Goal: Task Accomplishment & Management: Manage account settings

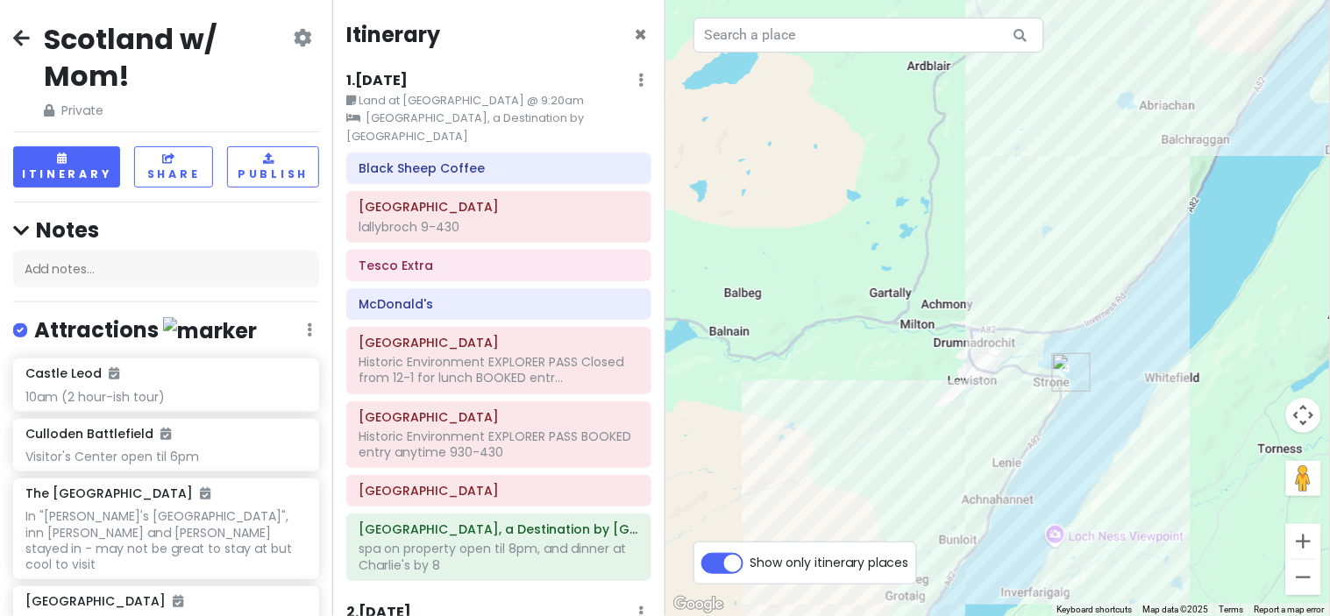
scroll to position [1902, 0]
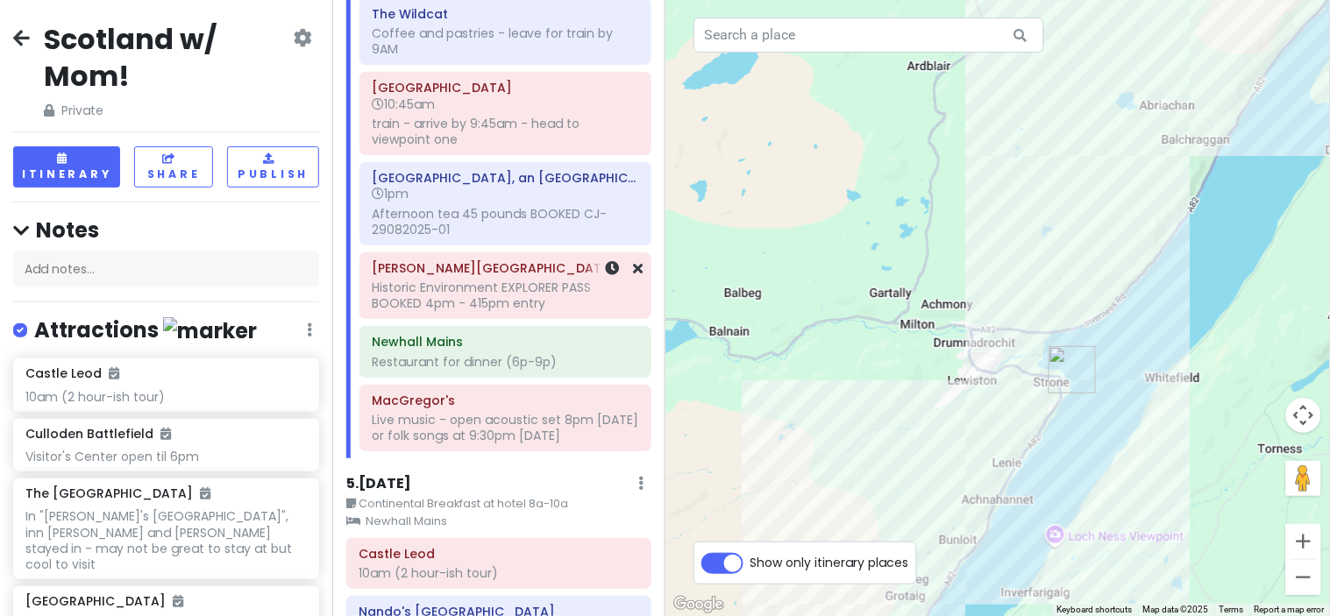
click at [527, 309] on div "Historic Environment EXPLORER PASS BOOKED 4pm - 415pm entry" at bounding box center [505, 296] width 267 height 32
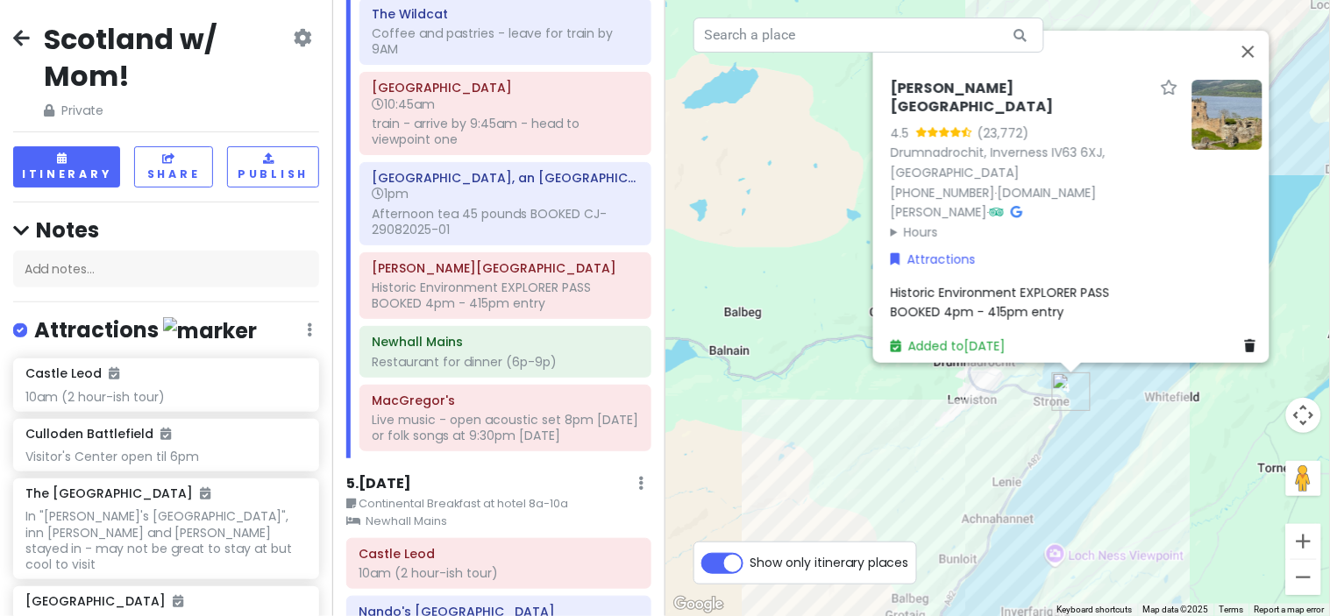
click at [992, 302] on span "Historic Environment EXPLORER PASS BOOKED 4pm - 415pm entry" at bounding box center [1000, 301] width 219 height 37
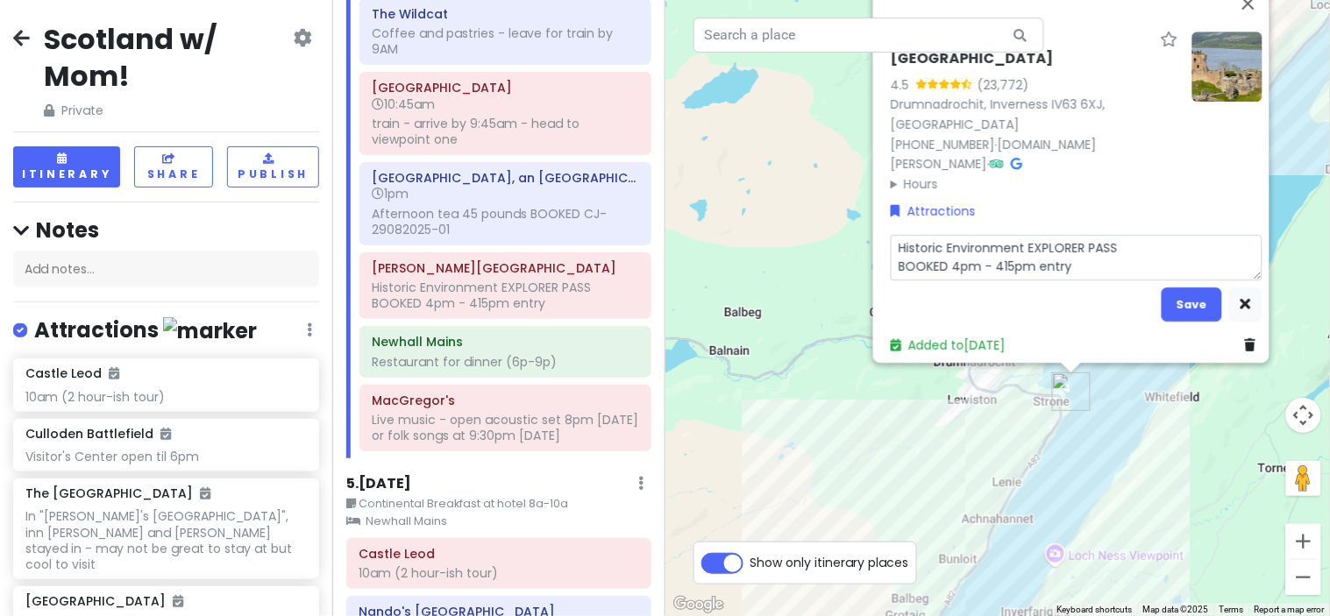
click at [1001, 258] on textarea "Historic Environment EXPLORER PASS BOOKED 4pm - 415pm entry" at bounding box center [1077, 258] width 372 height 46
type textarea "x"
type textarea "Historic Environment EXPLORER PASS BOOKED 4pm - 45pm entry"
click at [997, 256] on textarea "Historic Environment EXPLORER PASS BOOKED 4pm - 45pm entry" at bounding box center [1077, 258] width 372 height 46
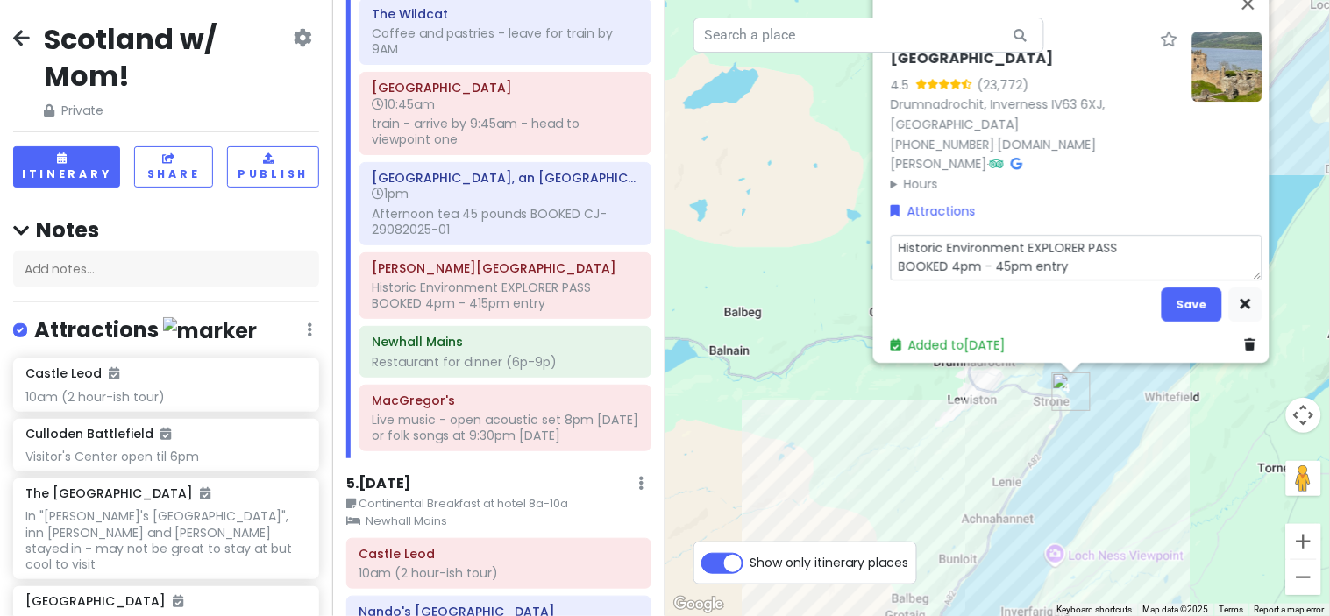
click at [999, 256] on textarea "Historic Environment EXPLORER PASS BOOKED 4pm - 45pm entry" at bounding box center [1077, 258] width 372 height 46
type textarea "x"
type textarea "Historic Environment EXPLORER PASS BOOKED 4pm - 4pm entry"
type textarea "x"
type textarea "Historic Environment EXPLORER PASS BOOKED 4pm - 430pm entry"
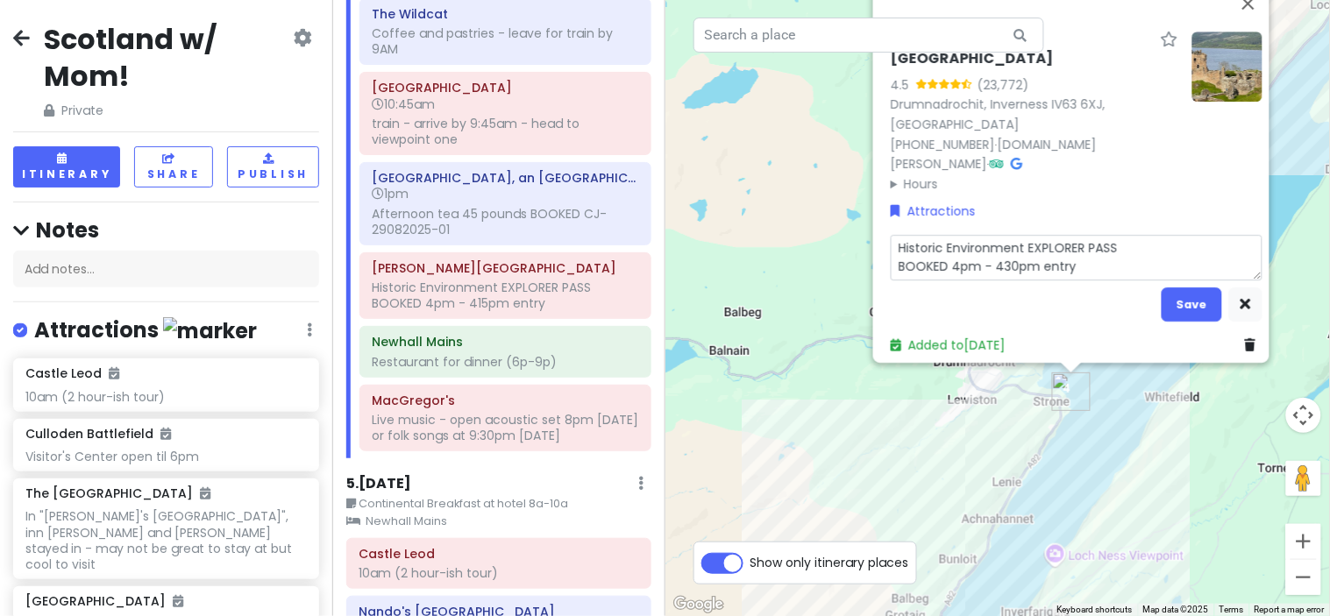
type textarea "x"
type textarea "Historic Environment EXPLORER PASS BOOKED 4pm - 430pm entry"
click at [1164, 287] on button "Save" at bounding box center [1191, 304] width 60 height 34
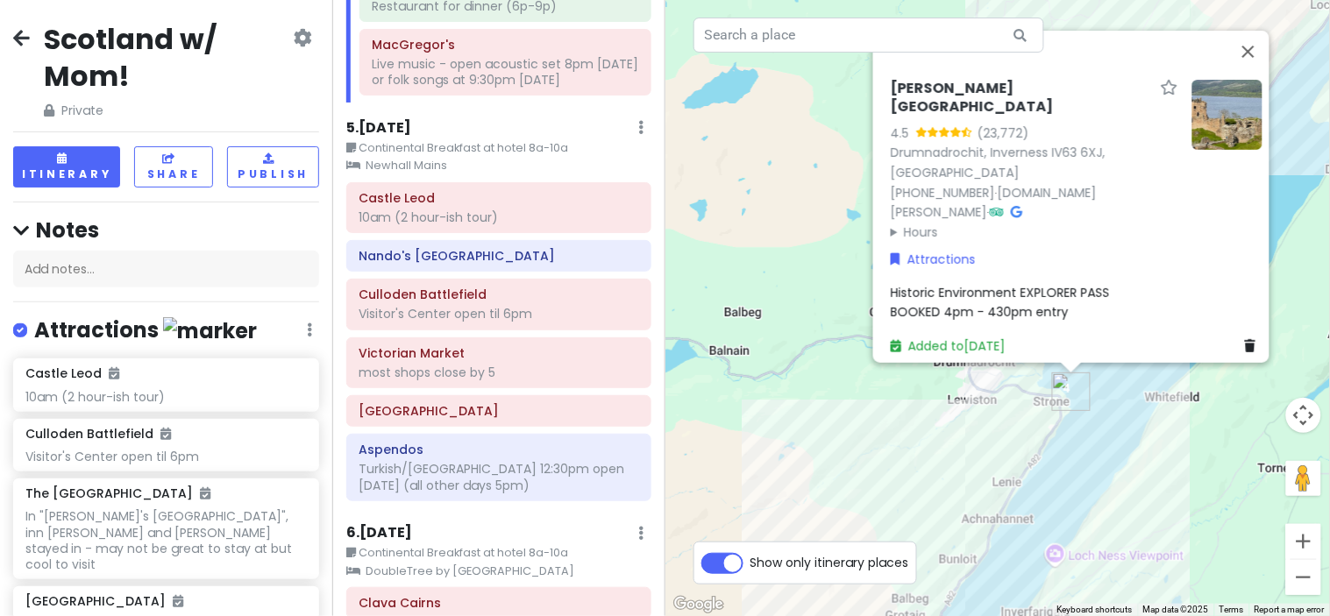
scroll to position [2259, 0]
click at [566, 224] on div "10am (2 hour-ish tour)" at bounding box center [498, 217] width 280 height 16
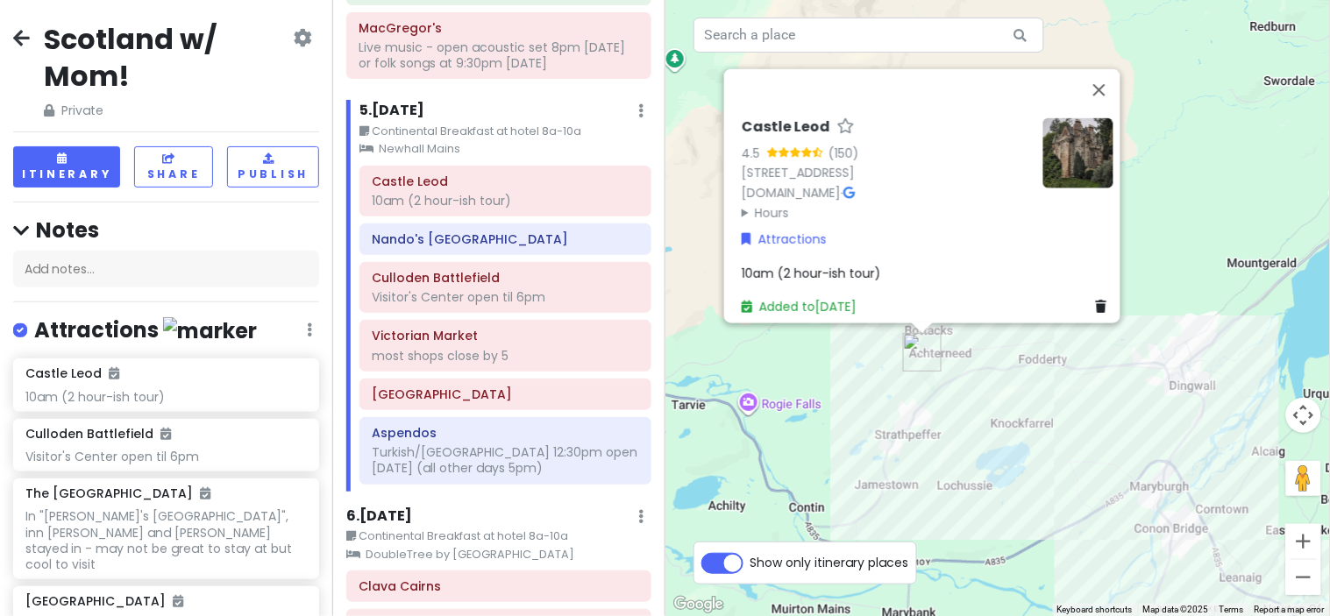
click at [931, 252] on div "Castle Leod 4.5 (150) [GEOGRAPHIC_DATA], [GEOGRAPHIC_DATA] [DOMAIN_NAME] · Hour…" at bounding box center [928, 216] width 386 height 212
click at [877, 263] on div "10am (2 hour-ish tour)" at bounding box center [928, 272] width 372 height 19
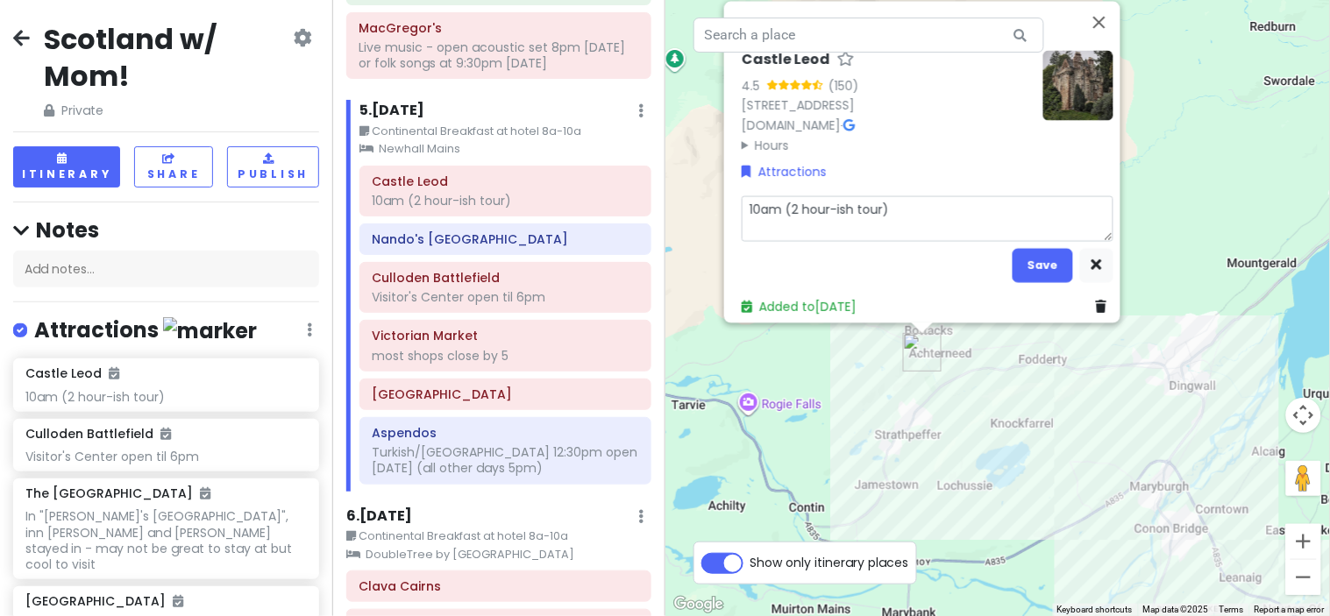
click at [899, 207] on textarea "10am (2 hour-ish tour)" at bounding box center [928, 218] width 372 height 46
type textarea "x"
type textarea "10am (2 hour-ish tour)"
type textarea "x"
type textarea "10am (2 hour-ish tour) B"
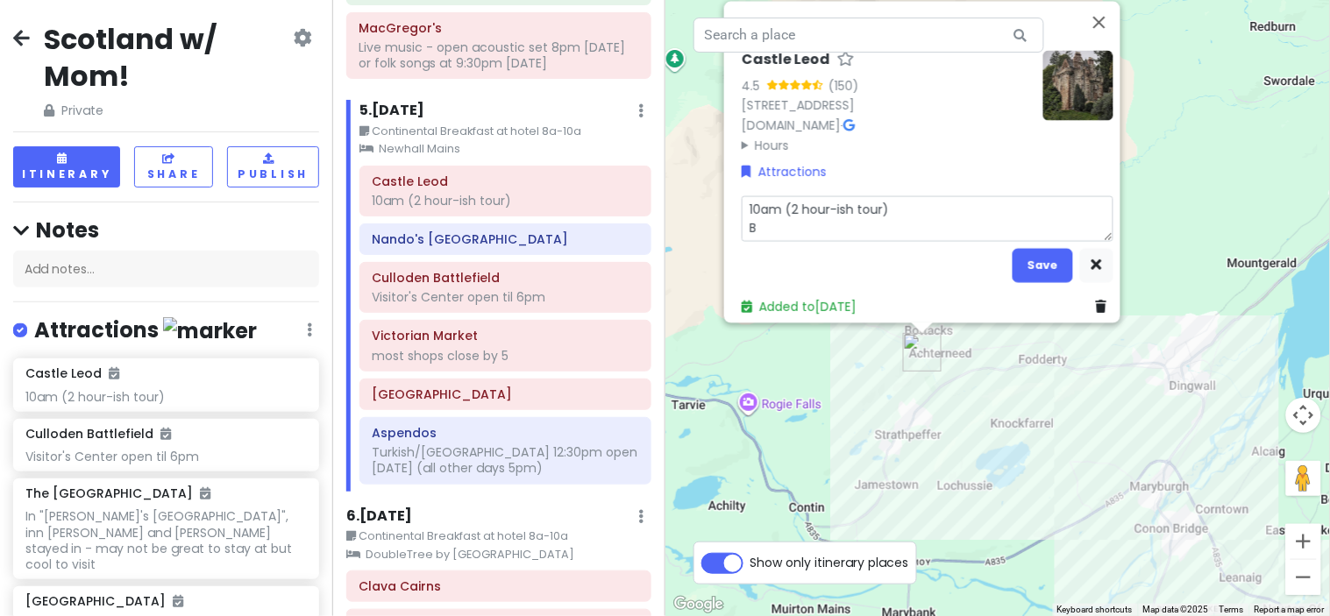
type textarea "x"
type textarea "10am (2 hour-ish tour) BO"
type textarea "x"
type textarea "10am (2 hour-ish tour) BOO"
type textarea "x"
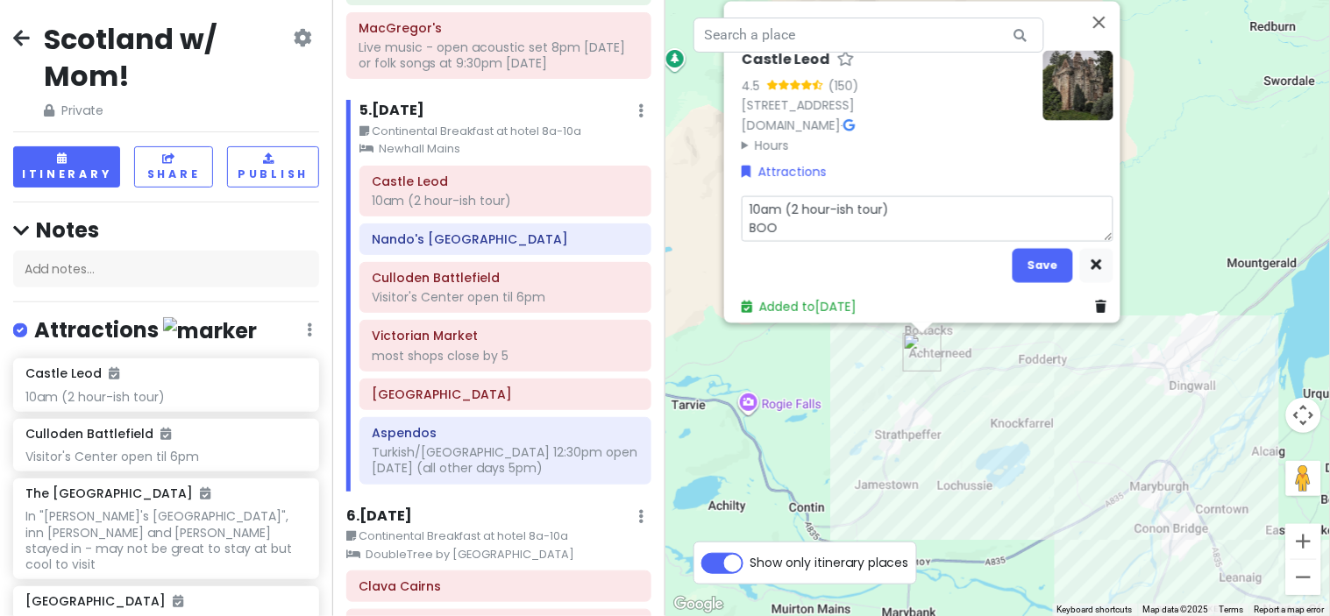
type textarea "10am (2 hour-ish tour) BOOK"
type textarea "x"
type textarea "10am (2 hour-ish tour) BOOKE"
type textarea "x"
type textarea "10am (2 hour-ish tour) BOOKED"
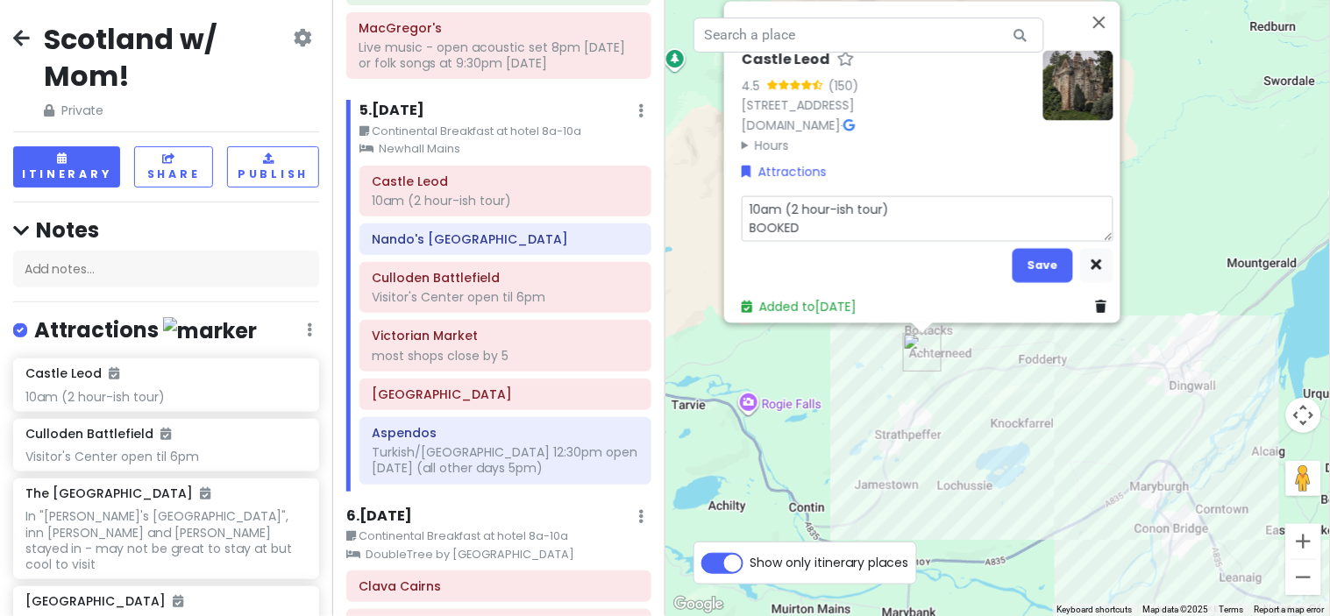
type textarea "x"
type textarea "10am (2 hour-ish tour) BOOKED"
type textarea "x"
type textarea "10am (2 hour-ish tour) BOOKED -"
type textarea "x"
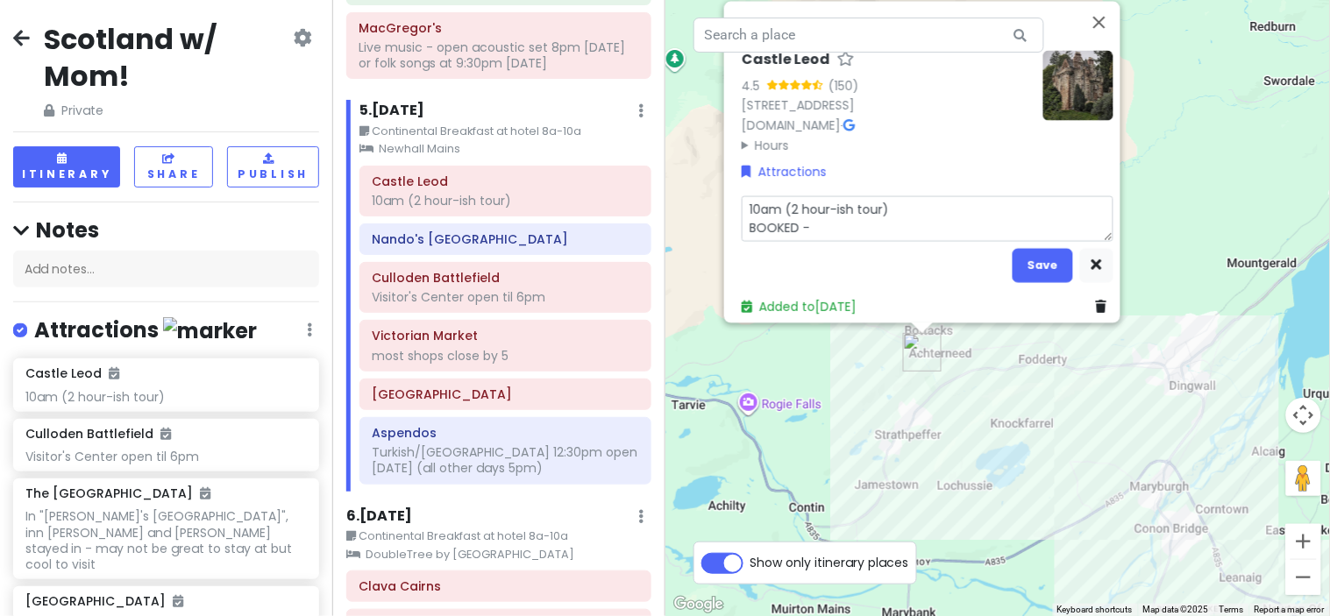
type textarea "10am (2 hour-ish tour) BOOKED - o"
type textarea "x"
type textarea "10am (2 hour-ish tour) BOOKED - op"
type textarea "x"
type textarea "10am (2 hour-ish tour) BOOKED - opa"
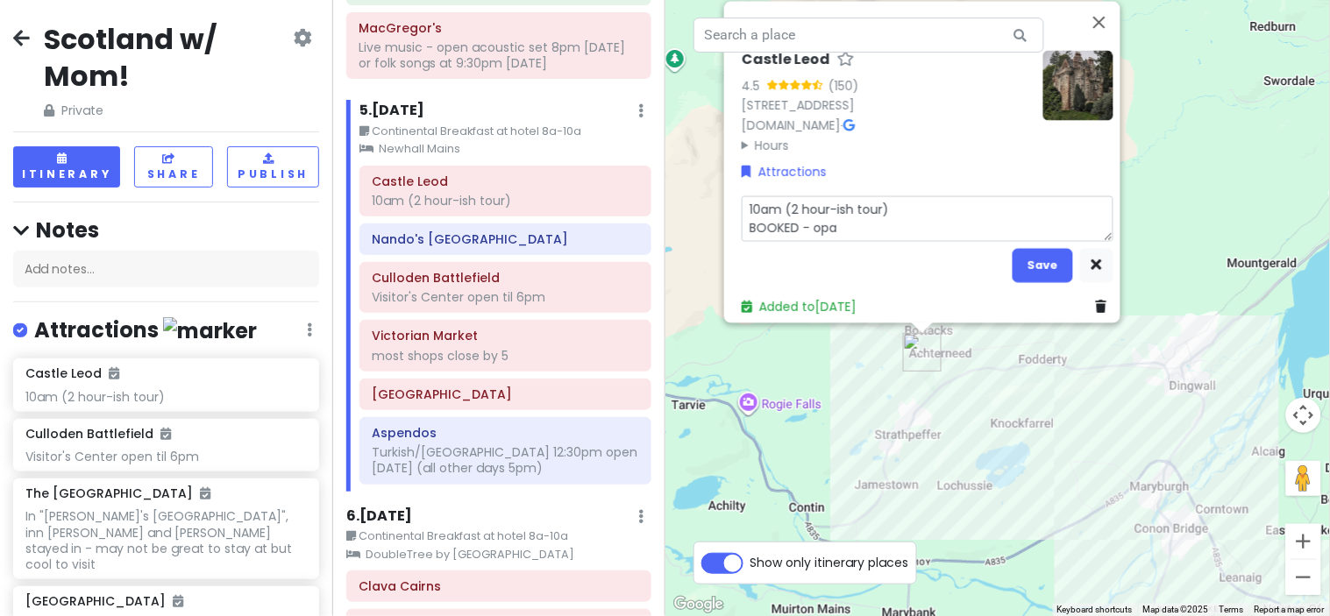
type textarea "x"
type textarea "10am (2 hour-ish tour) BOOKED - op"
type textarea "x"
type textarea "10am (2 hour-ish tour) BOOKED -"
type textarea "x"
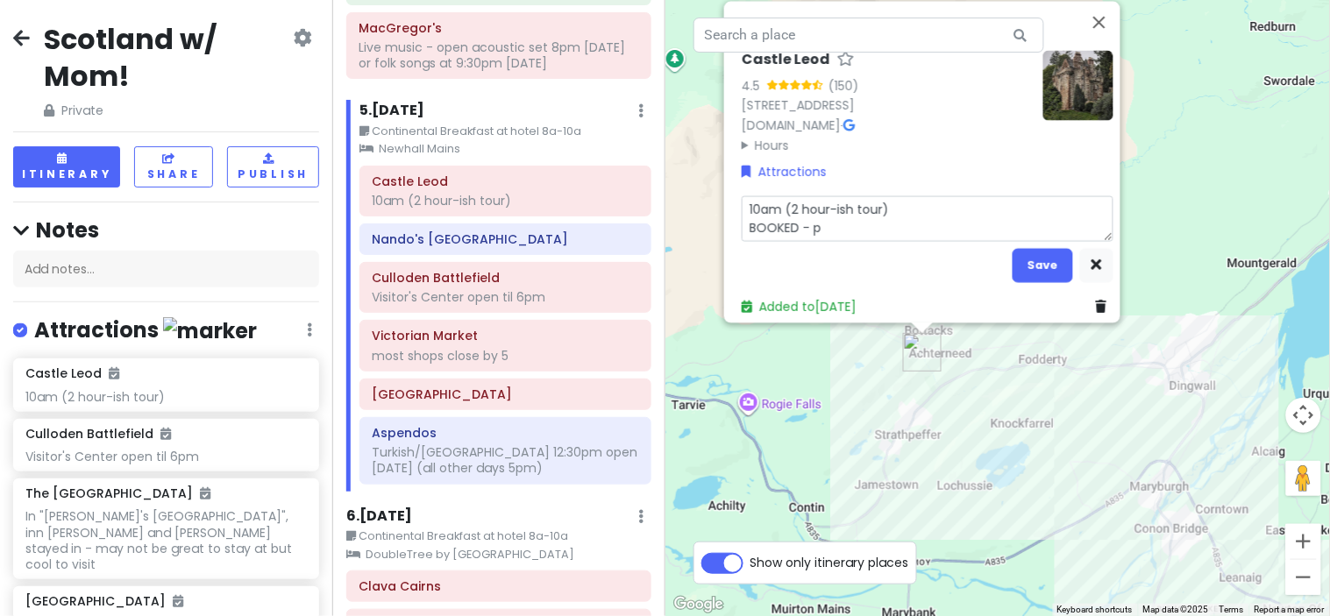
type textarea "10am (2 hour-ish tour) BOOKED - pa"
type textarea "x"
type textarea "10am (2 hour-ish tour) BOOKED - pay"
type textarea "x"
type textarea "10am (2 hour-ish tour) BOOKED - pay"
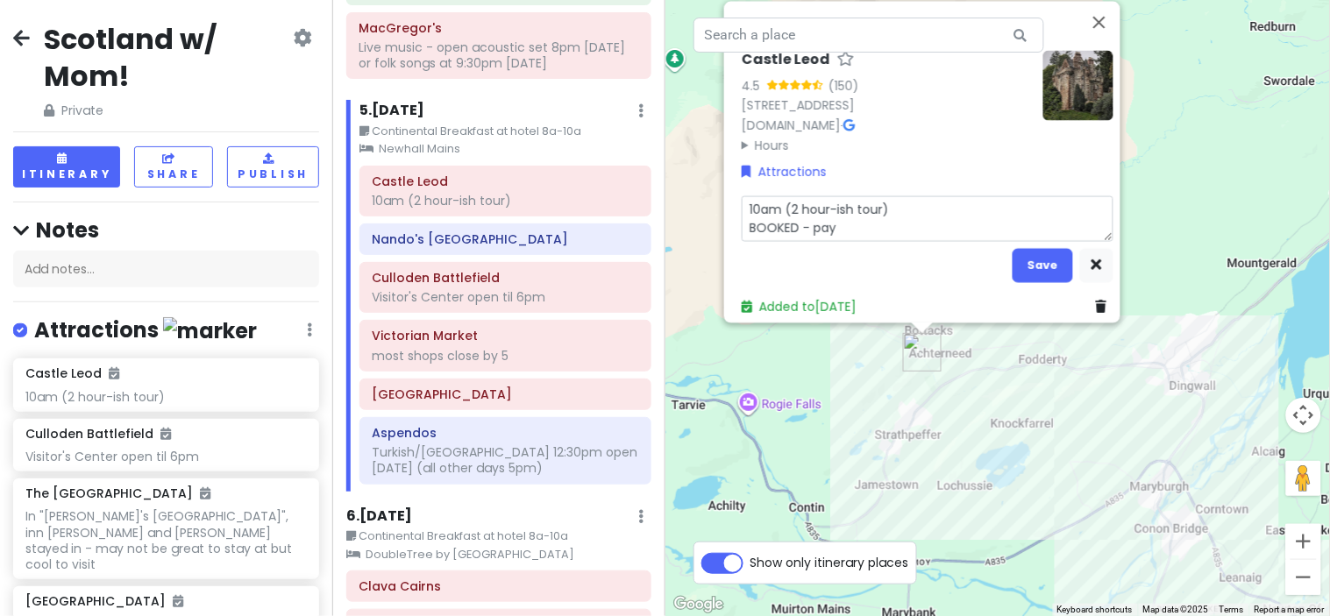
type textarea "x"
type textarea "10am (2 hour-ish tour) BOOKED - pay 3"
type textarea "x"
type textarea "10am (2 hour-ish tour) BOOKED - pay 35"
type textarea "x"
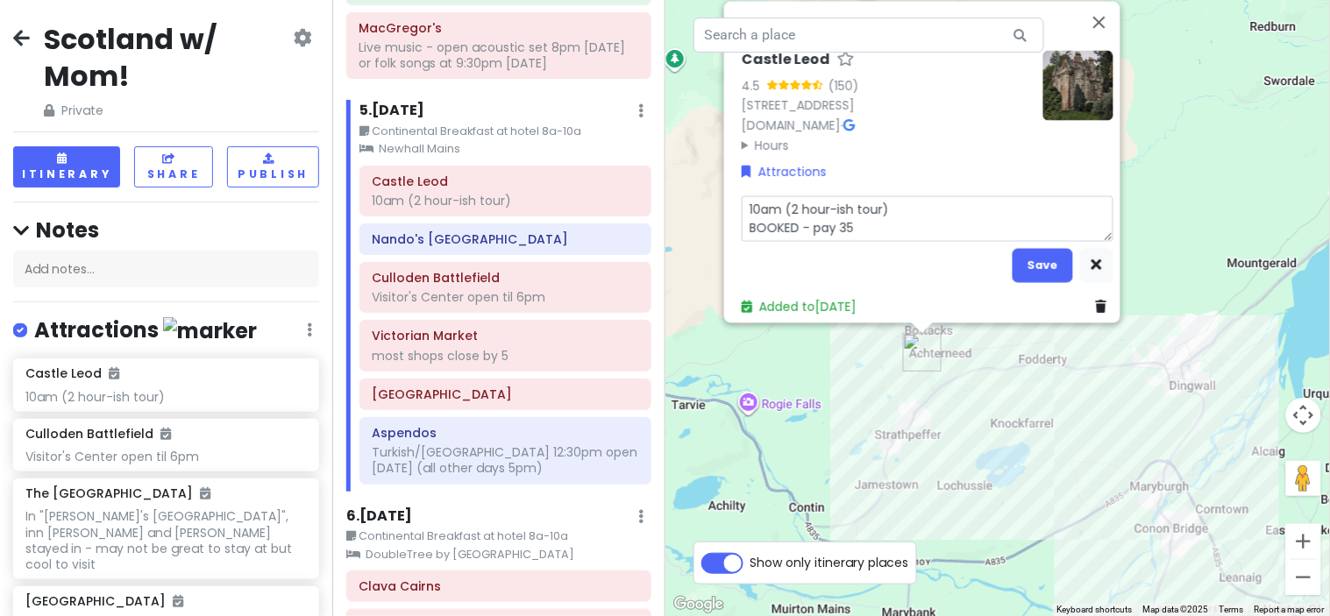
type textarea "10am (2 hour-ish tour) BOOKED - pay 3"
type textarea "x"
type textarea "10am (2 hour-ish tour) BOOKED - pay 36"
type textarea "x"
type textarea "10am (2 hour-ish tour) BOOKED - pay 360"
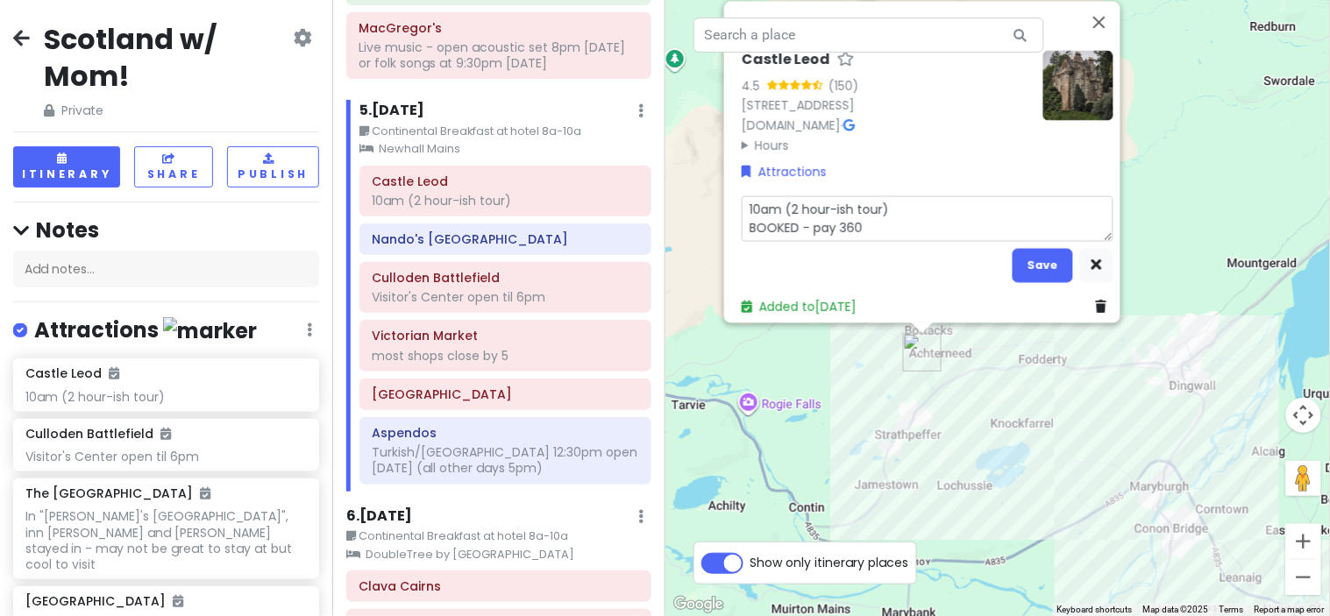
type textarea "x"
type textarea "10am (2 hour-ish tour) BOOKED - pay 360"
type textarea "x"
type textarea "10am (2 hour-ish tour) BOOKED - pay 360 i"
type textarea "x"
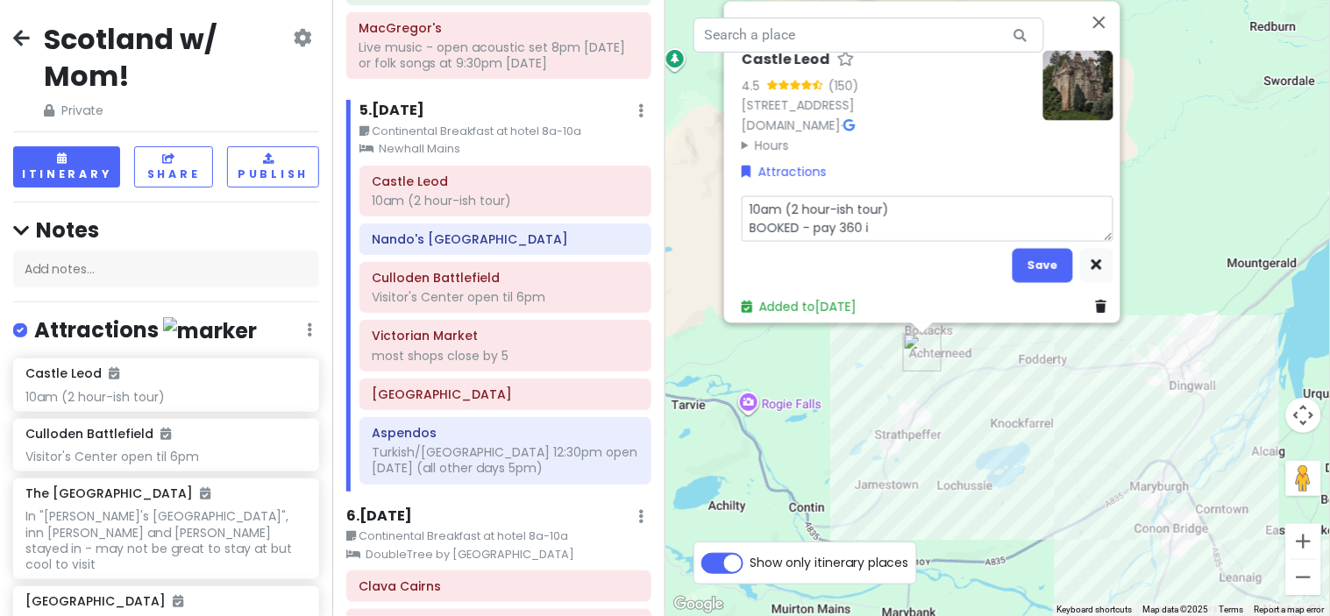
type textarea "10am (2 hour-ish tour) BOOKED - pay 360 in"
type textarea "x"
type textarea "10am (2 hour-ish tour) BOOKED - pay 360 in"
type textarea "x"
type textarea "10am (2 hour-ish tour) BOOKED - pay 360 in ca"
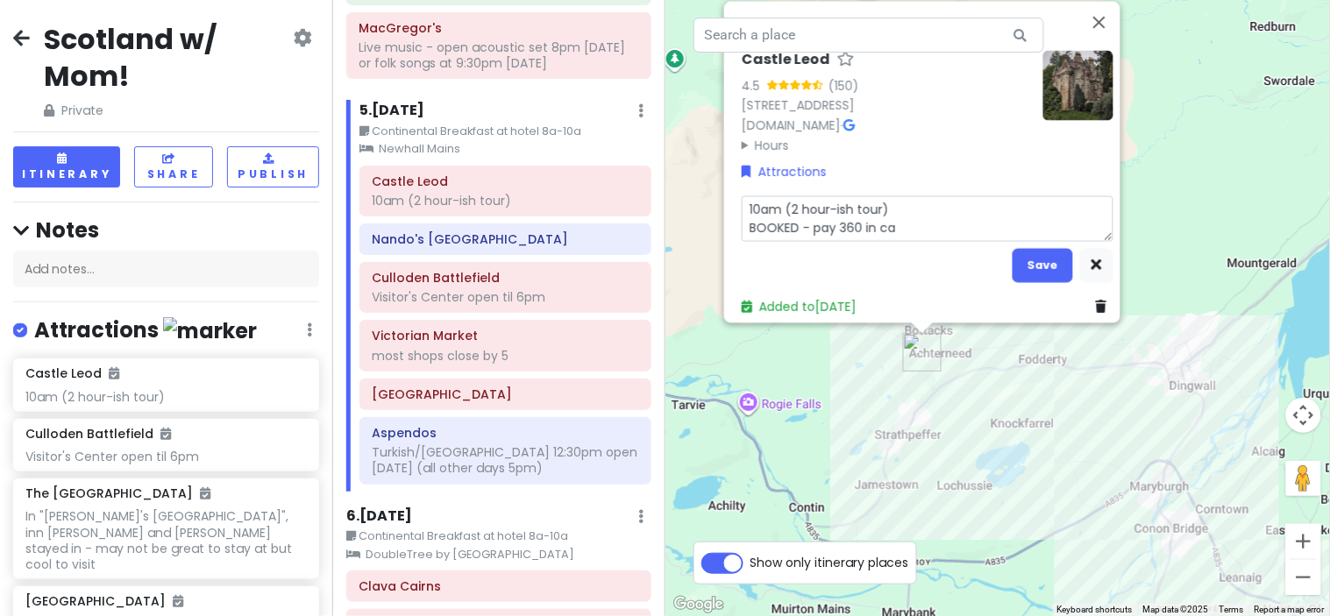
type textarea "x"
type textarea "10am (2 hour-ish tour) BOOKED - pay 360 in cas"
type textarea "x"
type textarea "10am (2 hour-ish tour) BOOKED - pay 360 in cash"
type textarea "x"
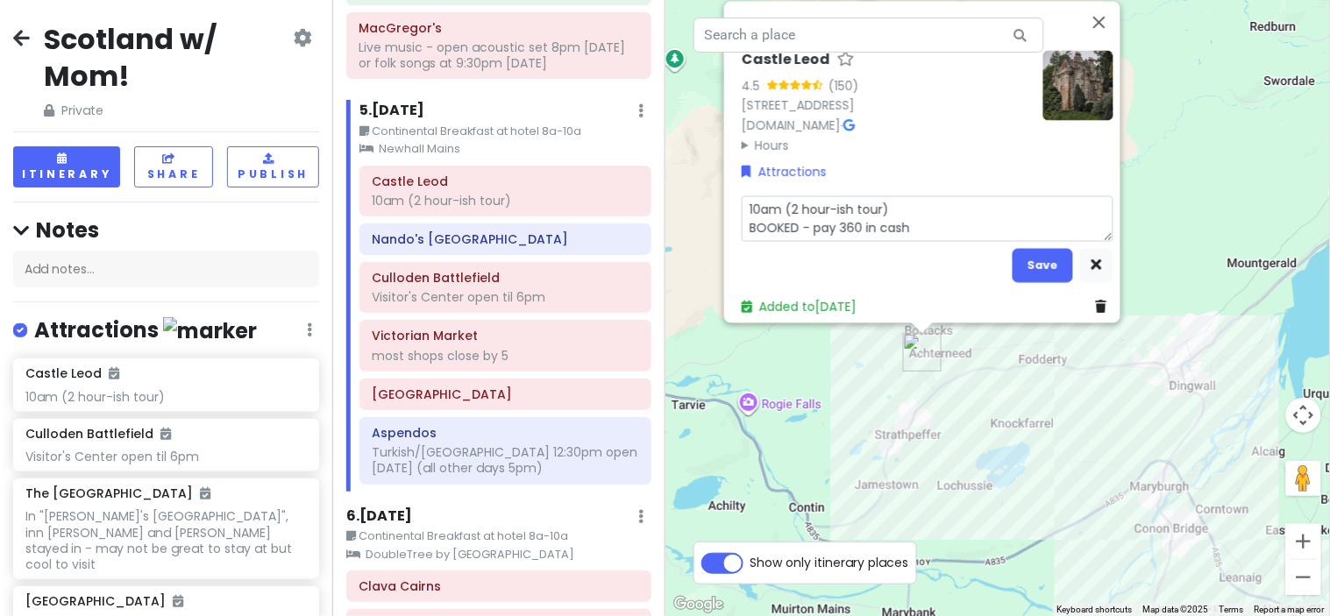
type textarea "10am (2 hour-ish tour) BOOKED - pay 360 in cash"
type textarea "x"
type textarea "10am (2 hour-ish tour) BOOKED - pay 360 in cash o"
type textarea "x"
type textarea "10am (2 hour-ish tour) BOOKED - pay 360 in cash on"
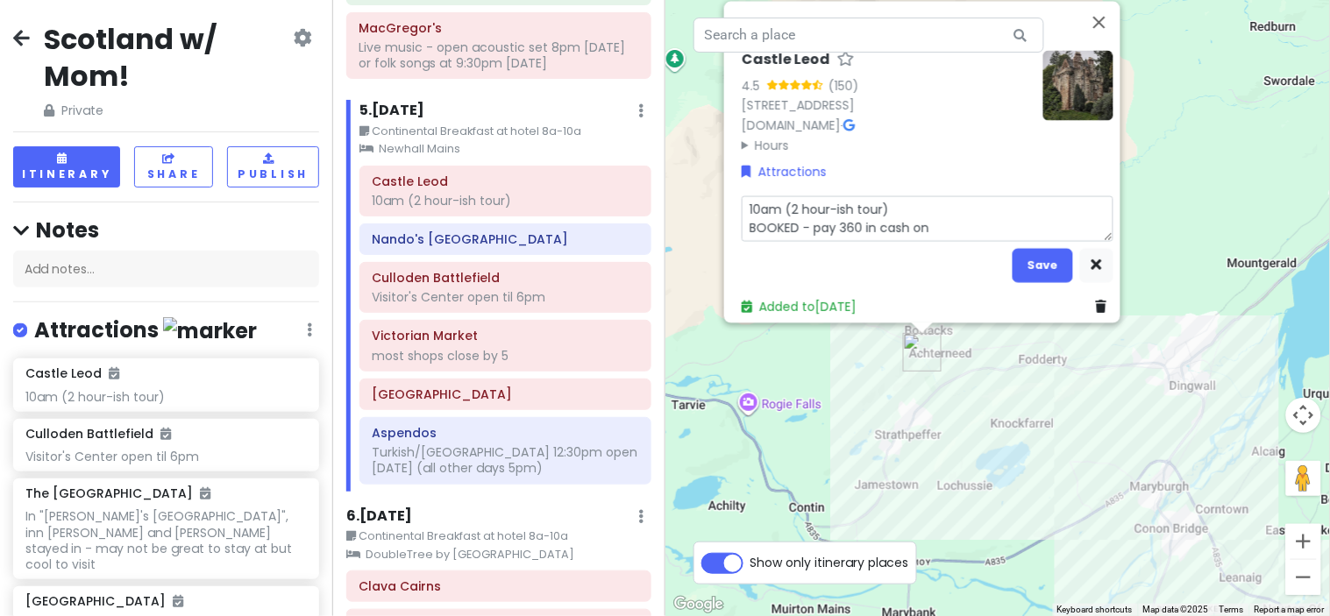
type textarea "x"
type textarea "10am (2 hour-ish tour) BOOKED - pay 360 in cash on"
type textarea "x"
type textarea "10am (2 hour-ish tour) BOOKED - pay 360 in cash on a"
type textarea "x"
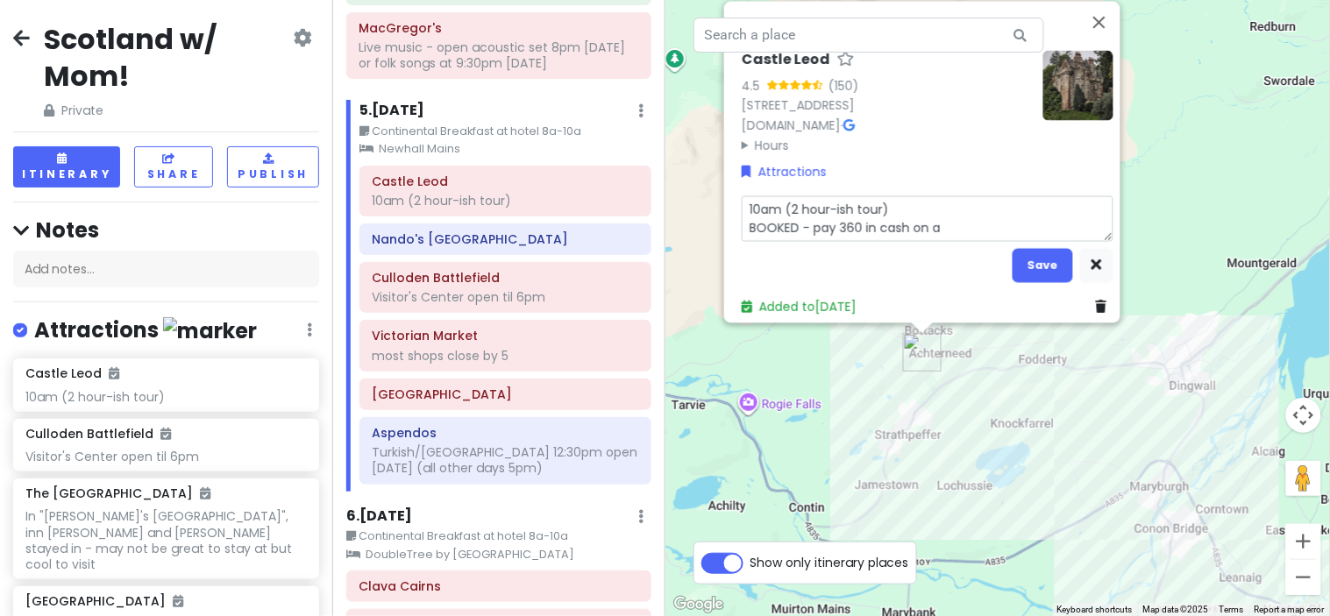
type textarea "10am (2 hour-ish tour) BOOKED - pay 360 in cash on ar"
type textarea "x"
type textarea "10am (2 hour-ish tour) BOOKED - pay 360 in cash on arr"
type textarea "x"
type textarea "10am (2 hour-ish tour) BOOKED - pay 360 in cash on arri"
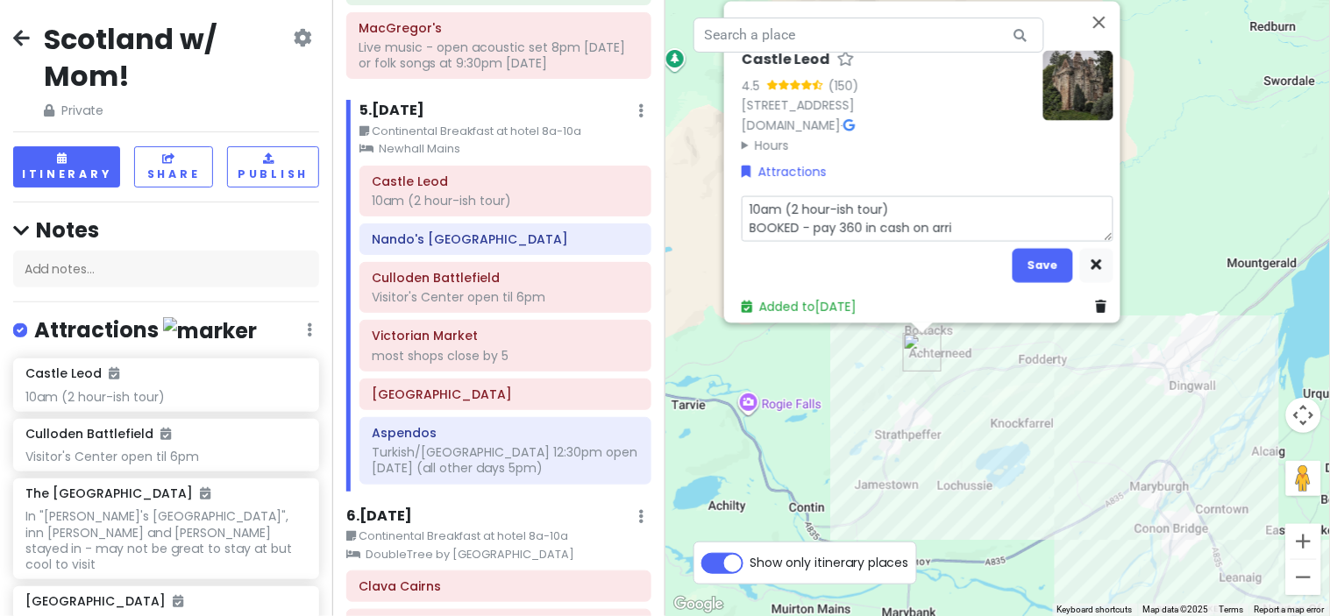
type textarea "x"
type textarea "10am (2 hour-ish tour) BOOKED - pay 360 in cash on arriv"
type textarea "x"
type textarea "10am (2 hour-ish tour) BOOKED - pay 360 in cash on arrival"
type textarea "x"
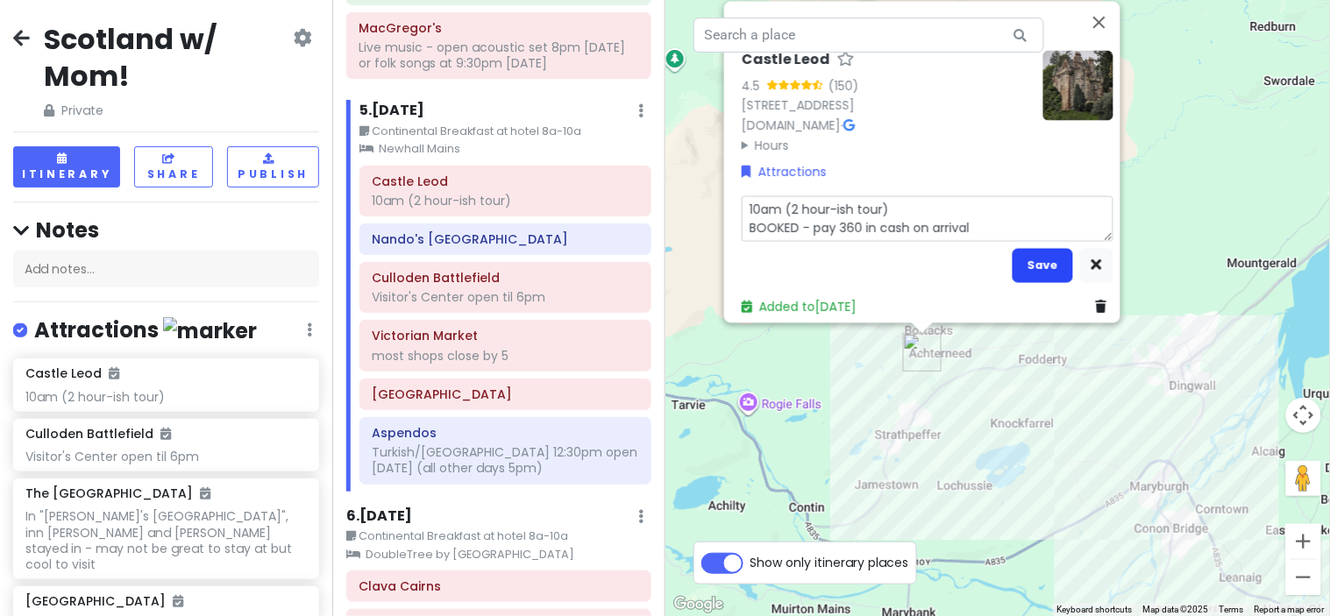
type textarea "10am (2 hour-ish tour) BOOKED - pay 360 in cash on arrival"
click at [1026, 257] on button "Save" at bounding box center [1042, 265] width 60 height 34
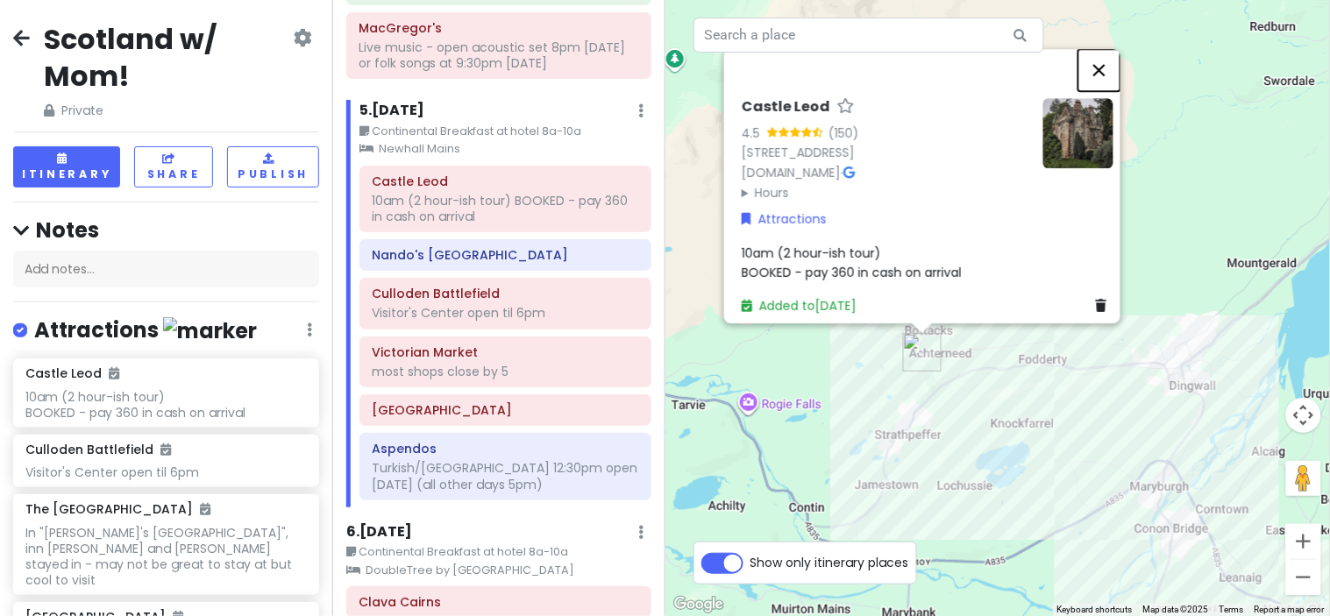
click at [1105, 59] on button "Close" at bounding box center [1099, 70] width 42 height 42
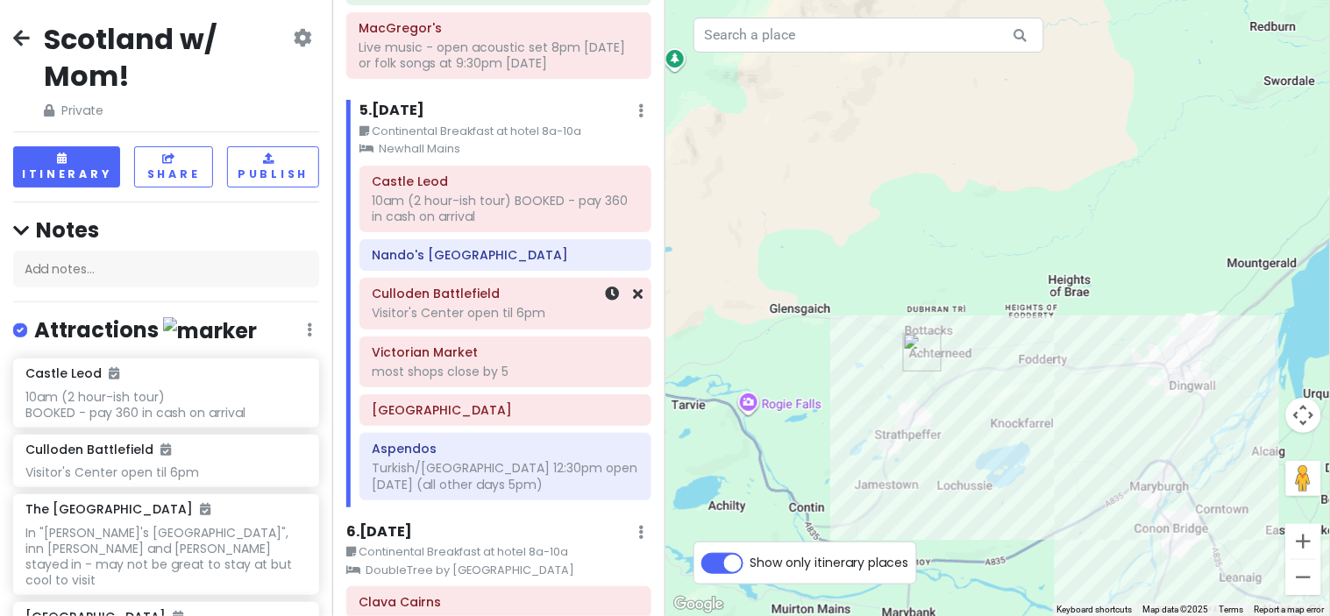
click at [511, 321] on div "Visitor's Center open til 6pm" at bounding box center [505, 313] width 267 height 16
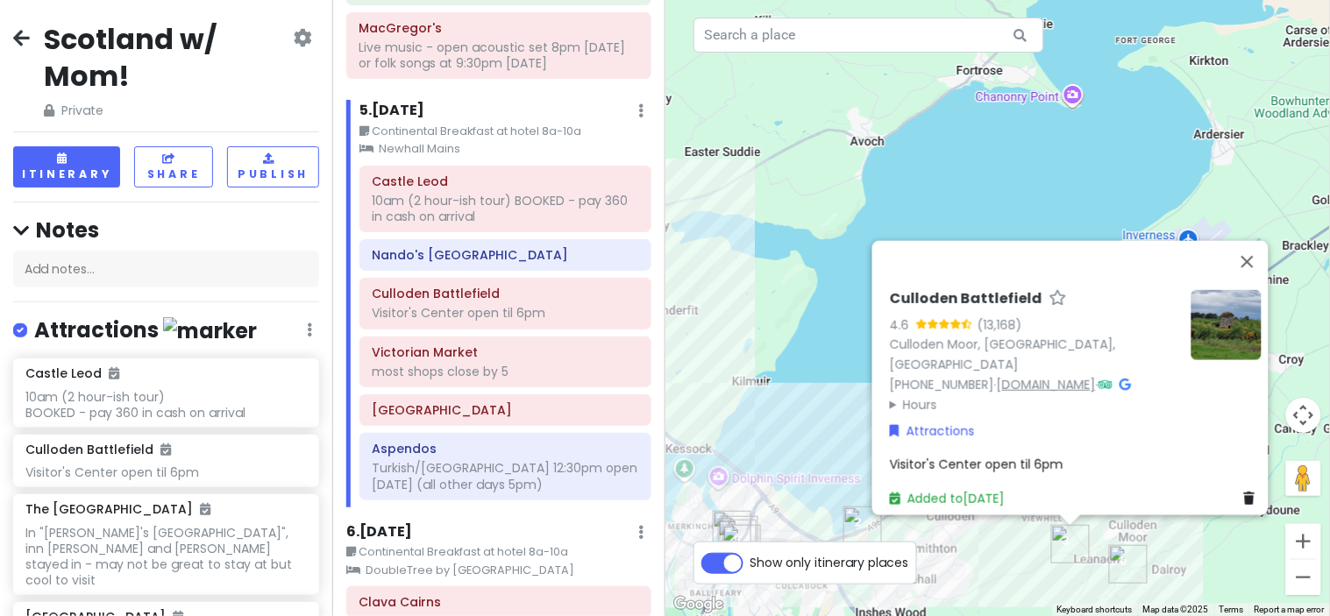
click at [1050, 377] on link "[DOMAIN_NAME]" at bounding box center [1046, 384] width 99 height 18
click at [1022, 375] on link "[DOMAIN_NAME]" at bounding box center [1046, 384] width 99 height 18
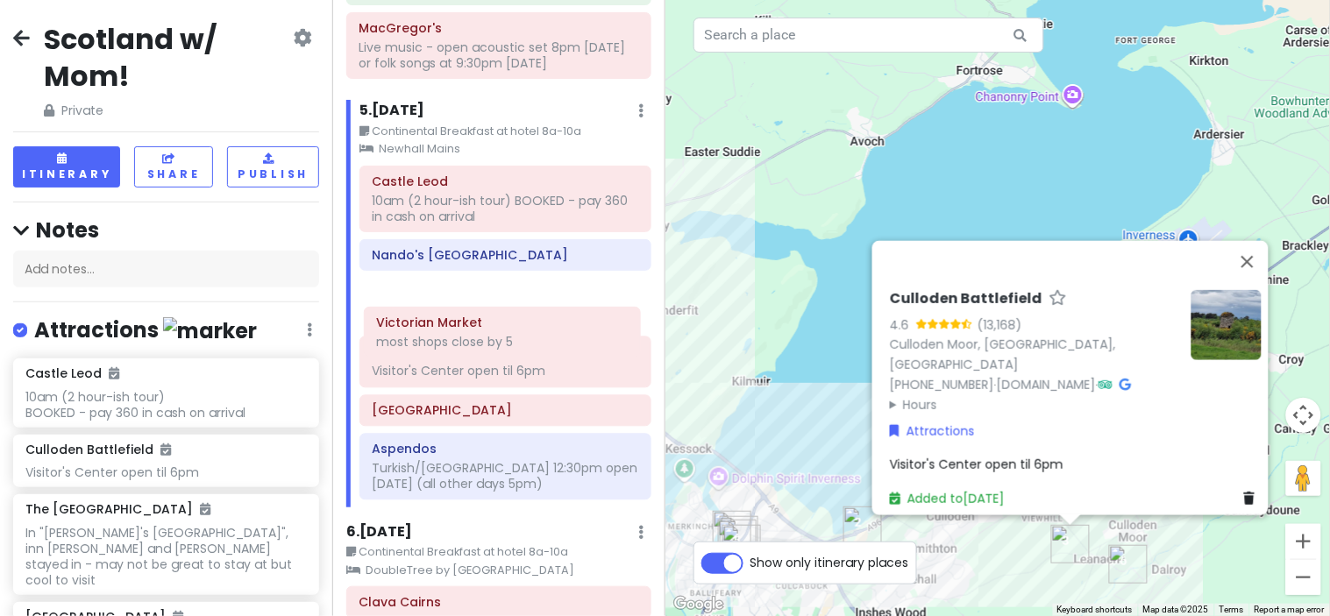
drag, startPoint x: 522, startPoint y: 388, endPoint x: 527, endPoint y: 334, distance: 54.5
click at [527, 334] on div "Castle Leod 10am (2 hour-ish tour) BOOKED - pay 360 in cash on arrival [PERSON_…" at bounding box center [504, 337] width 317 height 342
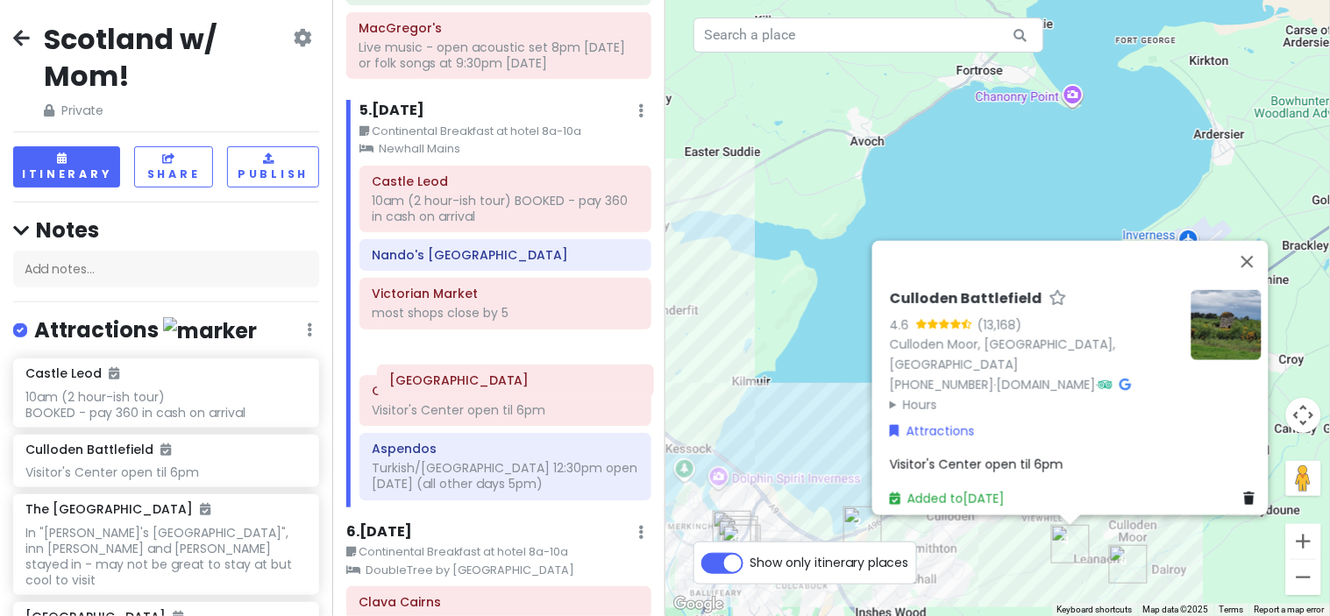
drag, startPoint x: 492, startPoint y: 424, endPoint x: 509, endPoint y: 371, distance: 56.3
click at [509, 371] on div "Castle Leod 10am (2 hour-ish tour) BOOKED - pay 360 in cash on arrival Nando's …" at bounding box center [504, 337] width 317 height 342
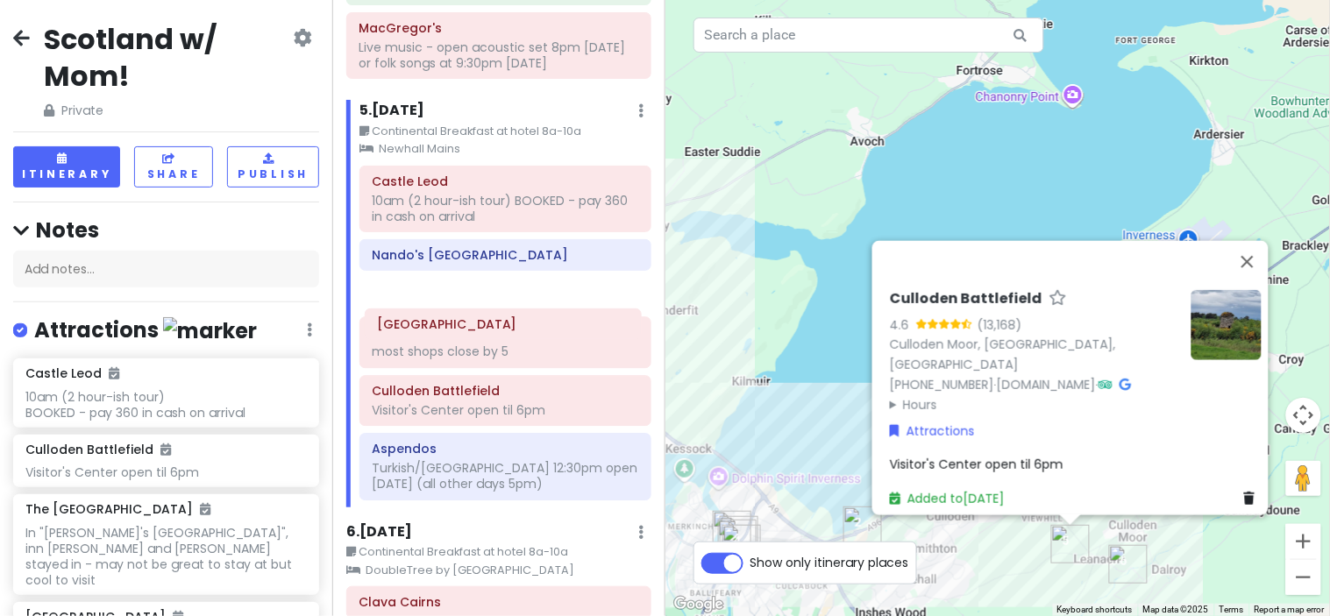
drag, startPoint x: 509, startPoint y: 371, endPoint x: 515, endPoint y: 320, distance: 51.1
click at [515, 320] on div "Castle Leod 10am (2 hour-ish tour) BOOKED - pay 360 in cash on arrival Nando's …" at bounding box center [504, 337] width 317 height 342
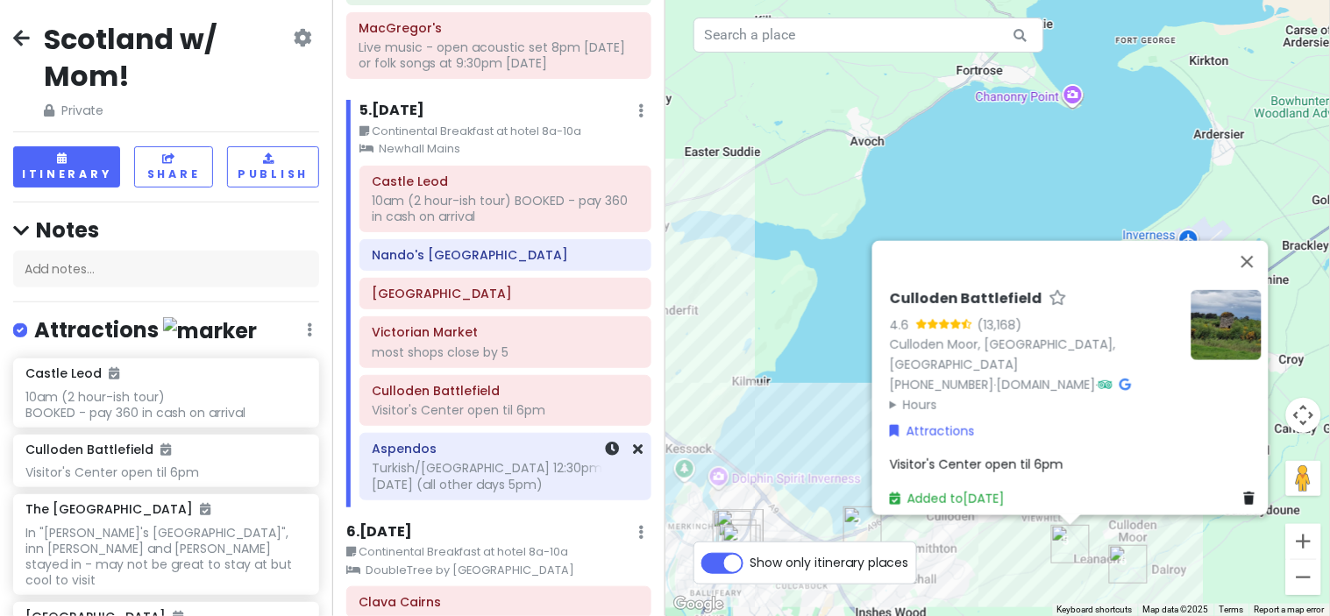
click at [500, 487] on div "Turkish/[GEOGRAPHIC_DATA] 12:30pm open [DATE] (all other days 5pm)" at bounding box center [505, 476] width 267 height 32
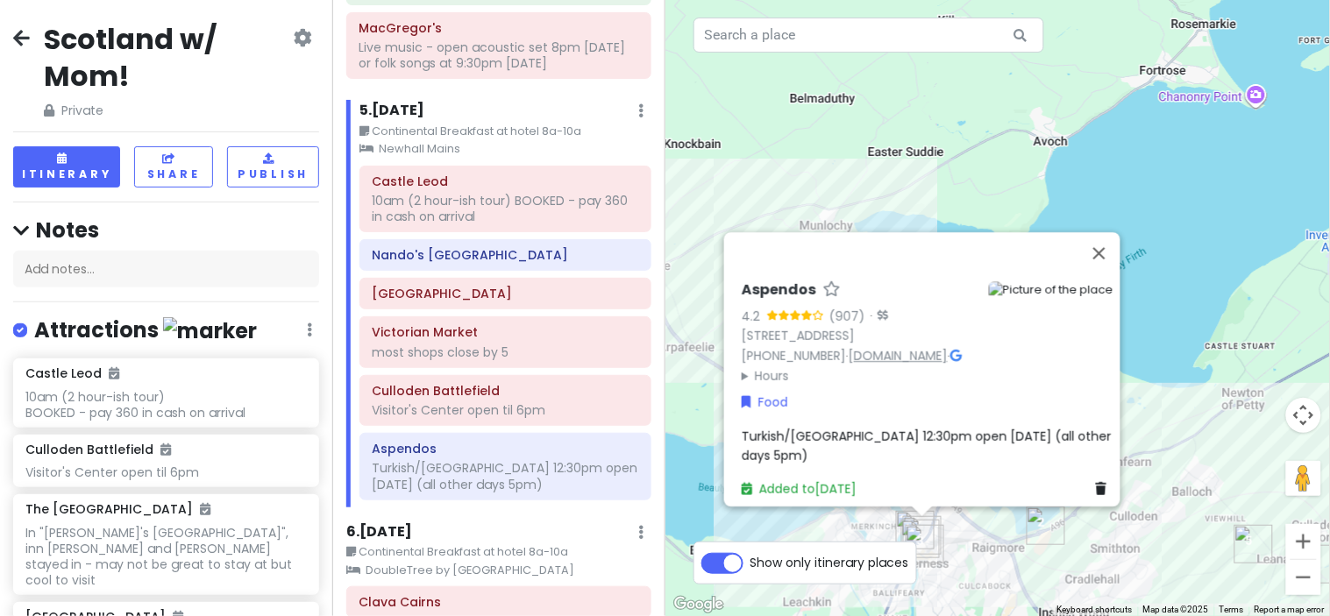
click at [861, 347] on link "[DOMAIN_NAME]" at bounding box center [897, 356] width 99 height 18
click at [1111, 232] on button "Close" at bounding box center [1099, 253] width 42 height 42
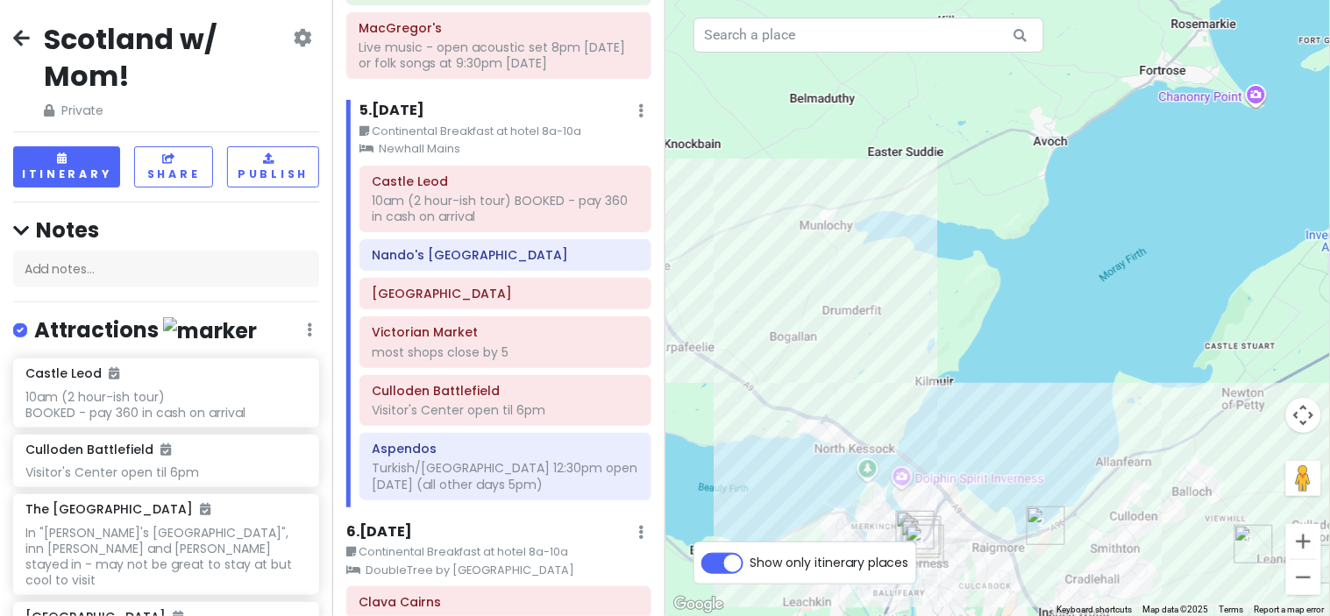
click at [750, 564] on label "Show only itinerary places" at bounding box center [829, 559] width 159 height 21
click at [750, 560] on input "Show only itinerary places" at bounding box center [755, 554] width 11 height 11
checkbox input "false"
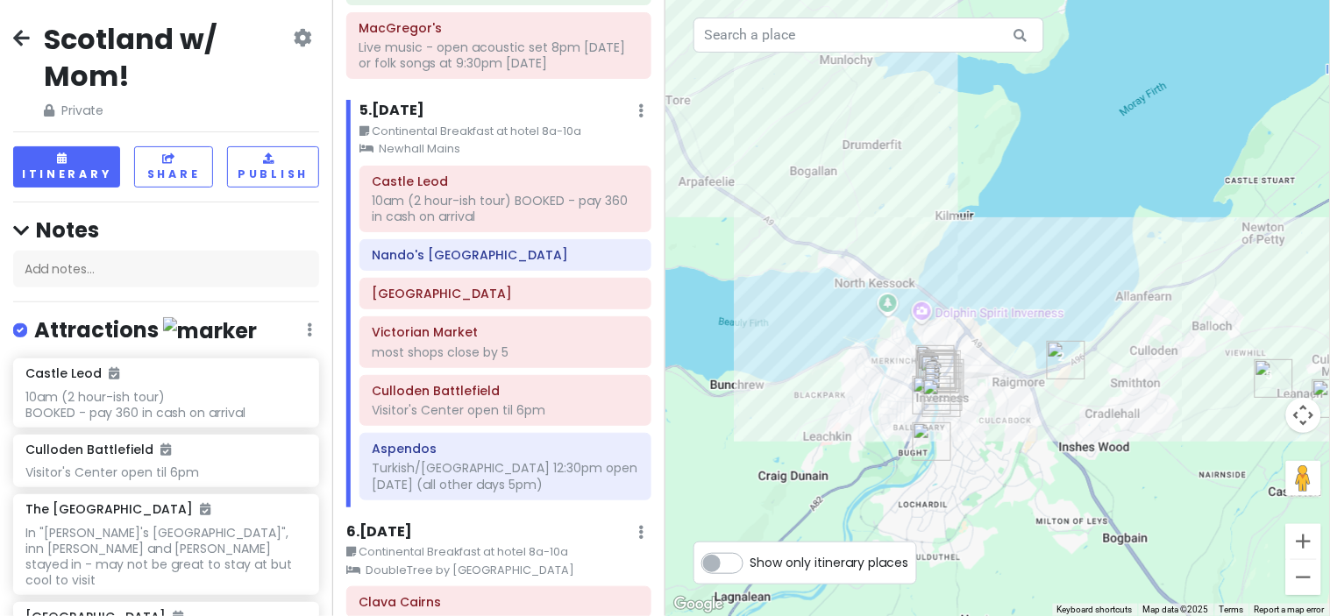
drag, startPoint x: 834, startPoint y: 512, endPoint x: 855, endPoint y: 343, distance: 170.4
click at [855, 343] on div at bounding box center [997, 308] width 665 height 616
click at [1299, 549] on button "Zoom in" at bounding box center [1303, 541] width 35 height 35
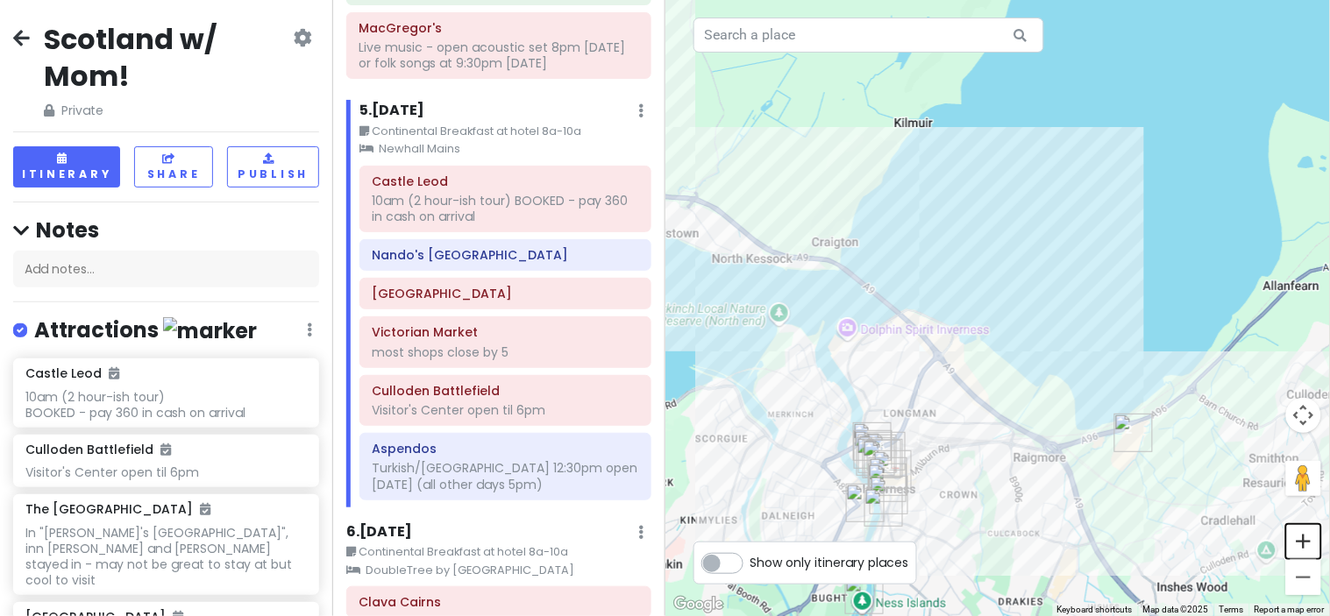
click at [1299, 549] on button "Zoom in" at bounding box center [1303, 541] width 35 height 35
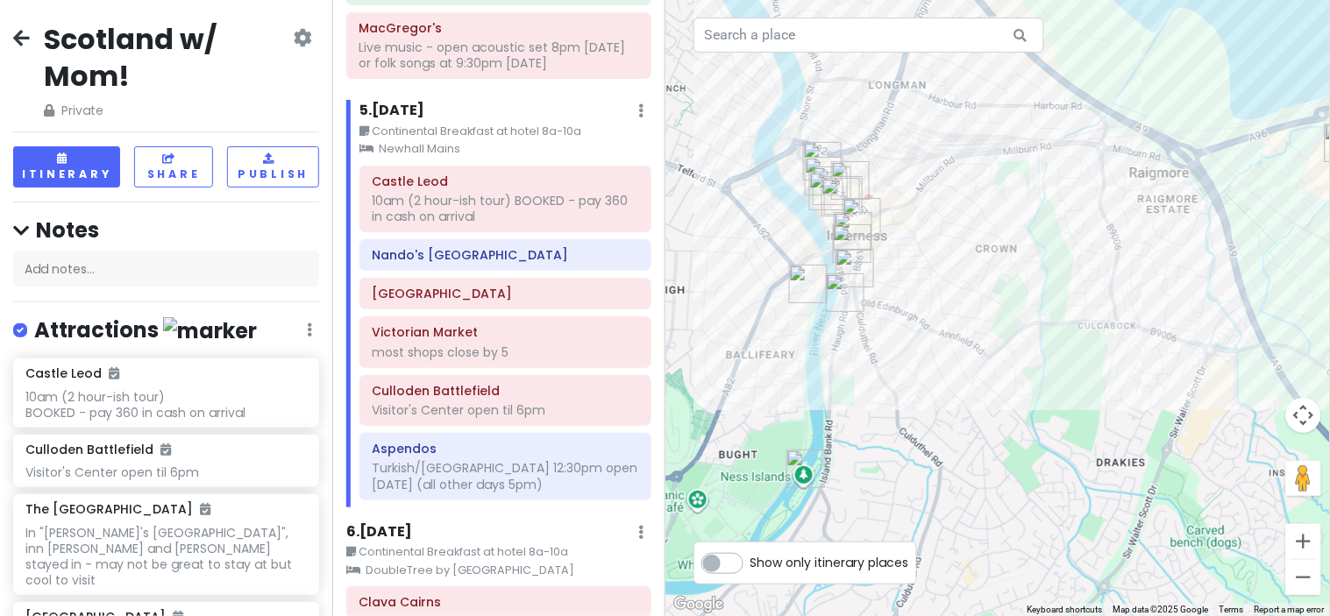
drag, startPoint x: 884, startPoint y: 395, endPoint x: 934, endPoint y: 32, distance: 366.4
click at [934, 32] on div "5 1 3 4 6 2 Keyboard shortcuts Map Data Map data ©2025 Google Map data ©2025 Go…" at bounding box center [997, 308] width 665 height 616
click at [819, 167] on img "Black Isle Bar & Rooms" at bounding box center [832, 186] width 39 height 39
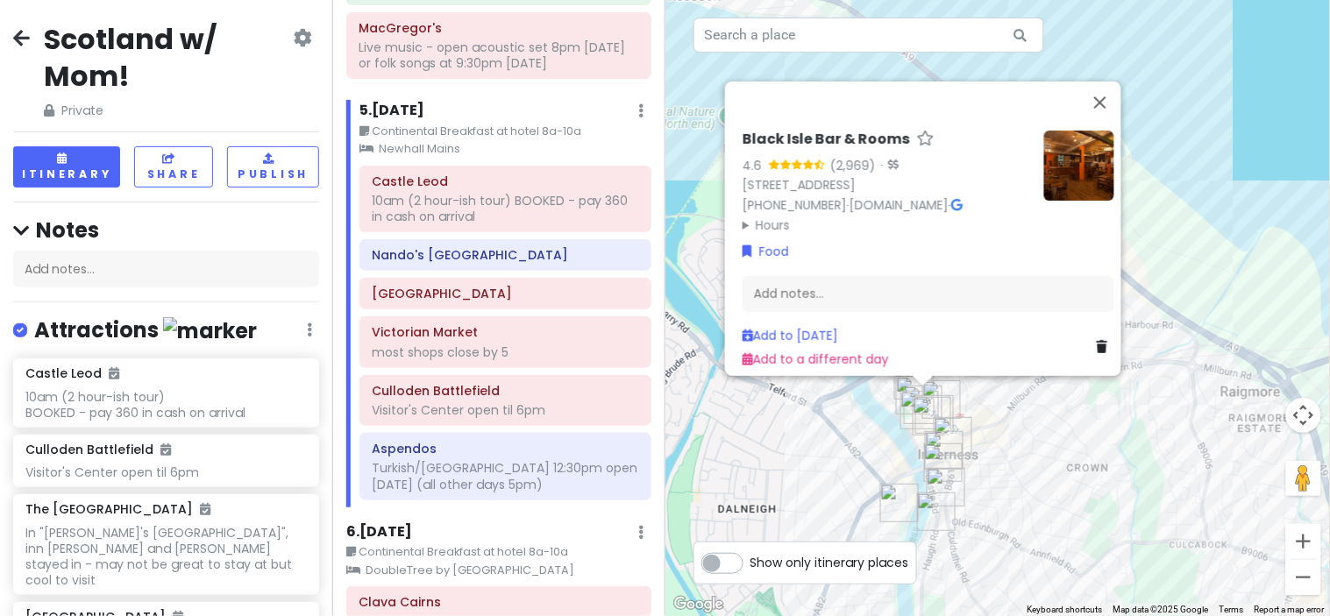
click at [925, 387] on img "Black Isle Bar & Rooms" at bounding box center [923, 405] width 39 height 39
click at [922, 391] on img "Abertarff House" at bounding box center [919, 410] width 39 height 39
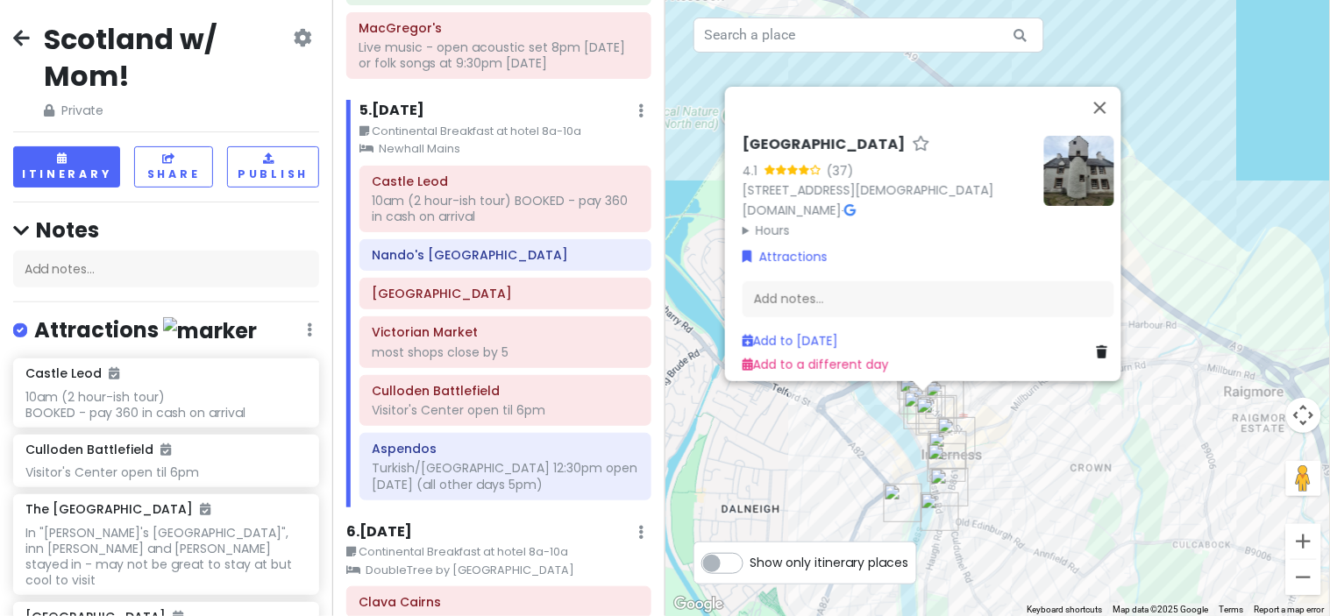
click at [954, 479] on img "The Castle Tavern" at bounding box center [949, 487] width 39 height 39
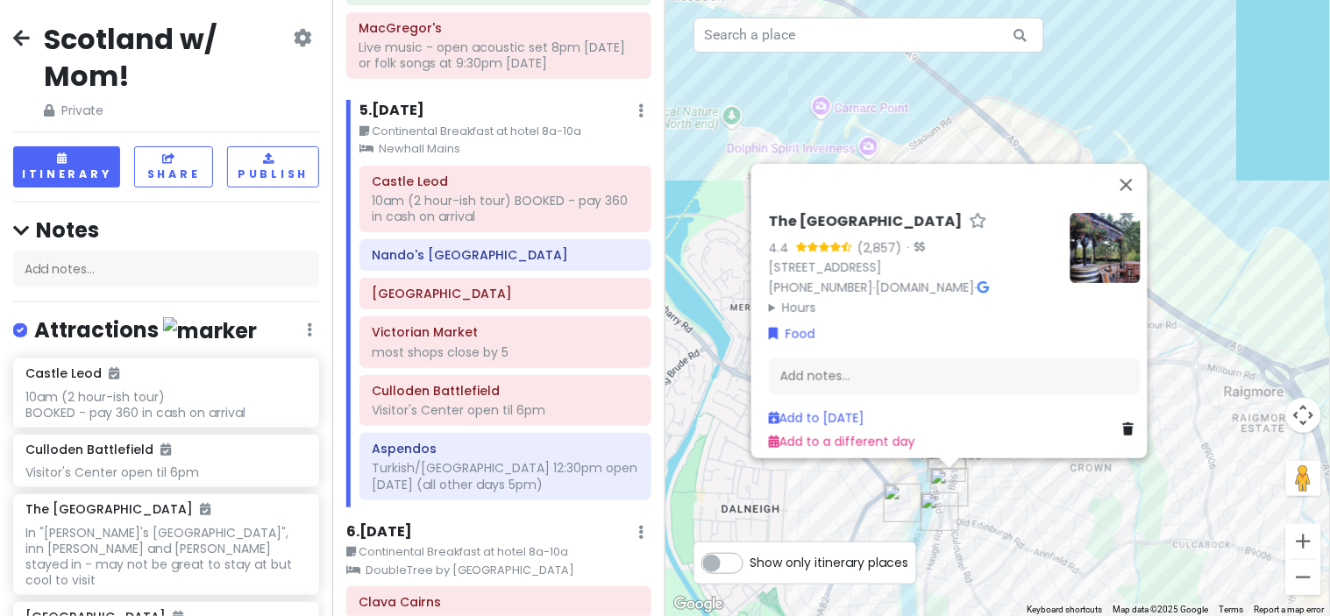
click at [933, 511] on img "Uilebheist Distillery & Brewery" at bounding box center [939, 512] width 39 height 39
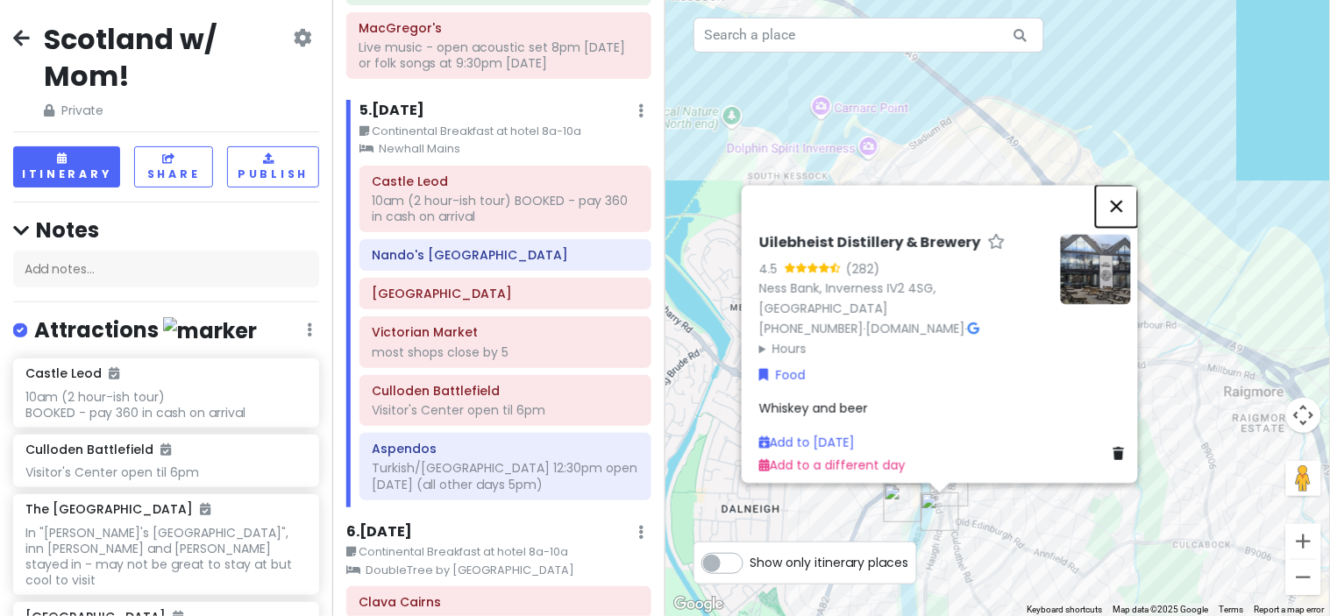
click at [1120, 215] on button "Close" at bounding box center [1117, 206] width 42 height 42
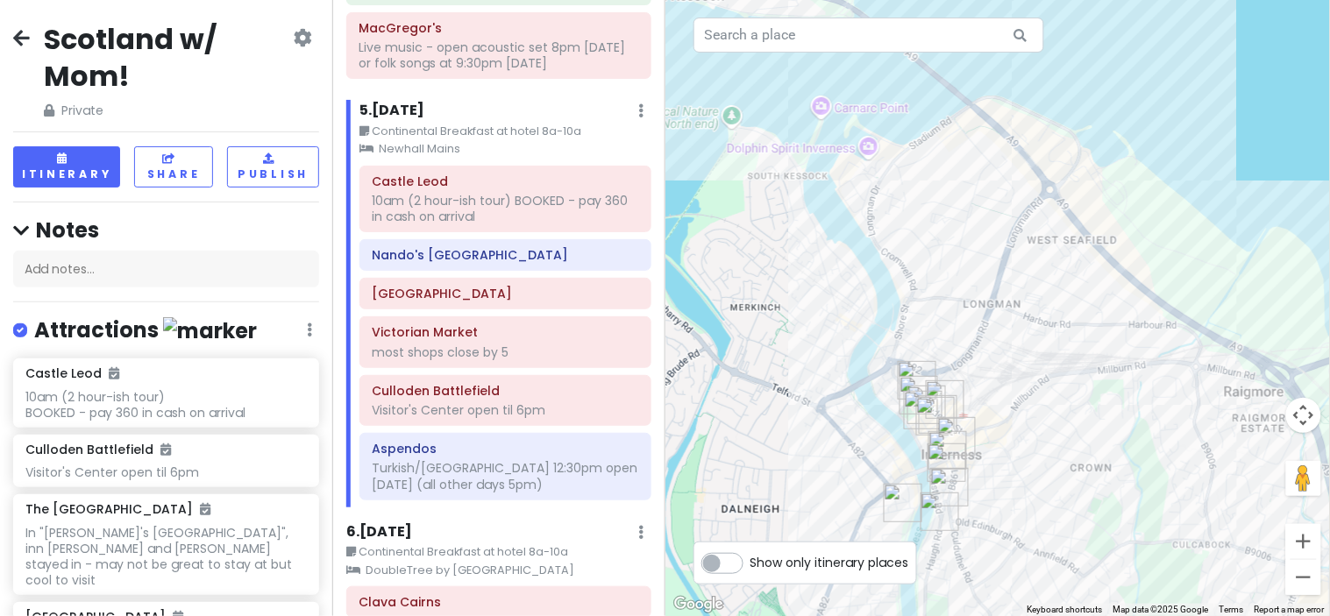
click at [899, 485] on img "Cafe Ness by the Cathedral" at bounding box center [903, 503] width 39 height 39
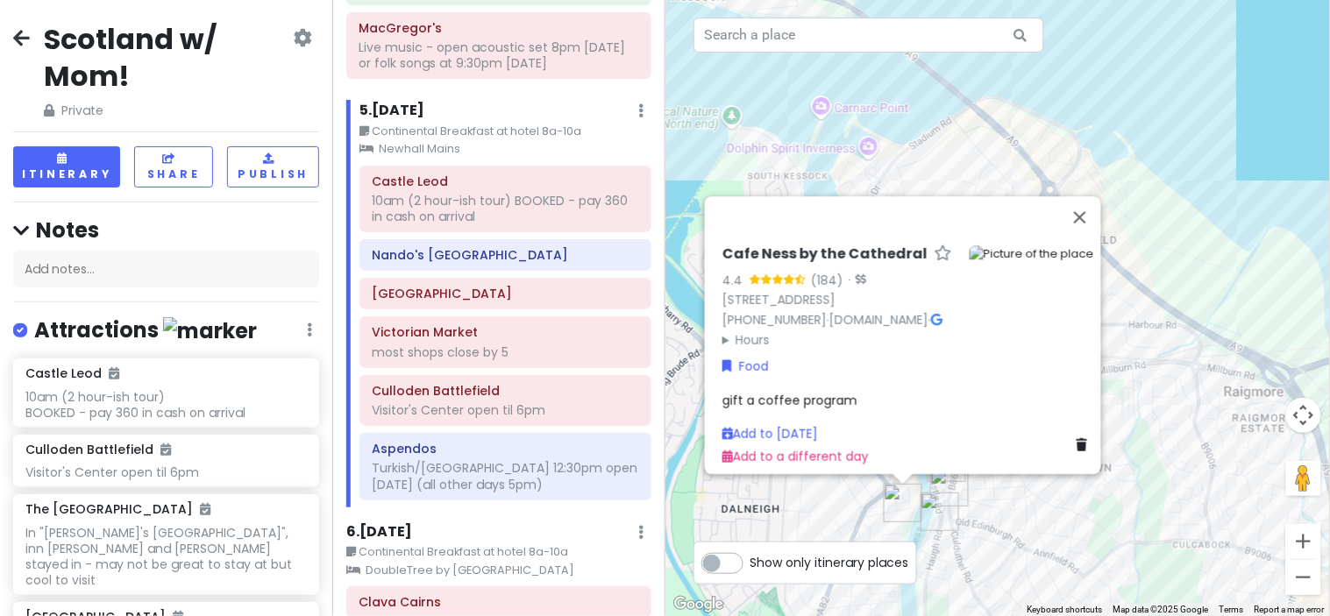
click at [899, 485] on img "Cafe Ness by the Cathedral" at bounding box center [903, 503] width 39 height 39
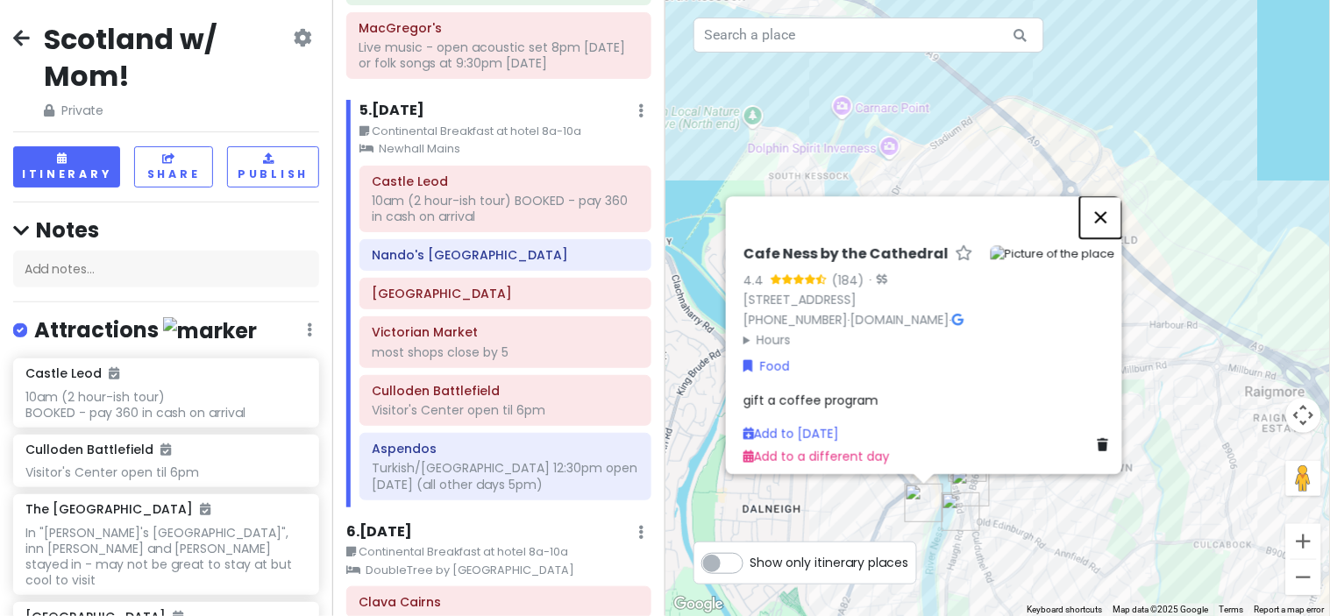
click at [1105, 196] on button "Close" at bounding box center [1101, 217] width 42 height 42
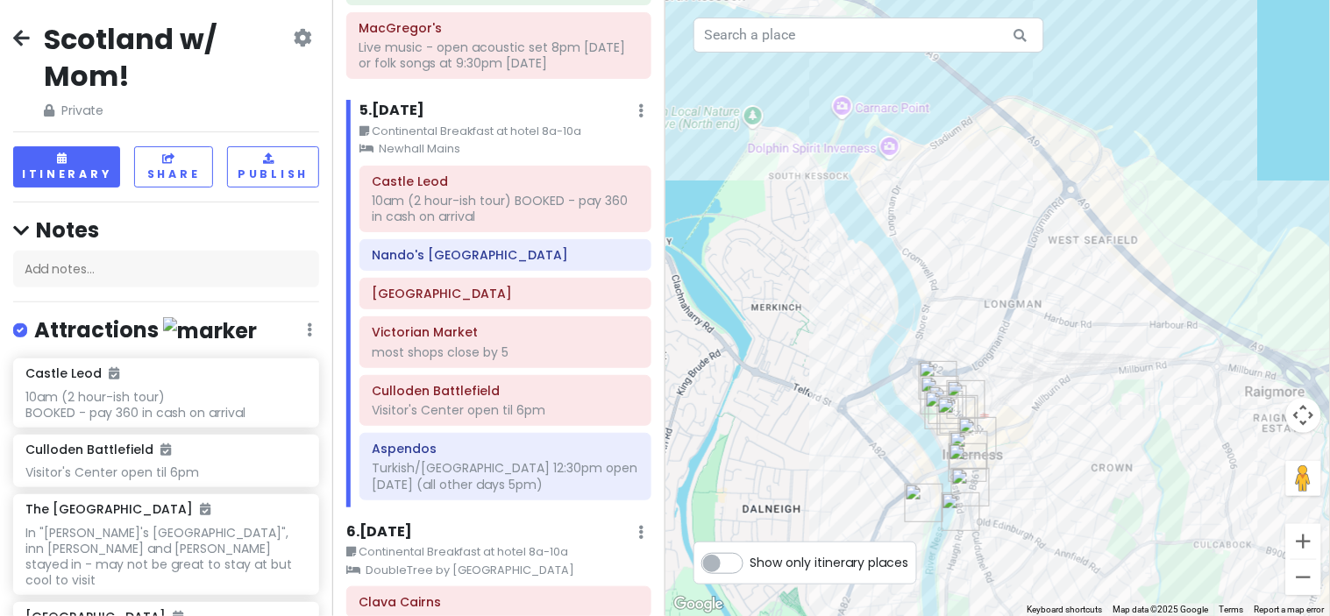
click at [968, 491] on img "The Castle Tavern" at bounding box center [970, 487] width 39 height 39
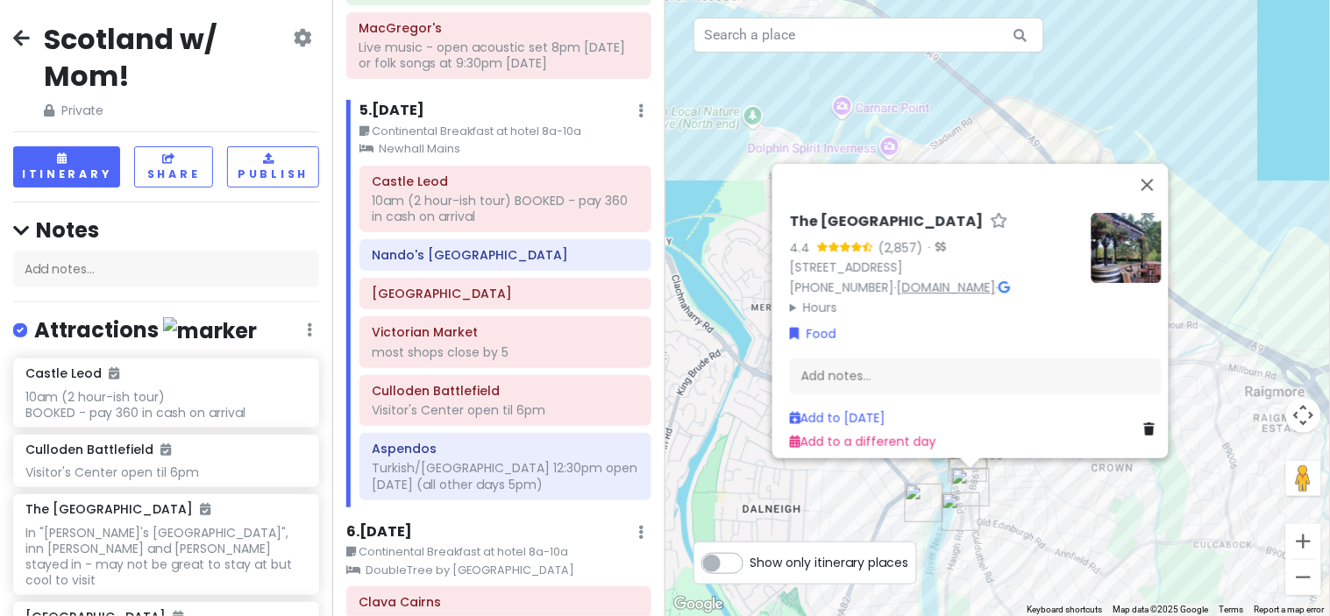
click at [941, 279] on link "[DOMAIN_NAME]" at bounding box center [946, 288] width 99 height 18
click at [1151, 175] on button "Close" at bounding box center [1147, 185] width 42 height 42
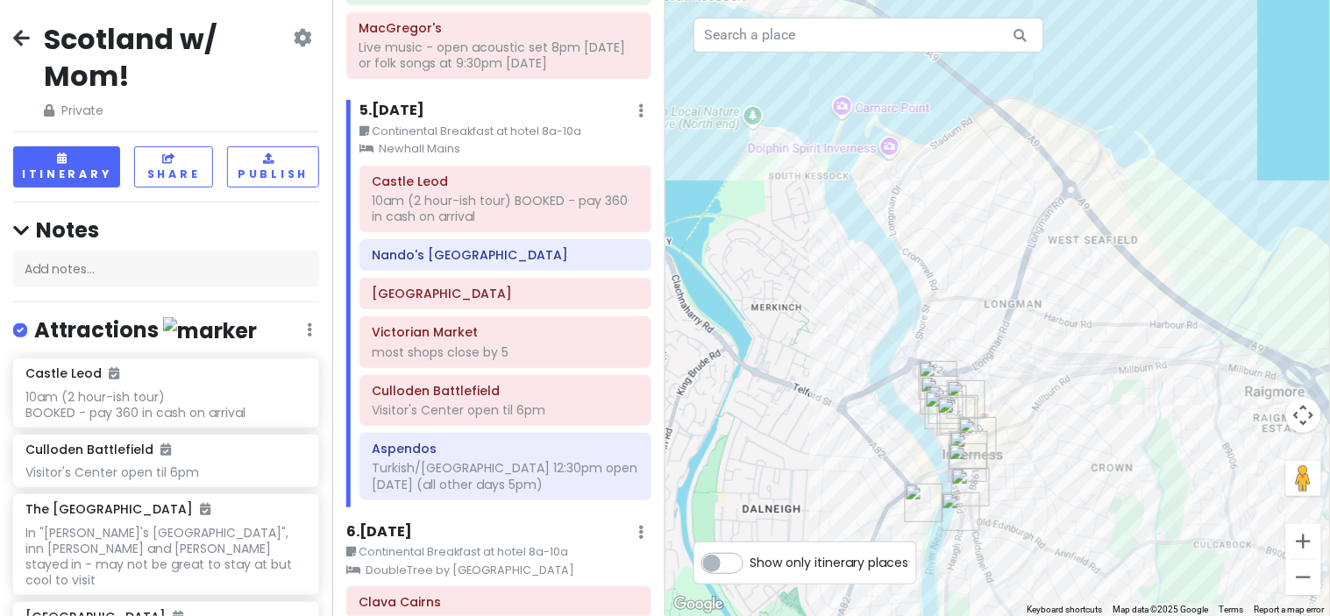
click at [962, 501] on img "Uilebheist Distillery & Brewery" at bounding box center [960, 512] width 39 height 39
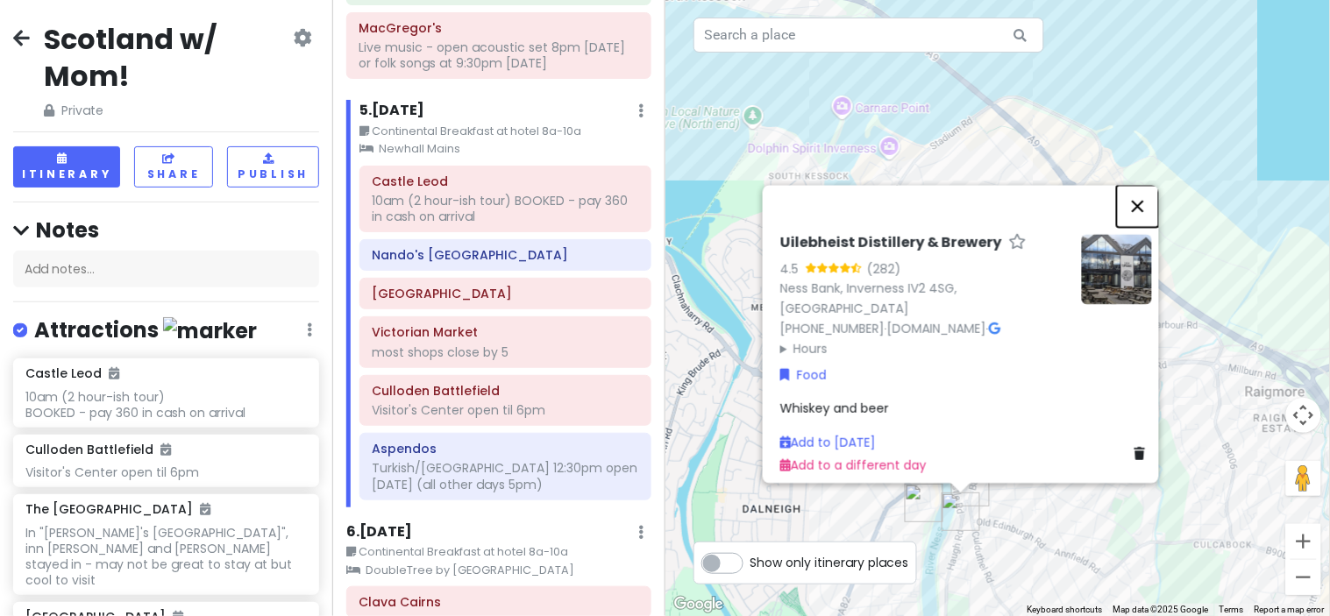
click at [1148, 206] on button "Close" at bounding box center [1138, 206] width 42 height 42
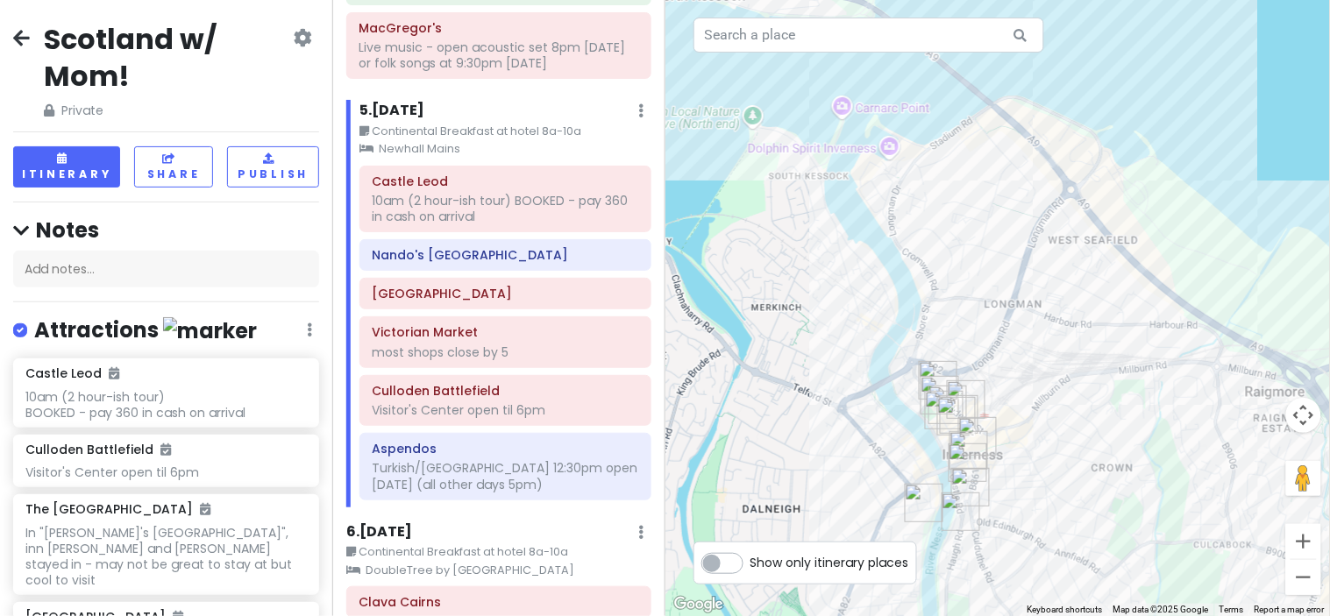
click at [950, 388] on img "Black Isle Bar & Rooms" at bounding box center [947, 405] width 39 height 39
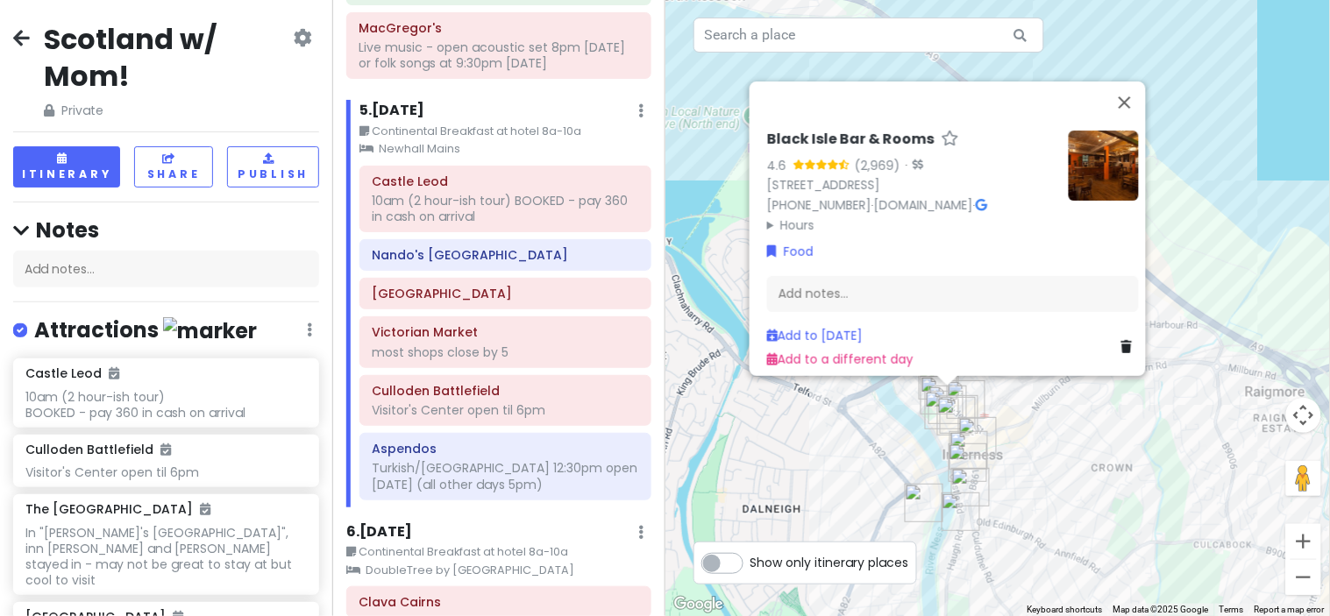
click at [934, 382] on img "The Walrus & Corkscrew" at bounding box center [939, 395] width 39 height 39
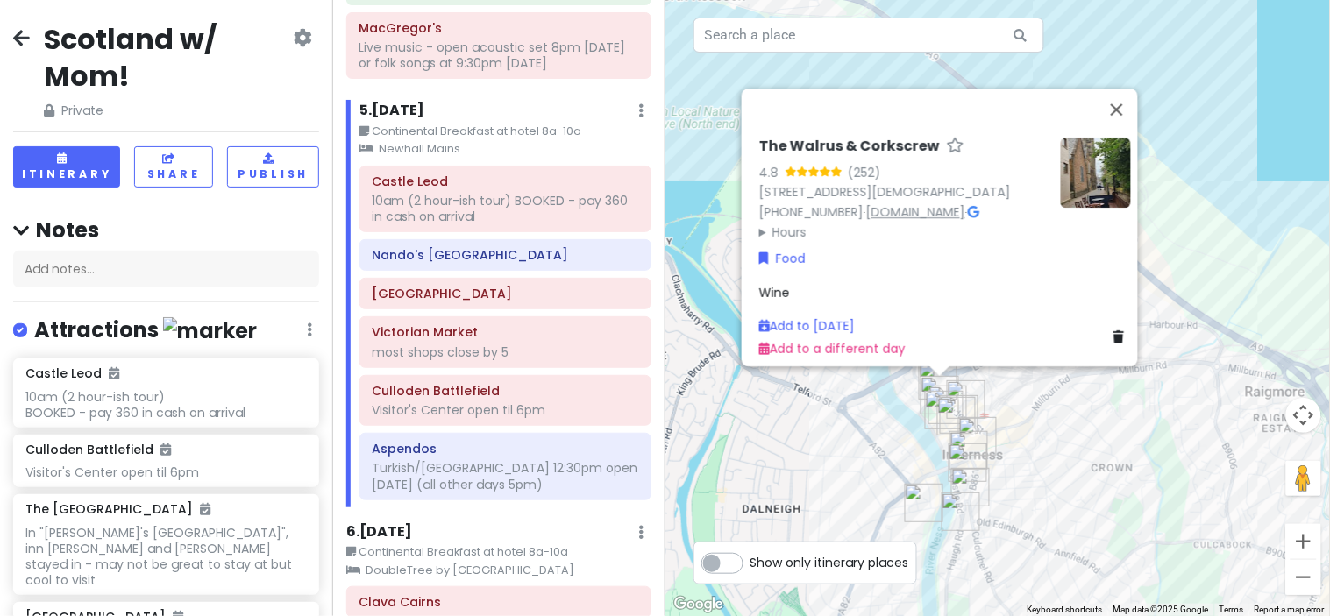
click at [926, 205] on link "[DOMAIN_NAME]" at bounding box center [915, 212] width 99 height 18
click at [510, 492] on div "Turkish/[GEOGRAPHIC_DATA] 12:30pm open [DATE] (all other days 5pm)" at bounding box center [505, 476] width 267 height 32
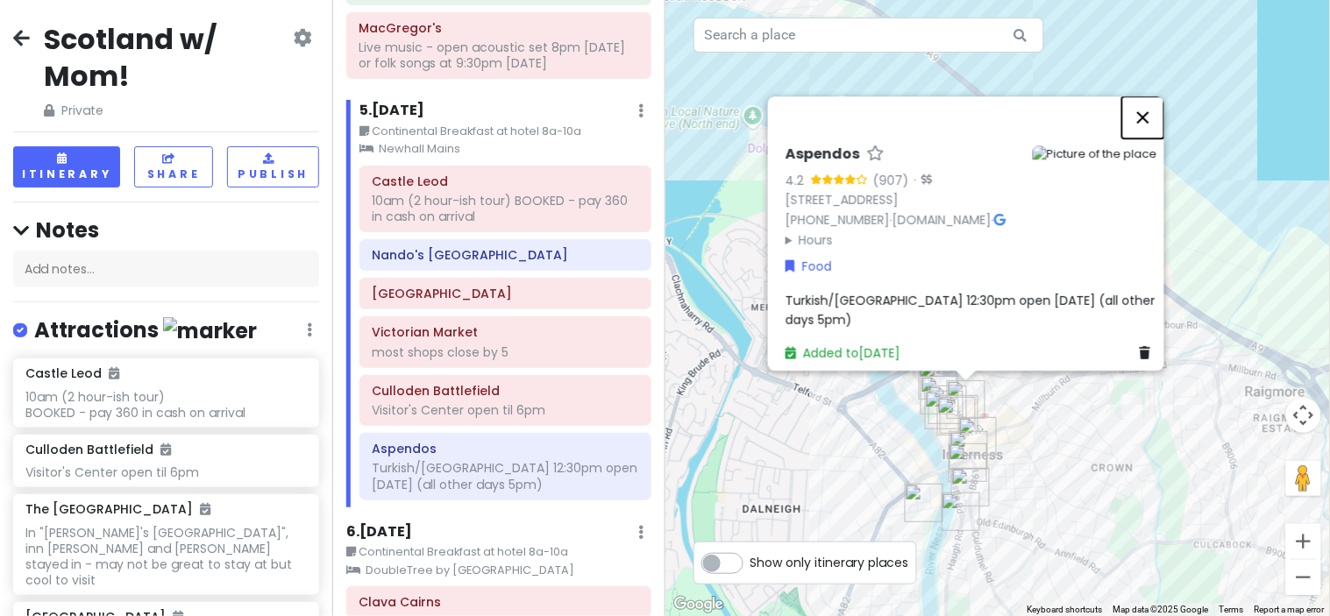
click at [1151, 96] on button "Close" at bounding box center [1143, 117] width 42 height 42
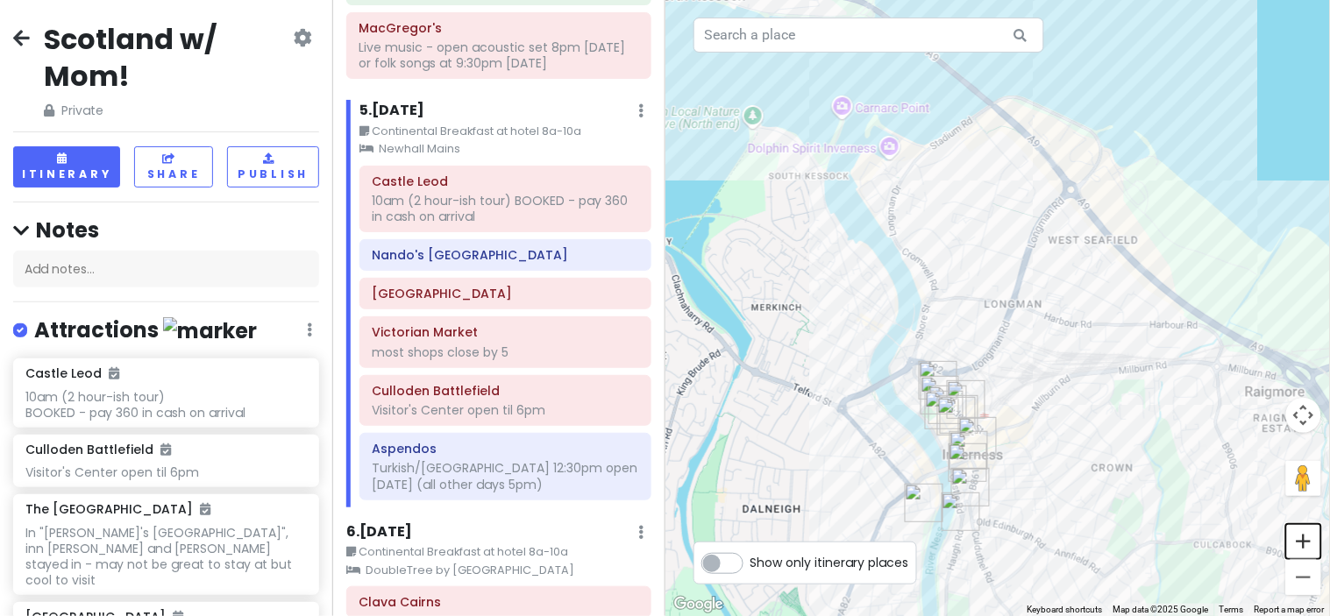
click at [1307, 536] on button "Zoom in" at bounding box center [1303, 541] width 35 height 35
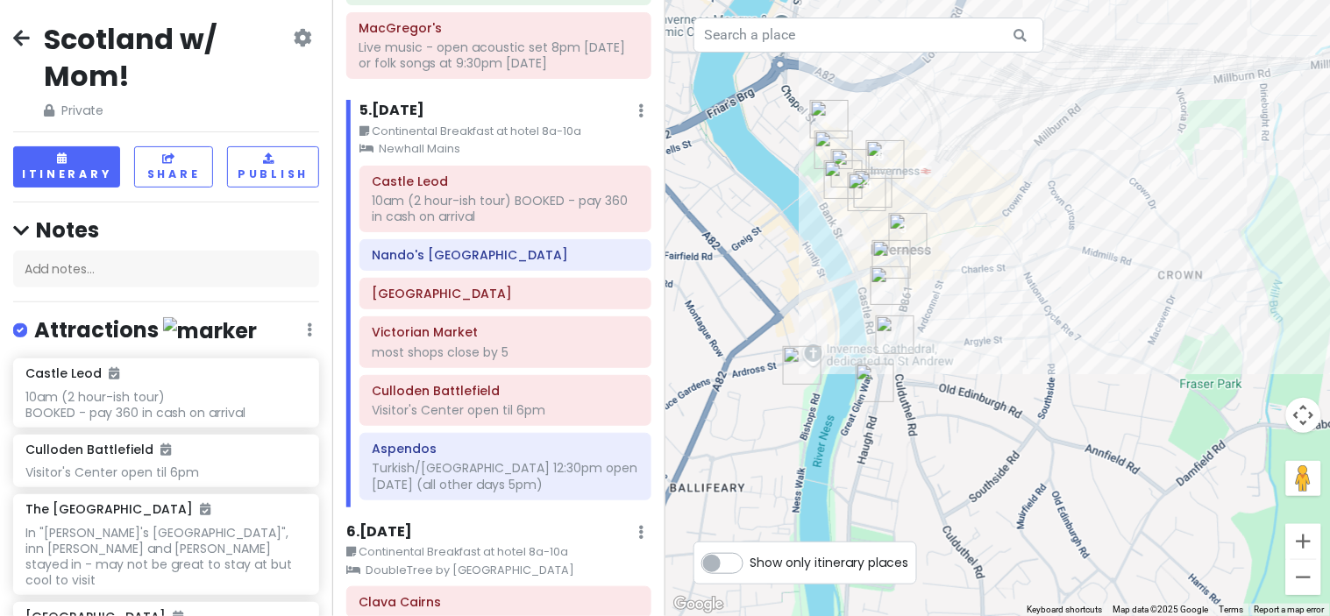
drag, startPoint x: 986, startPoint y: 436, endPoint x: 940, endPoint y: 140, distance: 298.9
click at [940, 140] on div at bounding box center [997, 308] width 665 height 616
click at [888, 346] on img "The Castle Tavern" at bounding box center [895, 335] width 39 height 39
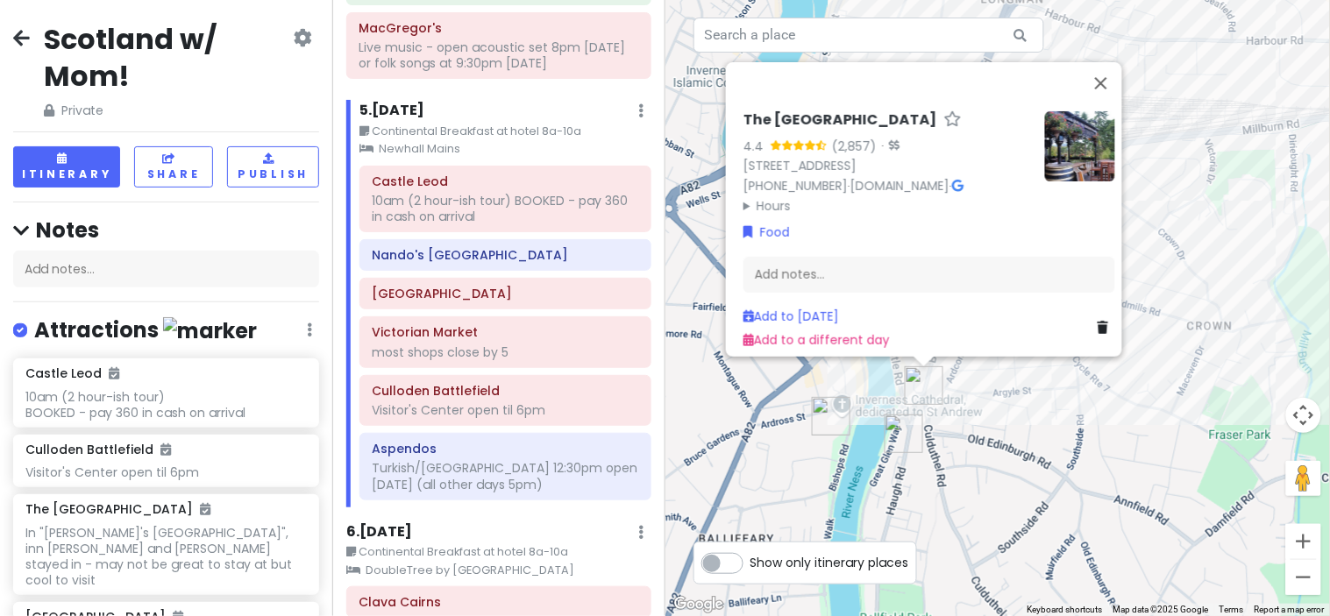
click at [898, 433] on img "Uilebheist Distillery & Brewery" at bounding box center [903, 434] width 39 height 39
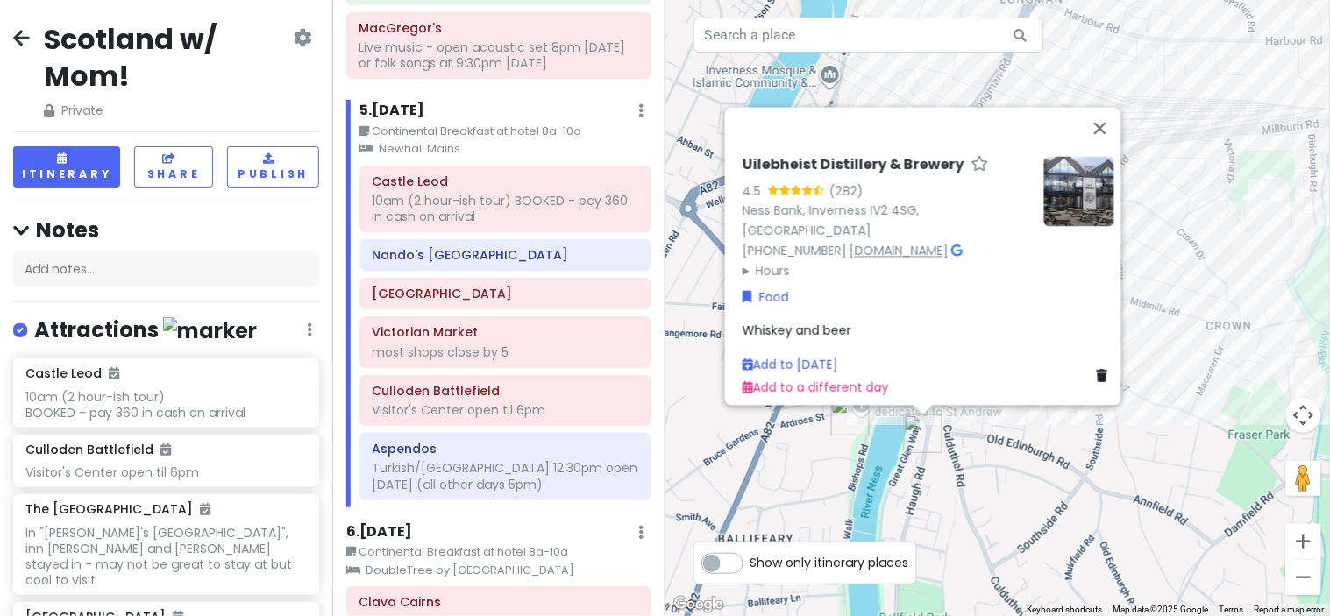
click at [924, 242] on link "[DOMAIN_NAME]" at bounding box center [898, 251] width 99 height 18
click at [1108, 136] on button "Close" at bounding box center [1100, 128] width 42 height 42
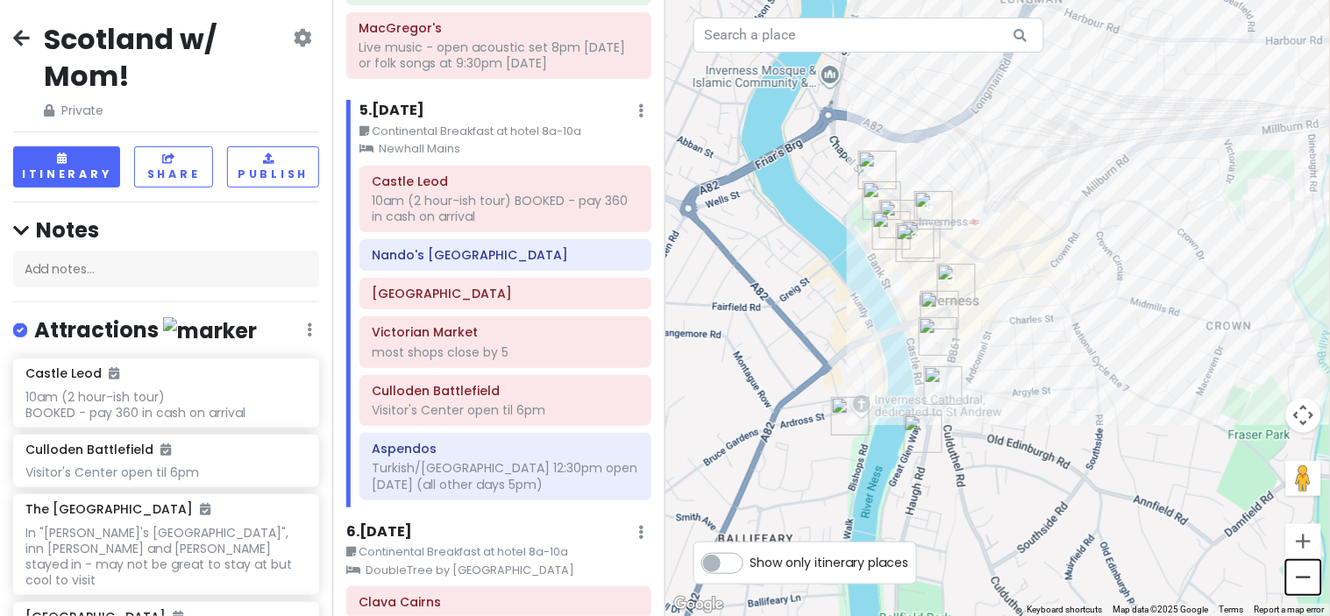
click at [1309, 568] on button "Zoom out" at bounding box center [1303, 577] width 35 height 35
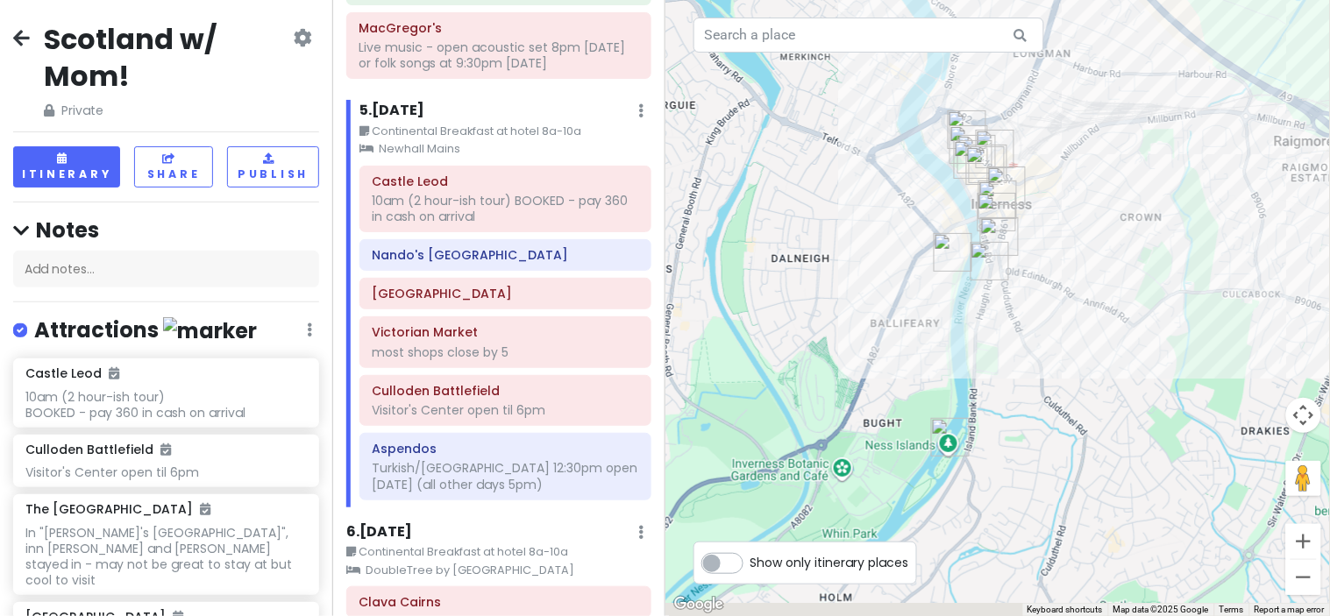
drag, startPoint x: 1037, startPoint y: 474, endPoint x: 1065, endPoint y: 370, distance: 108.0
click at [1065, 370] on div at bounding box center [997, 308] width 665 height 616
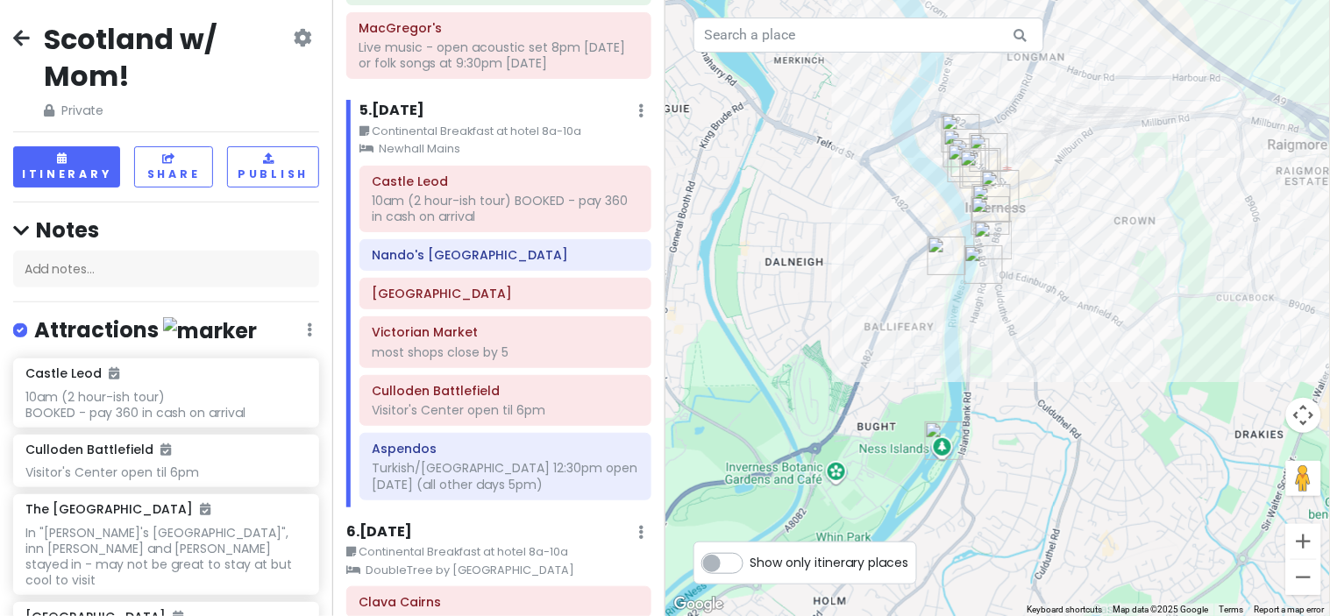
drag, startPoint x: 957, startPoint y: 430, endPoint x: 948, endPoint y: 433, distance: 10.0
click at [948, 433] on img "Ness Islands" at bounding box center [944, 441] width 39 height 39
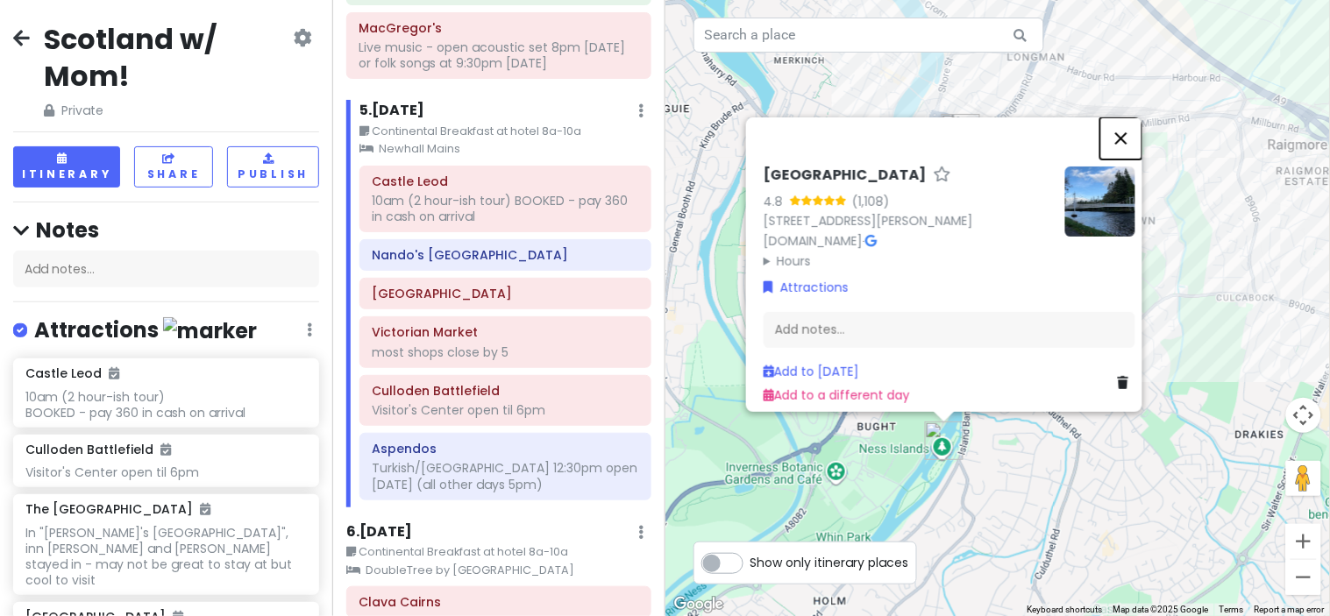
click at [1136, 120] on button "Close" at bounding box center [1121, 138] width 42 height 42
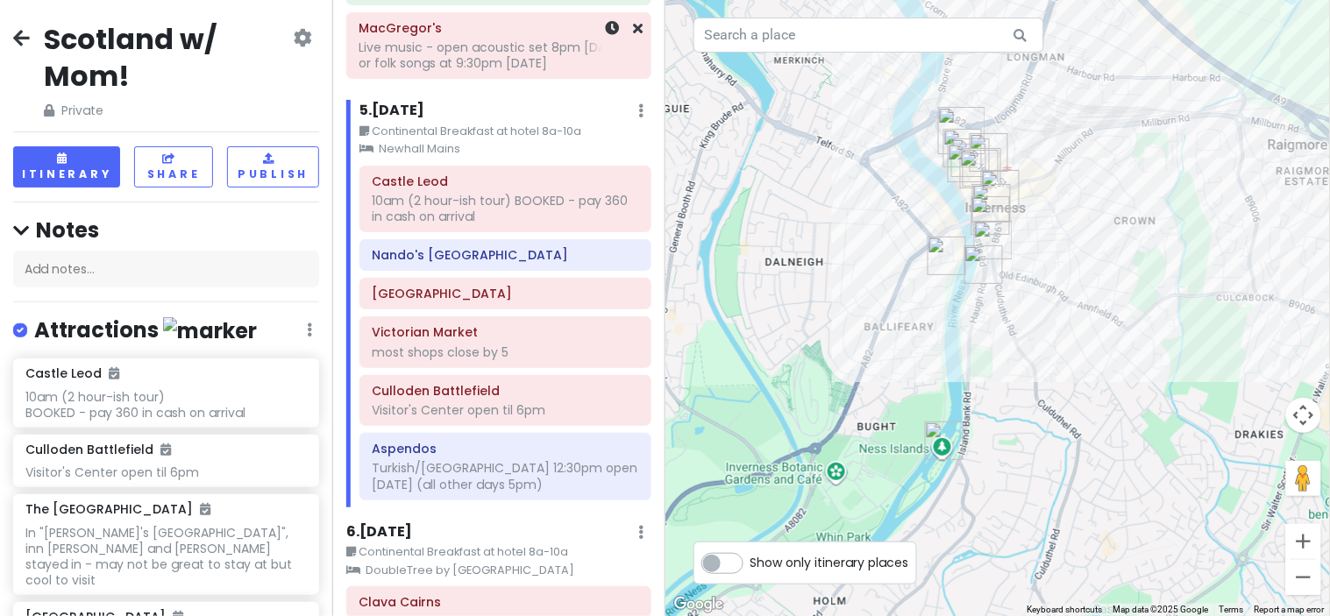
click at [503, 36] on h6 "MacGregor's" at bounding box center [498, 28] width 280 height 16
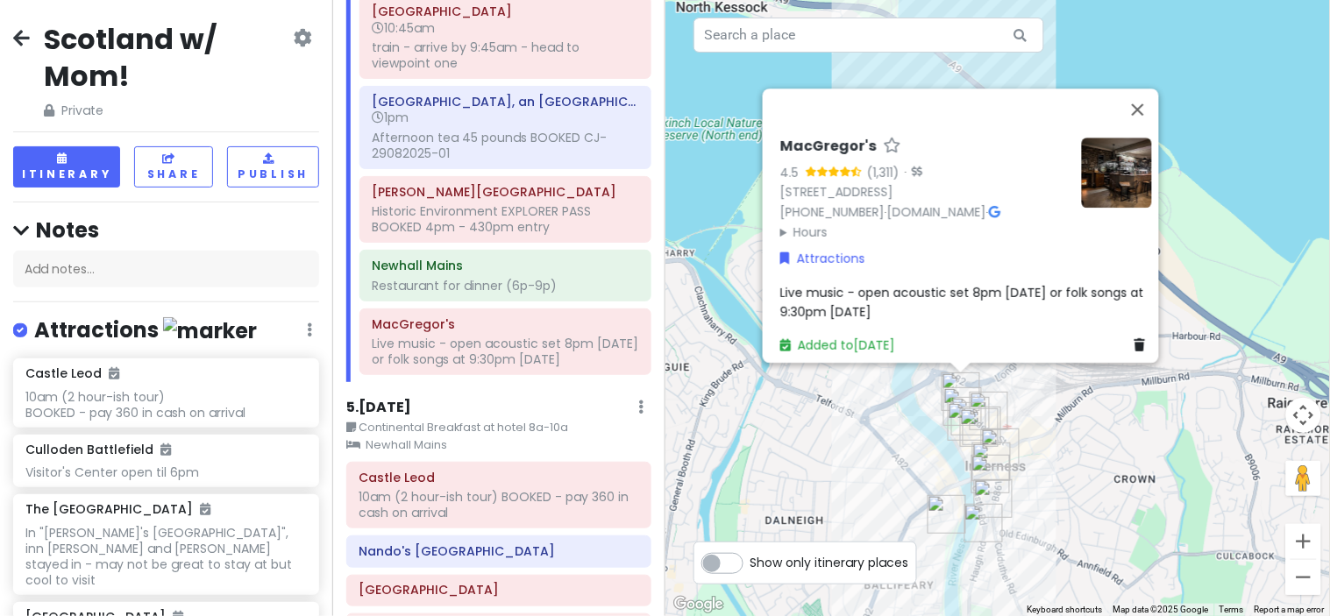
scroll to position [2013, 0]
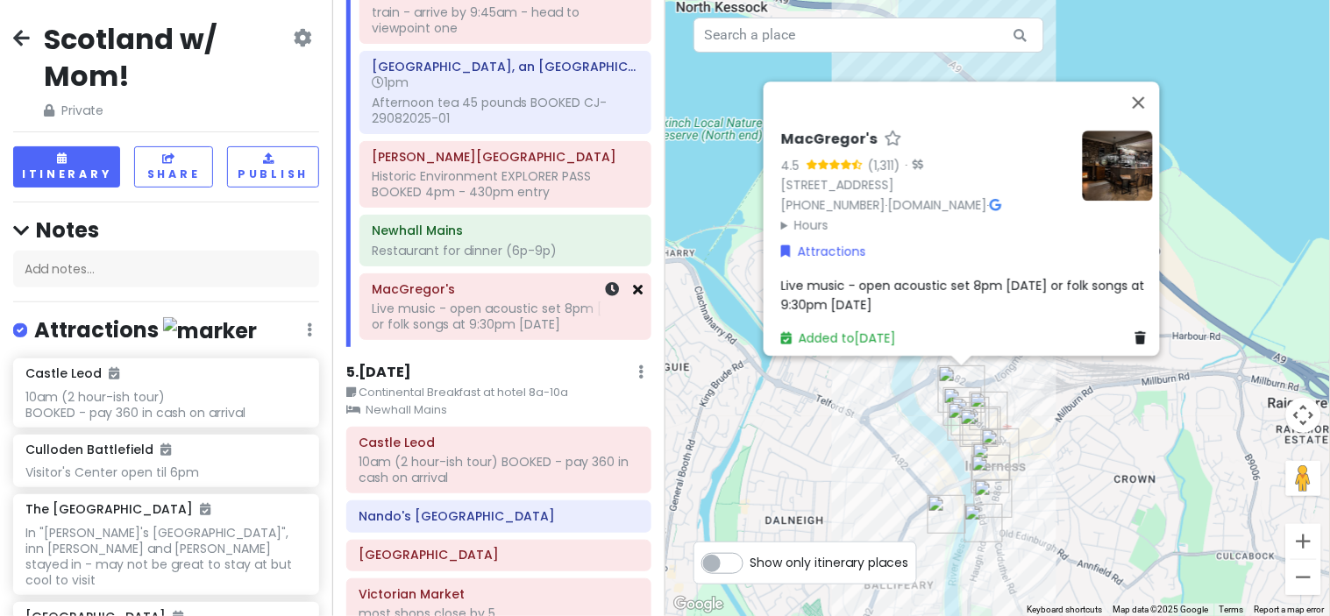
click at [634, 292] on icon at bounding box center [639, 289] width 10 height 14
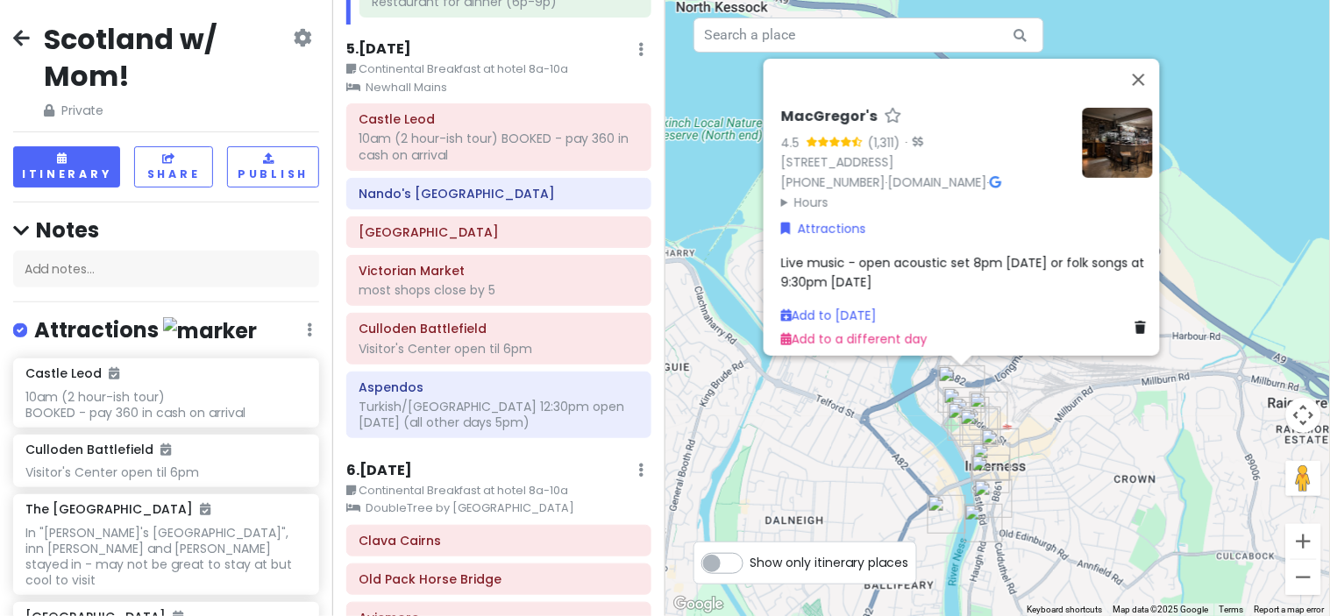
scroll to position [2303, 0]
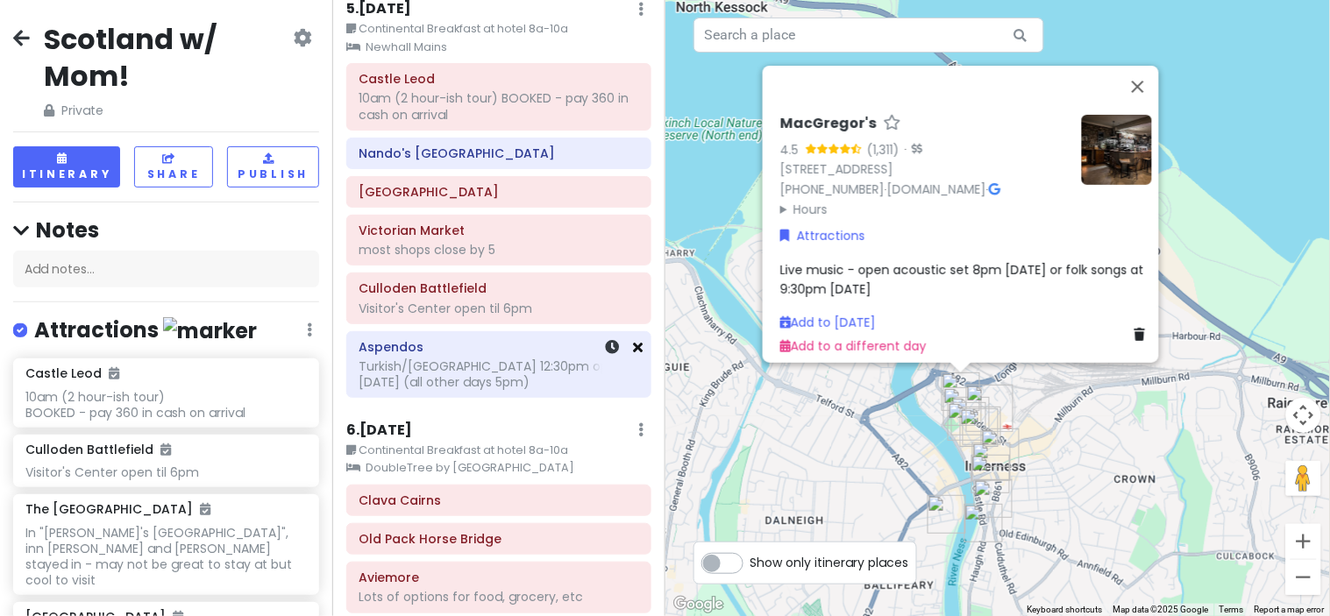
click at [634, 354] on icon at bounding box center [639, 347] width 10 height 14
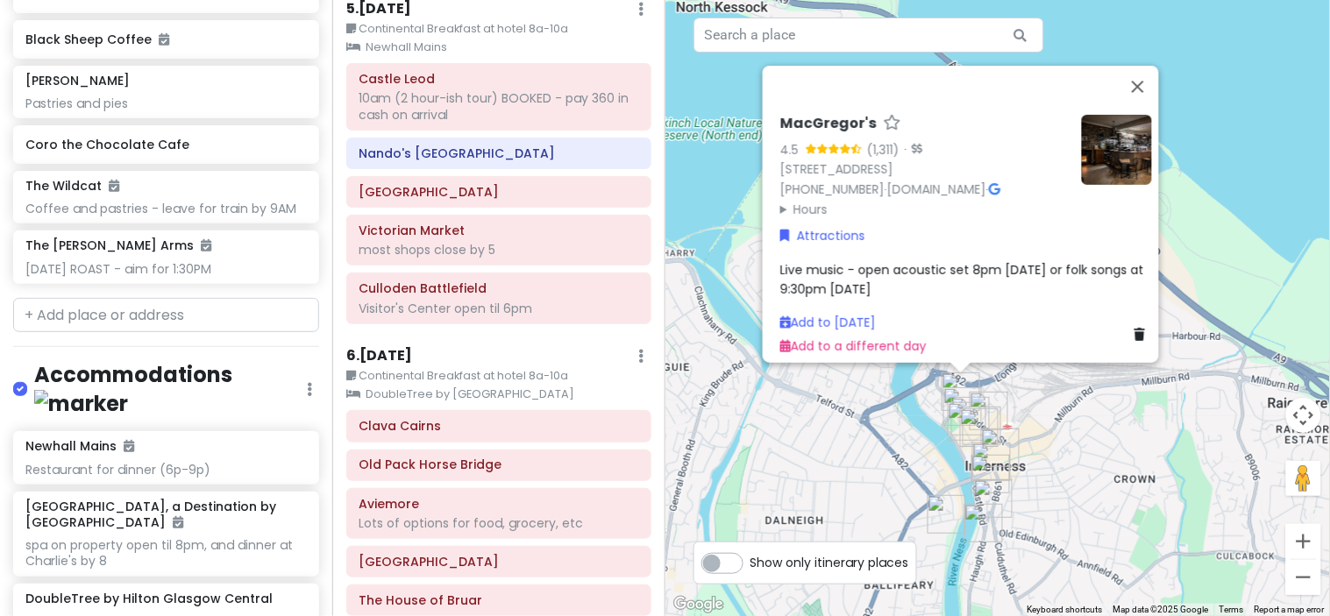
scroll to position [10117, 0]
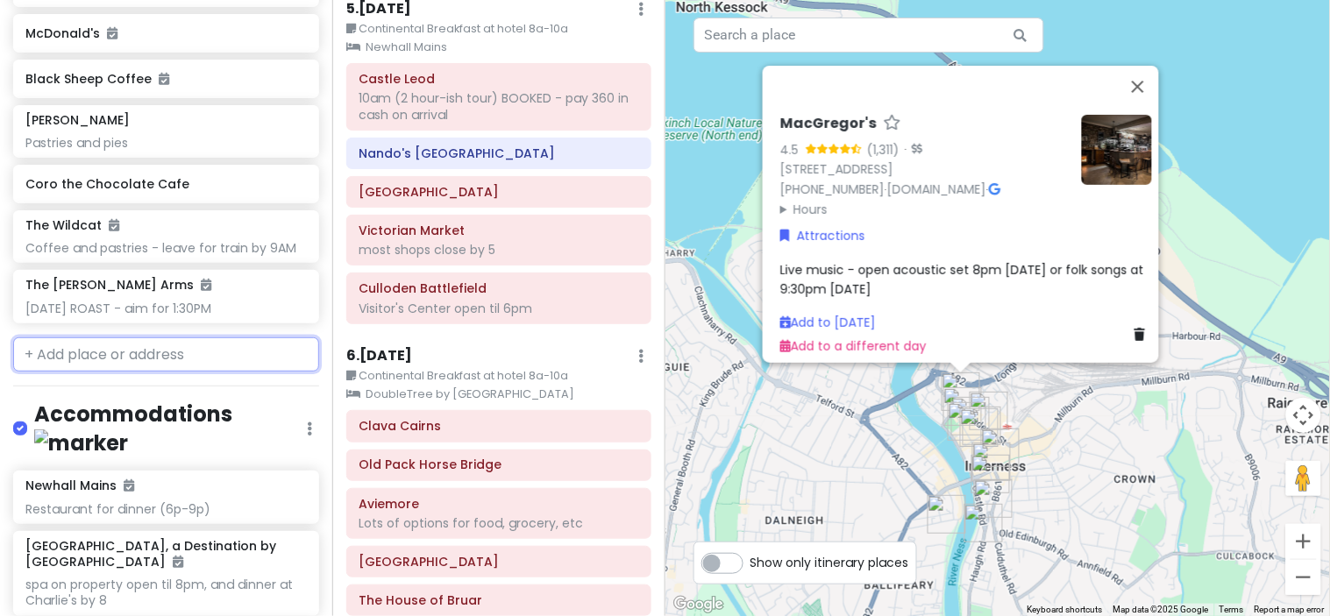
click at [127, 337] on input "text" at bounding box center [166, 354] width 306 height 35
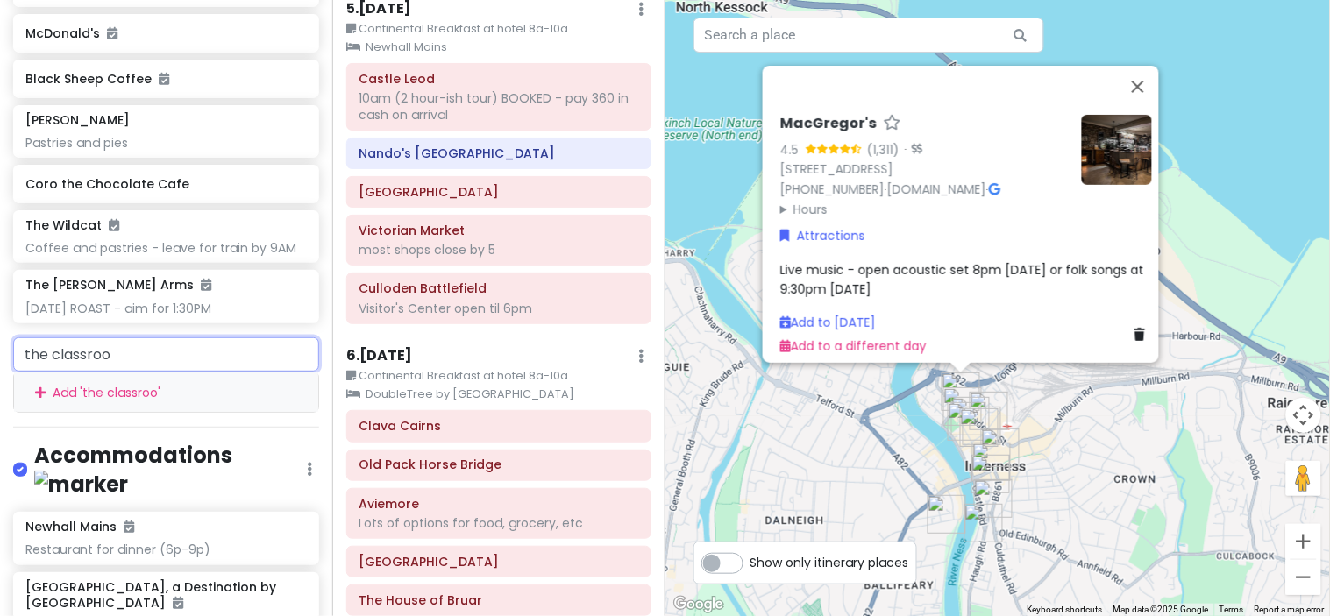
type input "the classroom"
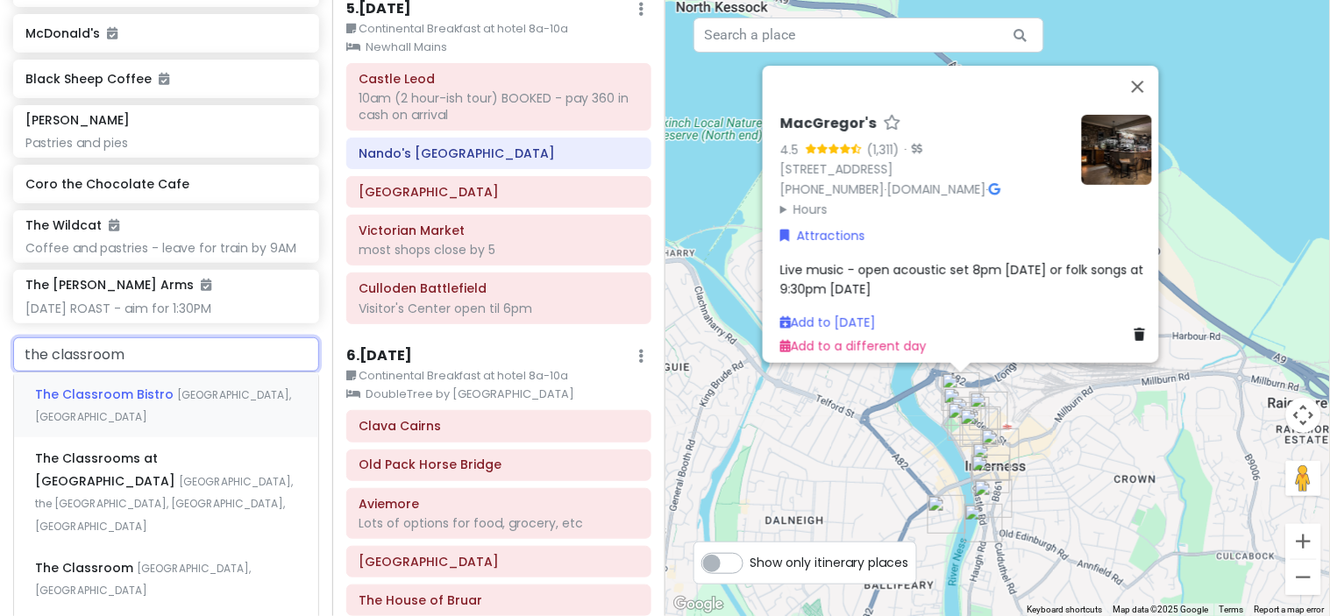
click at [146, 373] on div "The Classroom Bistro [GEOGRAPHIC_DATA], [GEOGRAPHIC_DATA], [GEOGRAPHIC_DATA]" at bounding box center [166, 405] width 304 height 65
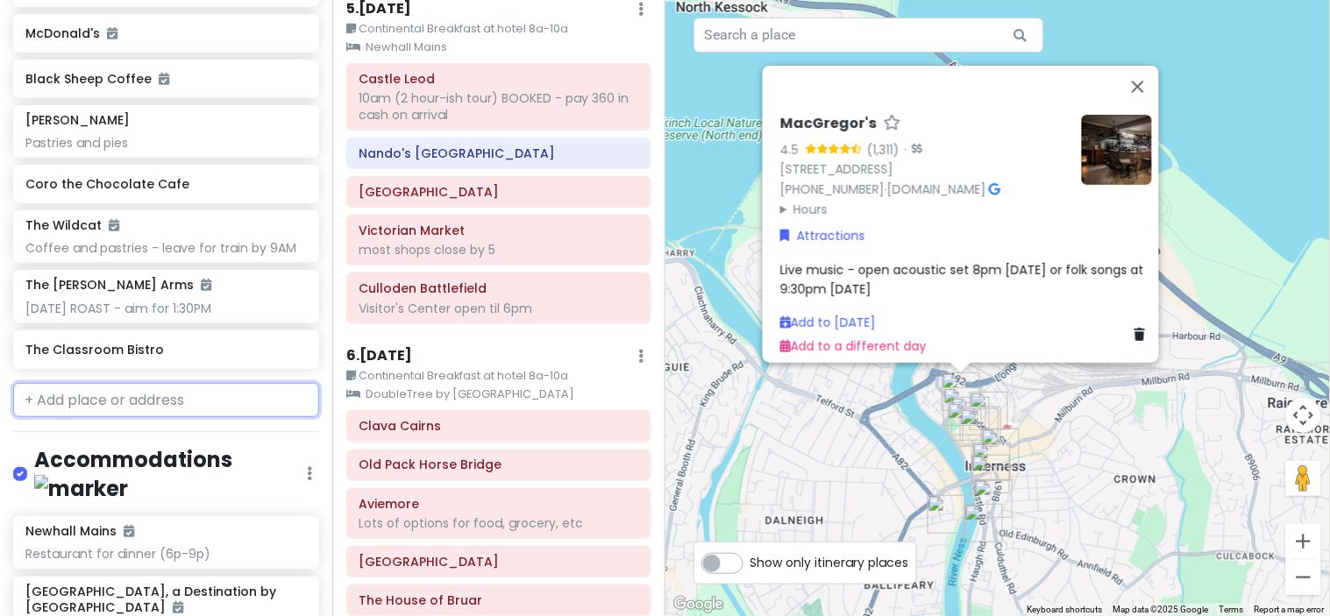
scroll to position [10162, 0]
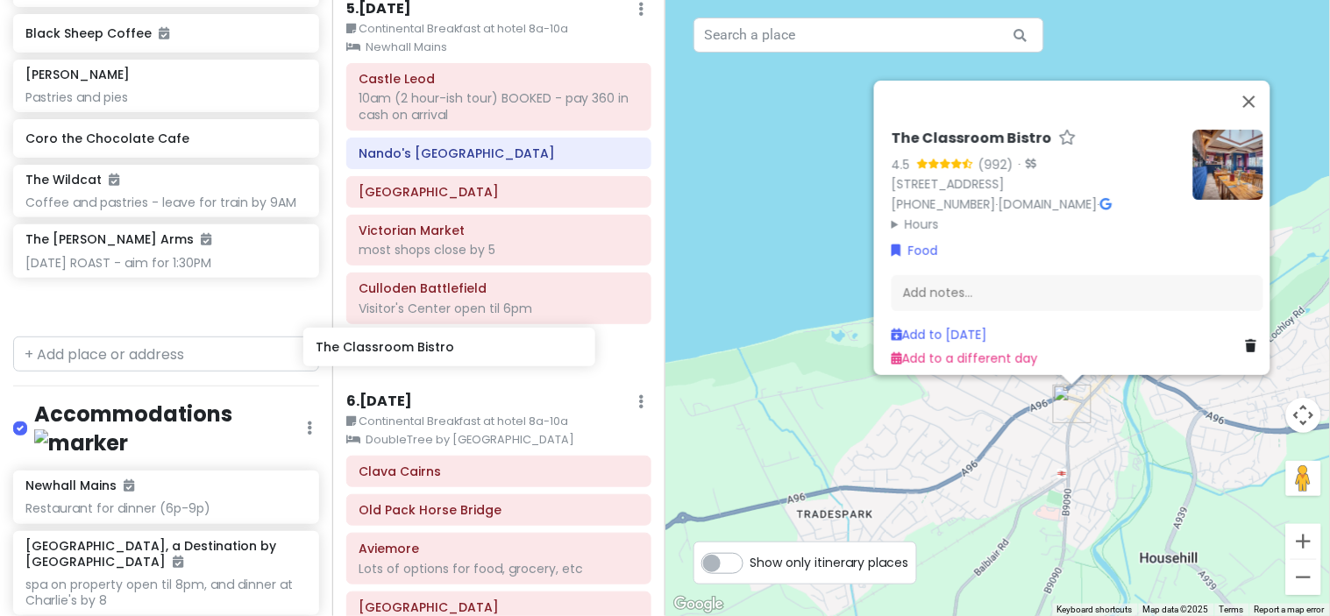
drag, startPoint x: 189, startPoint y: 231, endPoint x: 489, endPoint y: 352, distance: 323.2
click at [489, 352] on div "Scotland w/ Mom! Private Change Dates Make a Copy Delete Trip Give Feedback 💡 S…" at bounding box center [665, 308] width 1330 height 616
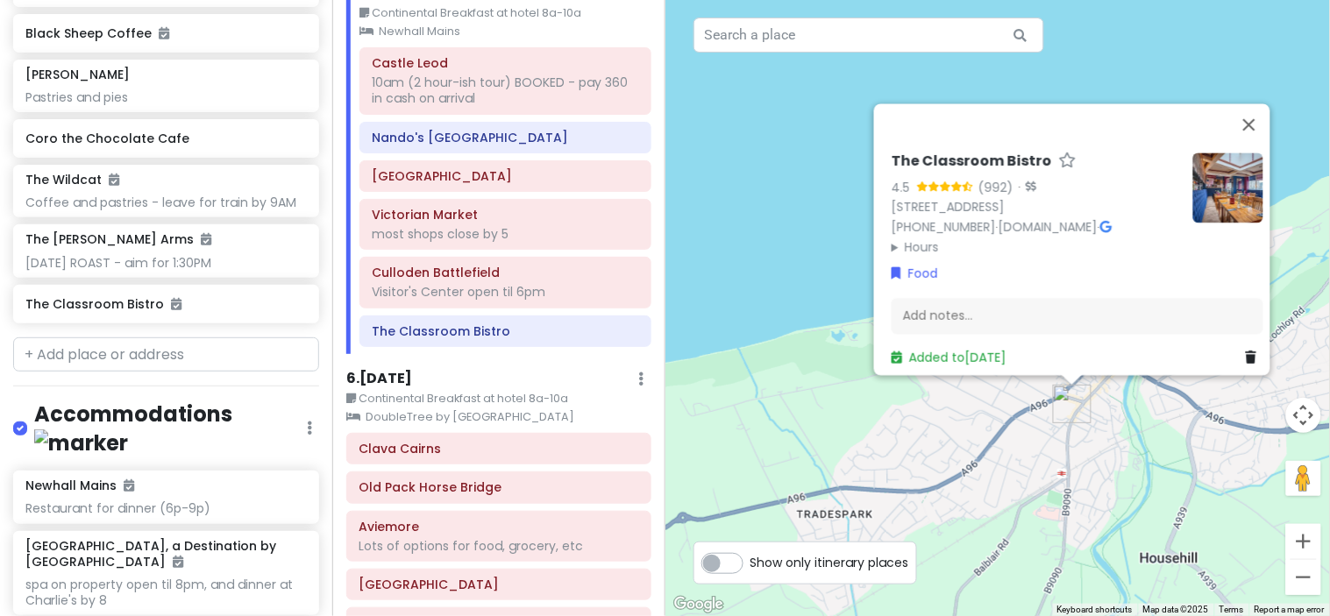
scroll to position [10117, 0]
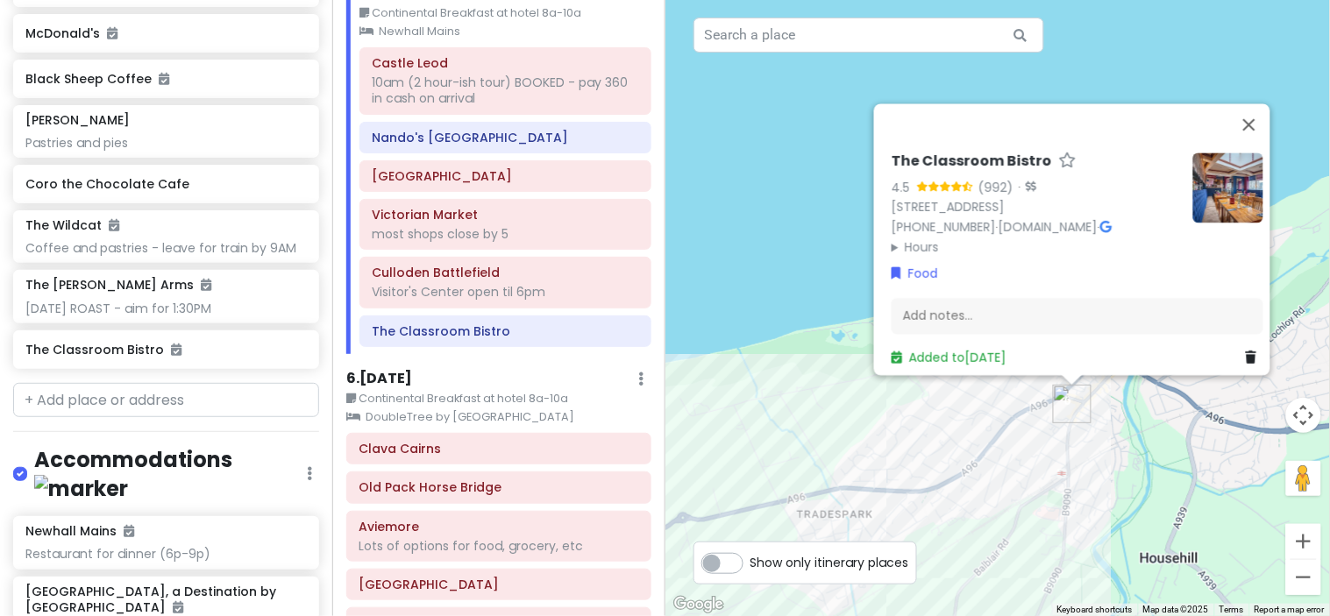
drag, startPoint x: 1032, startPoint y: 264, endPoint x: 1169, endPoint y: 238, distance: 140.1
click at [1169, 238] on summary "Hours" at bounding box center [1034, 247] width 287 height 19
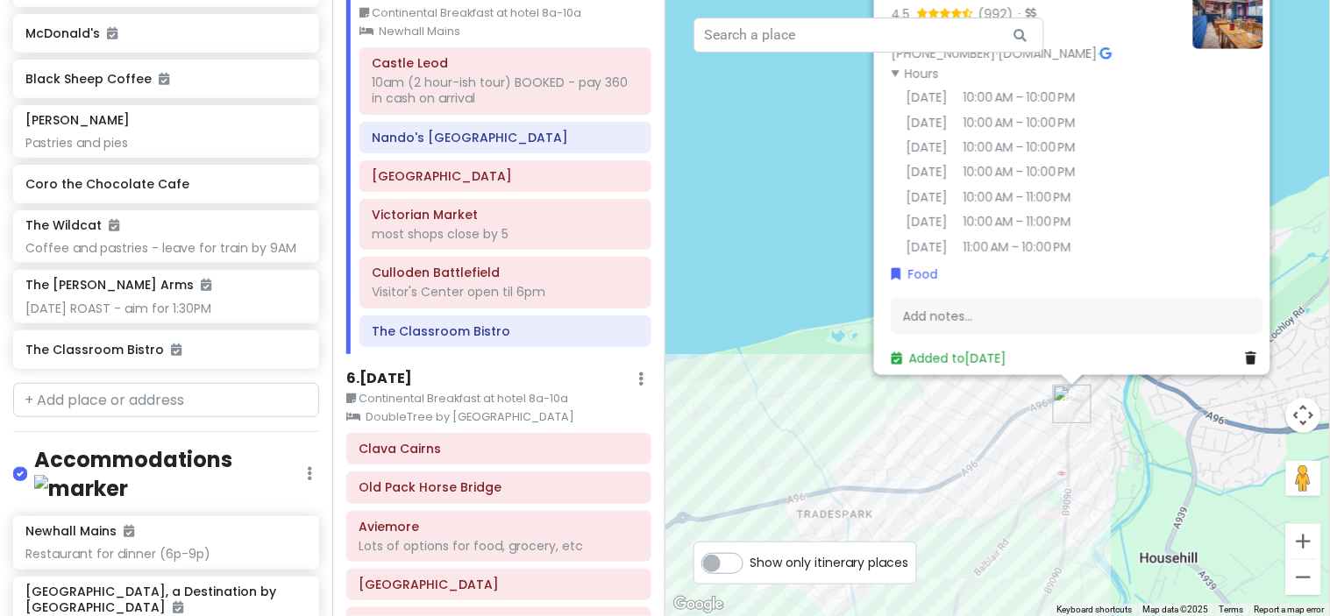
scroll to position [11, 0]
click at [1020, 399] on div "The Classroom Bistro 4.5 (992) · [STREET_ADDRESS] [PHONE_NUMBER] · [DOMAIN_NAME…" at bounding box center [997, 308] width 665 height 616
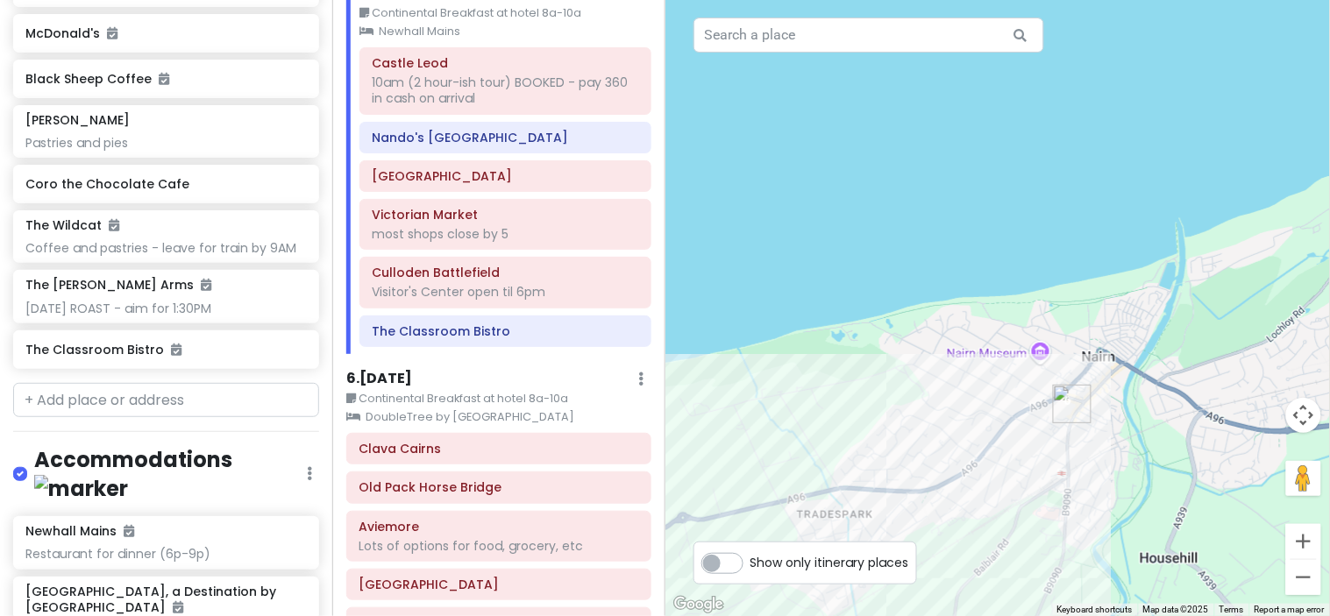
click at [1065, 408] on img "The Classroom Bistro" at bounding box center [1072, 404] width 39 height 39
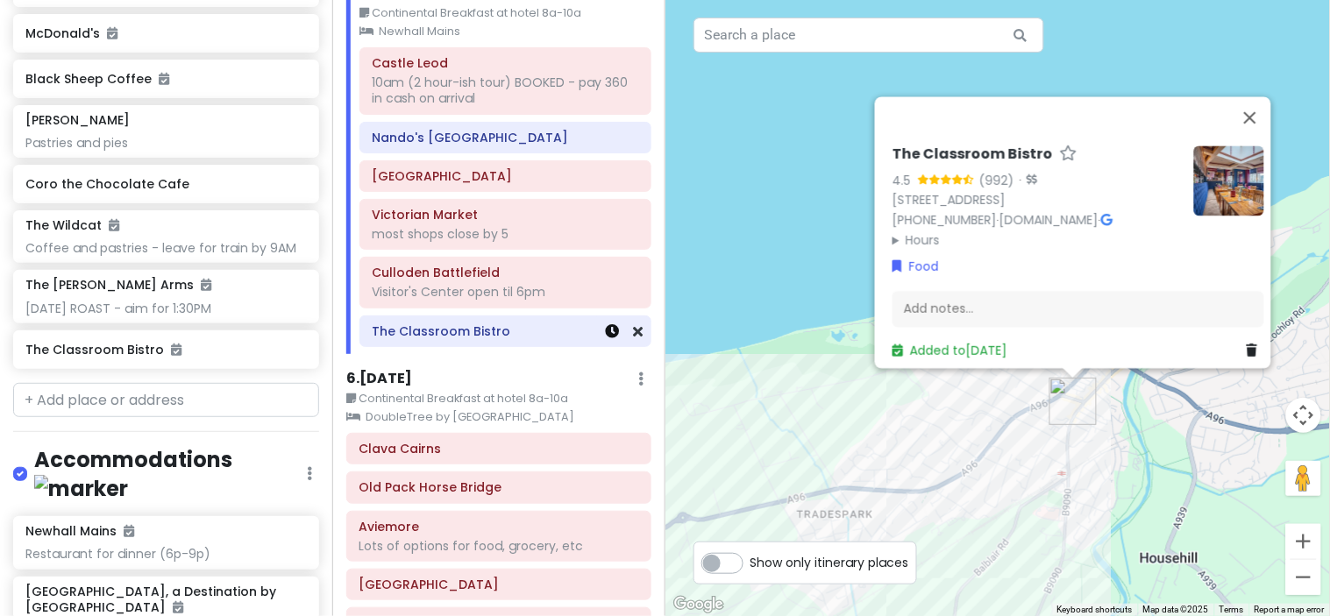
click at [606, 338] on icon at bounding box center [613, 331] width 14 height 14
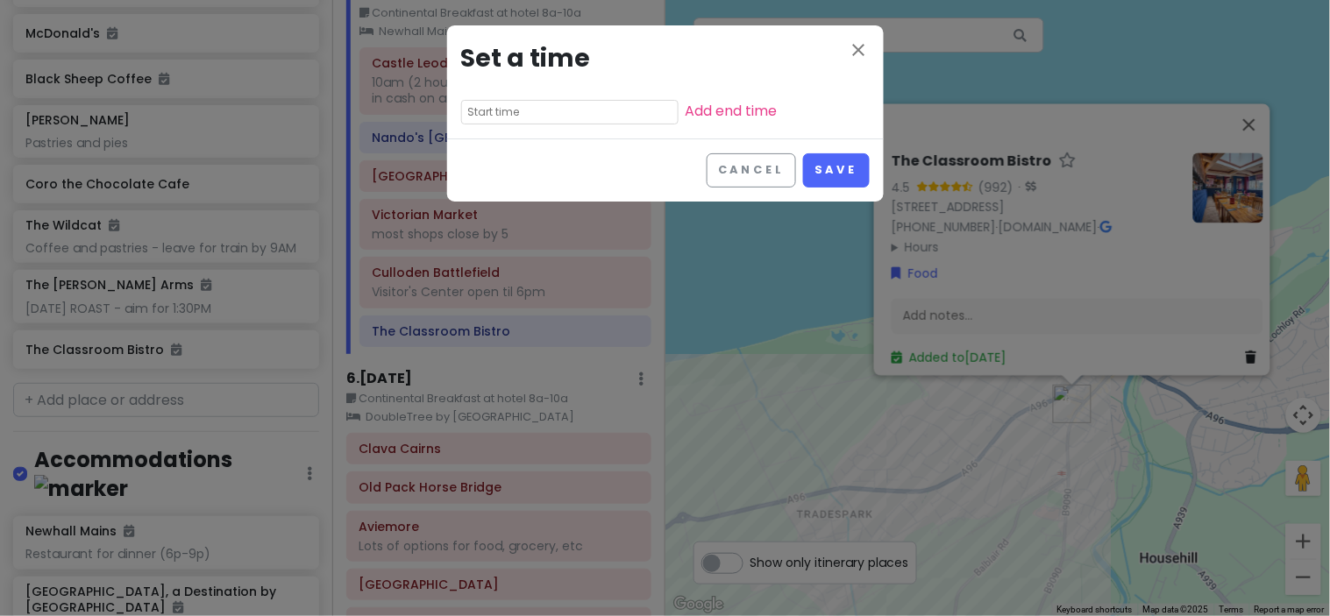
click at [506, 106] on input "text" at bounding box center [569, 112] width 217 height 25
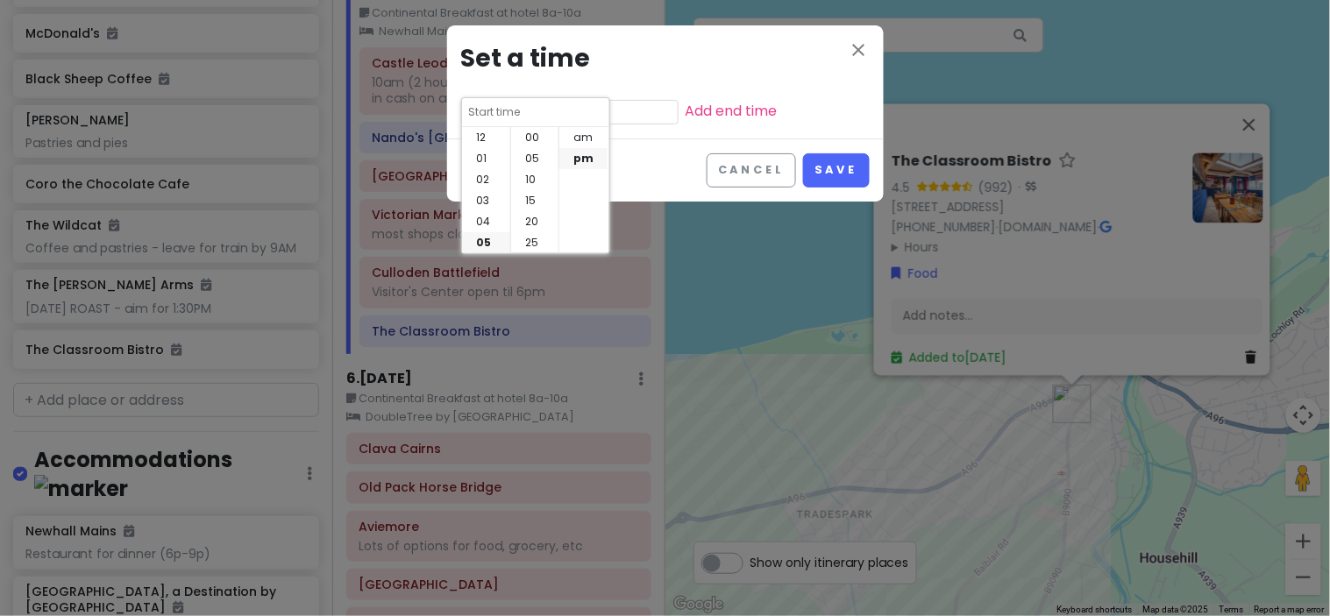
scroll to position [125, 0]
click at [484, 148] on li "06" at bounding box center [486, 158] width 48 height 21
type input "6:45 pm"
click at [530, 136] on li "30" at bounding box center [534, 138] width 47 height 21
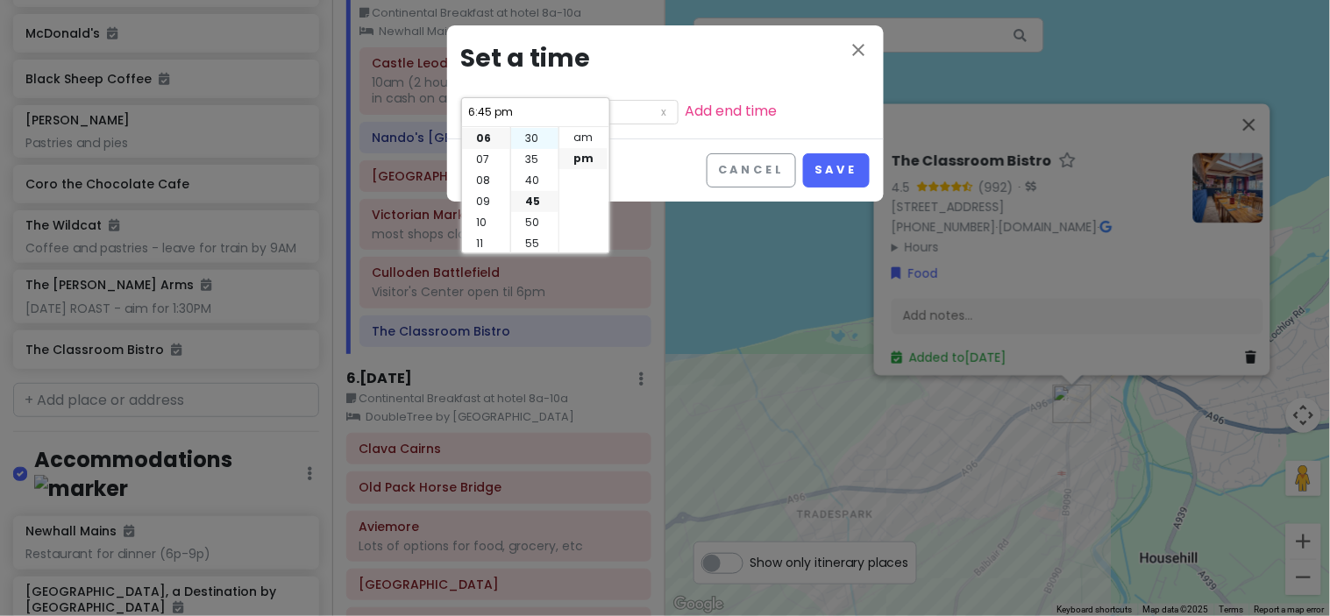
type input "6:30 pm"
click at [845, 161] on button "Save" at bounding box center [836, 170] width 66 height 34
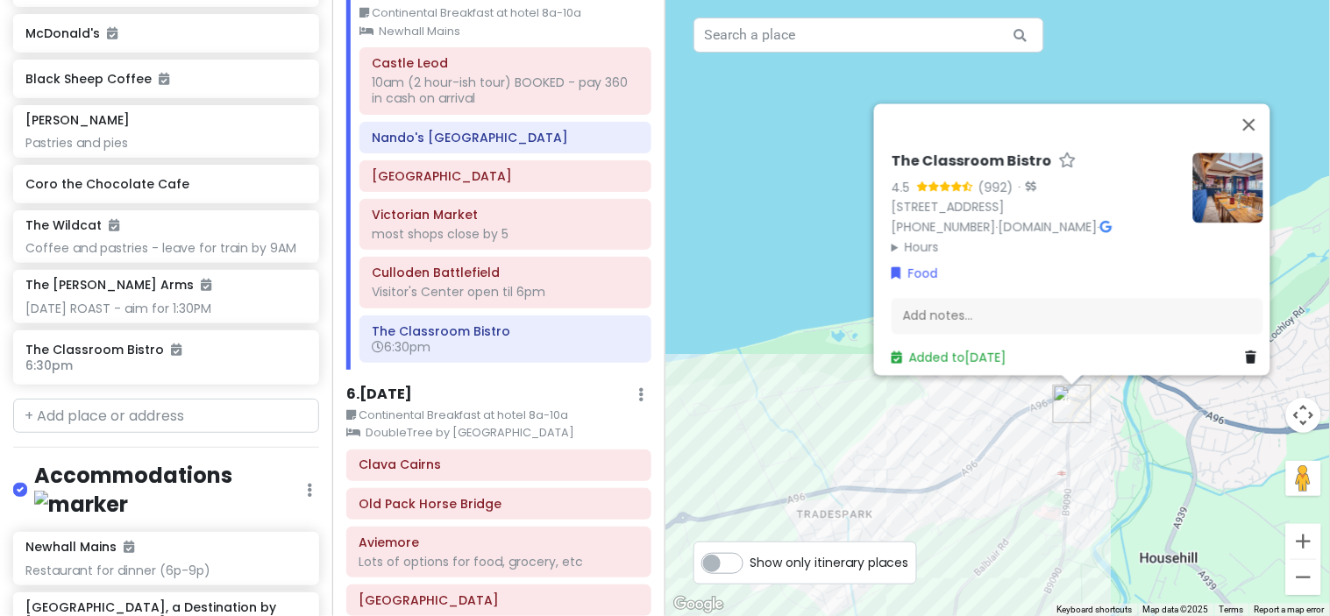
scroll to position [10132, 0]
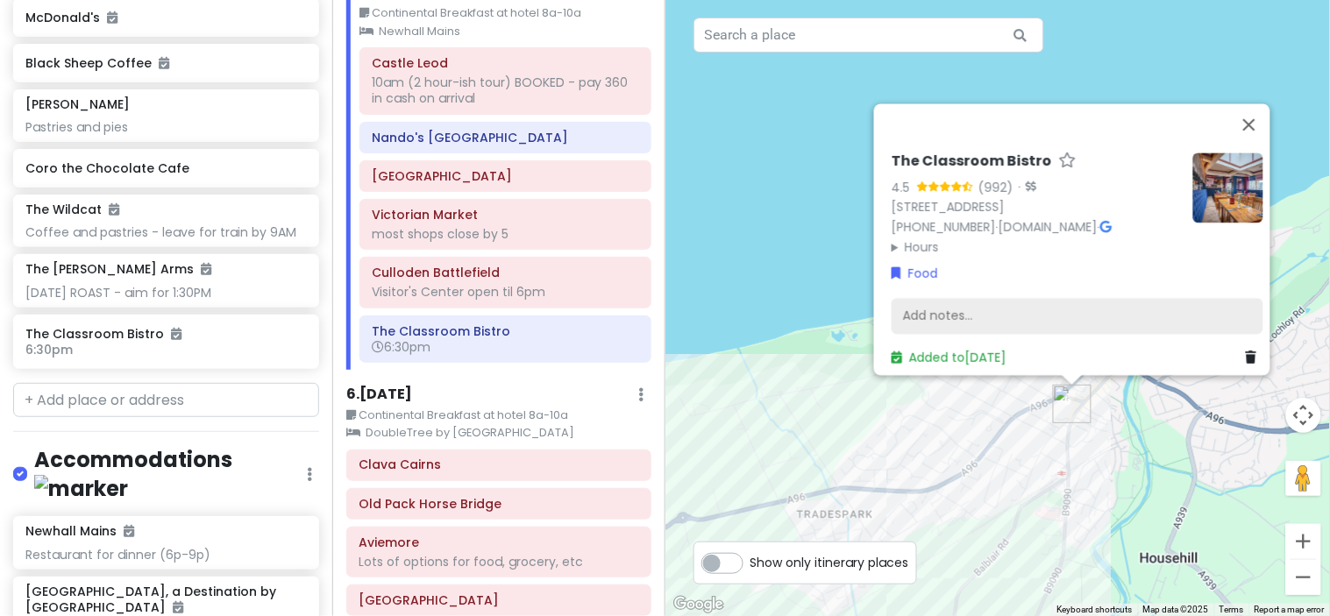
click at [957, 301] on div "Add notes..." at bounding box center [1077, 316] width 372 height 37
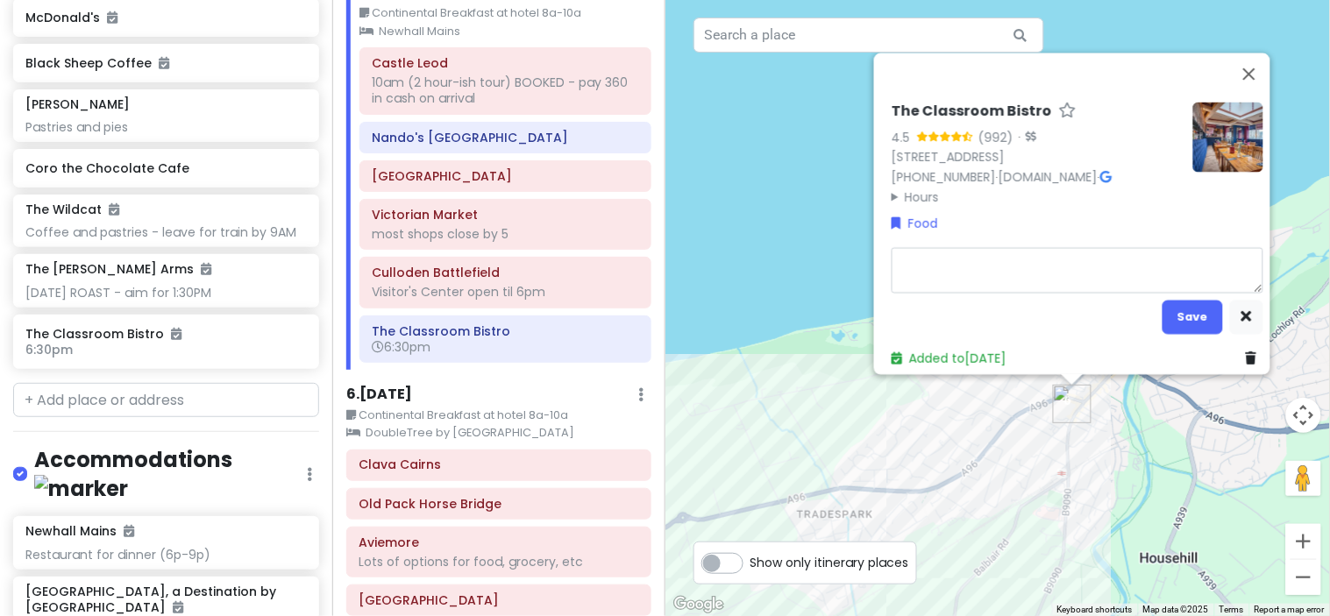
type textarea "x"
type textarea "r"
type textarea "x"
type textarea "re"
type textarea "x"
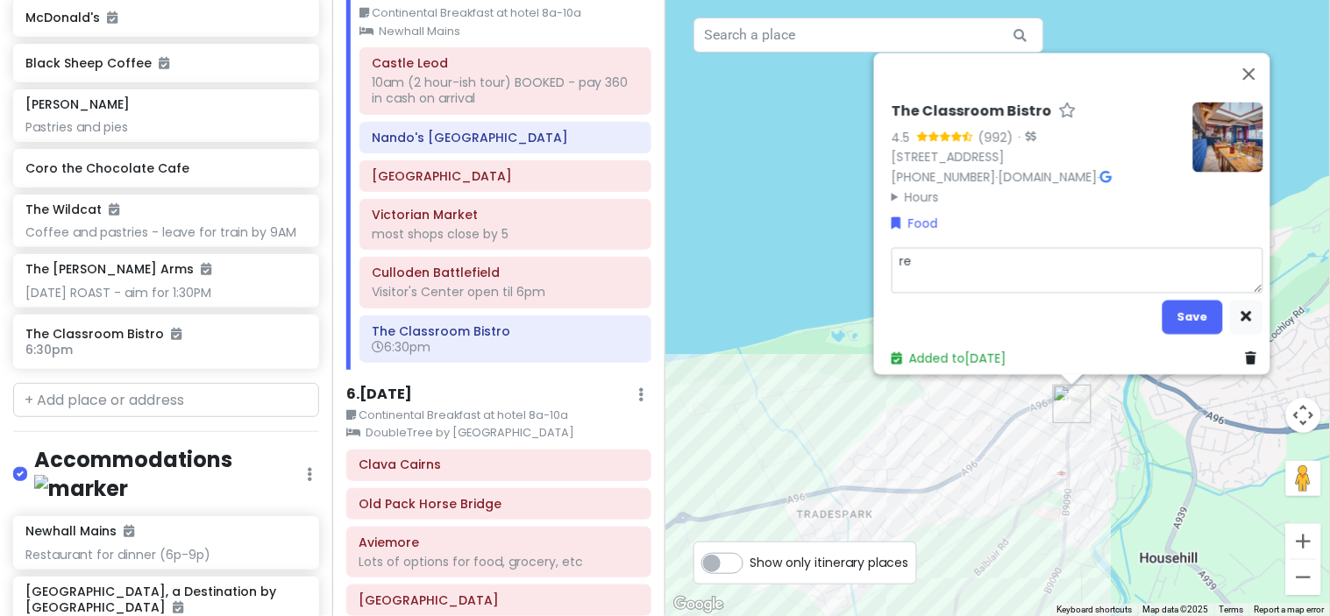
type textarea "res"
type textarea "x"
type textarea "rese"
type textarea "x"
type textarea "[PERSON_NAME]"
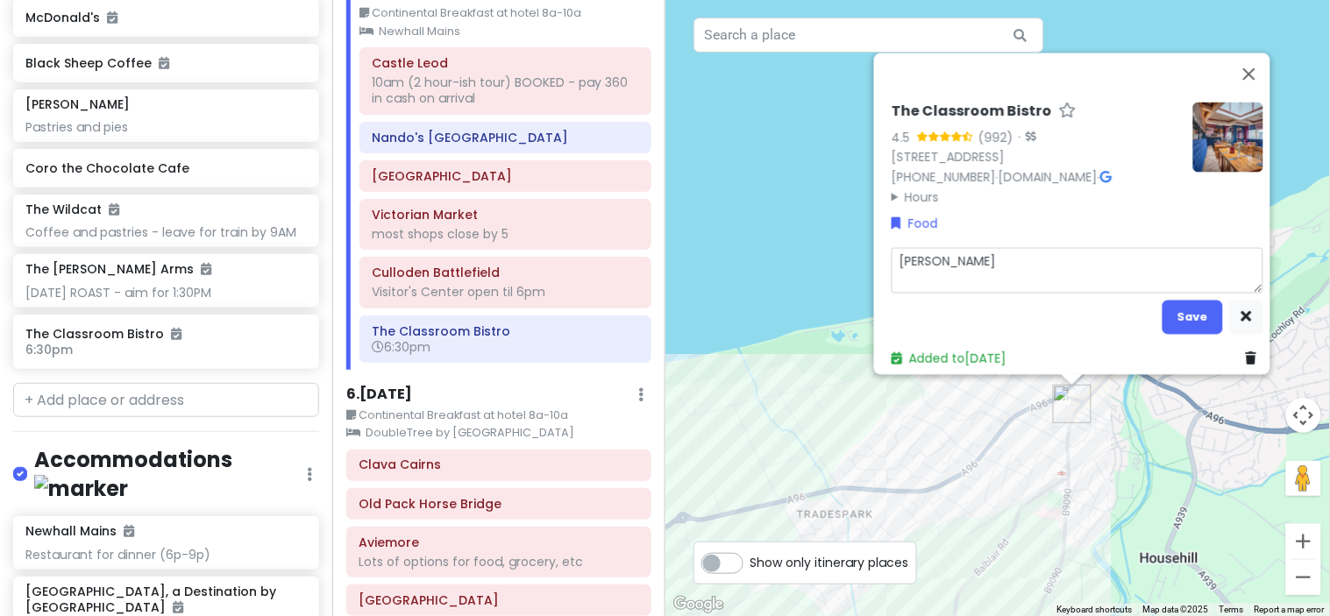
type textarea "x"
type textarea "reserv"
type textarea "x"
type textarea "reserva"
type textarea "x"
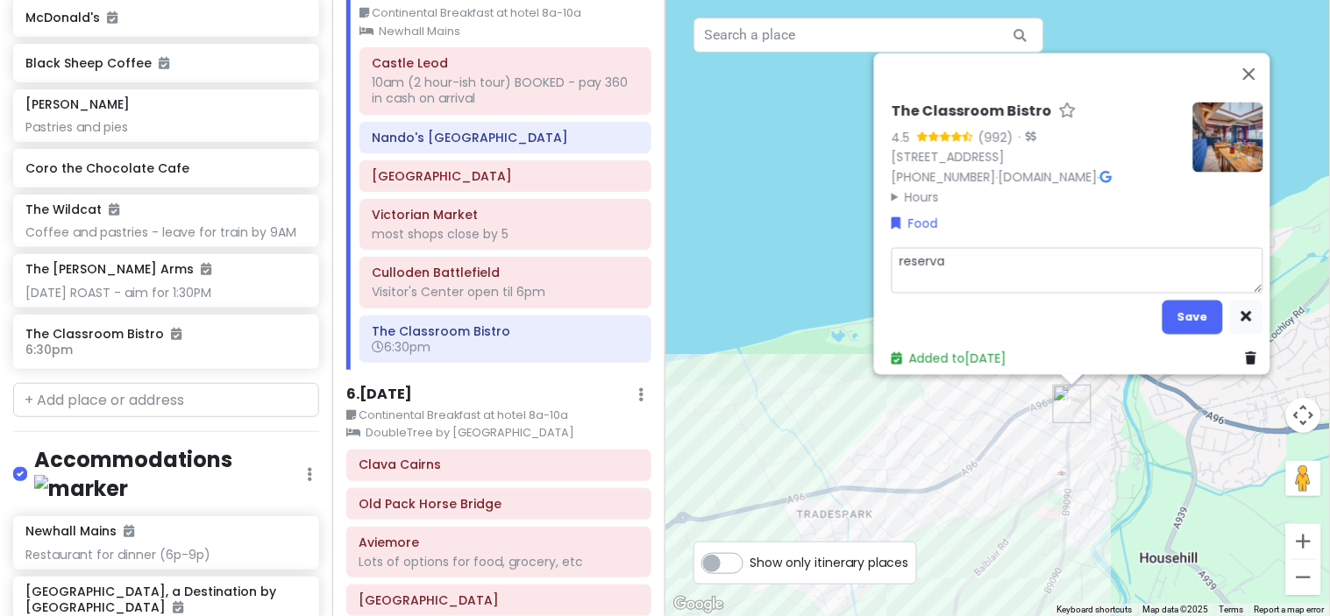
type textarea "reservat"
type textarea "x"
type textarea "reservati"
type textarea "x"
type textarea "reservatio"
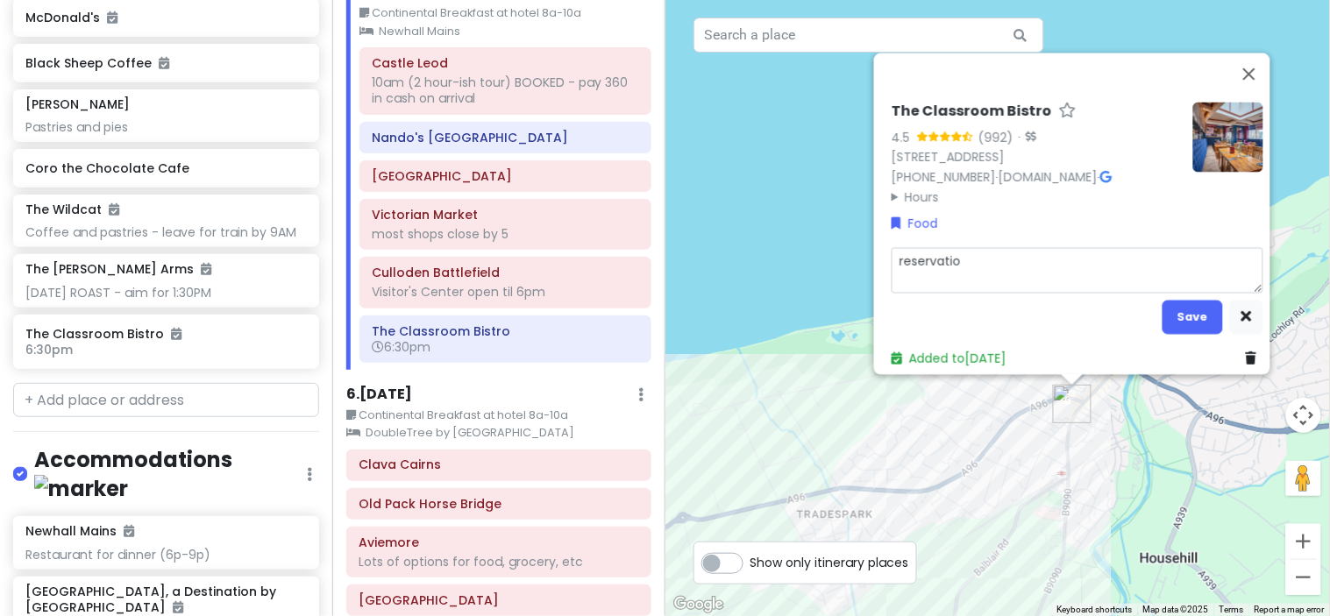
type textarea "x"
type textarea "reservation"
type textarea "x"
type textarea "reservation"
type textarea "x"
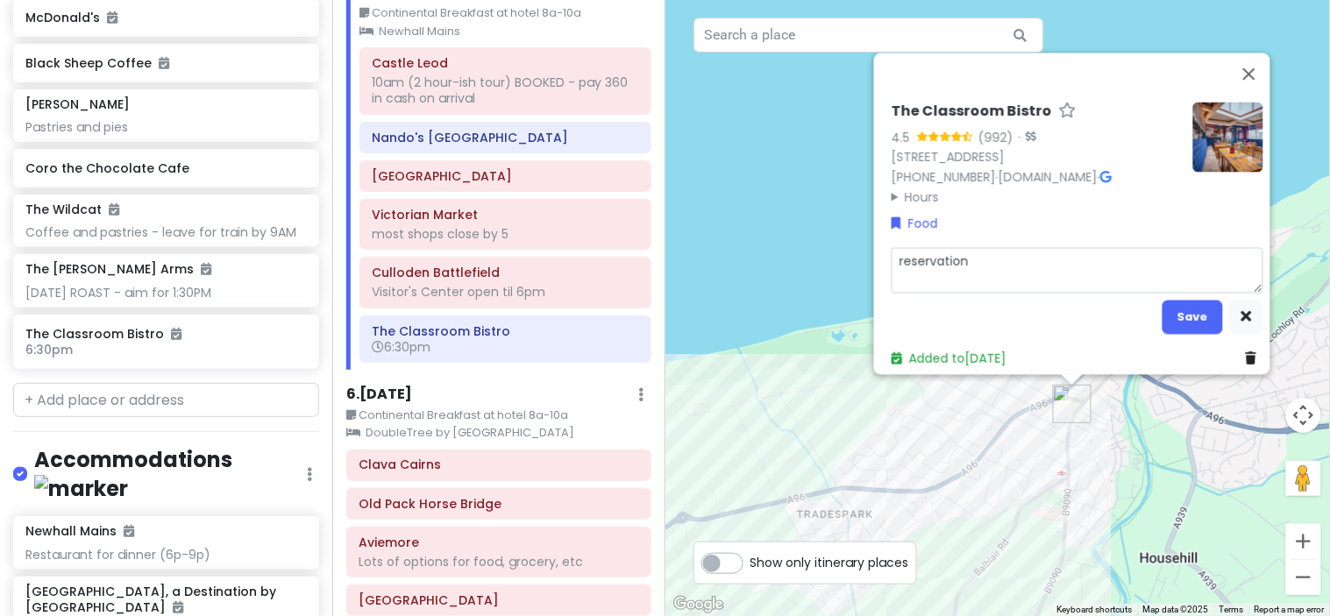
type textarea "reservation b"
type textarea "x"
type textarea "reservation bo"
type textarea "x"
type textarea "reservation boo"
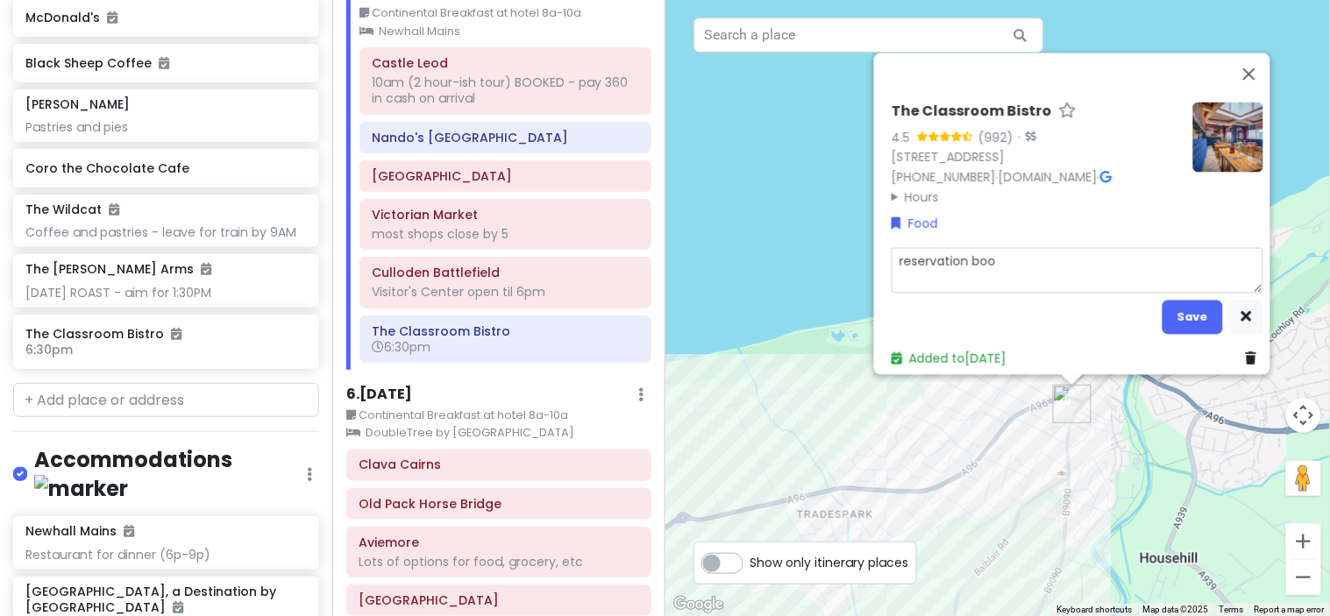
type textarea "x"
type textarea "reservation book"
type textarea "x"
type textarea "reservation booke"
type textarea "x"
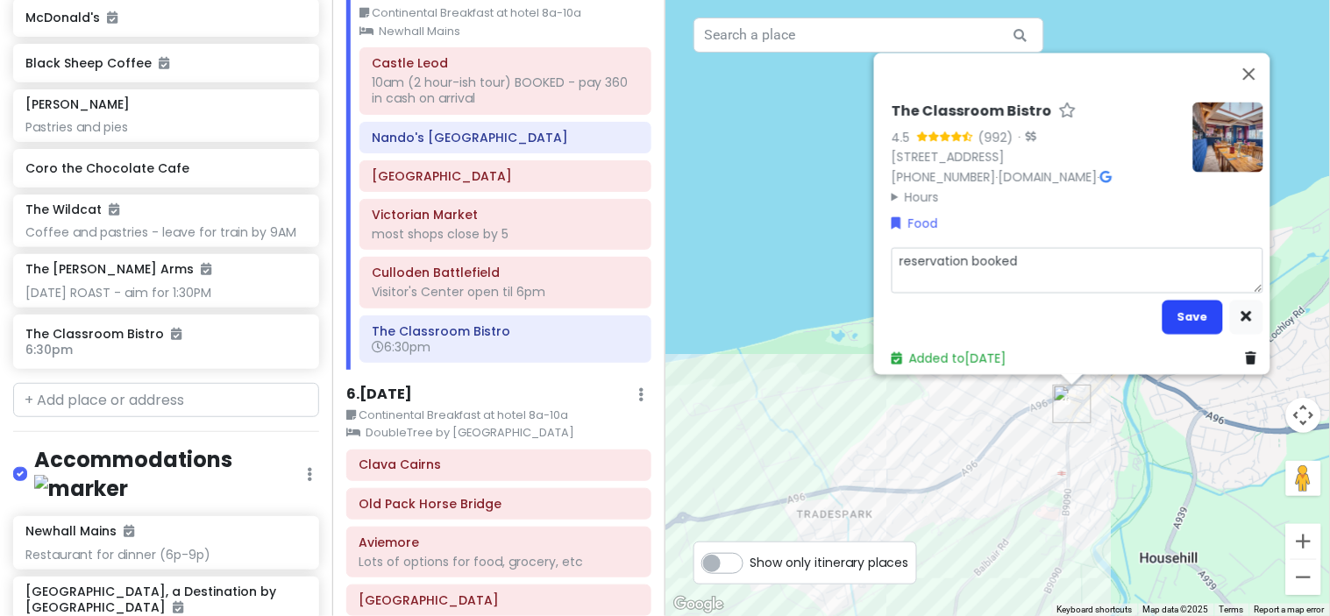
type textarea "reservation booked"
click at [1195, 311] on button "Save" at bounding box center [1192, 317] width 60 height 34
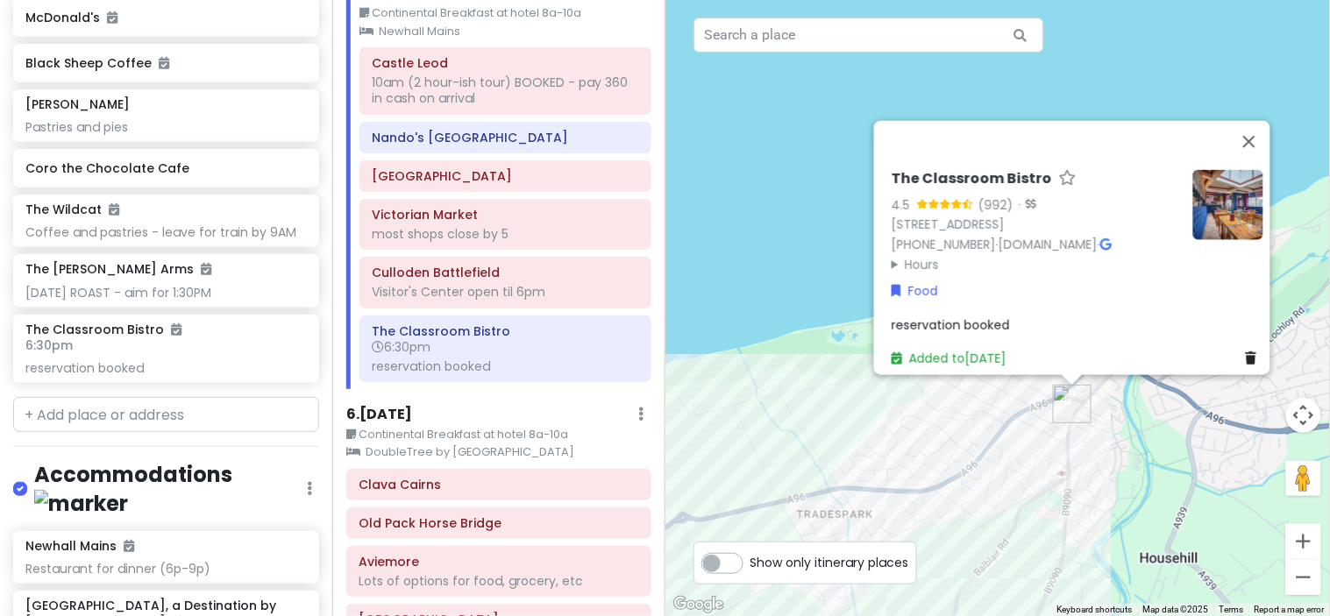
scroll to position [10146, 0]
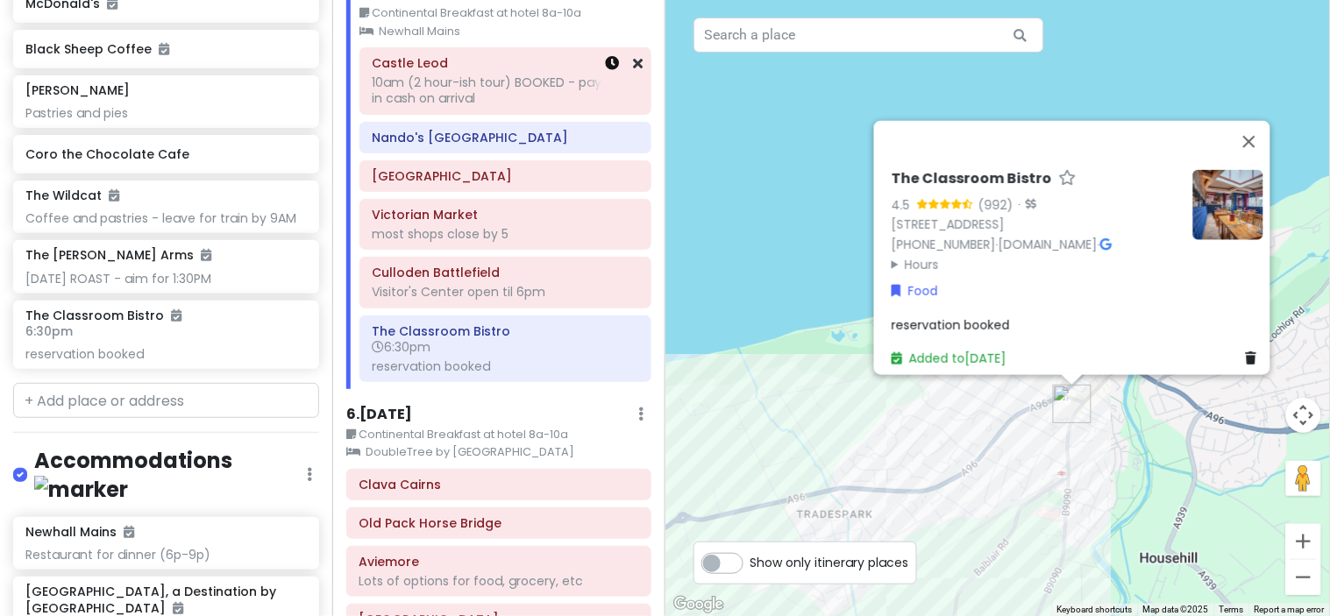
click at [606, 70] on icon at bounding box center [613, 63] width 14 height 14
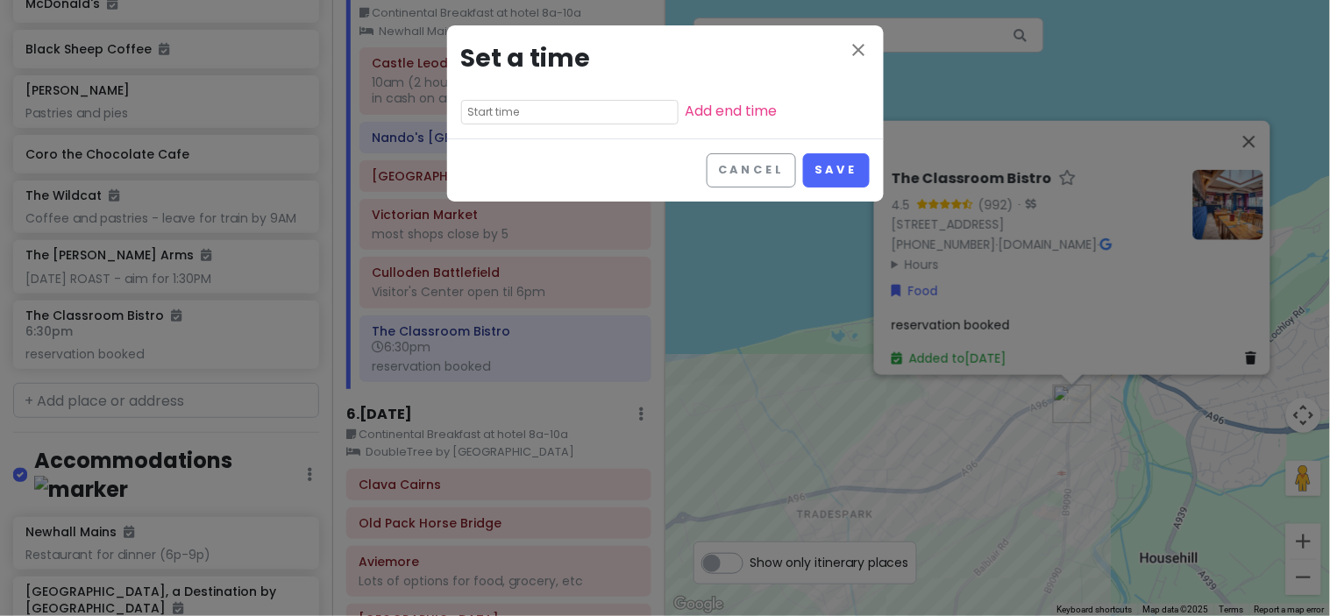
click at [514, 106] on input "text" at bounding box center [569, 112] width 217 height 25
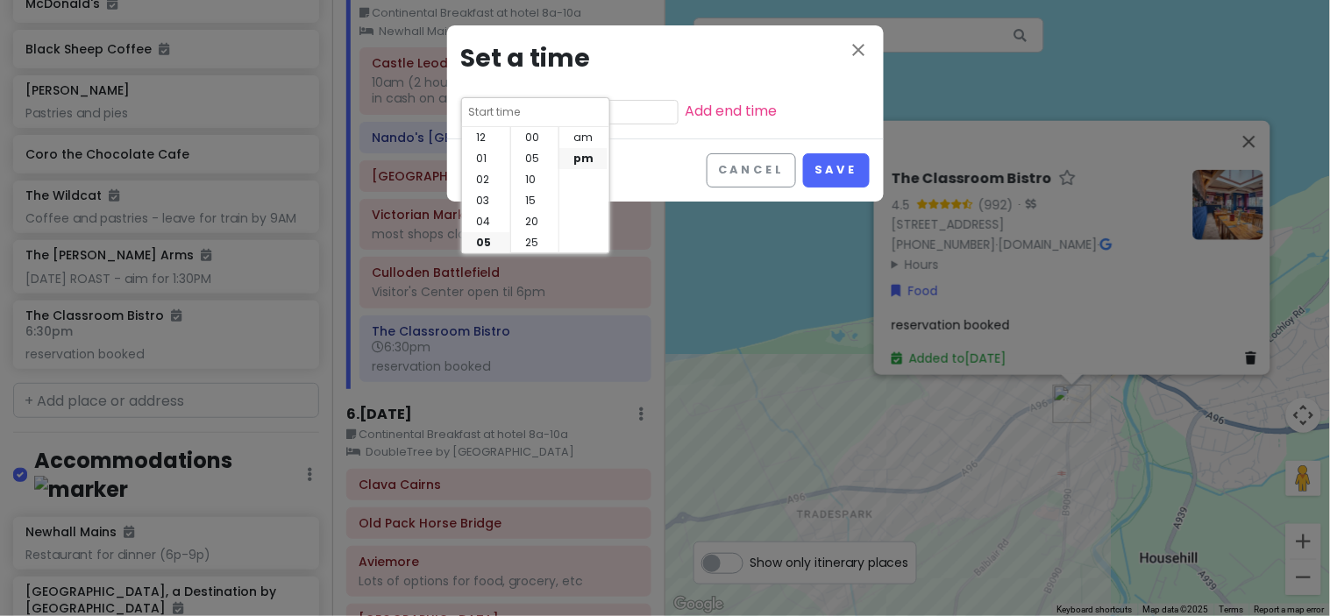
scroll to position [125, 0]
click at [487, 235] on li "10" at bounding box center [486, 242] width 48 height 21
type input "10:45 pm"
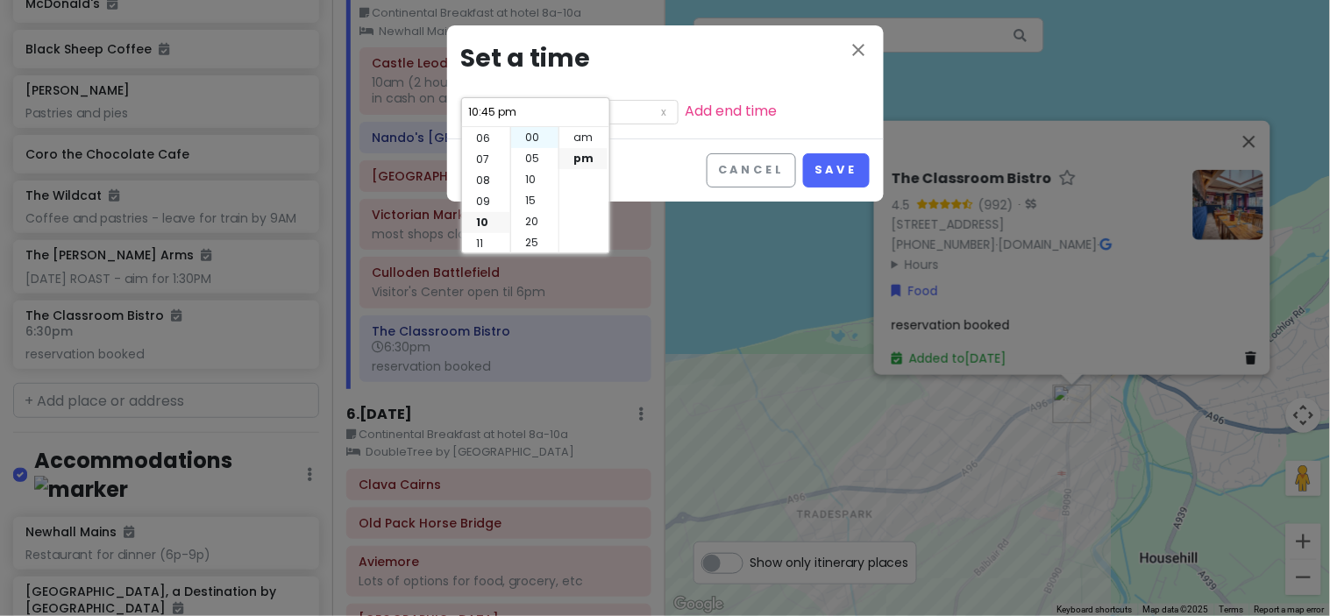
click at [526, 138] on li "00" at bounding box center [534, 137] width 47 height 21
type input "10:00 pm"
click at [576, 138] on li "am" at bounding box center [583, 137] width 48 height 21
type input "10:00 am"
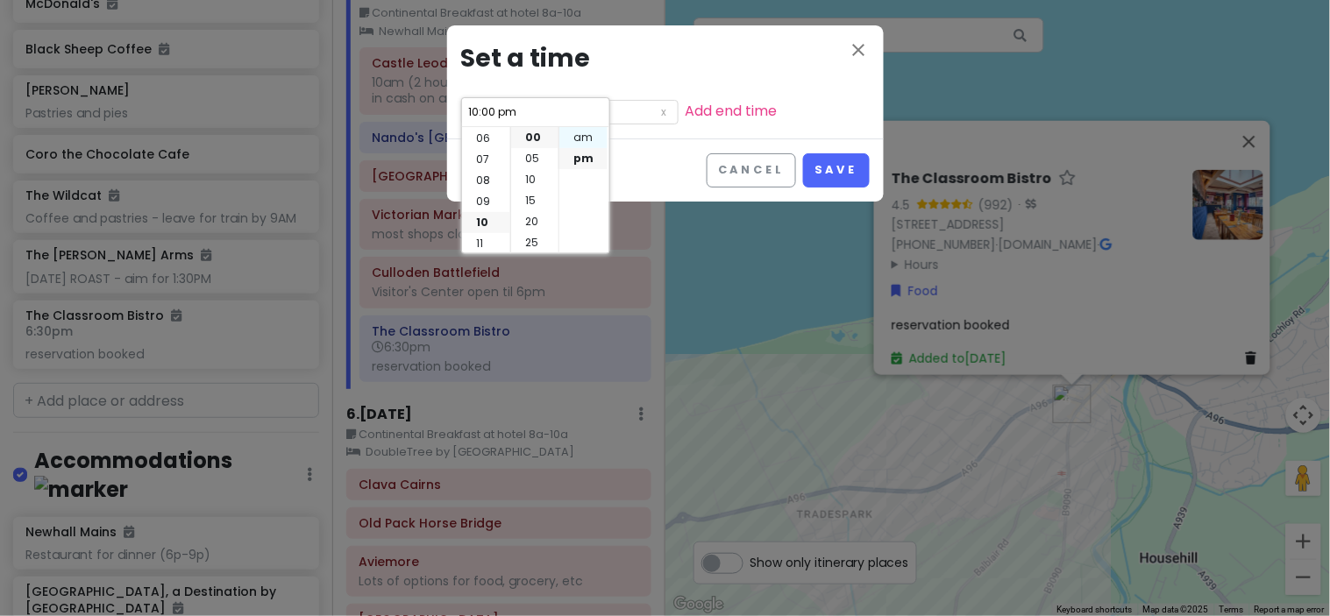
type input "10:00 am"
click at [844, 154] on button "Save" at bounding box center [836, 170] width 66 height 34
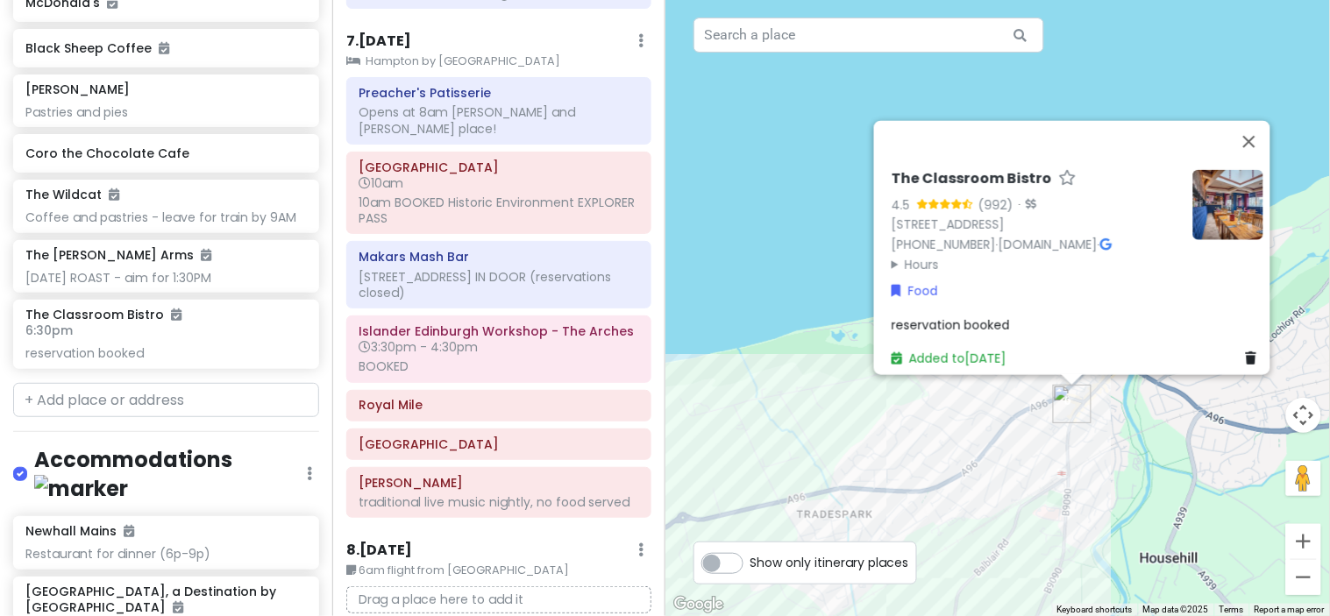
scroll to position [3500, 0]
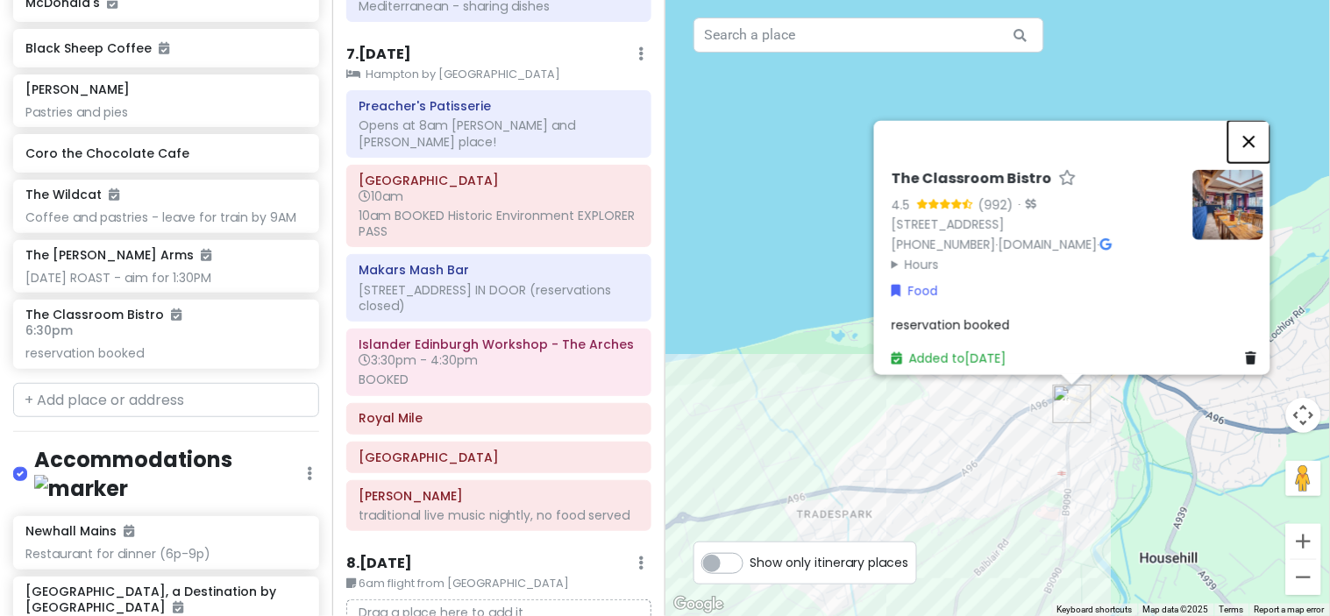
click at [1258, 120] on button "Close" at bounding box center [1249, 141] width 42 height 42
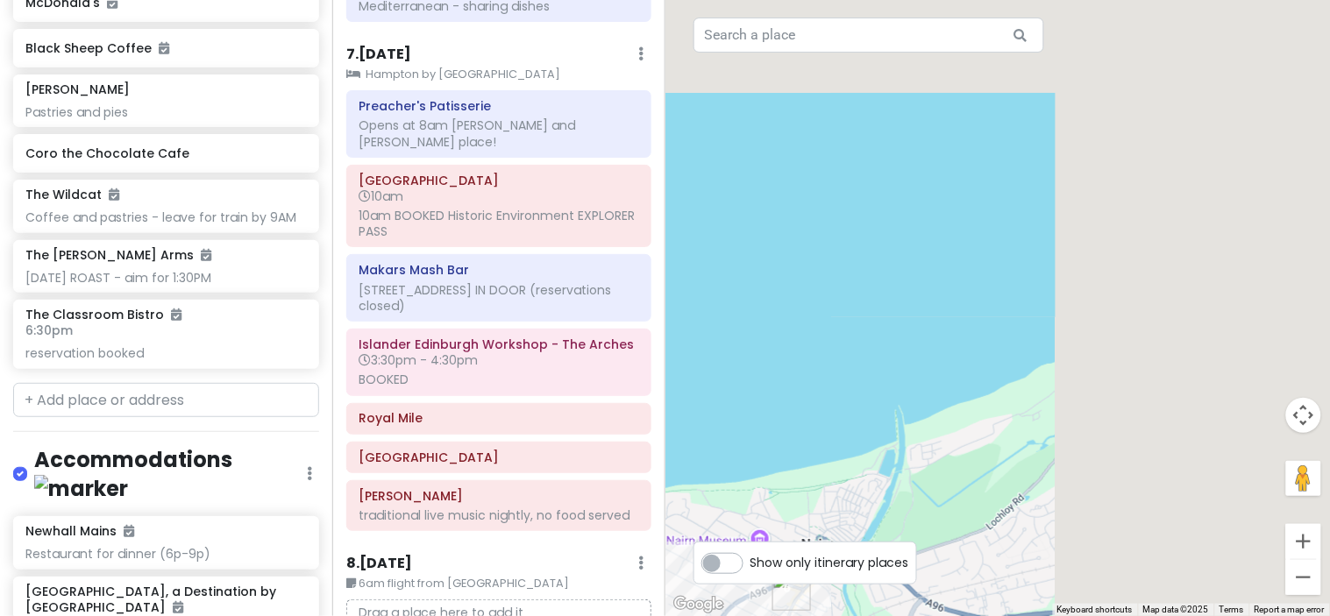
drag, startPoint x: 1249, startPoint y: 301, endPoint x: 962, endPoint y: 491, distance: 344.7
click at [962, 491] on div at bounding box center [997, 308] width 665 height 616
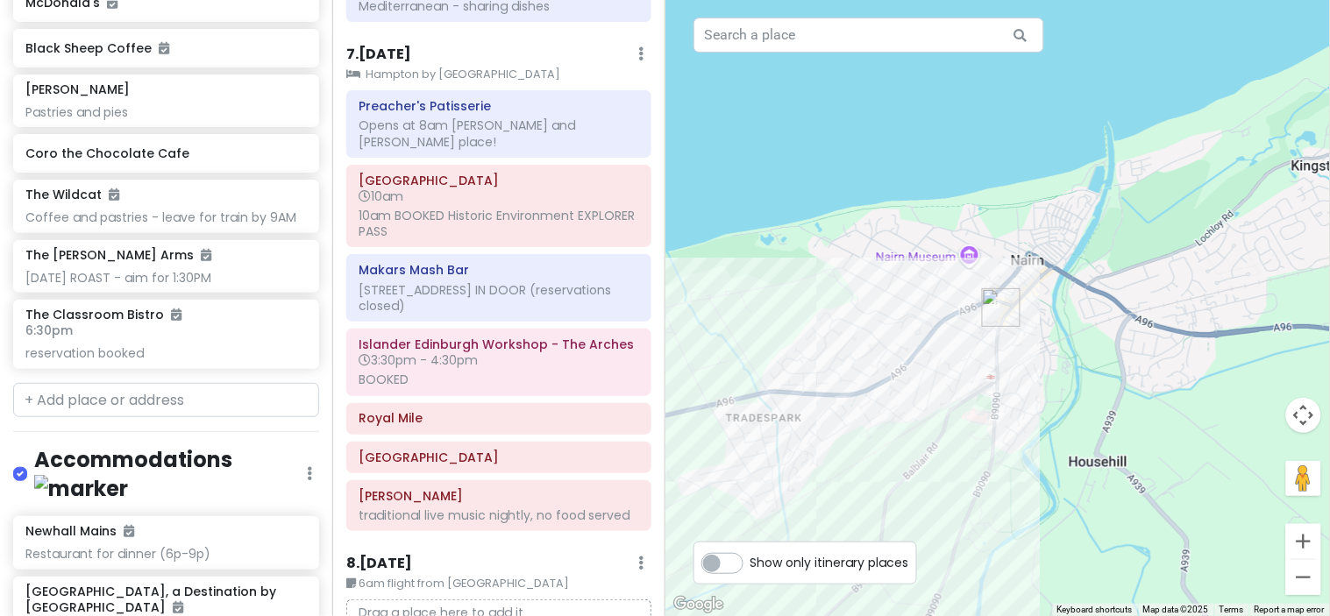
drag, startPoint x: 962, startPoint y: 491, endPoint x: 1177, endPoint y: 200, distance: 361.7
click at [1177, 200] on div at bounding box center [997, 308] width 665 height 616
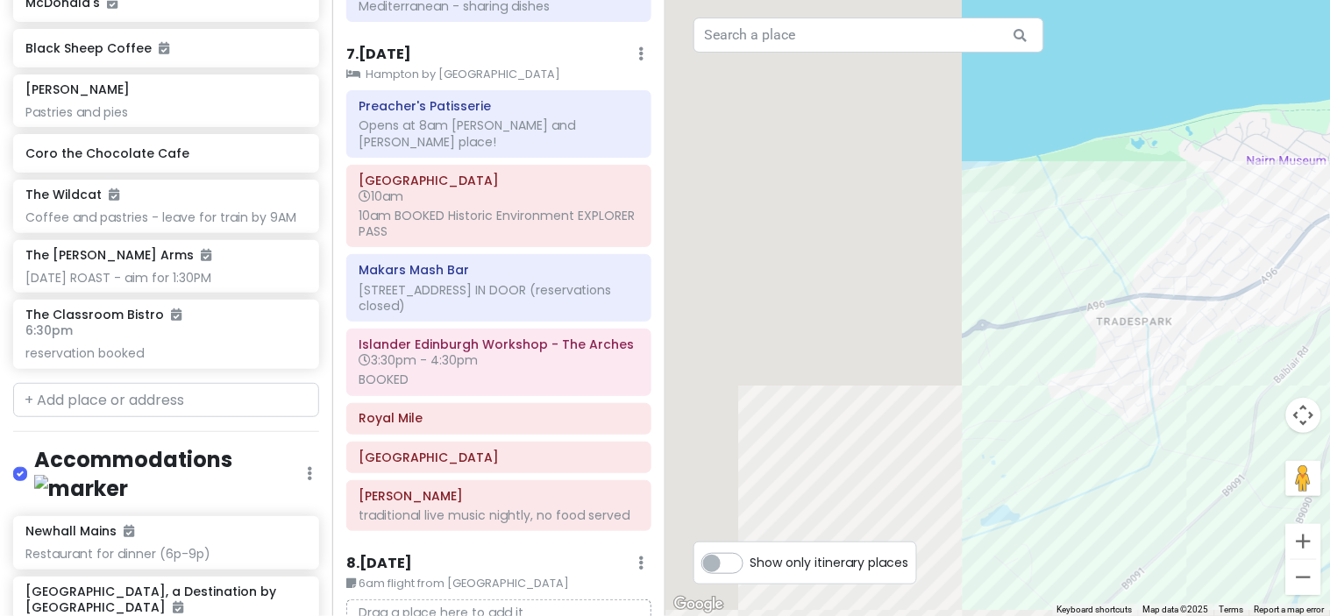
drag, startPoint x: 906, startPoint y: 505, endPoint x: 1285, endPoint y: 405, distance: 391.6
click at [1285, 405] on div at bounding box center [997, 308] width 665 height 616
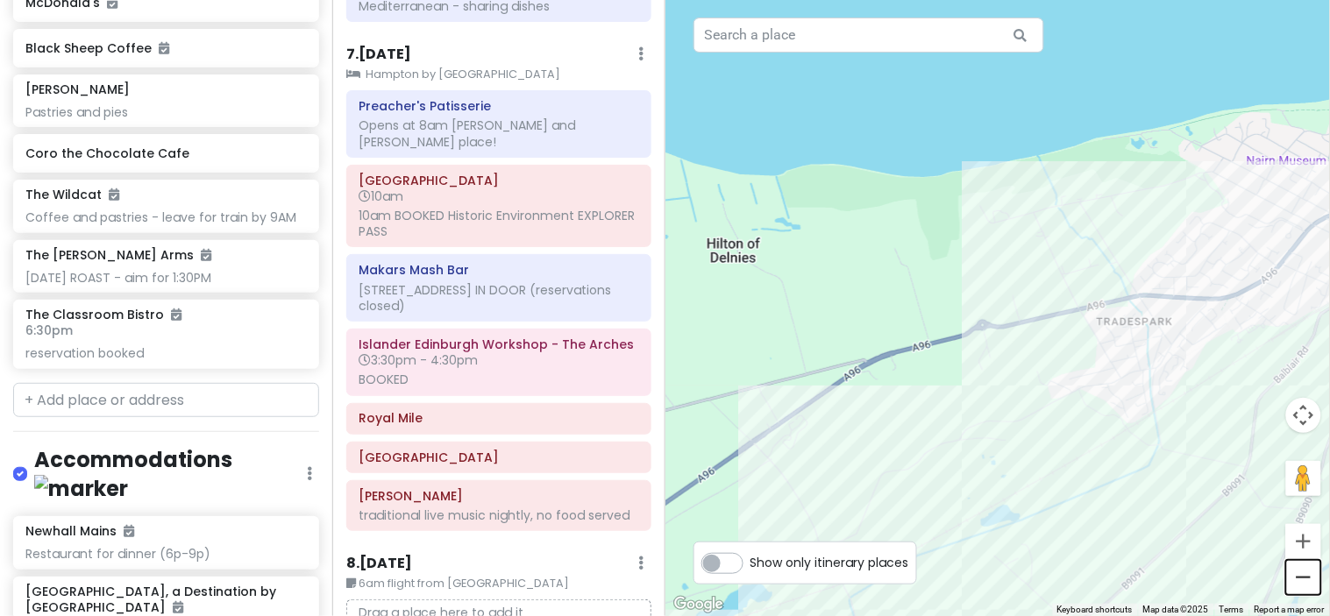
click at [1304, 571] on button "Zoom out" at bounding box center [1303, 577] width 35 height 35
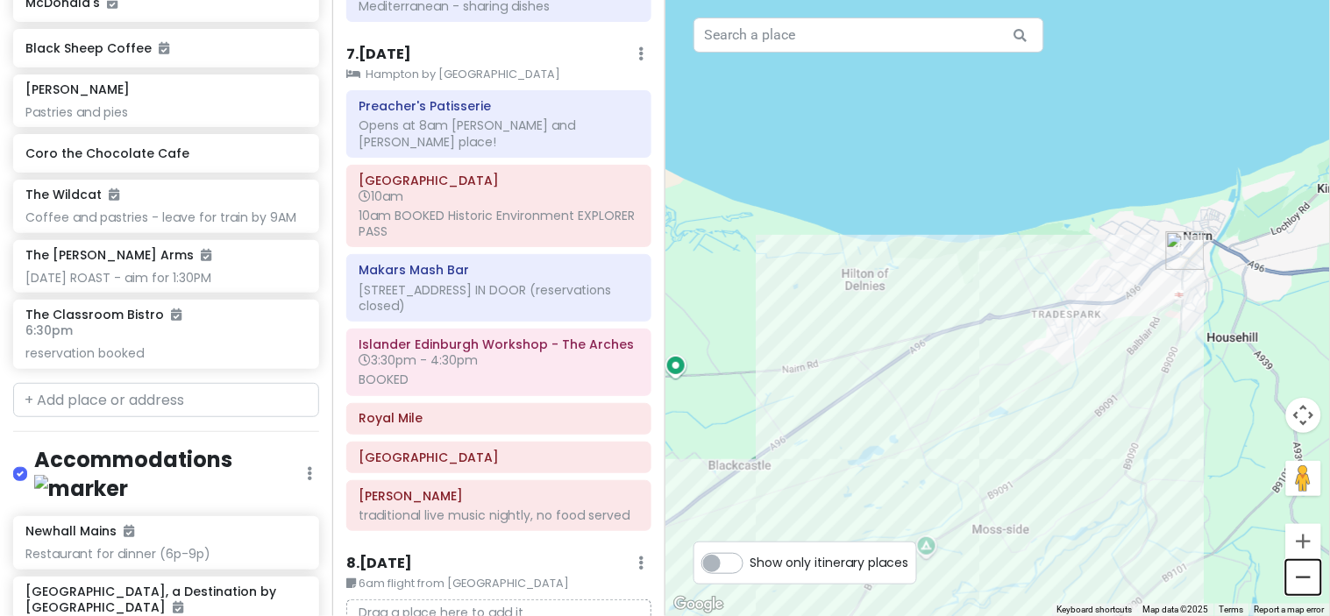
click at [1304, 571] on button "Zoom out" at bounding box center [1303, 577] width 35 height 35
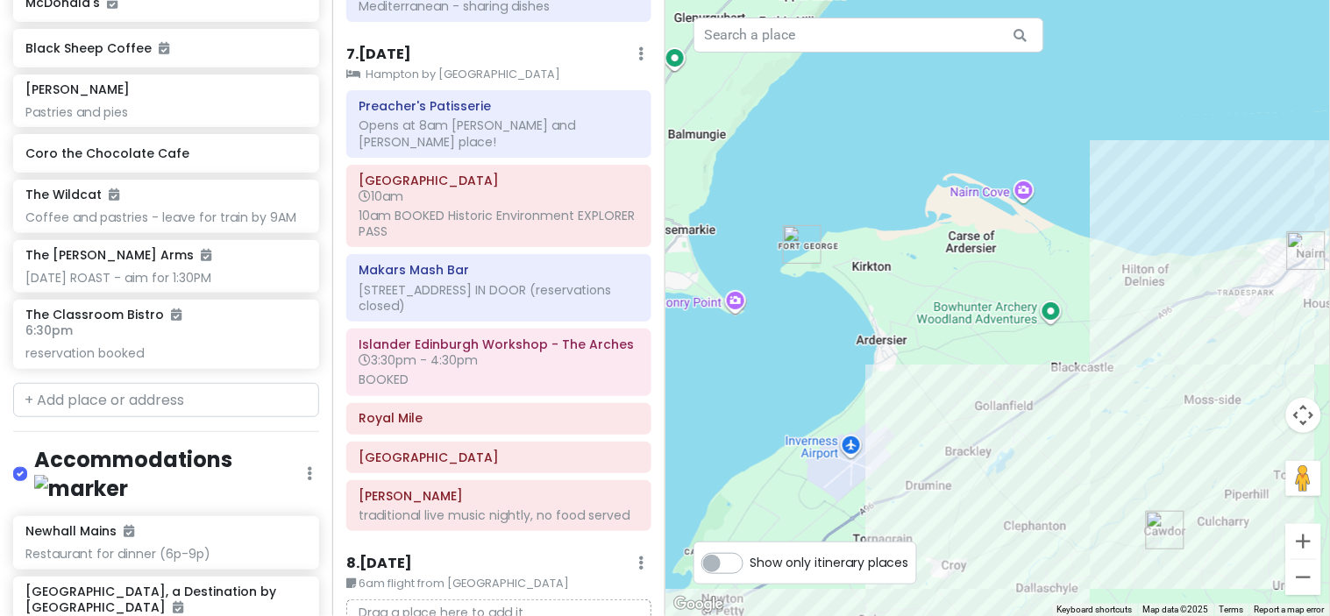
drag, startPoint x: 752, startPoint y: 287, endPoint x: 970, endPoint y: 267, distance: 219.1
click at [970, 267] on div at bounding box center [997, 308] width 665 height 616
click at [802, 238] on img "Fort George" at bounding box center [802, 244] width 39 height 39
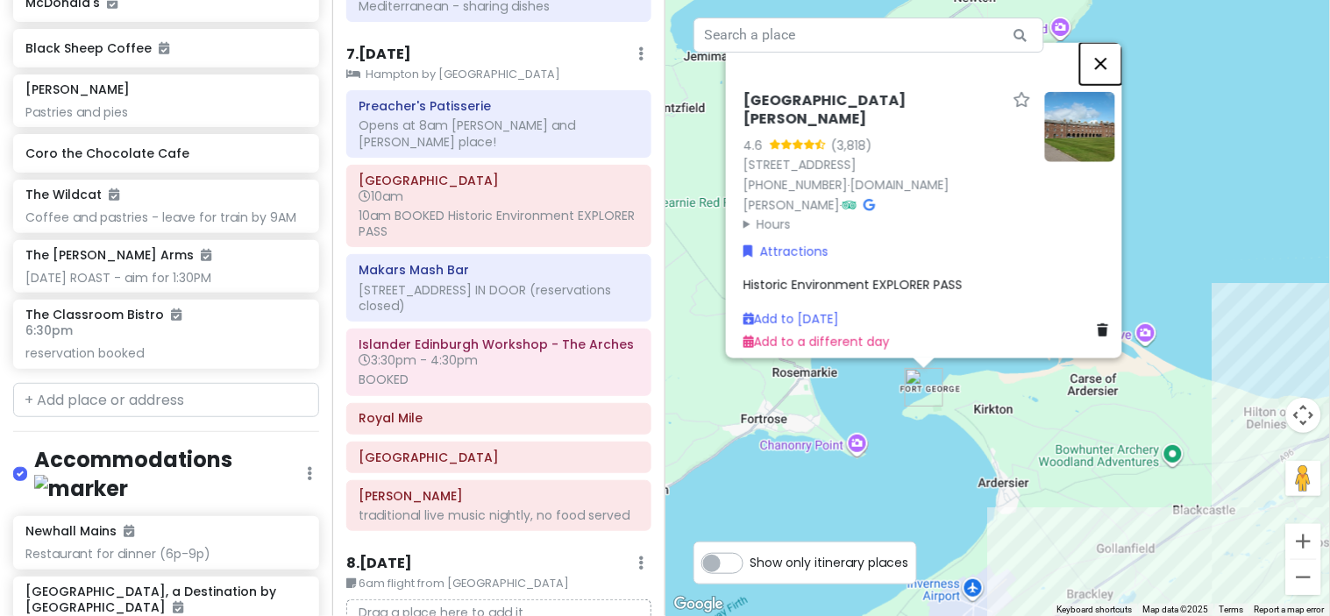
click at [1111, 70] on button "Close" at bounding box center [1101, 63] width 42 height 42
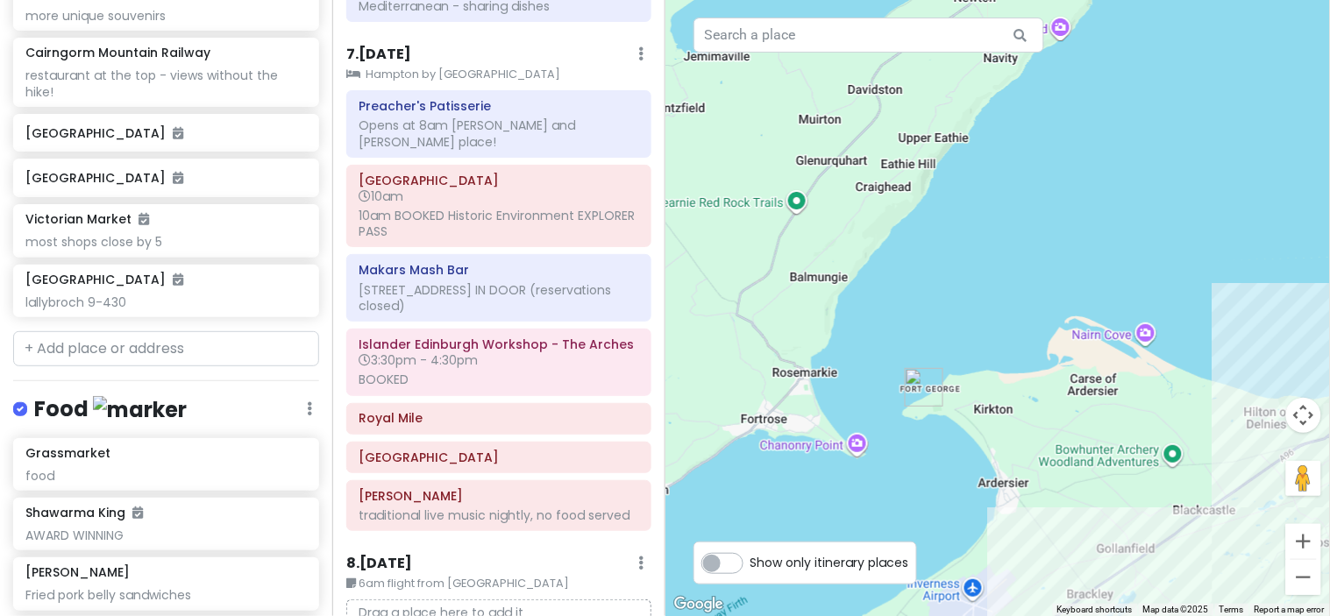
scroll to position [6008, 0]
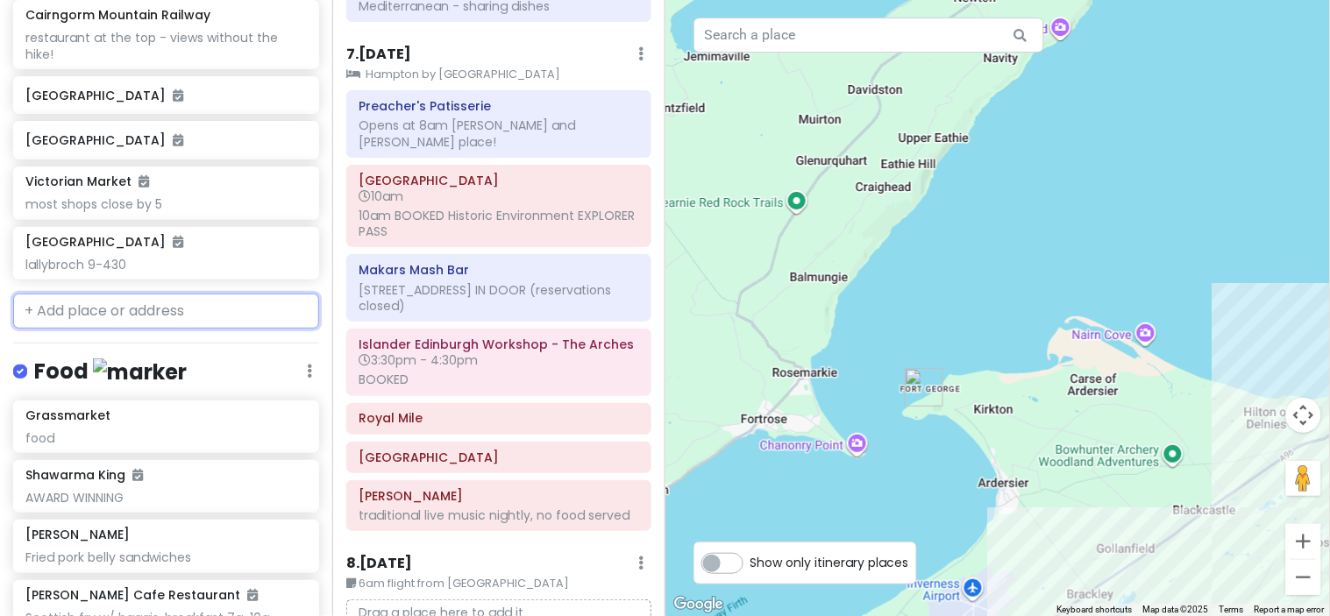
click at [210, 318] on input "text" at bounding box center [166, 311] width 306 height 35
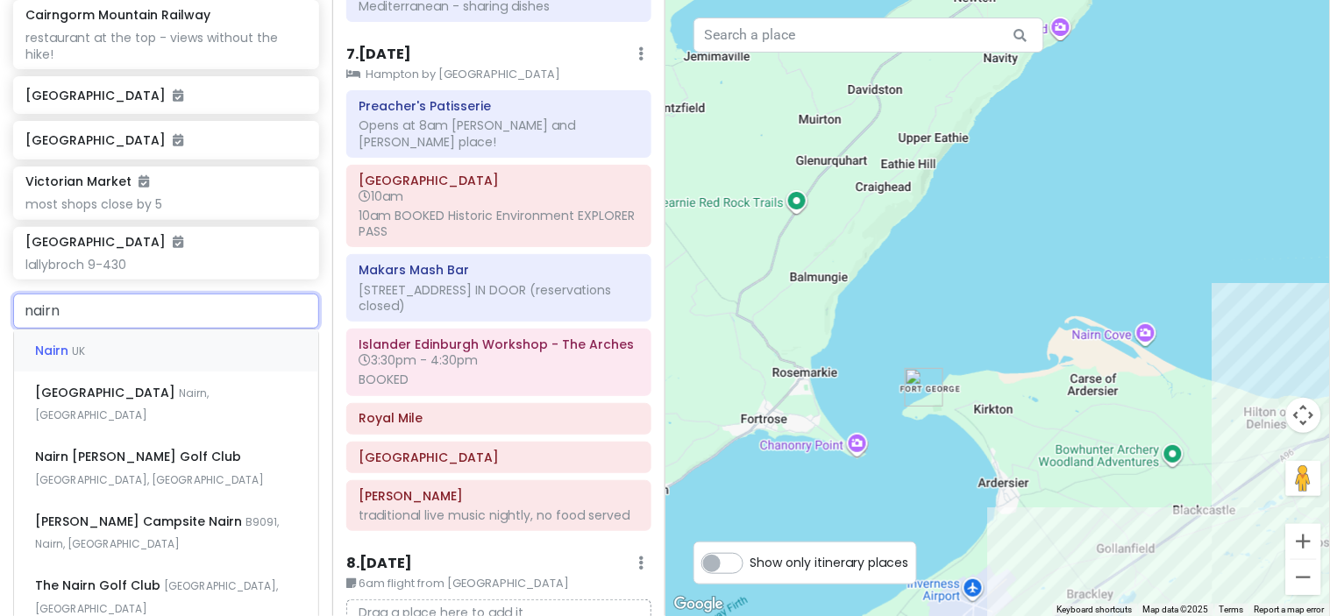
type input "nairn"
click at [181, 399] on div "[GEOGRAPHIC_DATA], [GEOGRAPHIC_DATA]" at bounding box center [166, 404] width 304 height 65
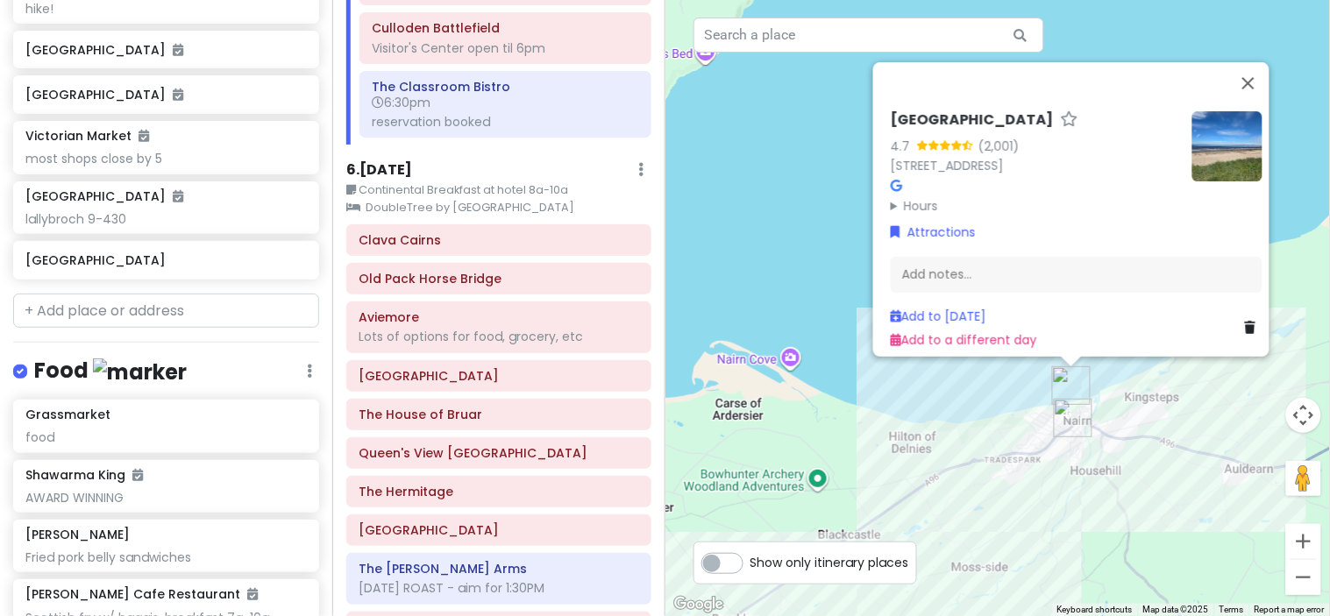
scroll to position [2535, 0]
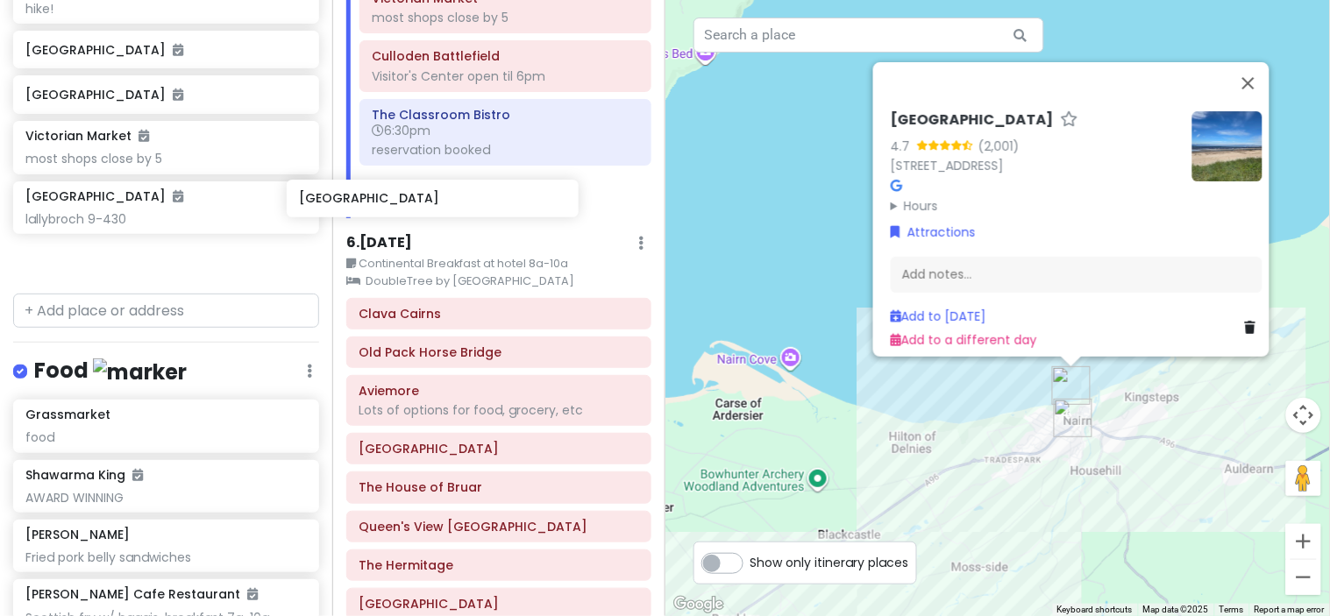
drag, startPoint x: 158, startPoint y: 260, endPoint x: 435, endPoint y: 190, distance: 285.7
click at [435, 190] on div "Scotland w/ Mom! Private Change Dates Make a Copy Delete Trip Give Feedback 💡 S…" at bounding box center [665, 308] width 1330 height 616
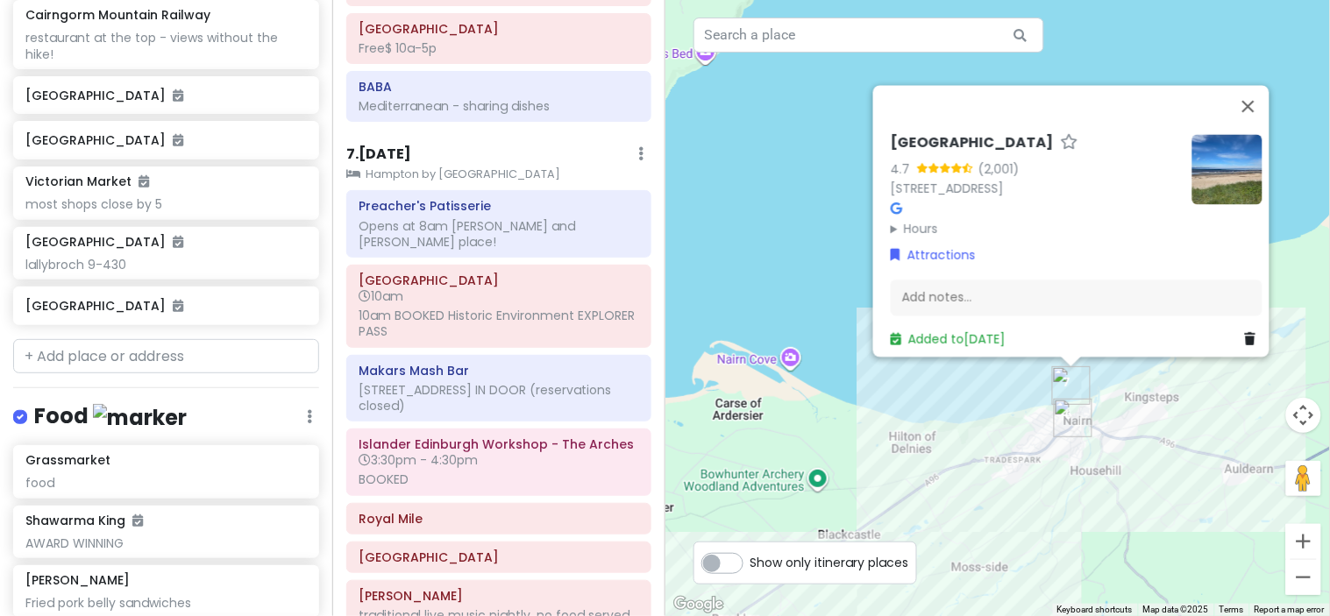
scroll to position [3452, 0]
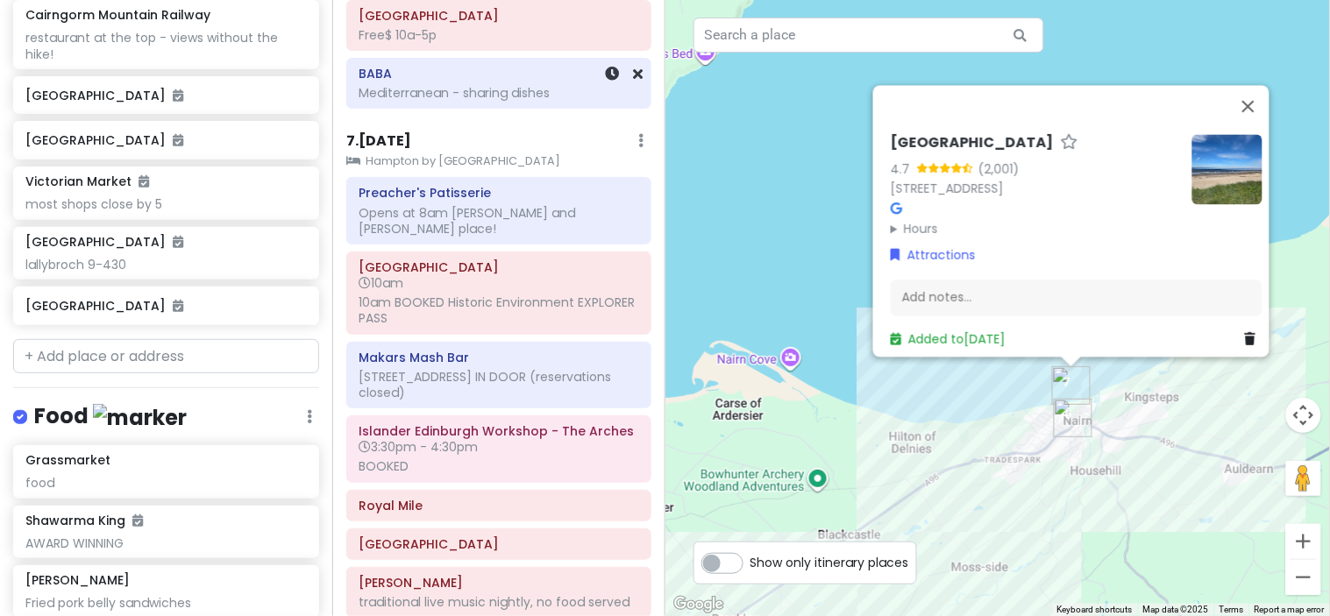
click at [502, 90] on div "BABA Mediterranean - sharing dishes" at bounding box center [498, 83] width 280 height 44
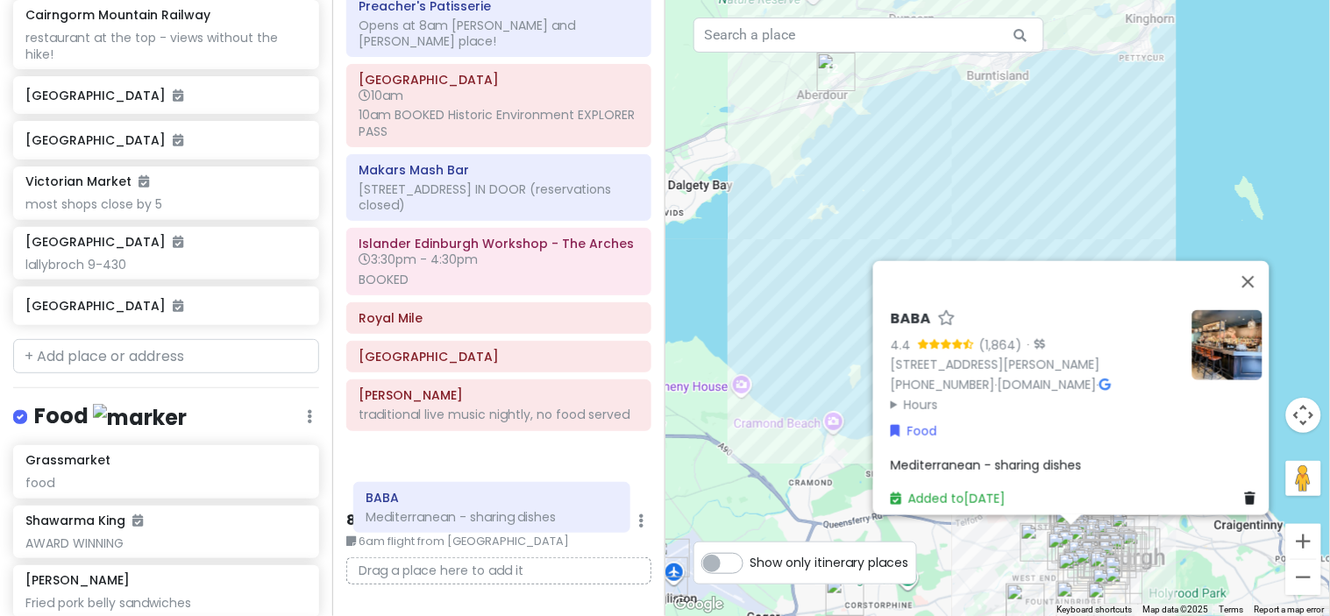
scroll to position [3646, 0]
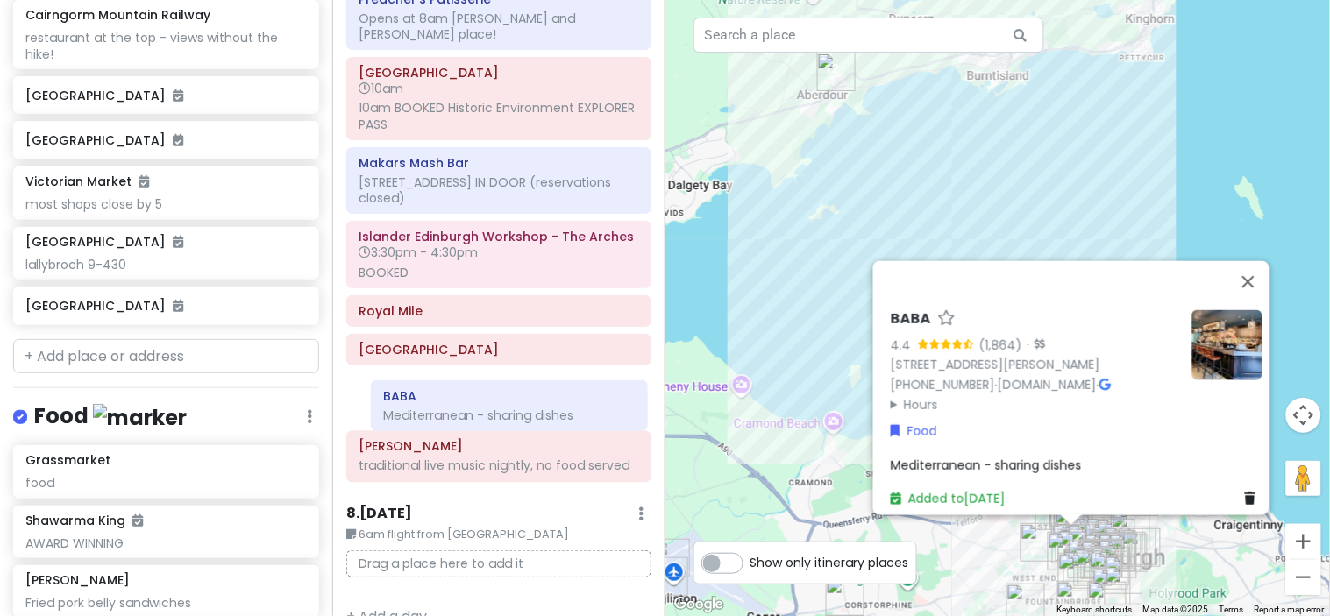
drag, startPoint x: 503, startPoint y: 59, endPoint x: 515, endPoint y: 409, distance: 350.8
click at [515, 409] on div "Itinerary × 1 . [DATE] Edit Day Notes Clear Lodging Delete Day Land at [GEOGRAP…" at bounding box center [498, 308] width 332 height 616
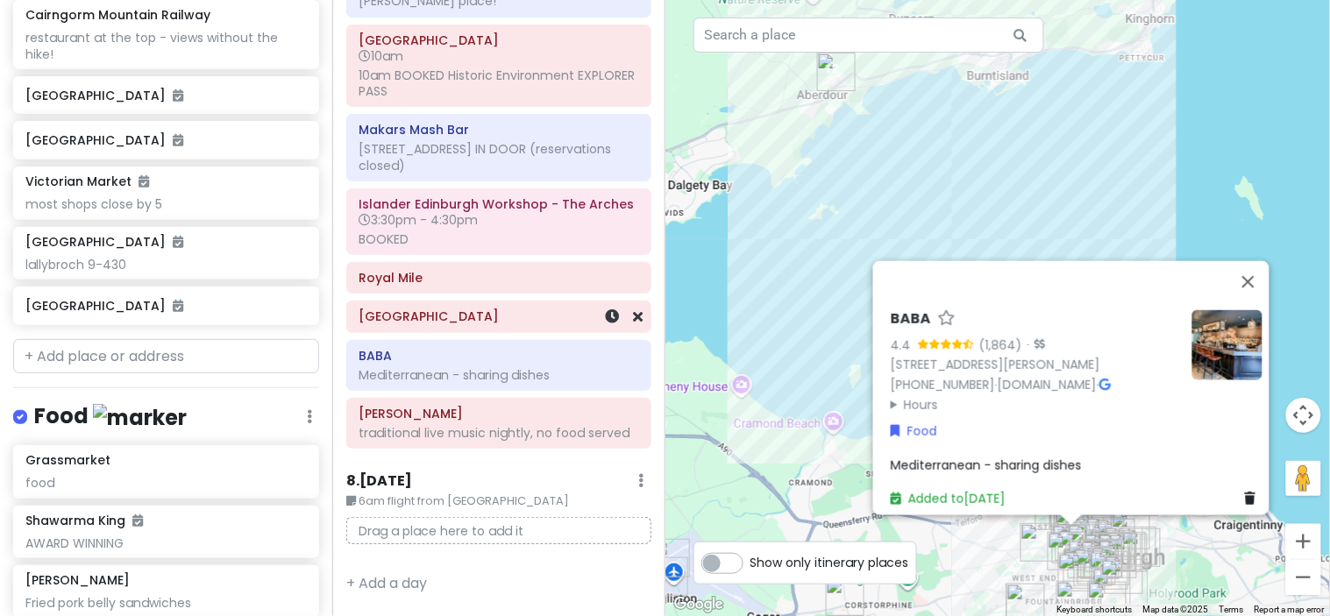
scroll to position [3529, 0]
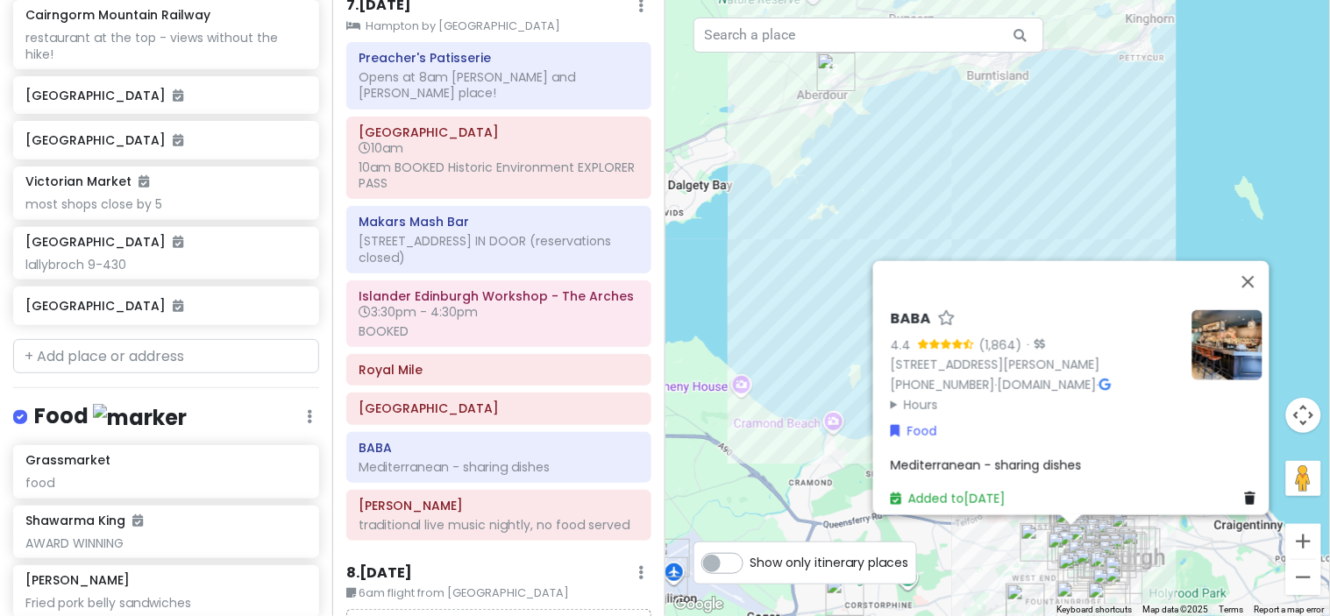
click at [750, 566] on label "Show only itinerary places" at bounding box center [829, 559] width 159 height 21
click at [750, 560] on input "Show only itinerary places" at bounding box center [755, 554] width 11 height 11
checkbox input "true"
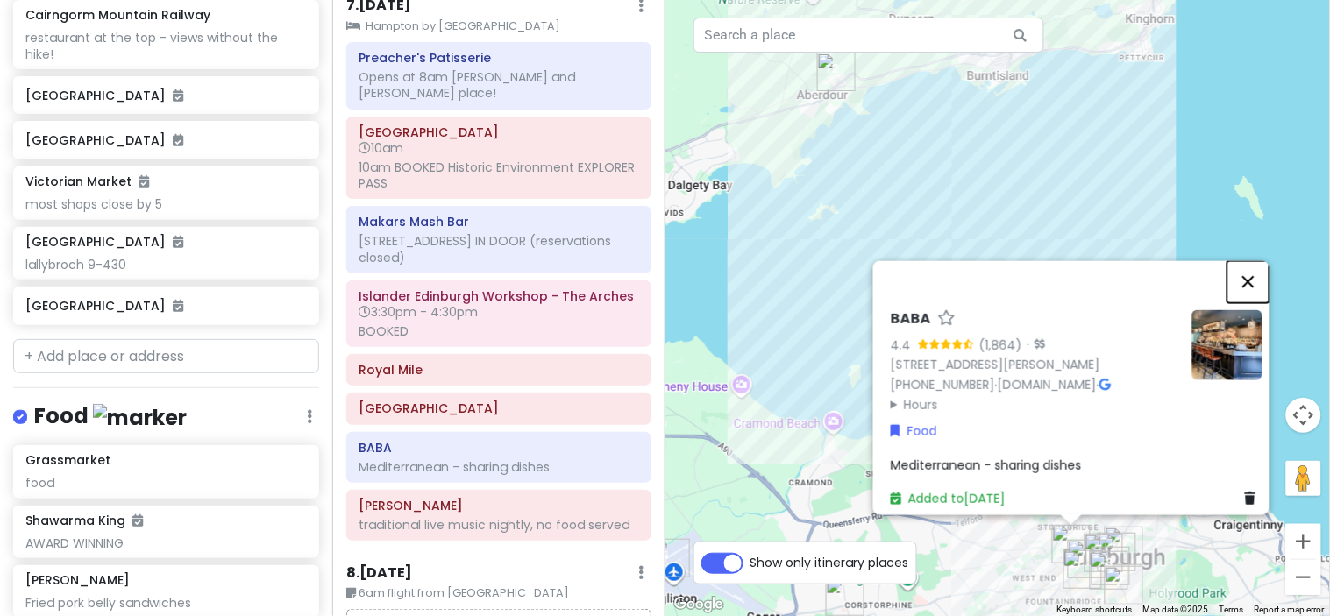
click at [1260, 261] on button "Close" at bounding box center [1248, 281] width 42 height 42
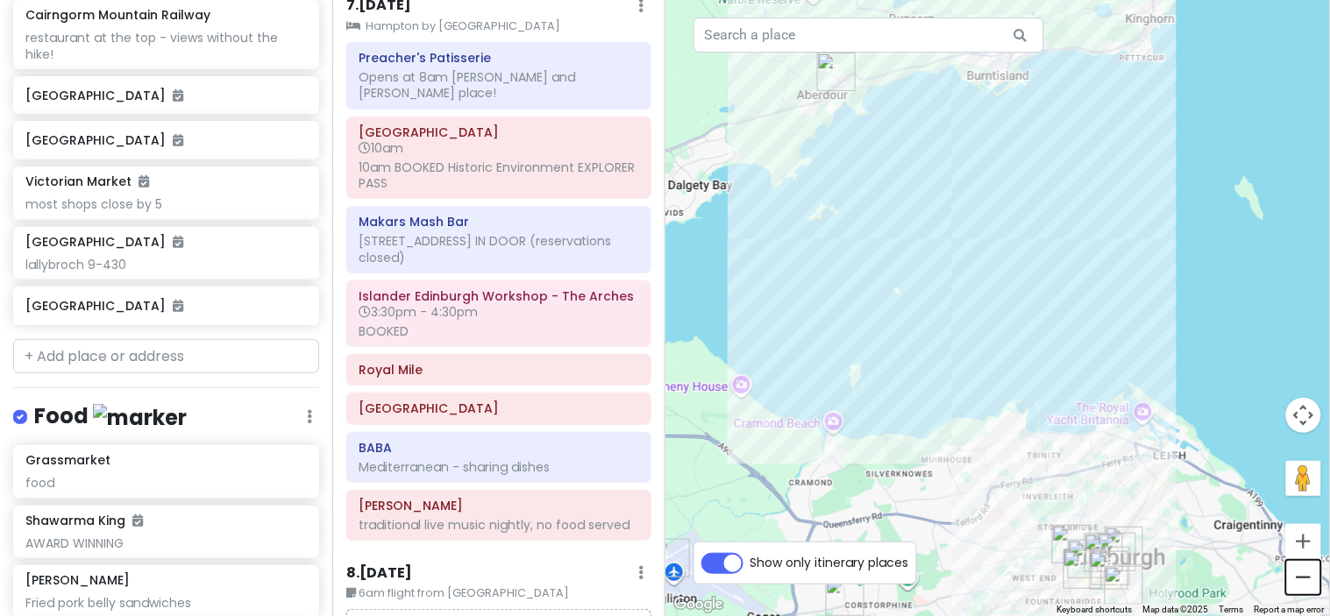
click at [1302, 573] on button "Zoom out" at bounding box center [1303, 577] width 35 height 35
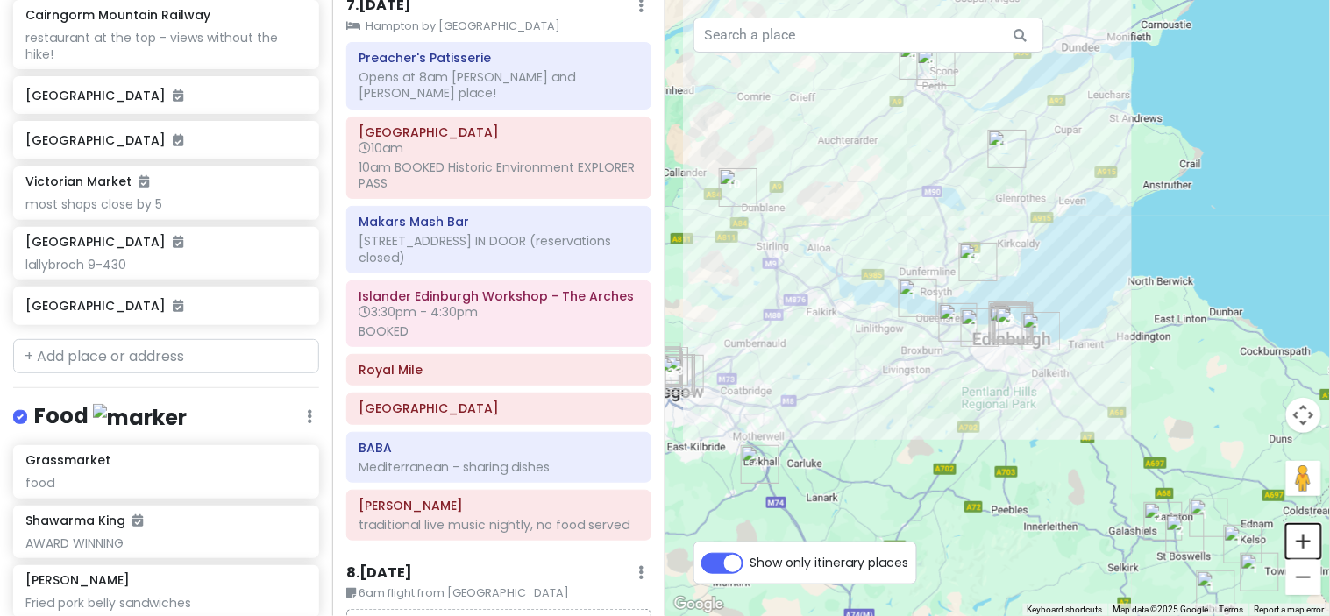
click at [1303, 547] on button "Zoom in" at bounding box center [1303, 541] width 35 height 35
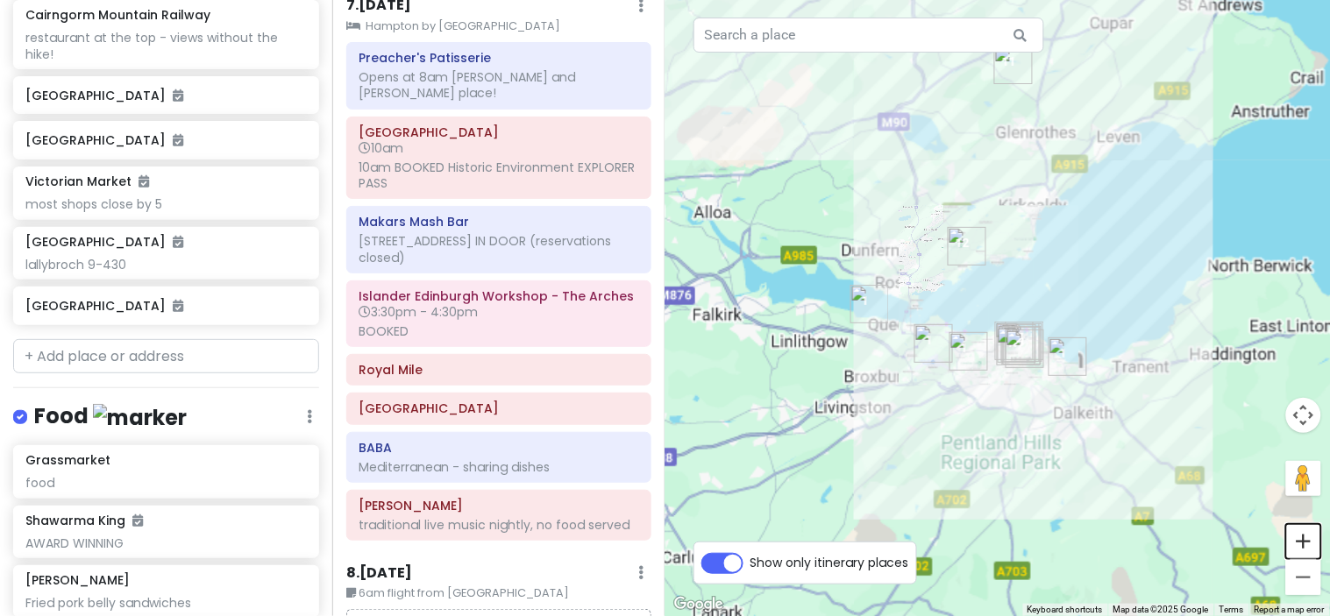
click at [1303, 547] on button "Zoom in" at bounding box center [1303, 541] width 35 height 35
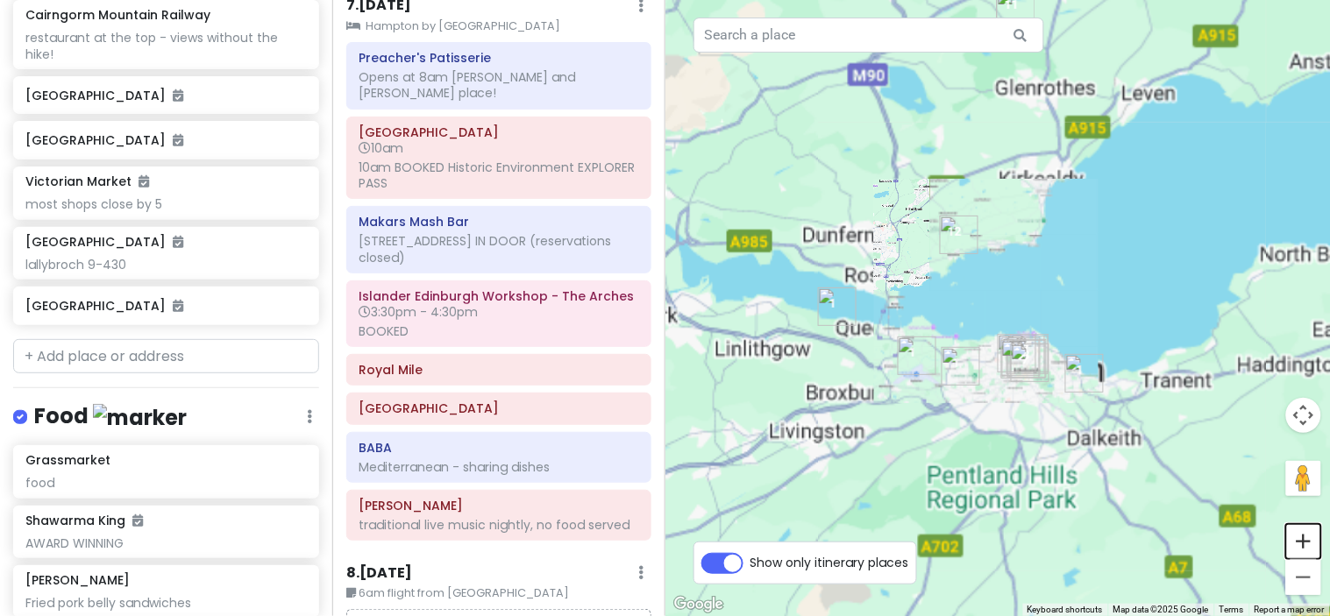
click at [1303, 547] on button "Zoom in" at bounding box center [1303, 541] width 35 height 35
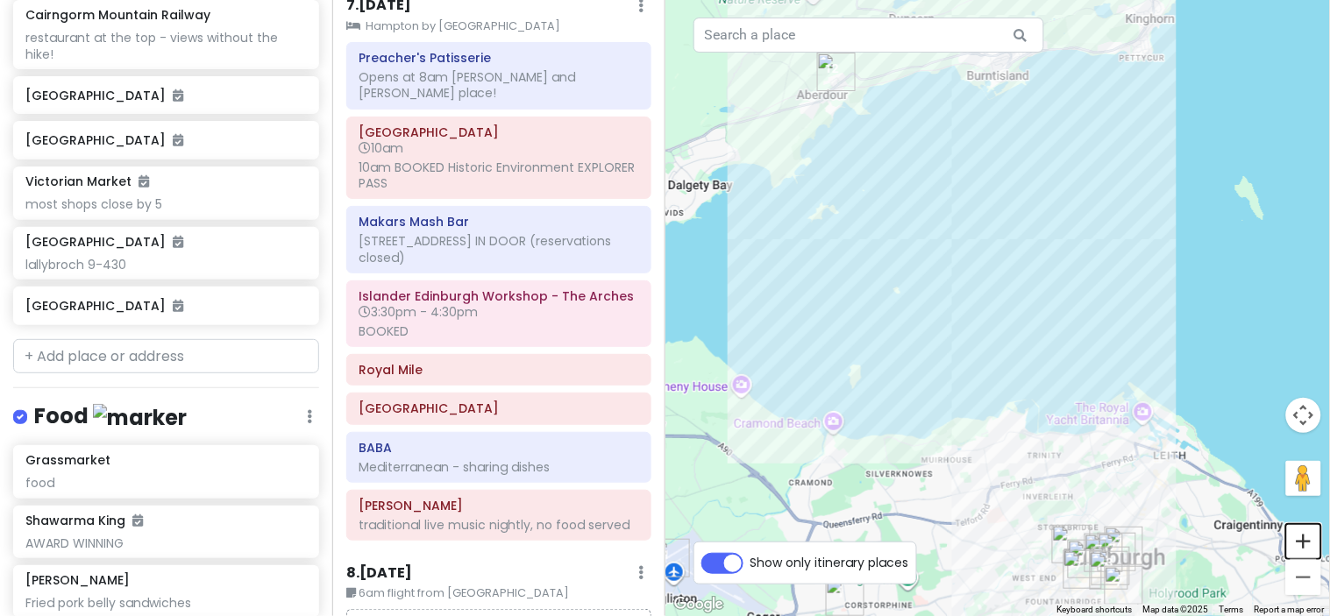
click at [1303, 547] on button "Zoom in" at bounding box center [1303, 541] width 35 height 35
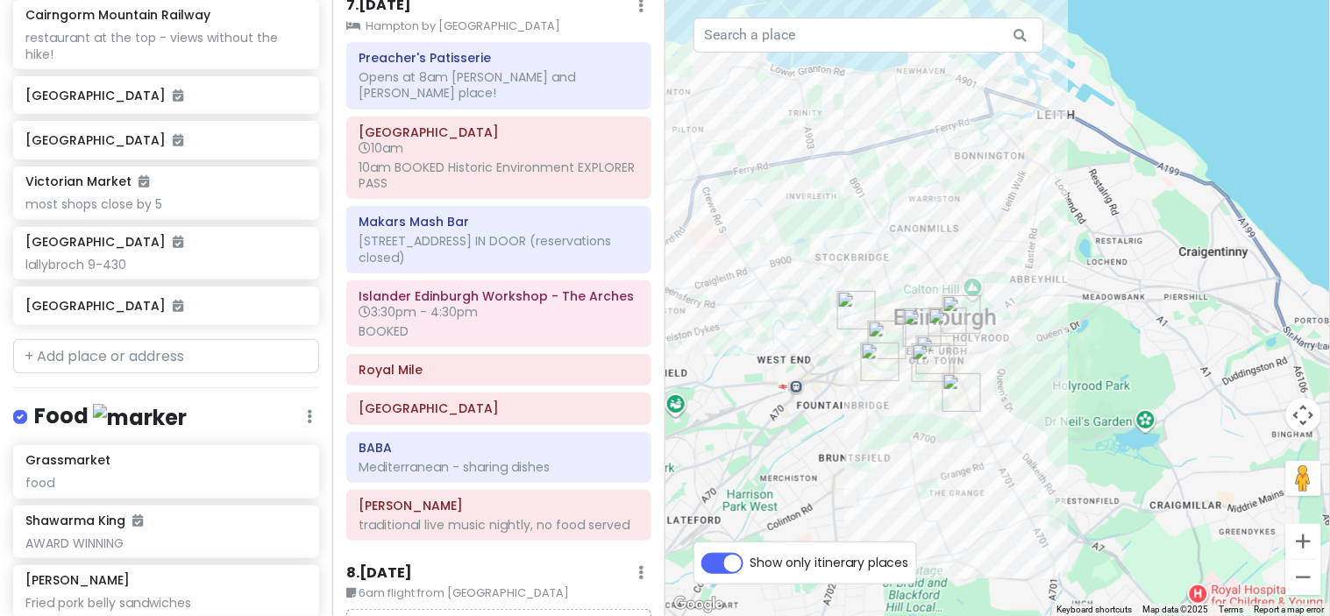
drag, startPoint x: 1148, startPoint y: 484, endPoint x: 848, endPoint y: -32, distance: 597.0
click at [848, 0] on html "Scotland w/ Mom! Private Change Dates Make a Copy Delete Trip Give Feedback 💡 S…" at bounding box center [665, 308] width 1330 height 616
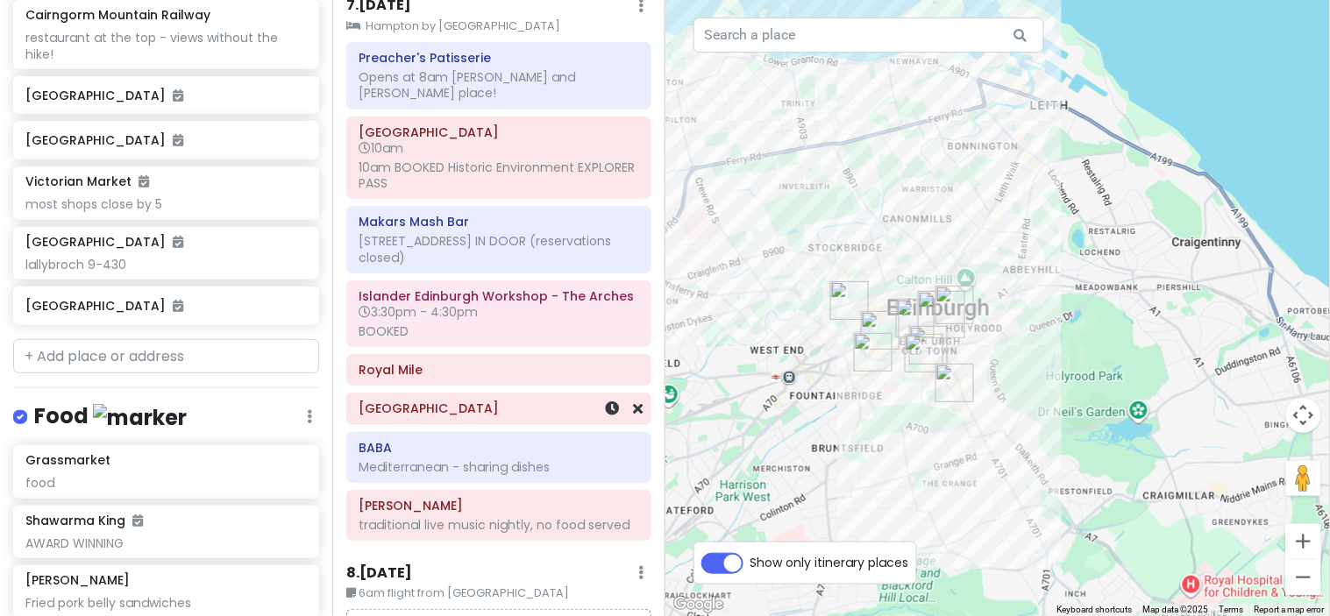
click at [489, 459] on div "Mediterranean - sharing dishes" at bounding box center [498, 467] width 280 height 16
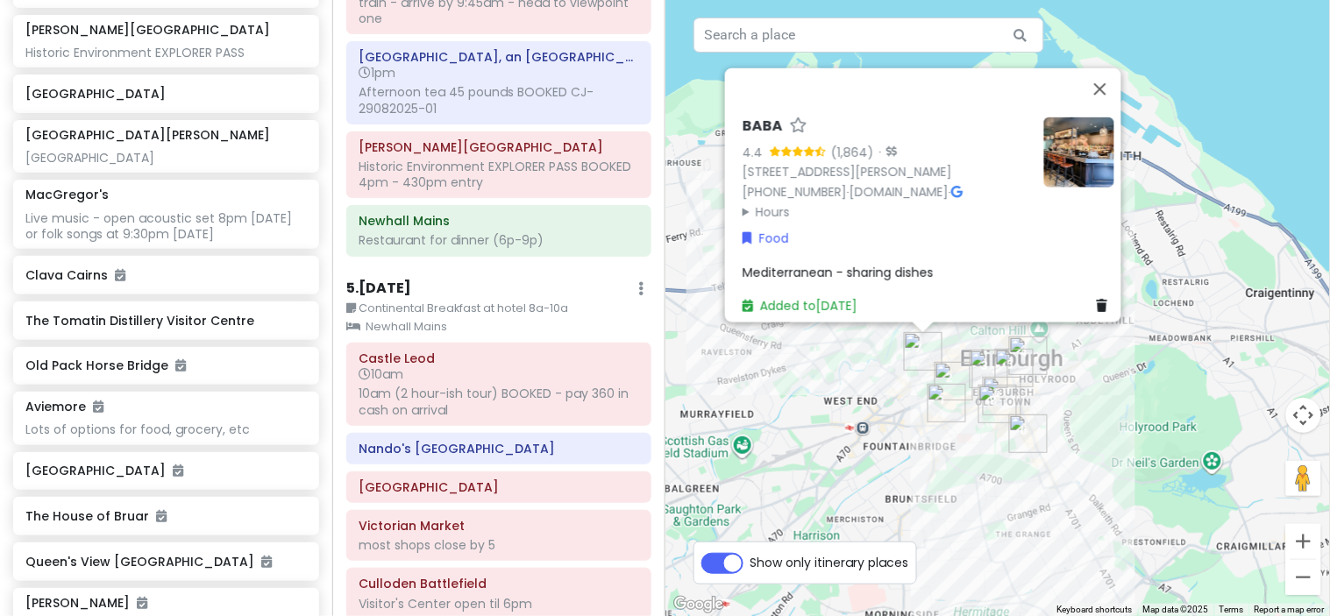
scroll to position [5181, 0]
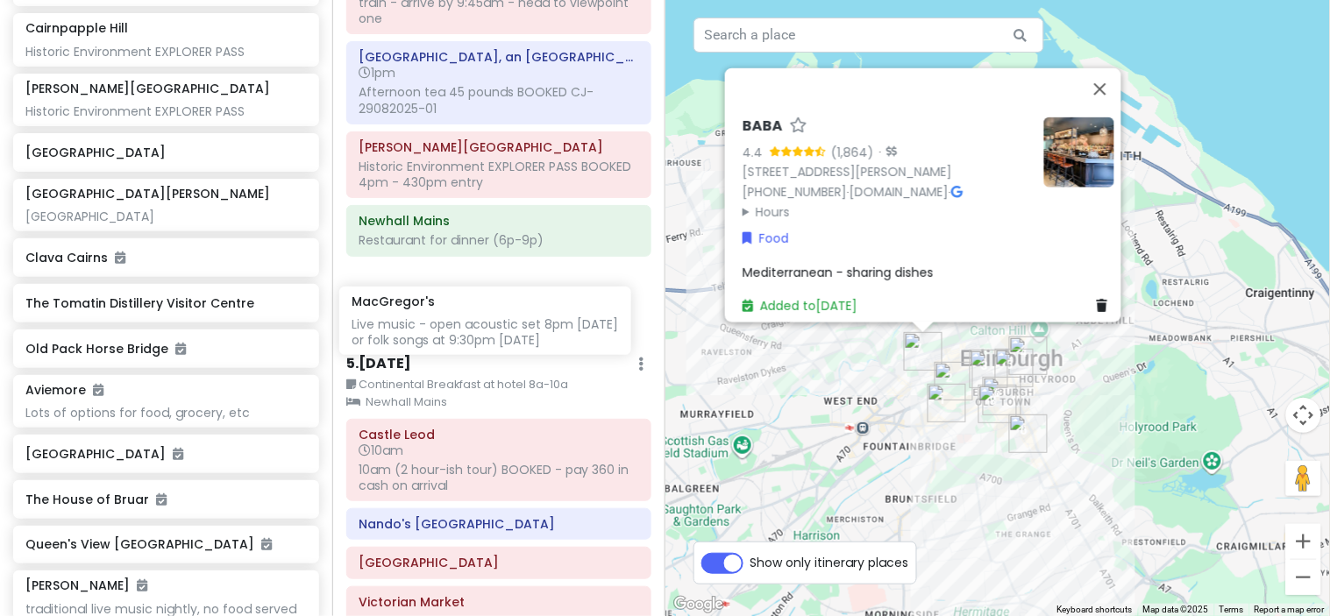
drag, startPoint x: 188, startPoint y: 258, endPoint x: 515, endPoint y: 312, distance: 330.6
click at [515, 312] on div "Scotland w/ Mom! Private Change Dates Make a Copy Delete Trip Give Feedback 💡 S…" at bounding box center [665, 308] width 1330 height 616
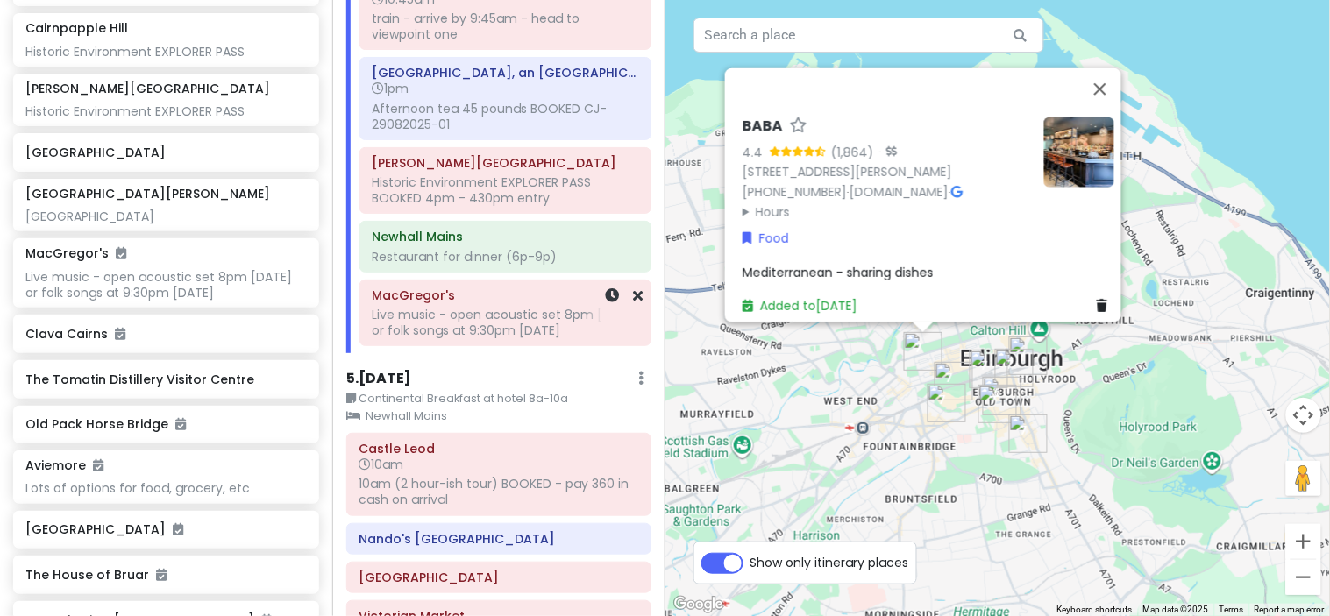
click at [565, 337] on div "Live music - open acoustic set 8pm [DATE] or folk songs at 9:30pm [DATE]" at bounding box center [505, 323] width 267 height 32
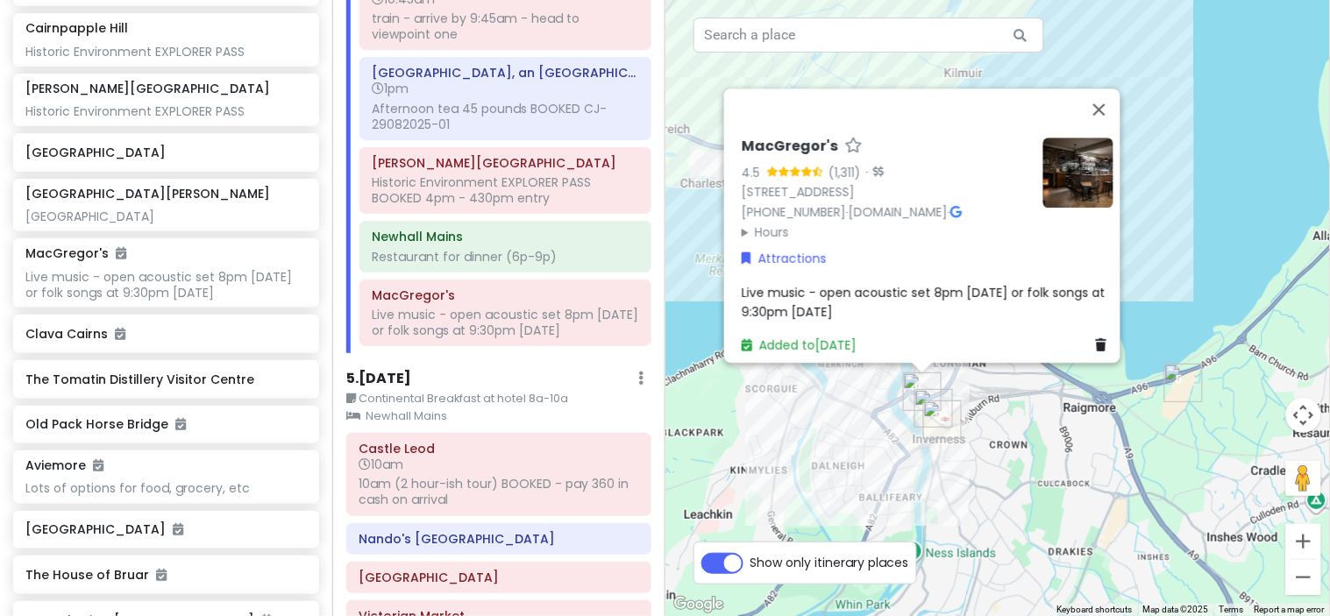
click at [816, 287] on span "Live music - open acoustic set 8pm [DATE] or folk songs at 9:30pm [DATE]" at bounding box center [925, 301] width 367 height 37
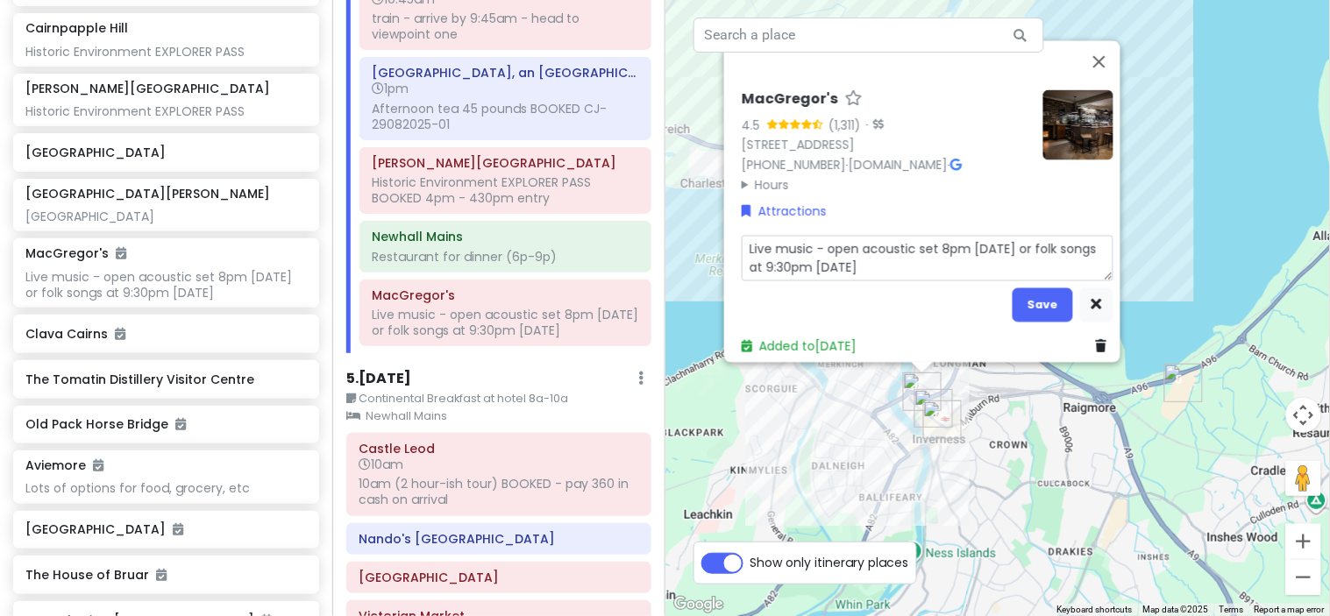
drag, startPoint x: 1036, startPoint y: 233, endPoint x: 659, endPoint y: 251, distance: 377.3
click at [659, 251] on div "Scotland w/ Mom! Private Change Dates Make a Copy Delete Trip Give Feedback 💡 S…" at bounding box center [665, 308] width 1330 height 616
click at [815, 246] on textarea "Live music - open acoustic set 8pm [DATE] or folk songs at 9:30pm [DATE]" at bounding box center [928, 258] width 372 height 46
drag, startPoint x: 819, startPoint y: 238, endPoint x: 1035, endPoint y: 235, distance: 216.5
click at [1035, 235] on textarea "Live music - open acoustic set 8pm [DATE] or folk songs at 9:30pm [DATE]" at bounding box center [928, 258] width 372 height 46
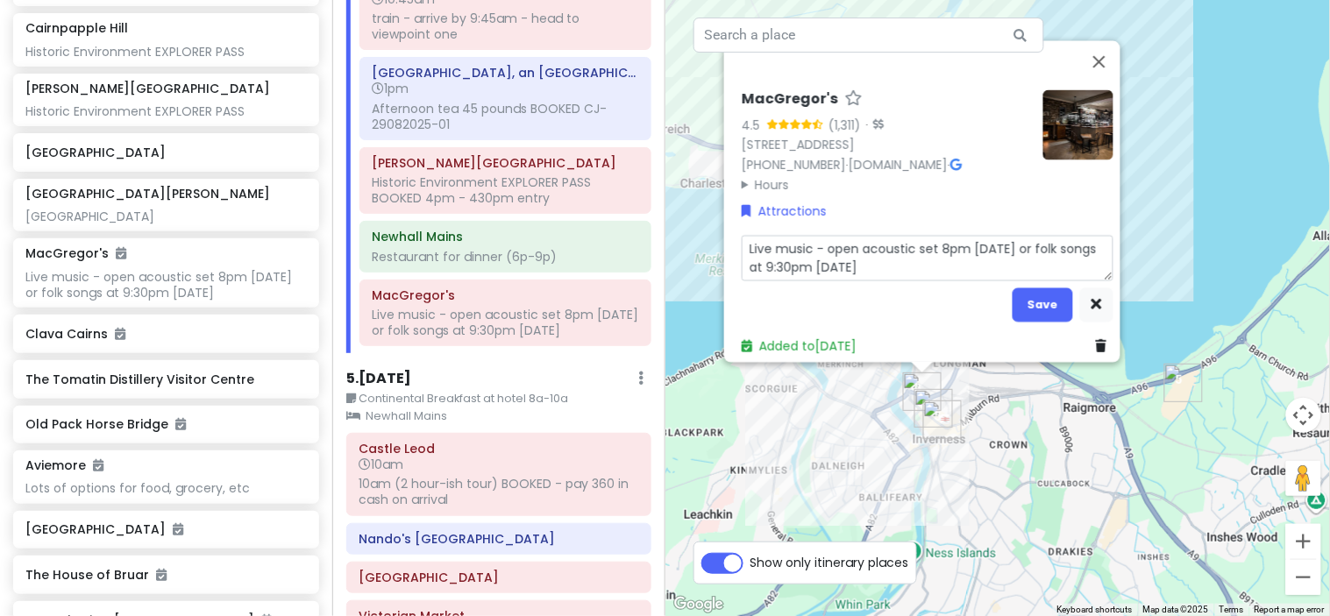
type textarea "x"
type textarea "Live music - folk songs at 9:30pm [DATE]"
type textarea "x"
type textarea "Live music - folk songs at 9:30pm [DATE]"
click at [1033, 296] on button "Save" at bounding box center [1042, 304] width 60 height 34
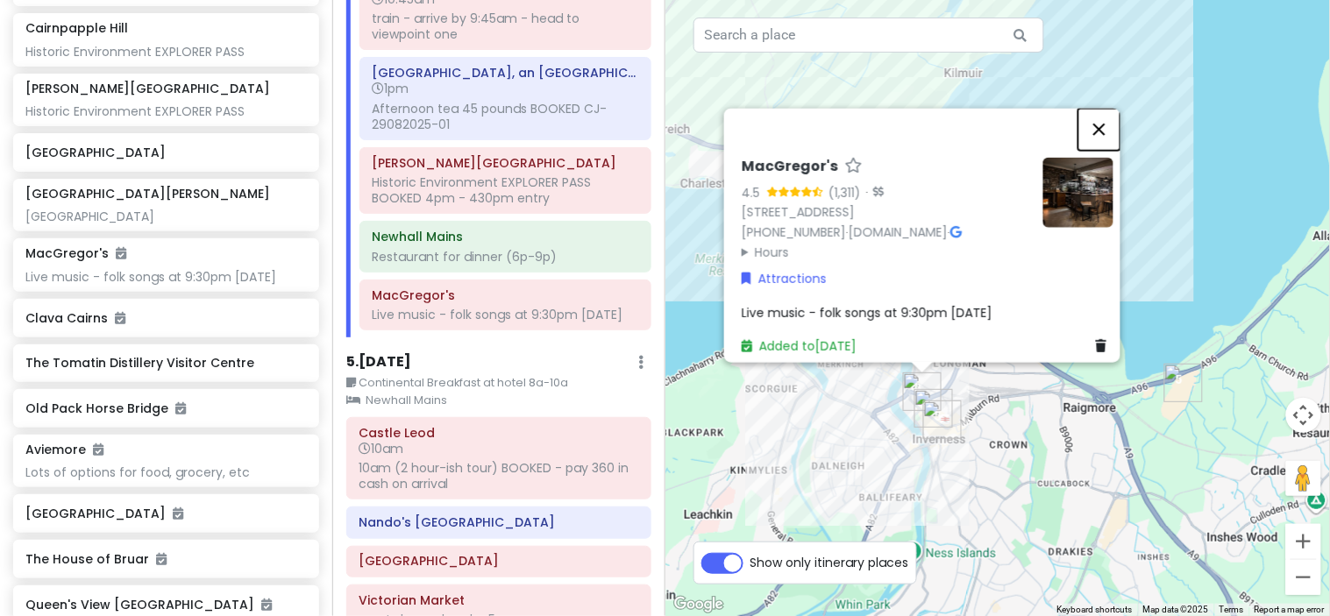
click at [1105, 108] on button "Close" at bounding box center [1099, 129] width 42 height 42
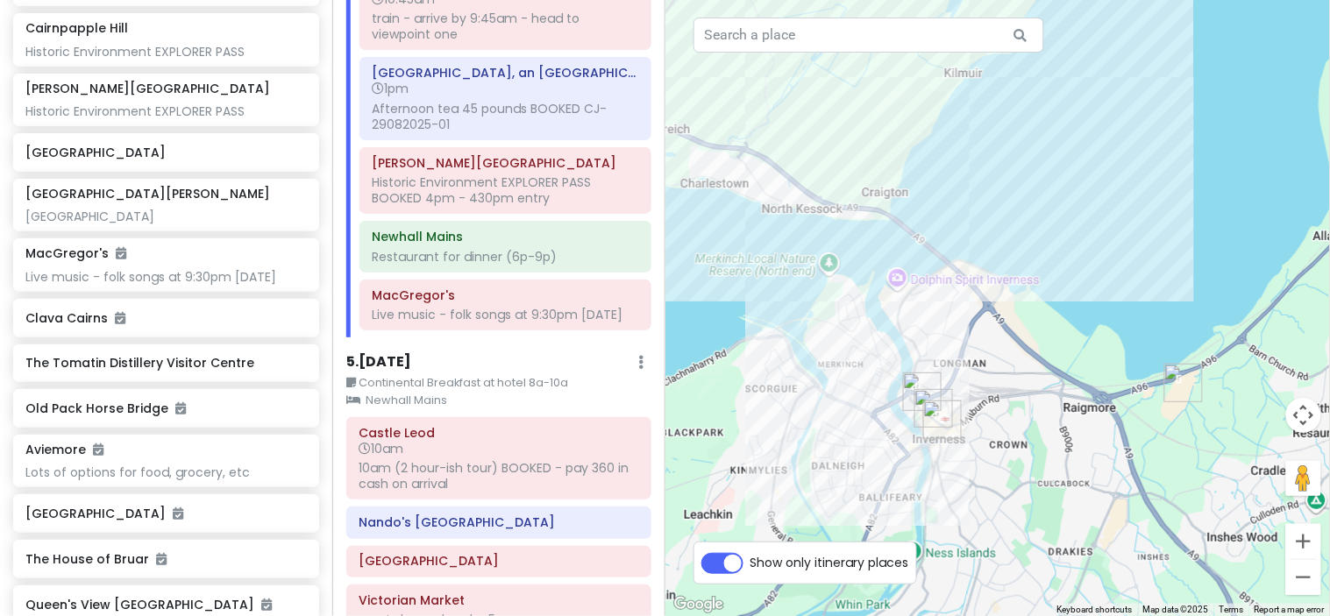
click at [663, 339] on div "Itinerary × 1 . [DATE] Edit Day Notes Clear Lodging Delete Day Land at [GEOGRAP…" at bounding box center [498, 308] width 332 height 616
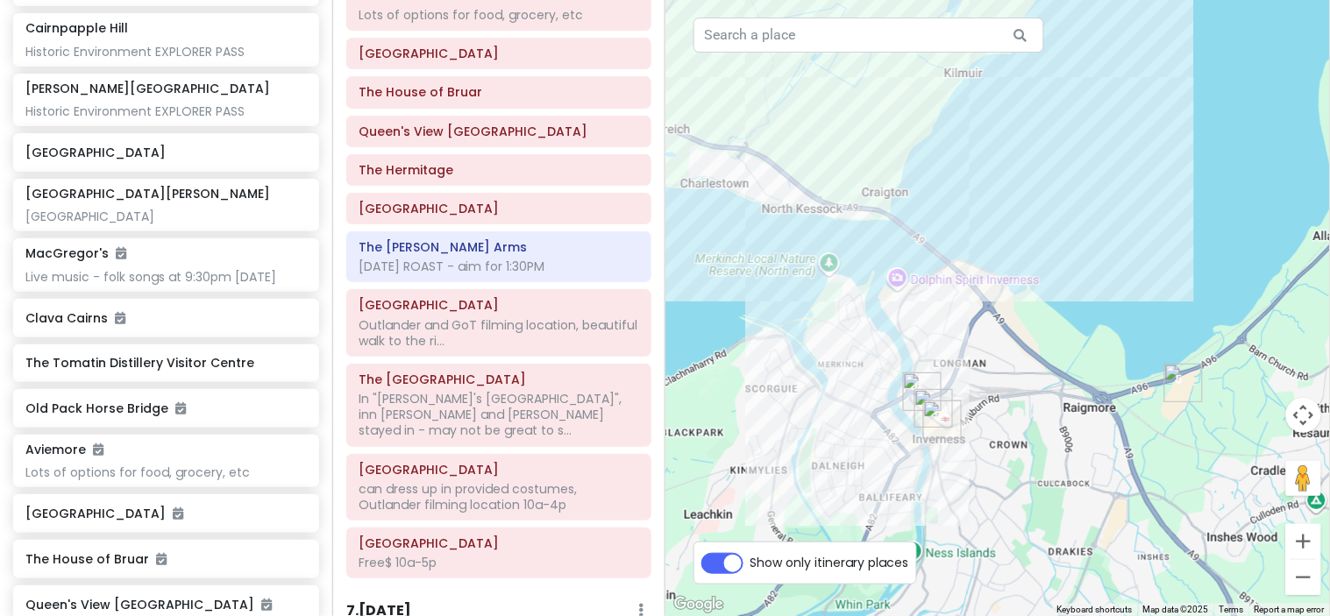
scroll to position [3004, 0]
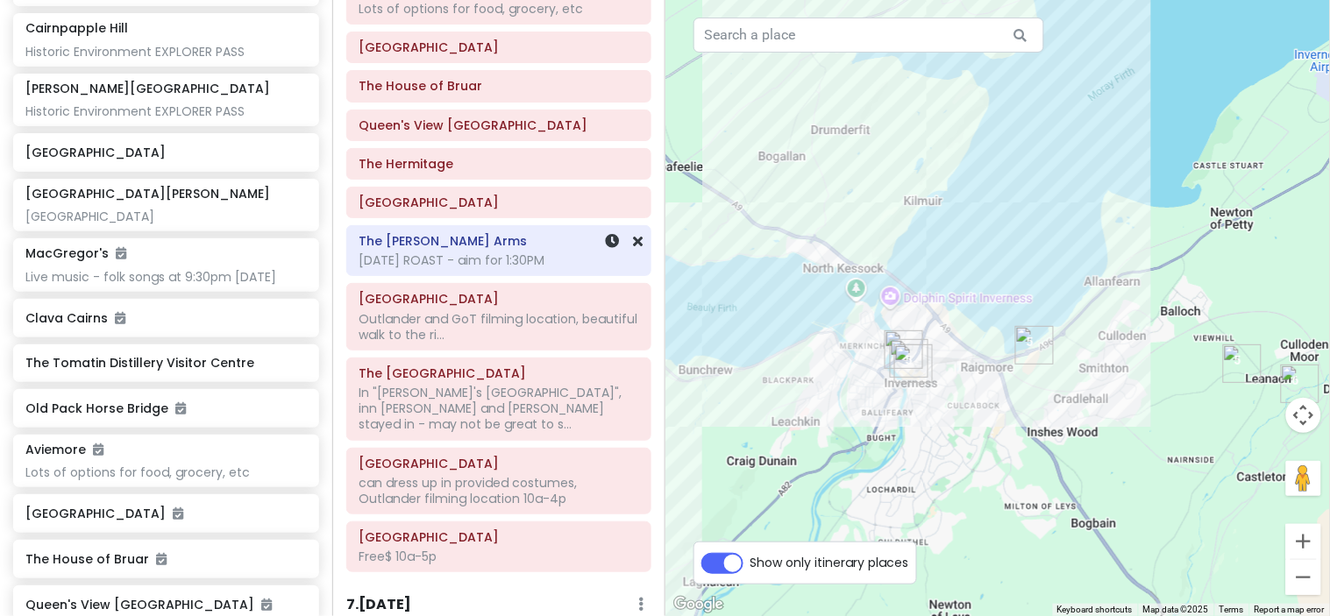
click at [492, 249] on h6 "The [PERSON_NAME] Arms" at bounding box center [498, 241] width 280 height 16
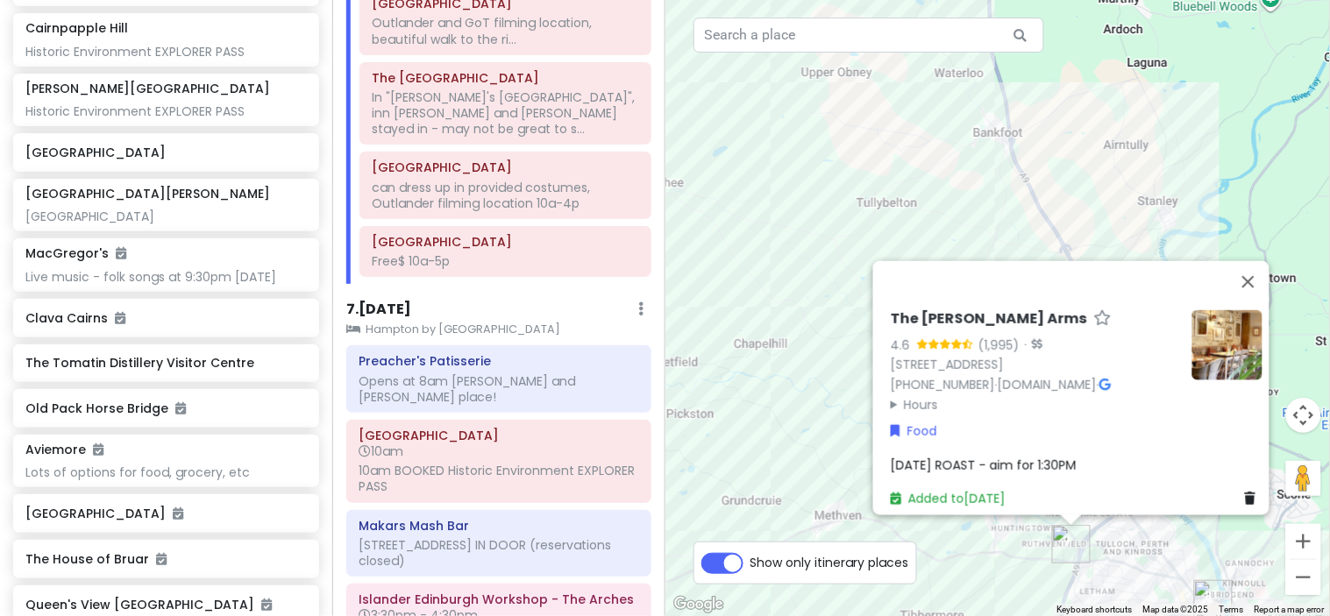
scroll to position [3604, 0]
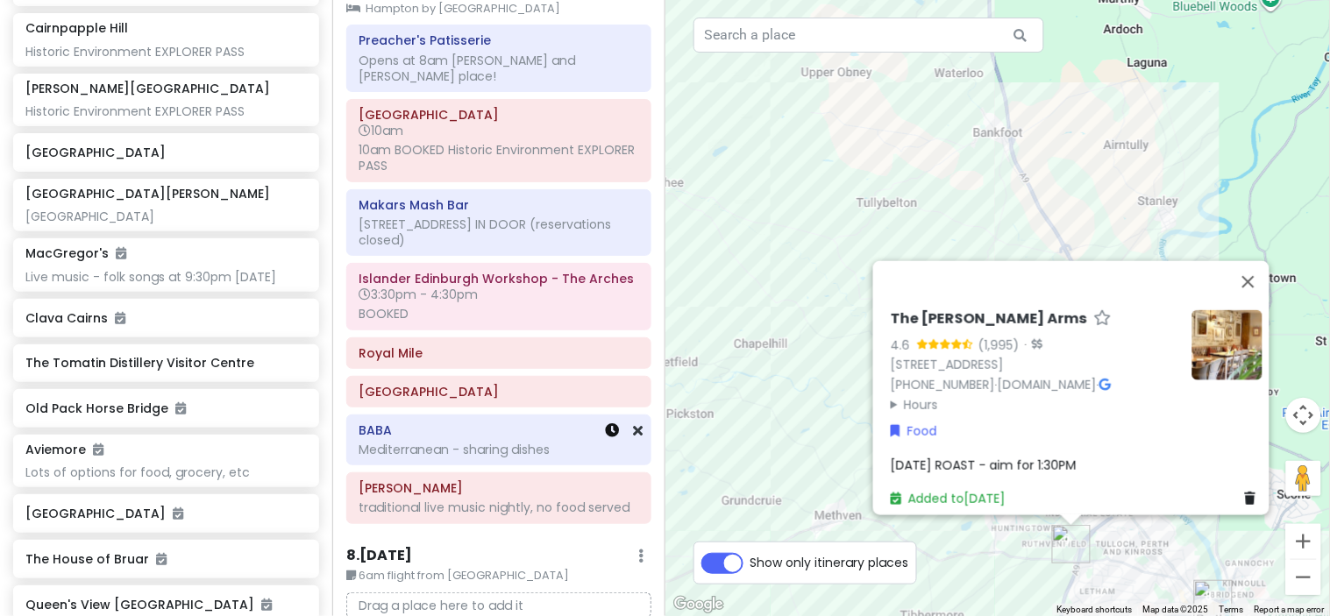
click at [606, 423] on icon at bounding box center [613, 430] width 14 height 14
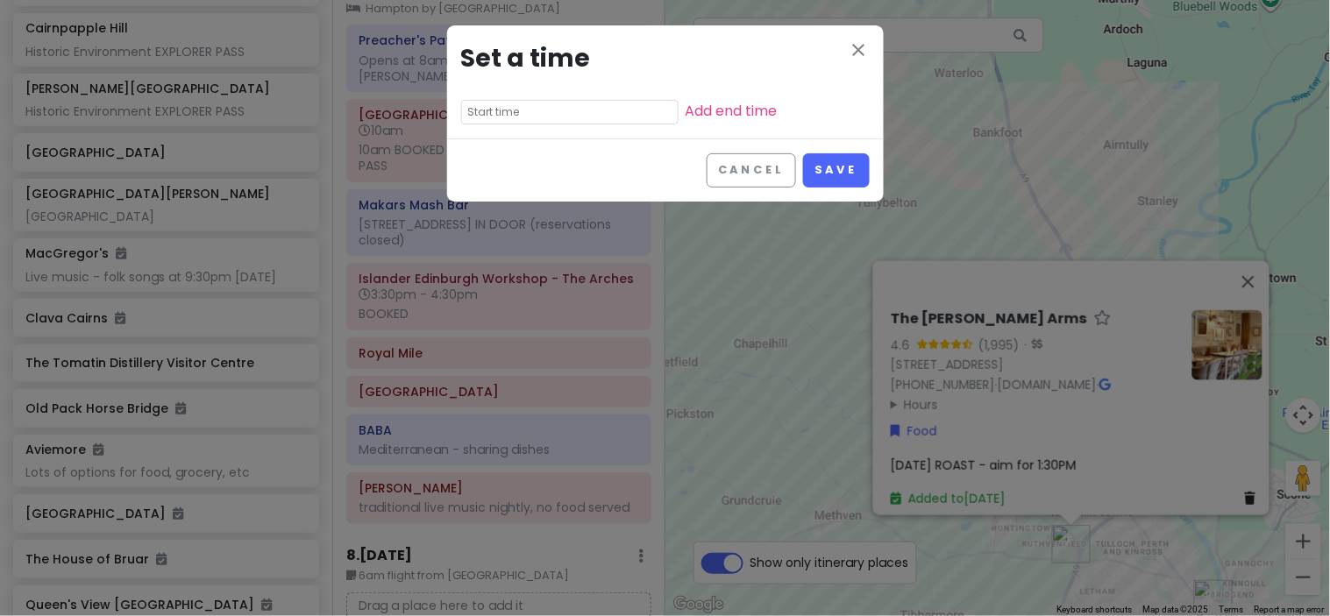
click at [510, 110] on input "text" at bounding box center [569, 112] width 217 height 25
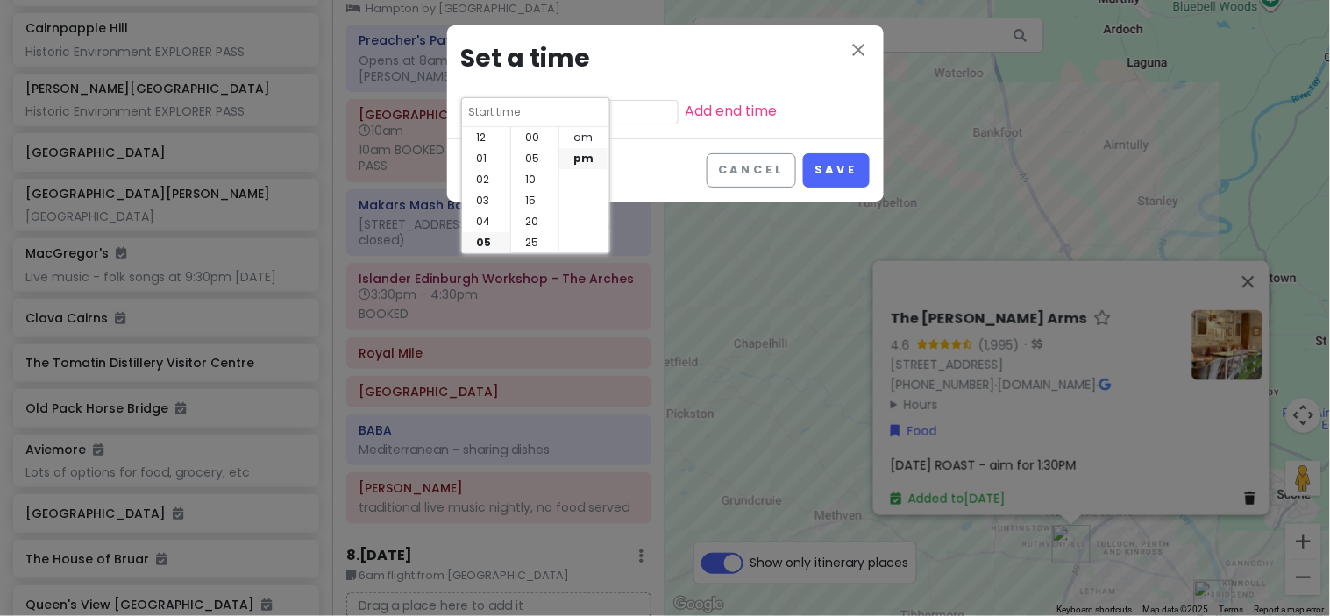
scroll to position [125, 0]
click at [483, 175] on li "07" at bounding box center [486, 179] width 48 height 21
type input "7:45 pm"
click at [528, 140] on li "30" at bounding box center [534, 138] width 47 height 21
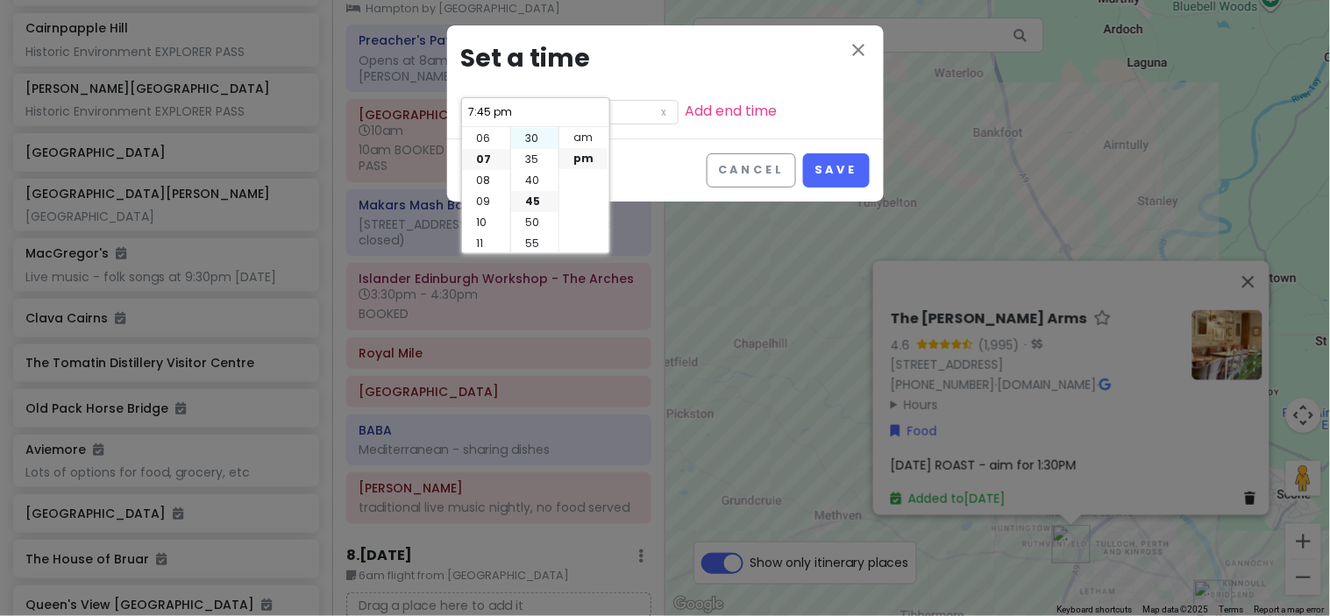
type input "7:30 pm"
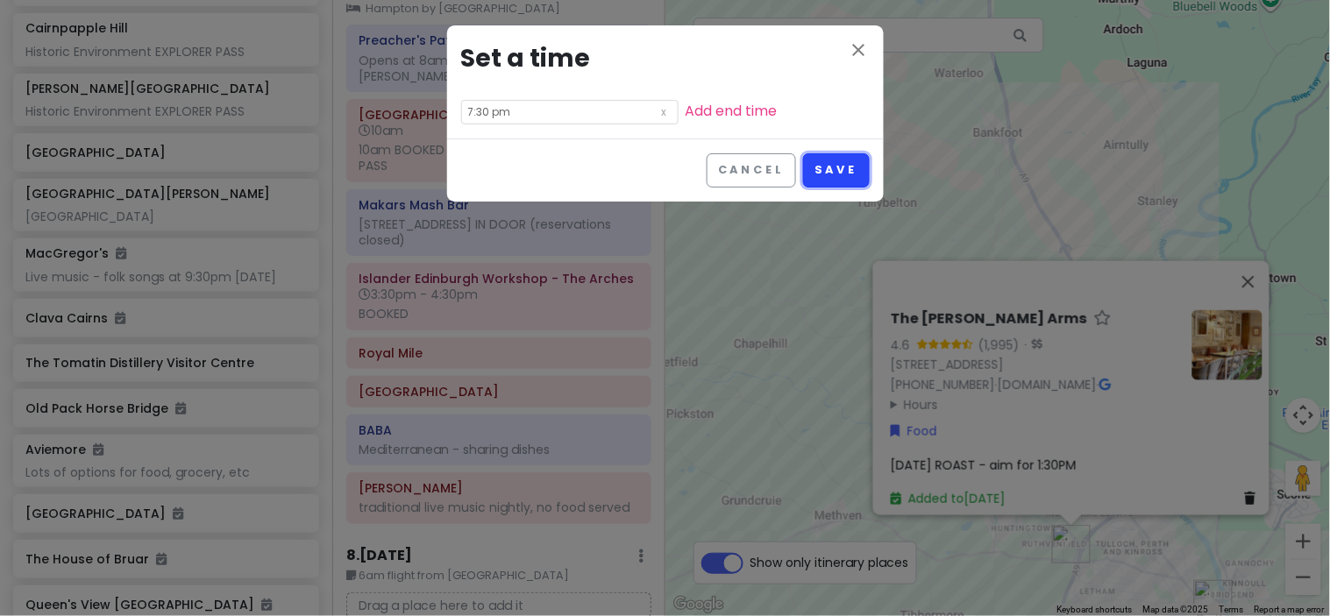
click at [828, 160] on button "Save" at bounding box center [836, 170] width 66 height 34
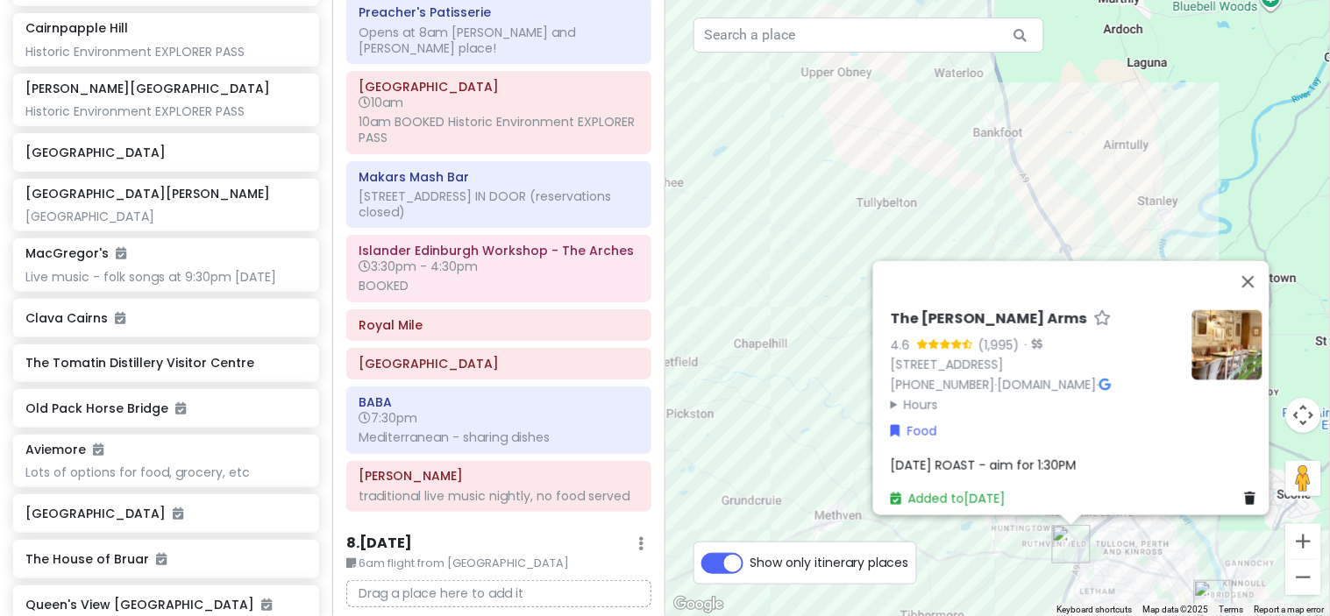
scroll to position [3624, 0]
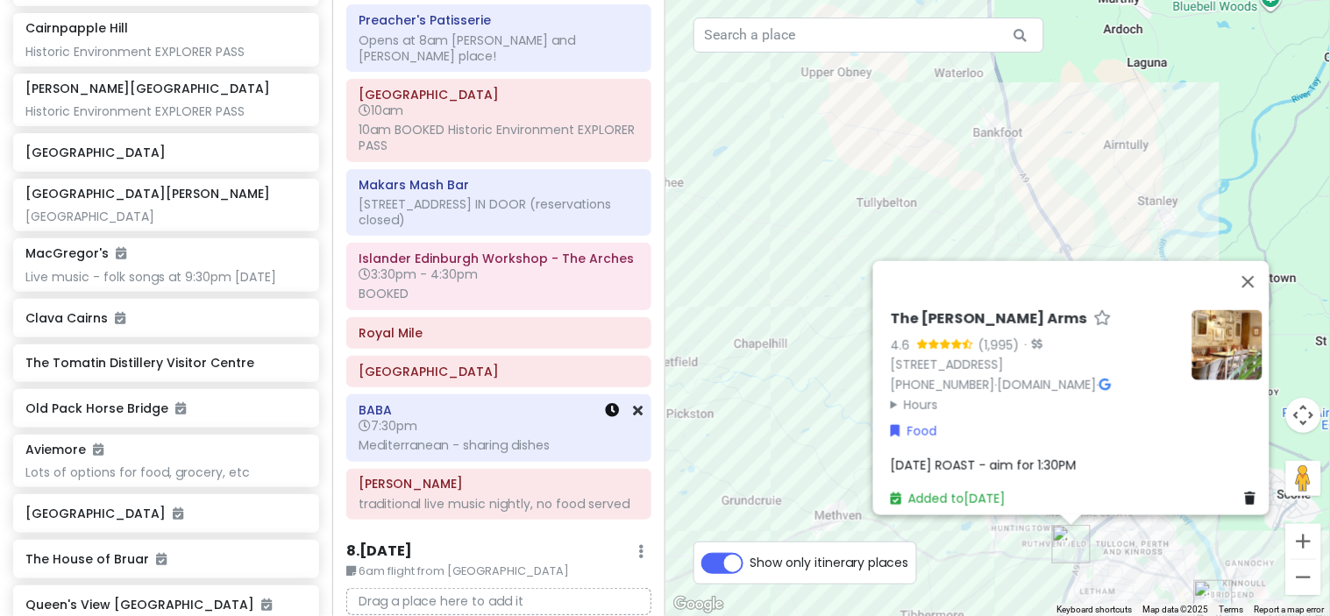
click at [606, 409] on icon at bounding box center [613, 410] width 14 height 14
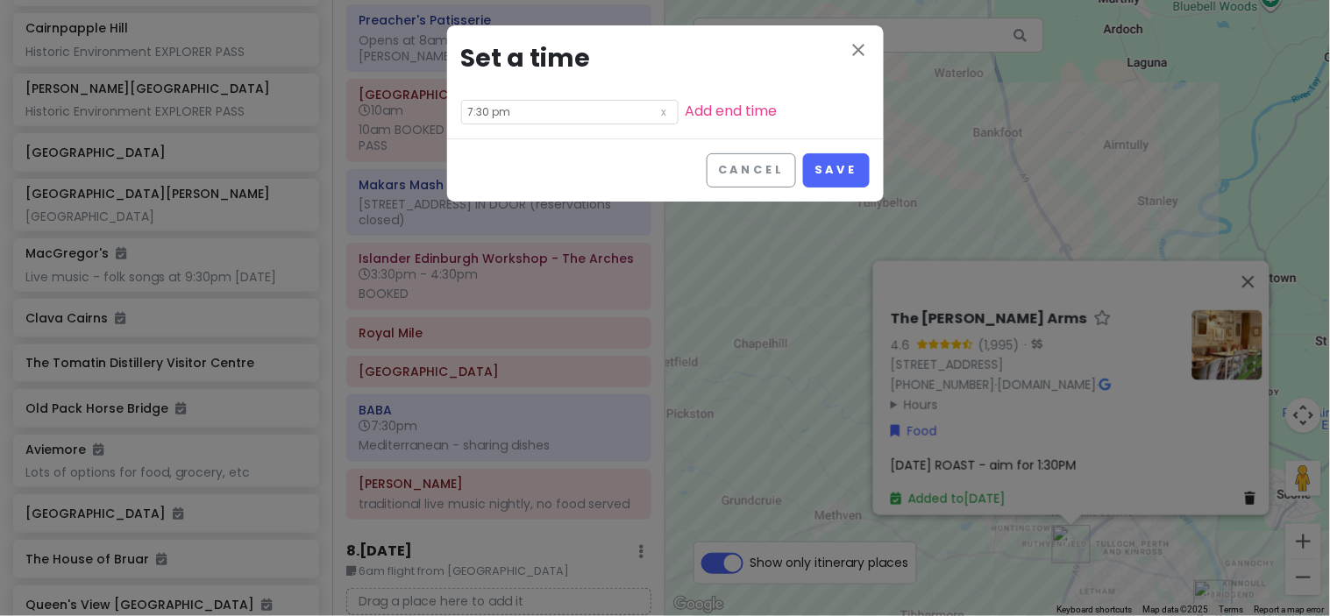
click at [515, 109] on input "7:30 pm" at bounding box center [569, 112] width 217 height 25
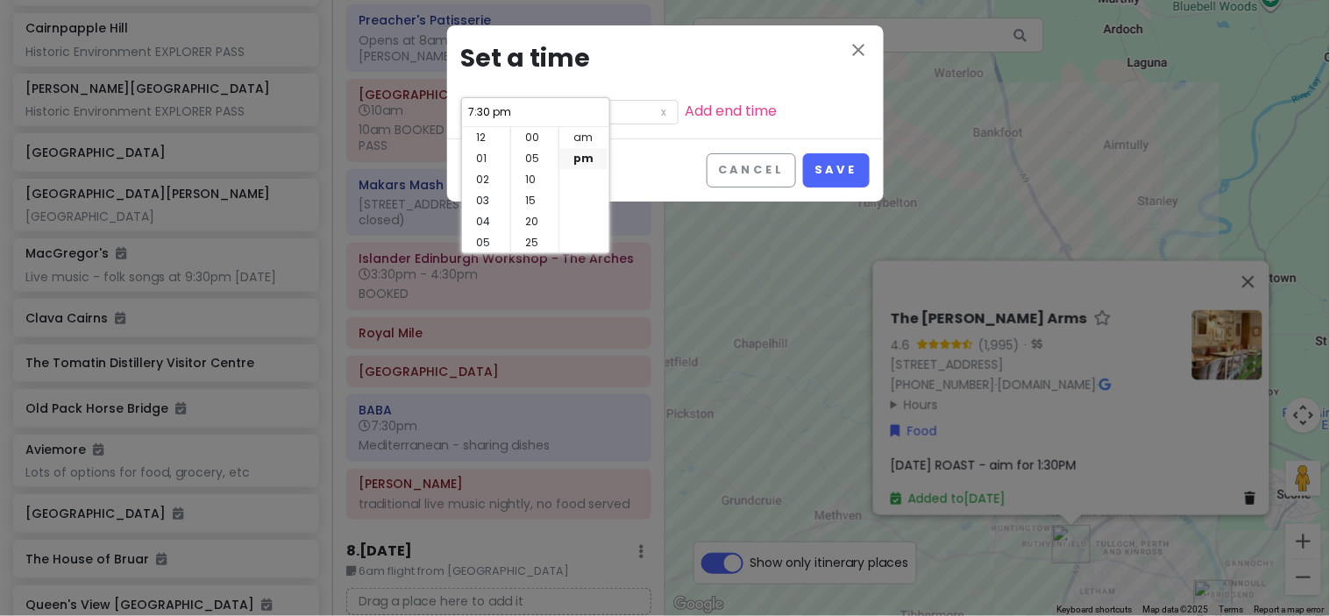
scroll to position [125, 0]
click at [488, 132] on li "06" at bounding box center [486, 138] width 48 height 21
type input "6:30 pm"
click at [850, 169] on button "Save" at bounding box center [836, 170] width 66 height 34
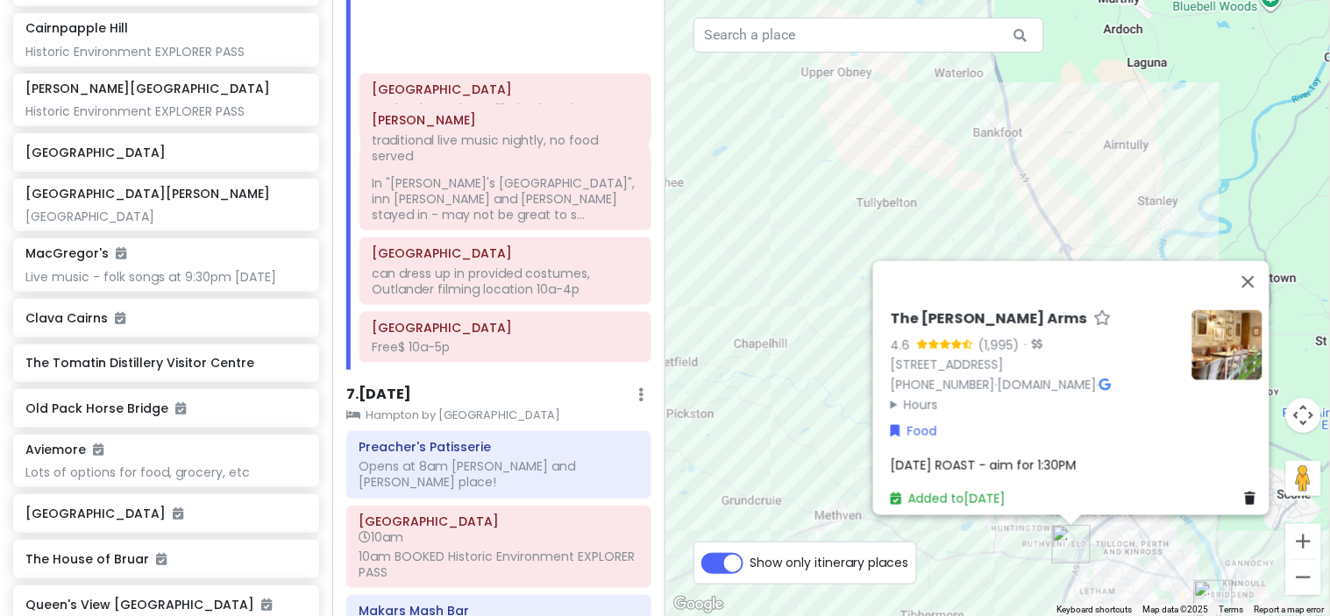
scroll to position [3220, 0]
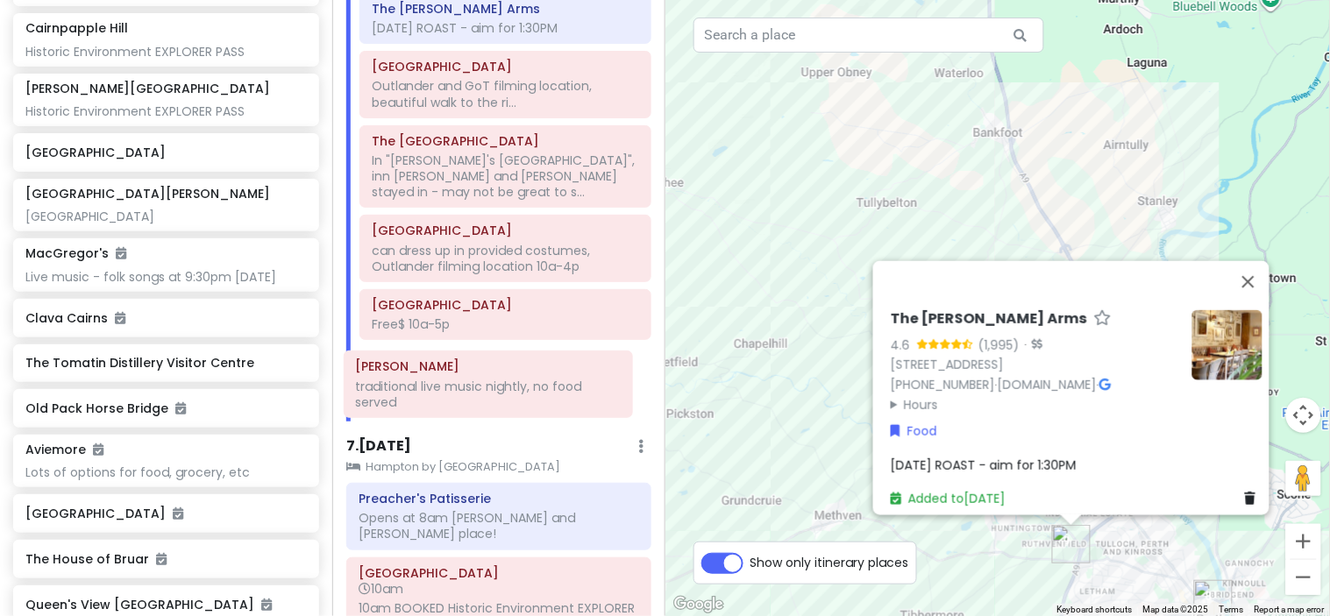
drag, startPoint x: 526, startPoint y: 479, endPoint x: 522, endPoint y: 391, distance: 88.6
click at [522, 391] on div "Itinerary × 1 . [DATE] Edit Day Notes Clear Lodging Delete Day Land at [GEOGRAP…" at bounding box center [498, 308] width 332 height 616
click at [1256, 267] on button "Close" at bounding box center [1248, 281] width 42 height 42
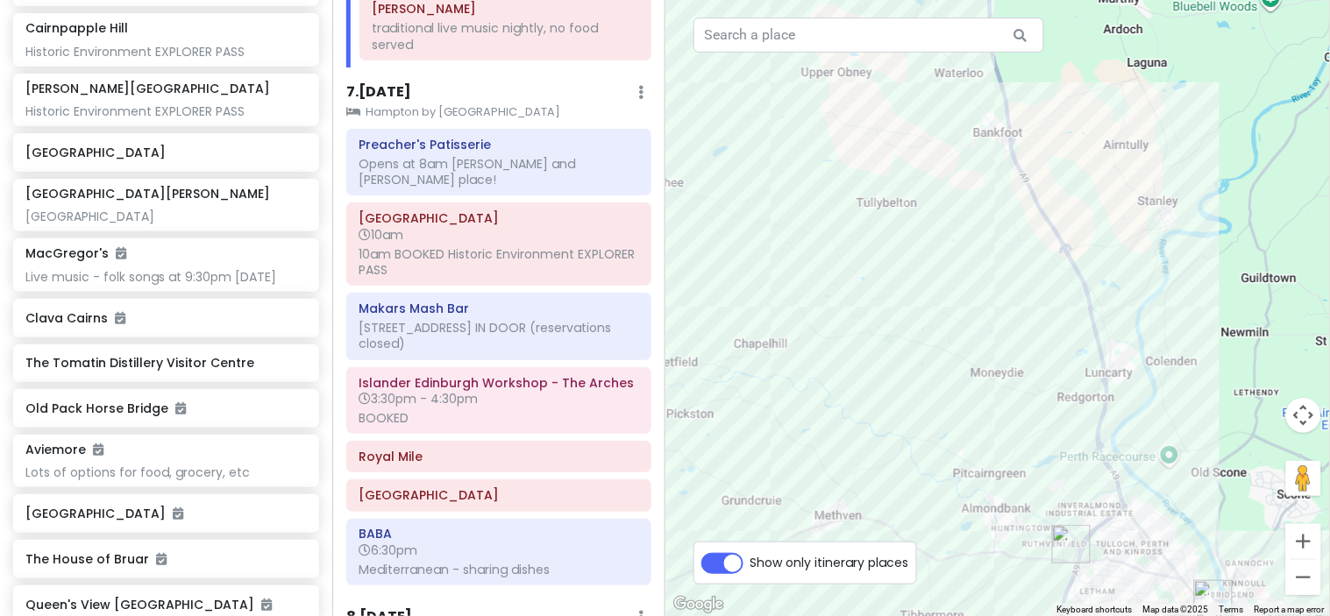
scroll to position [3581, 0]
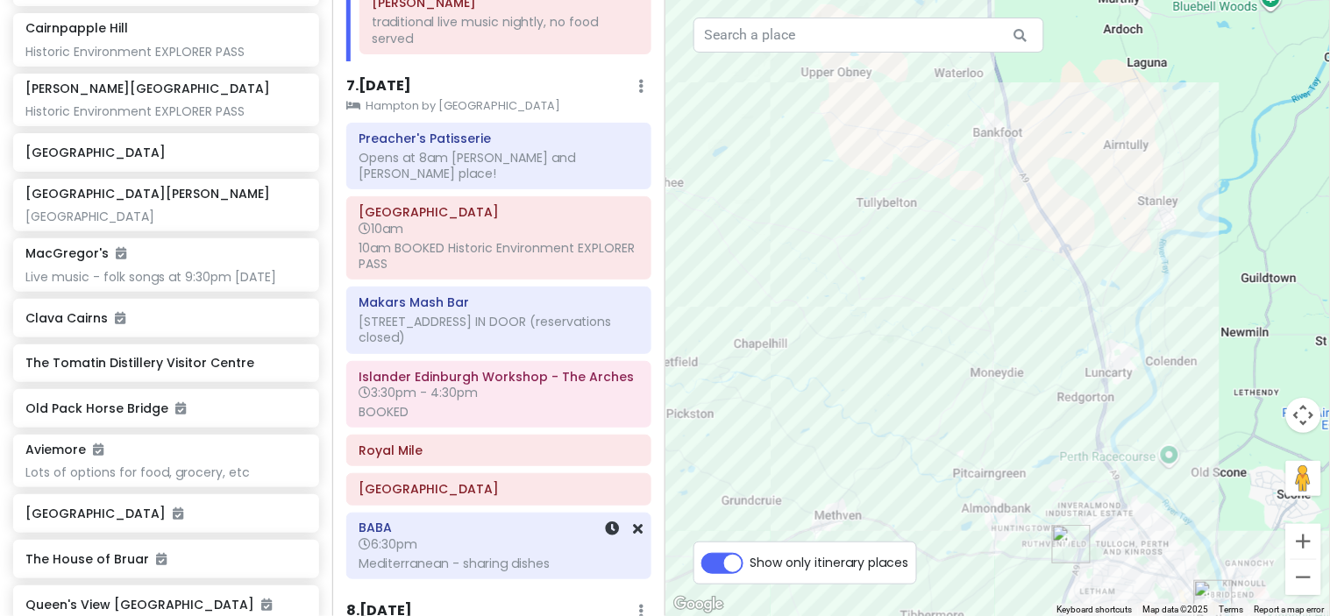
click at [544, 522] on h6 "BABA" at bounding box center [498, 528] width 280 height 16
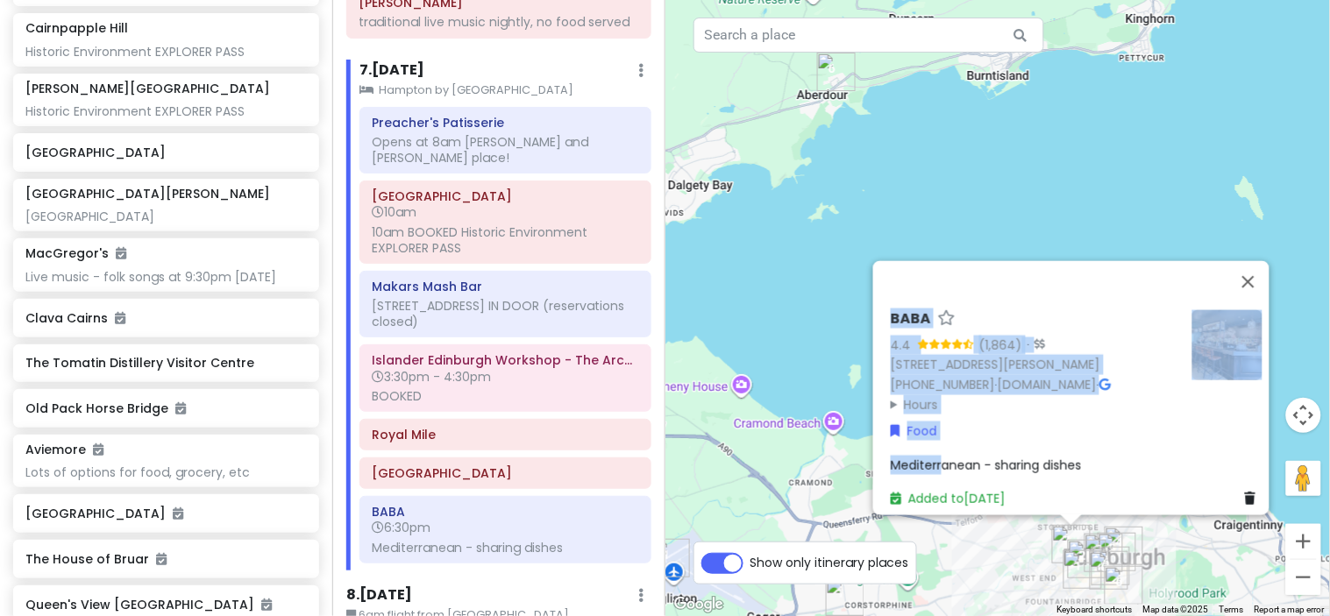
drag, startPoint x: 929, startPoint y: 423, endPoint x: 1015, endPoint y: 228, distance: 213.5
click at [850, 211] on div "BABA 4.4 (1,864) · [STREET_ADDRESS][PERSON_NAME] [PHONE_NUMBER] · [DOMAIN_NAME]…" at bounding box center [997, 308] width 665 height 616
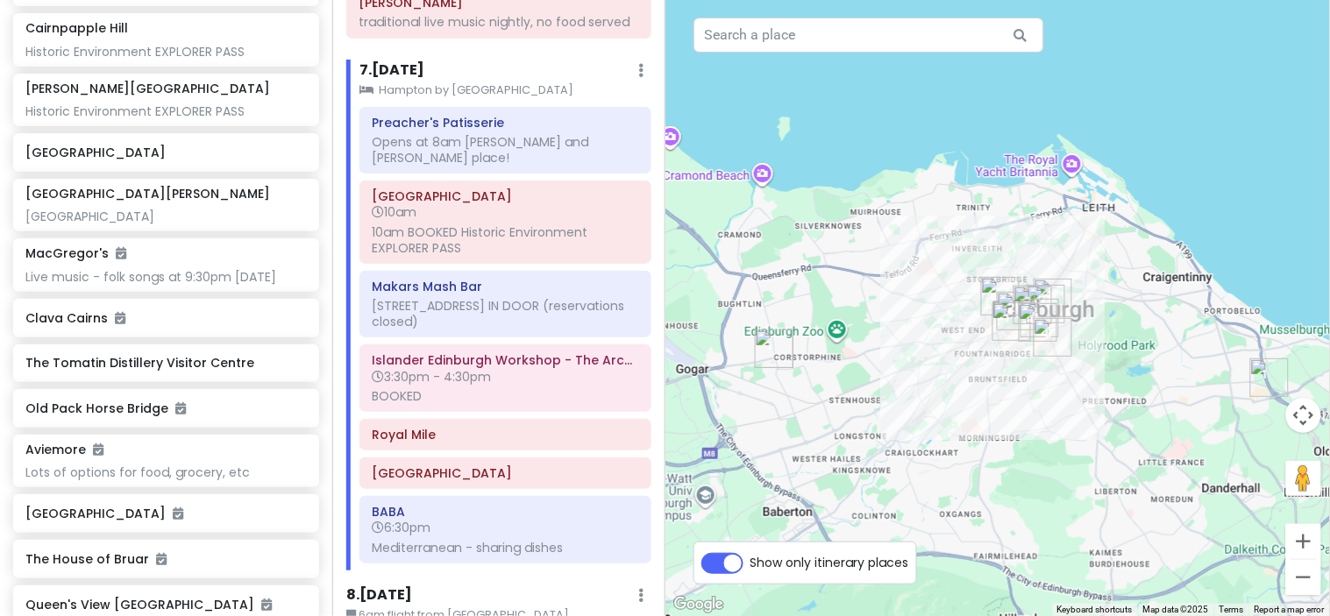
drag, startPoint x: 895, startPoint y: 279, endPoint x: 877, endPoint y: 171, distance: 109.2
click at [877, 171] on div at bounding box center [997, 308] width 665 height 616
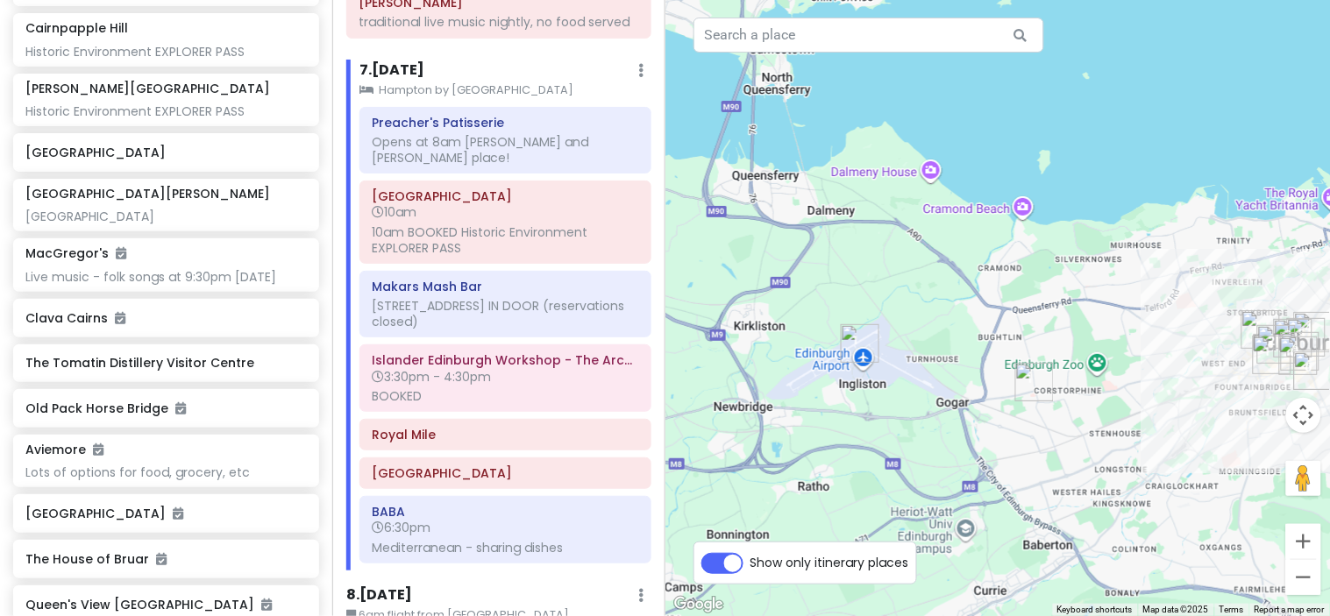
drag, startPoint x: 857, startPoint y: 392, endPoint x: 1124, endPoint y: 425, distance: 268.5
click at [1124, 425] on div at bounding box center [997, 308] width 665 height 616
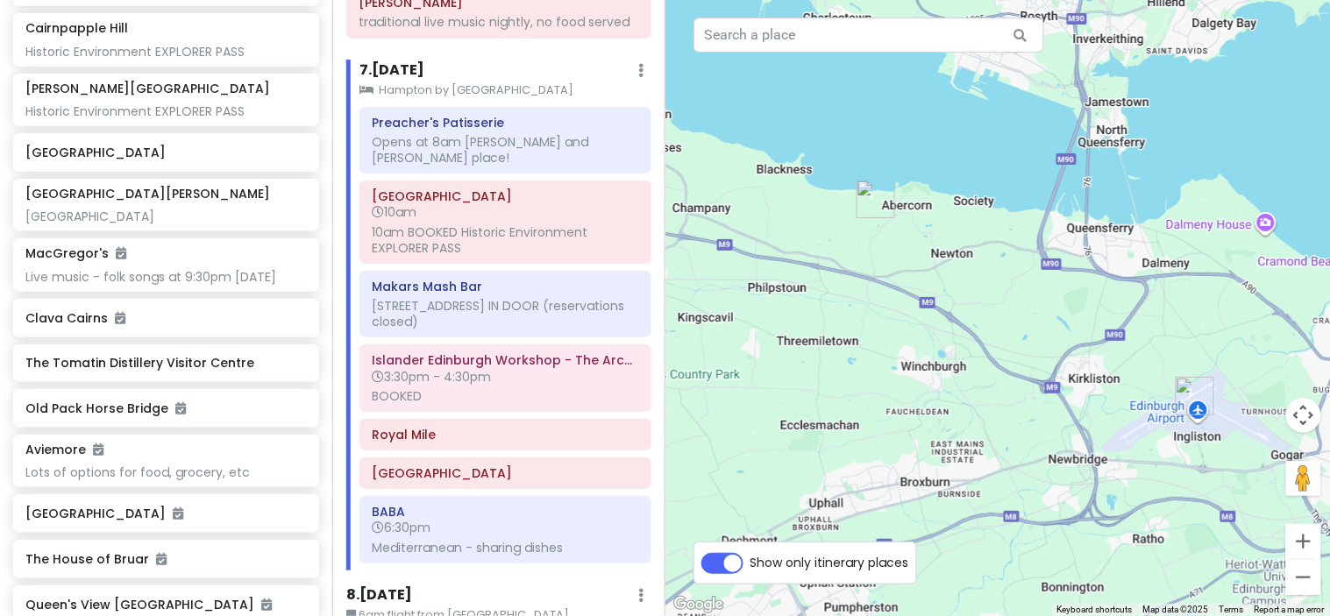
drag, startPoint x: 891, startPoint y: 281, endPoint x: 1232, endPoint y: 335, distance: 346.0
click at [1232, 335] on div at bounding box center [997, 308] width 665 height 616
click at [528, 536] on h6 "6:30pm" at bounding box center [505, 528] width 267 height 16
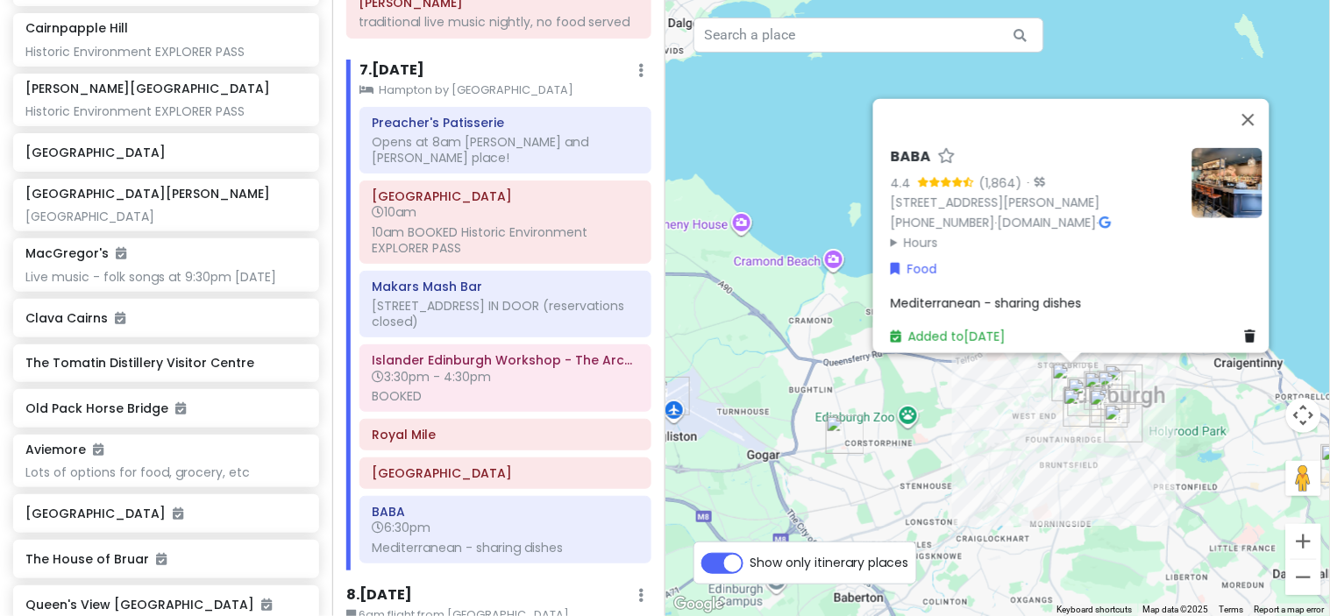
click at [938, 294] on span "Mediterranean - sharing dishes" at bounding box center [986, 303] width 191 height 18
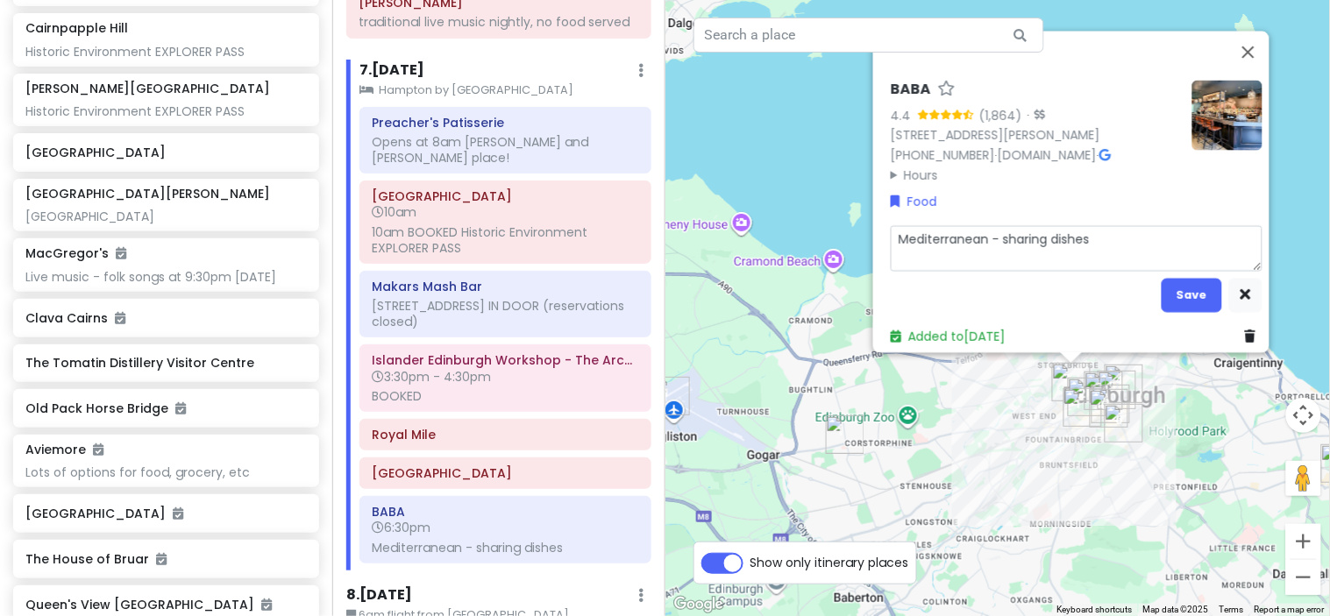
type textarea "x"
type textarea "BMediterranean - sharing dishes"
type textarea "x"
type textarea "BOMediterranean - sharing dishes"
type textarea "x"
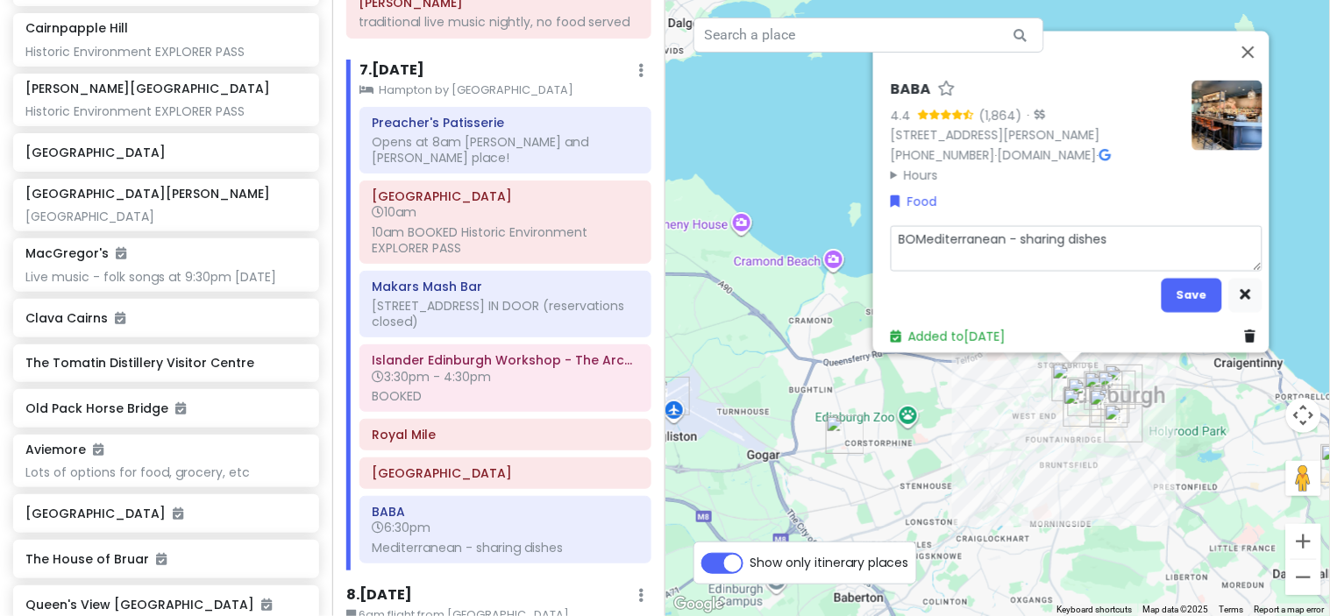
type textarea "BOOMediterranean - sharing dishes"
type textarea "x"
type textarea "BOOKMediterranean - sharing dishes"
type textarea "x"
type textarea "BOOKEMediterranean - sharing dishes"
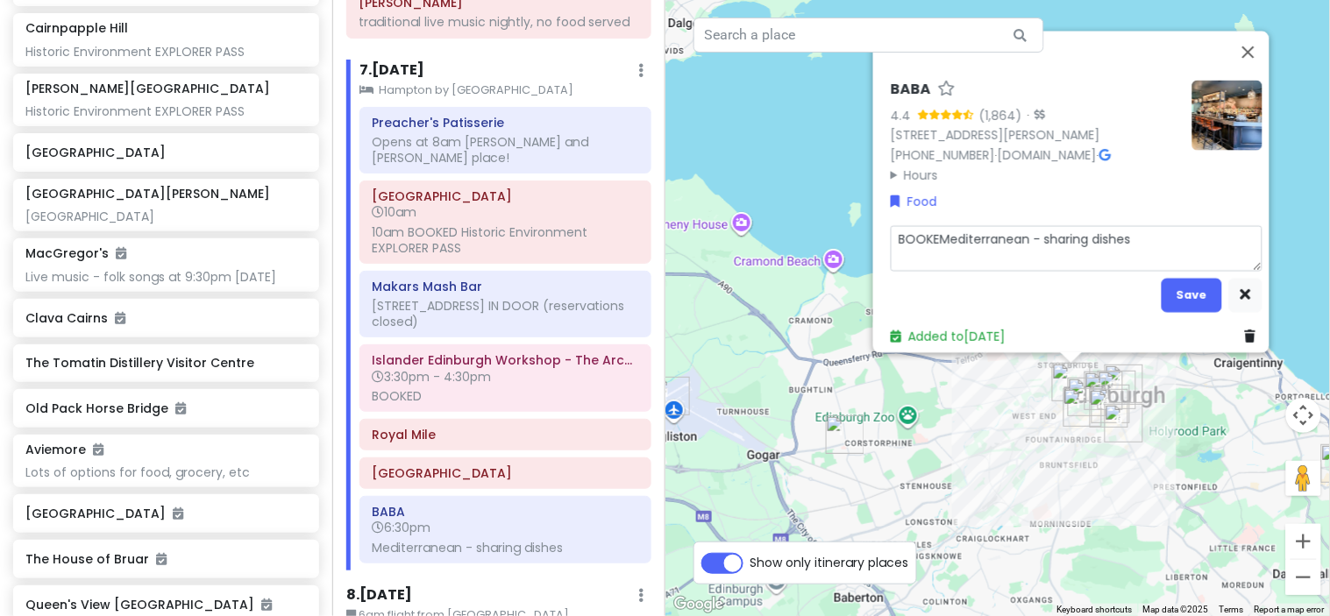
type textarea "x"
type textarea "BOOKED Mediterranean - sharing dishes"
click at [1166, 286] on button "Save" at bounding box center [1191, 295] width 60 height 34
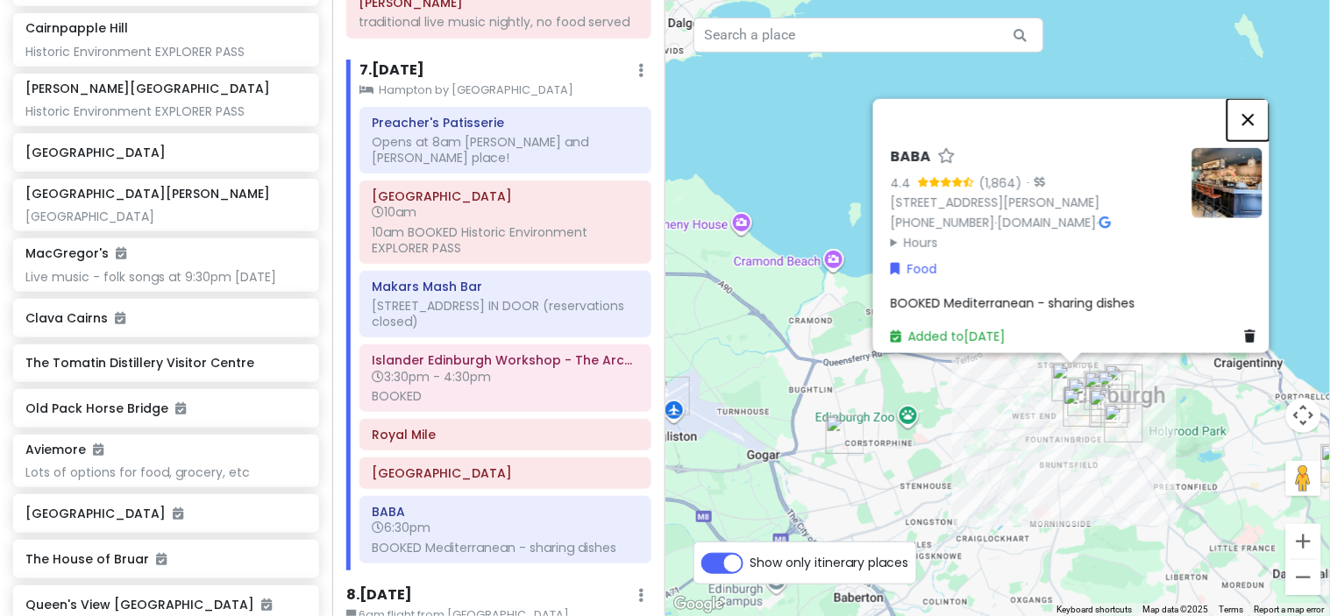
click at [1260, 109] on button "Close" at bounding box center [1248, 119] width 42 height 42
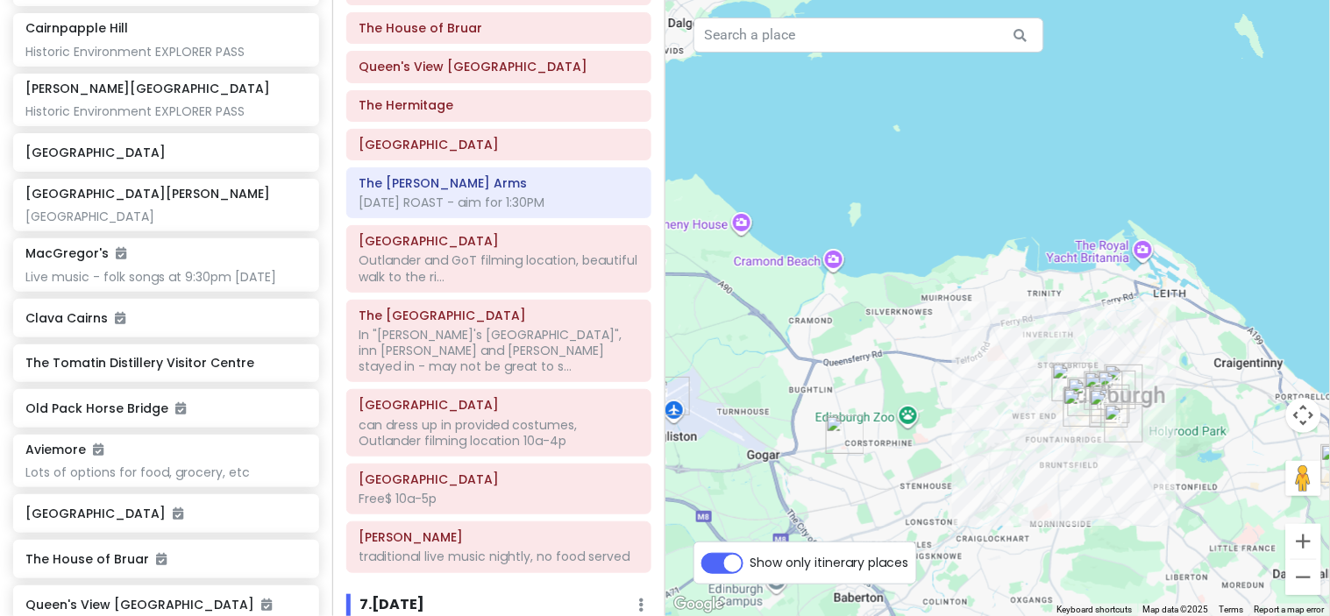
scroll to position [3038, 0]
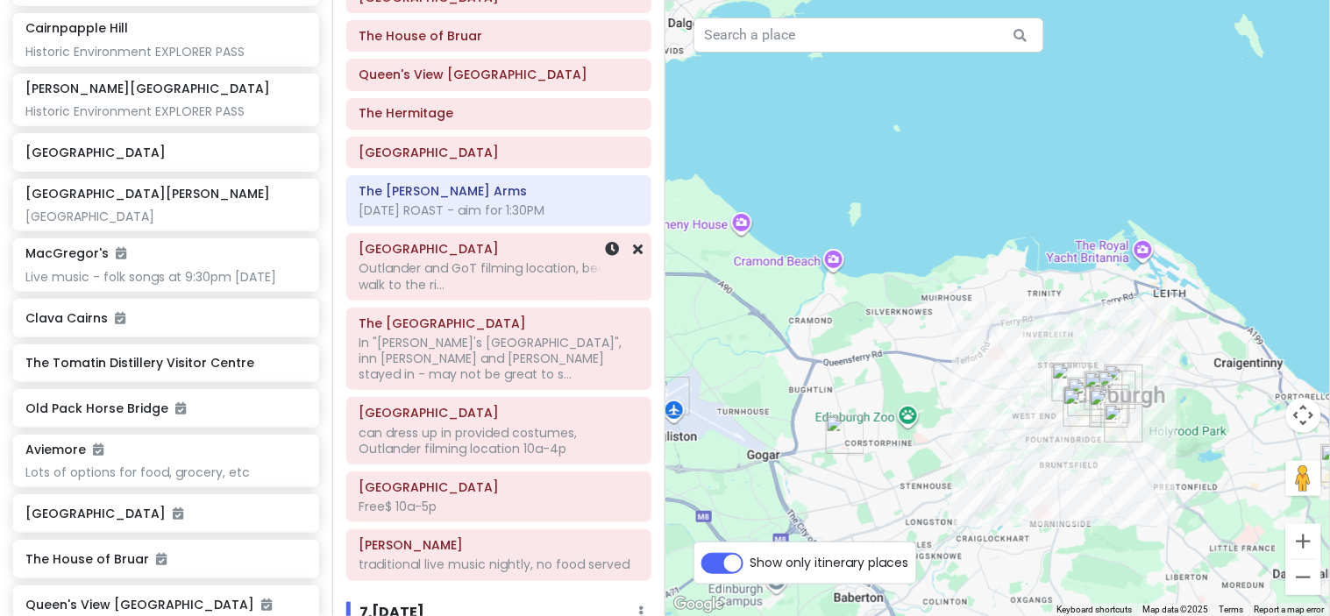
click at [492, 218] on div "[DATE] ROAST - aim for 1:30PM" at bounding box center [498, 210] width 280 height 16
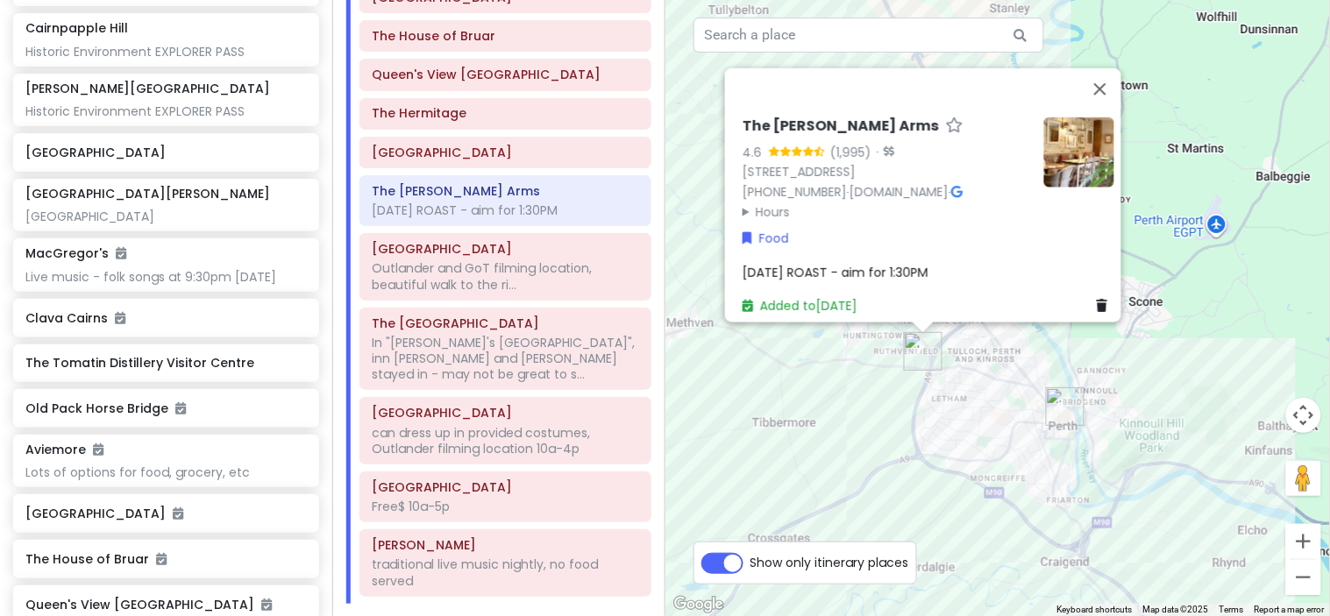
click at [915, 263] on span "[DATE] ROAST - aim for 1:30PM" at bounding box center [835, 272] width 186 height 18
type textarea "x"
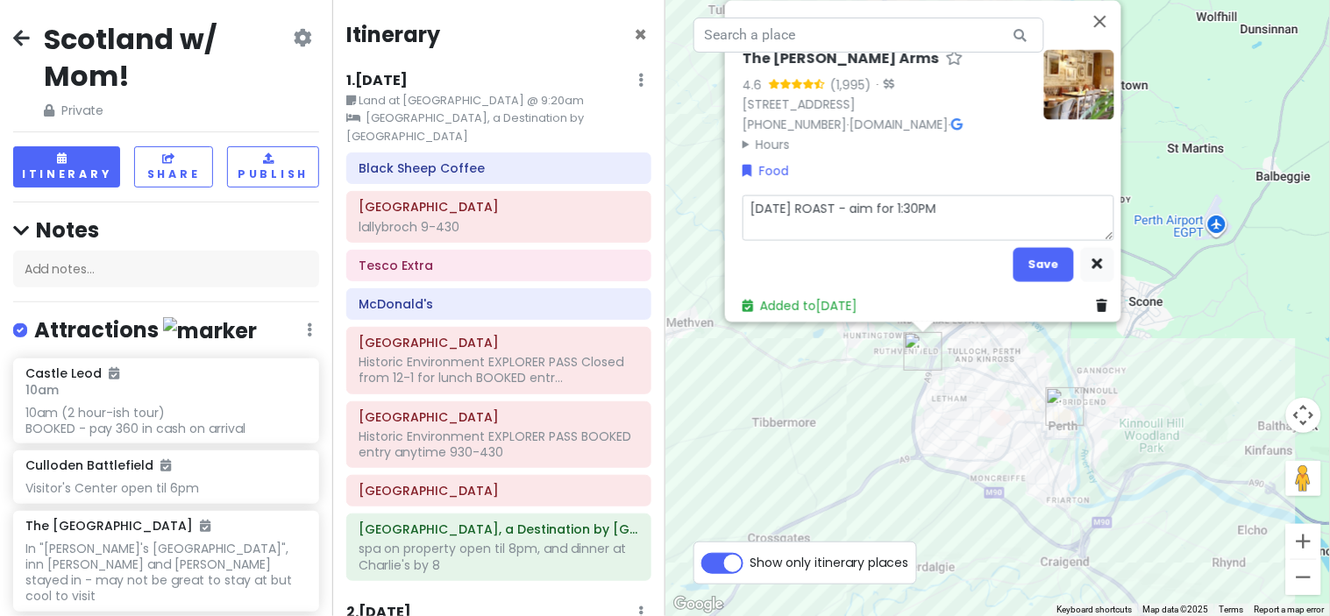
scroll to position [3038, 0]
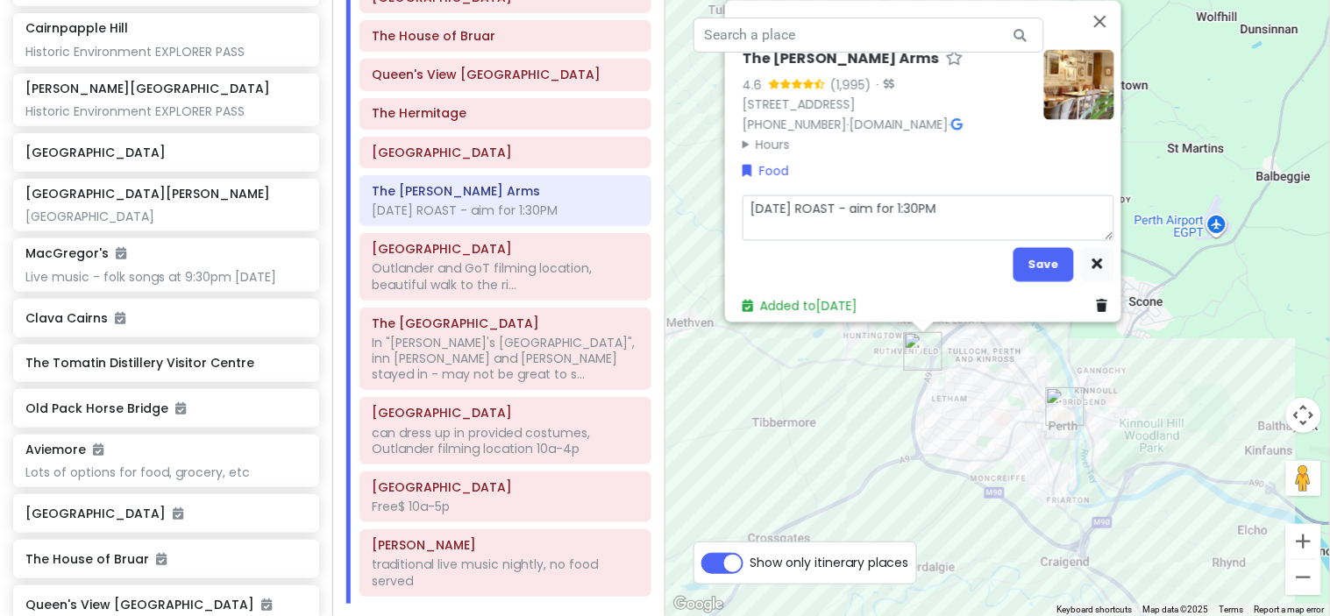
click at [836, 195] on textarea "[DATE] ROAST - aim for 1:30PM" at bounding box center [928, 218] width 372 height 46
type textarea "[DATE] ROAST"
type textarea "x"
click at [742, 198] on textarea "[DATE] ROAST" at bounding box center [928, 218] width 372 height 46
type textarea "BSUNDAY ROAST"
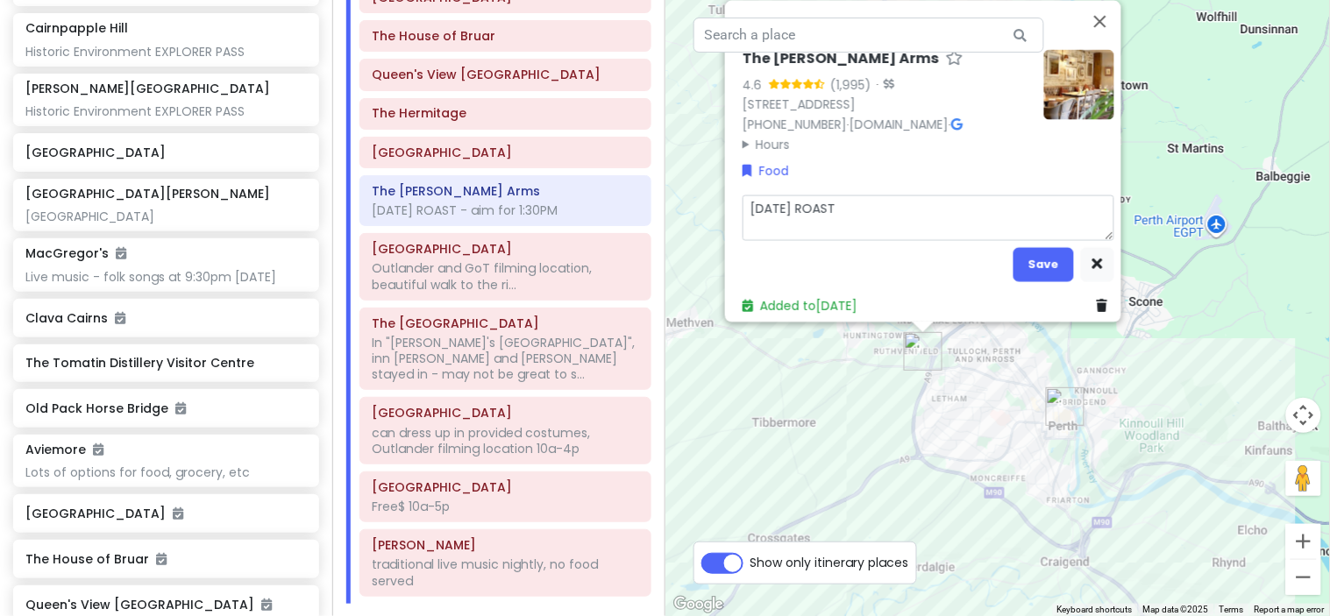
type textarea "x"
type textarea "BOSUNDAY ROAST"
type textarea "x"
type textarea "BOOSUNDAY ROAST"
type textarea "x"
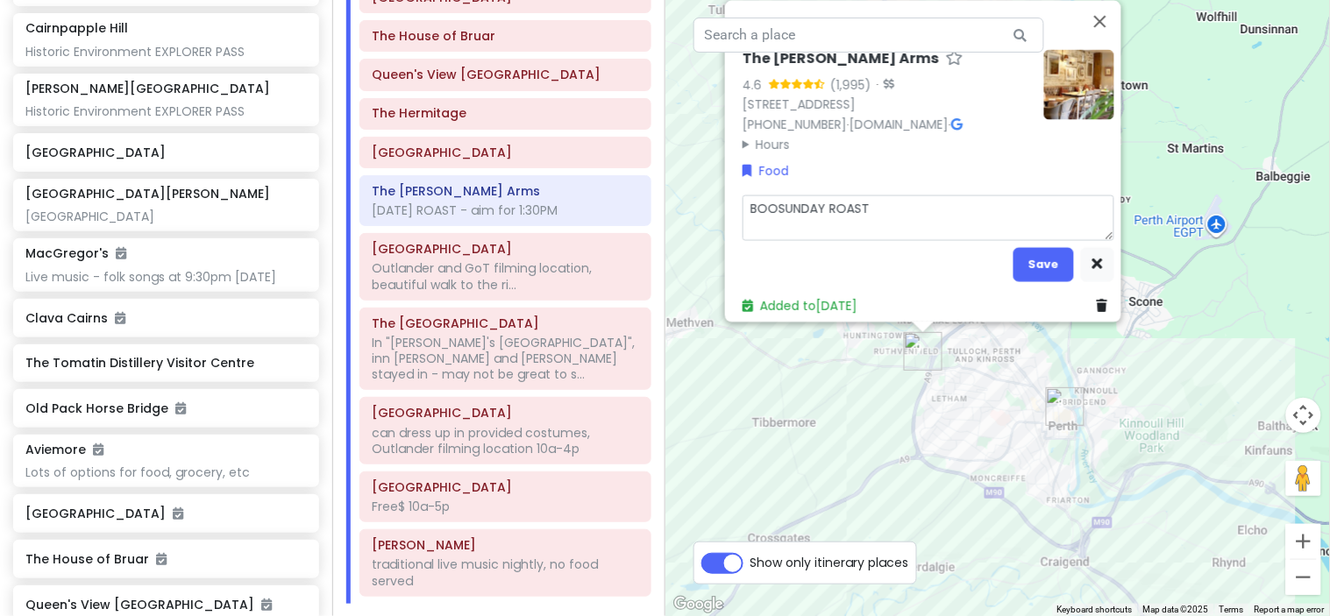
type textarea "BOOKSUNDAY ROAST"
type textarea "x"
type textarea "BOOKESUNDAY ROAST"
type textarea "x"
type textarea "BOOKEDSUNDAY ROAST"
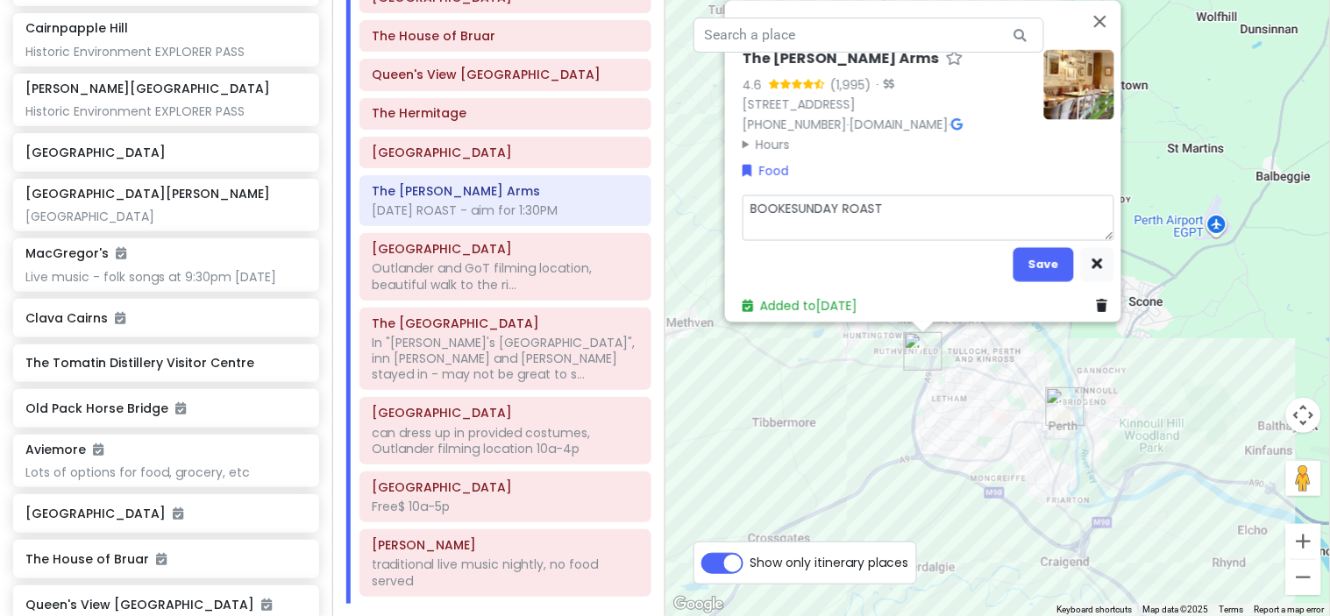
type textarea "x"
type textarea "BOOKED SUNDAY ROAST"
type textarea "x"
type textarea "BOOKED fSUNDAY ROAST"
type textarea "x"
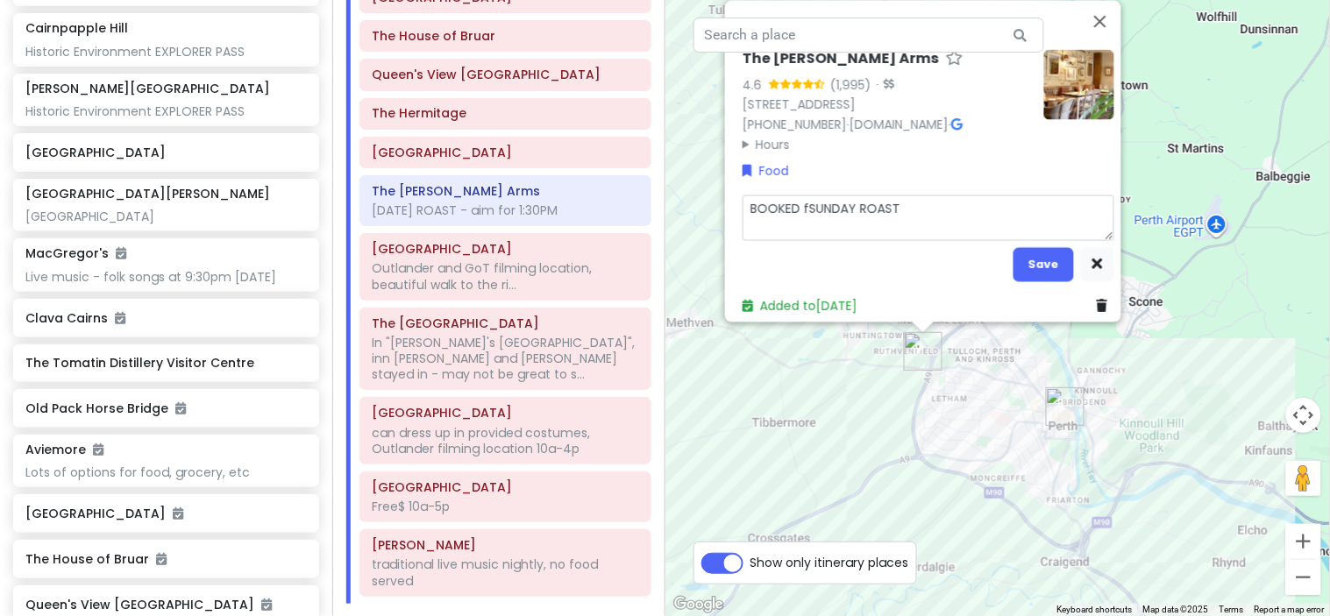
type textarea "BOOKED foSUNDAY ROAST"
type textarea "x"
type textarea "BOOKED forSUNDAY ROAST"
type textarea "x"
type textarea "BOOKED for SUNDAY ROAST"
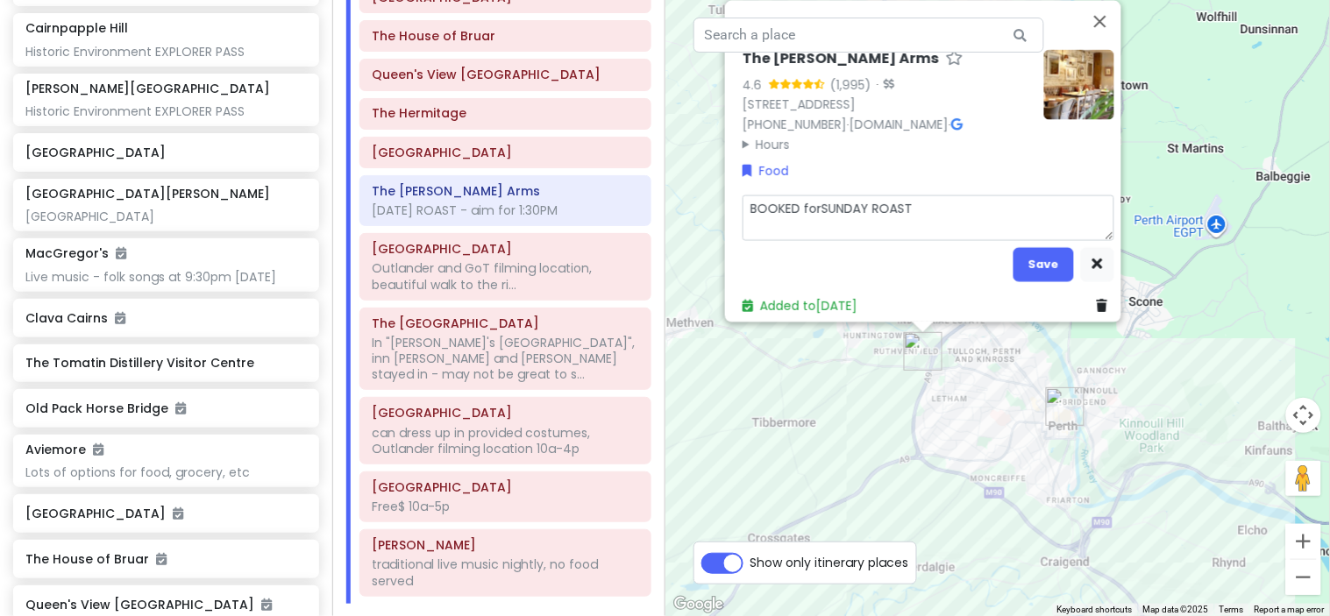
type textarea "x"
type textarea "BOOKED for SUNDAY ROAST"
type textarea "x"
type textarea "BOOKED for SUNDAY ROAST"
type textarea "x"
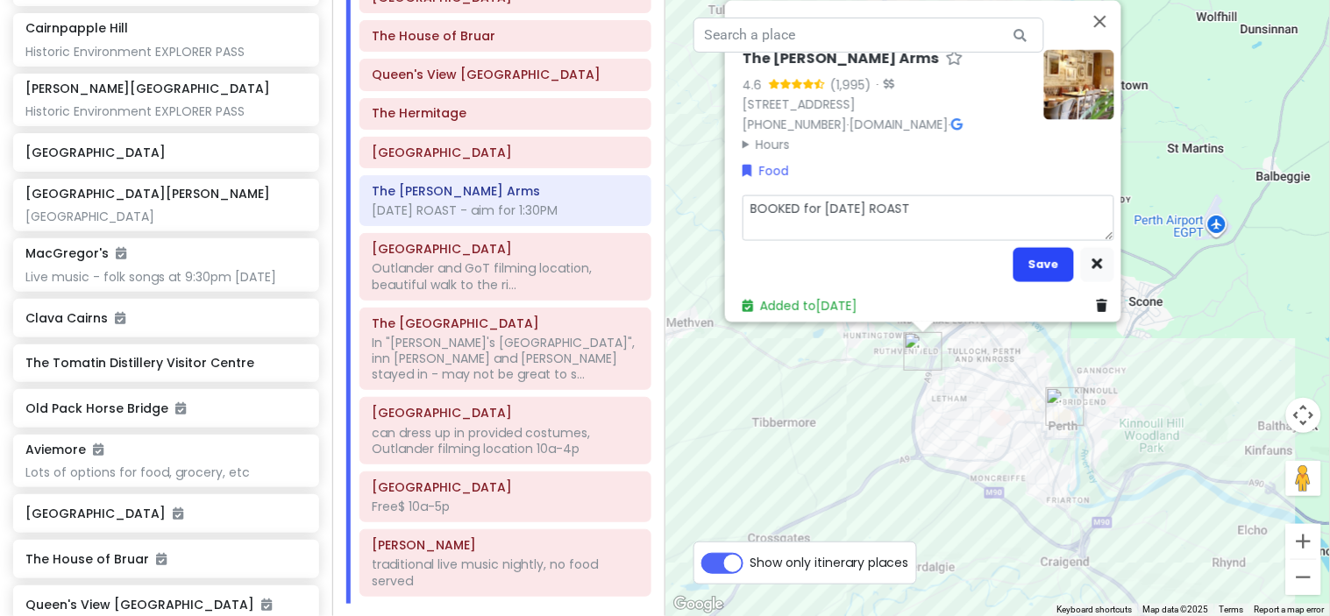
type textarea "BOOKED for SUNDAY ROAST"
click at [1027, 251] on button "Save" at bounding box center [1043, 264] width 60 height 34
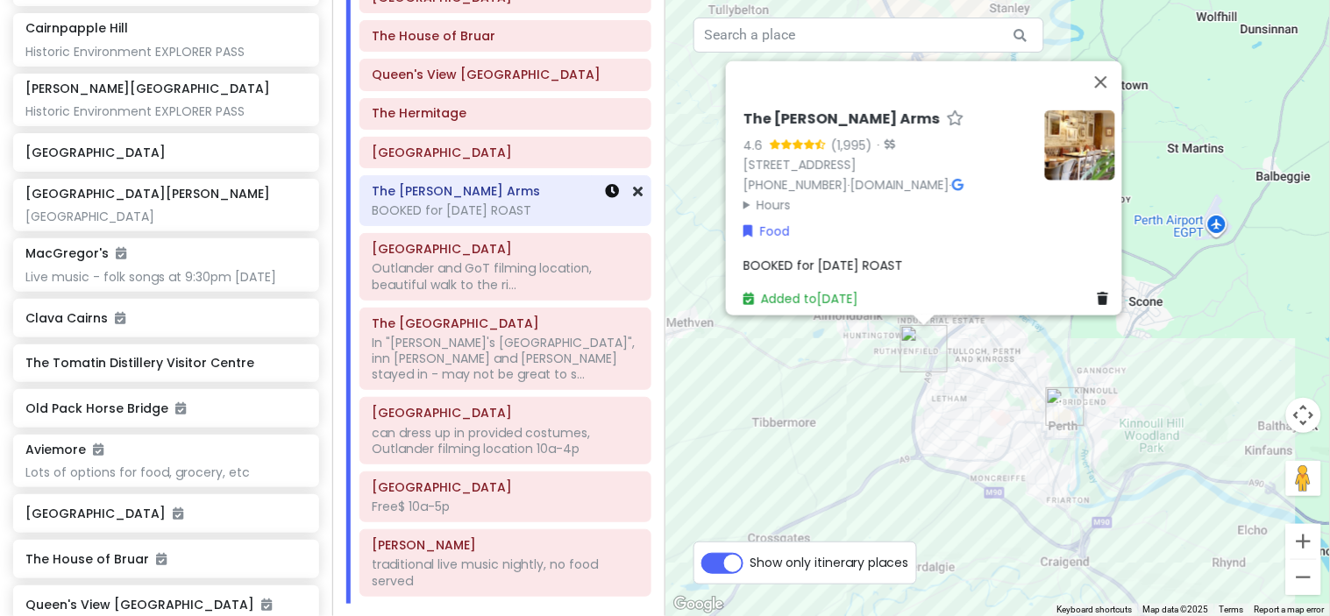
click at [606, 198] on icon at bounding box center [613, 191] width 14 height 14
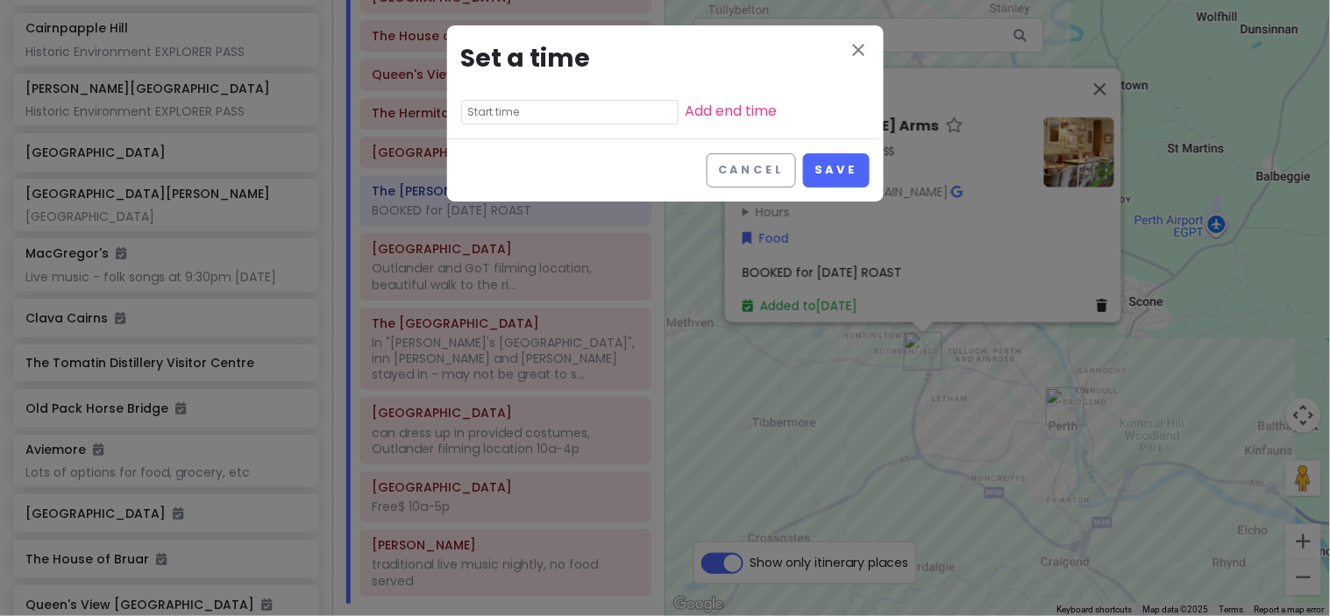
click at [561, 98] on div "close Set a time Add end time" at bounding box center [665, 81] width 437 height 113
click at [543, 100] on input "text" at bounding box center [569, 112] width 217 height 25
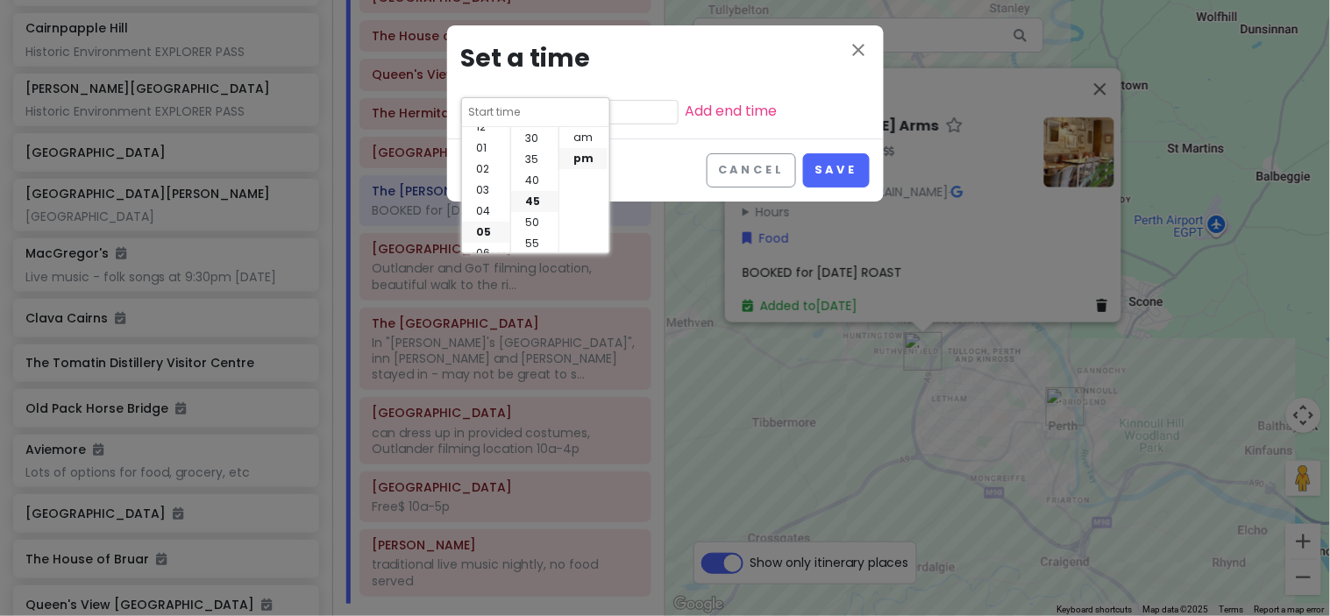
scroll to position [0, 0]
click at [493, 161] on li "01" at bounding box center [486, 158] width 48 height 21
type input "1:45 pm"
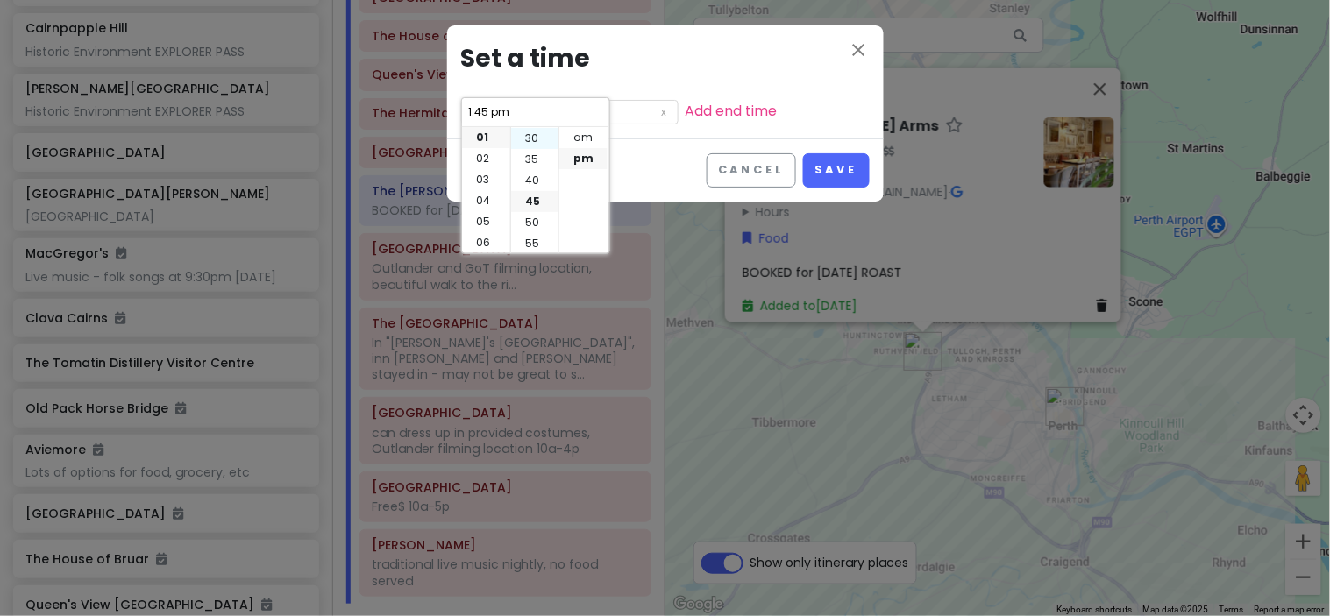
click at [522, 132] on li "30" at bounding box center [534, 138] width 47 height 21
type input "1:30 pm"
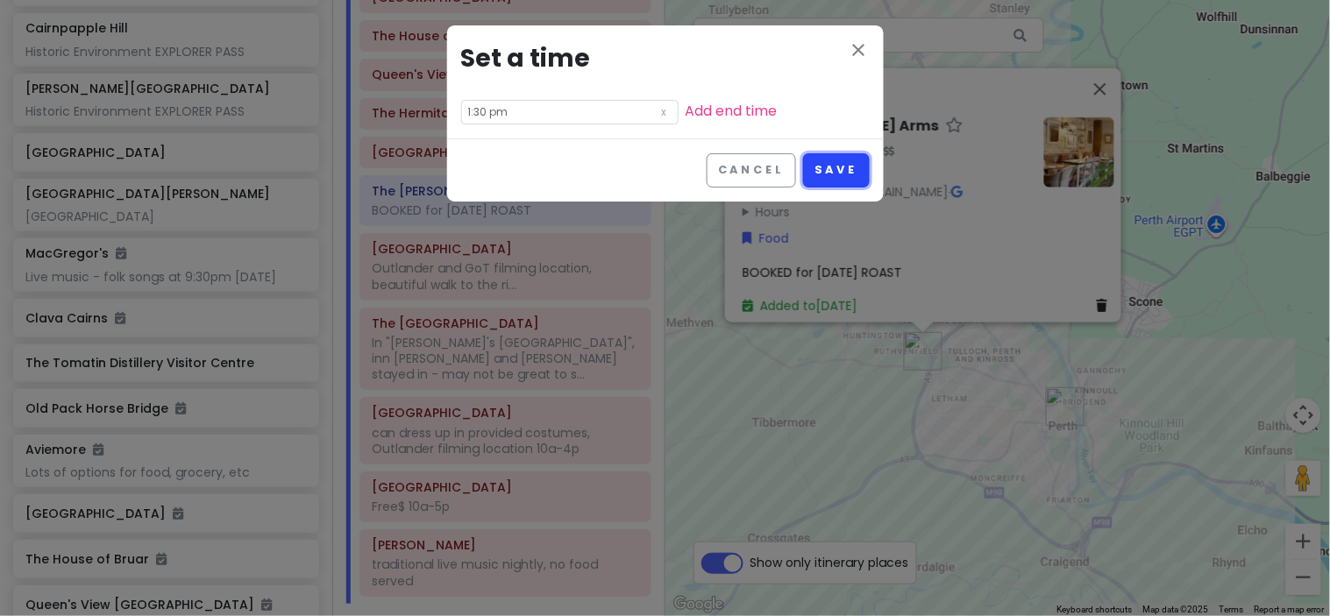
click at [848, 162] on button "Save" at bounding box center [836, 170] width 66 height 34
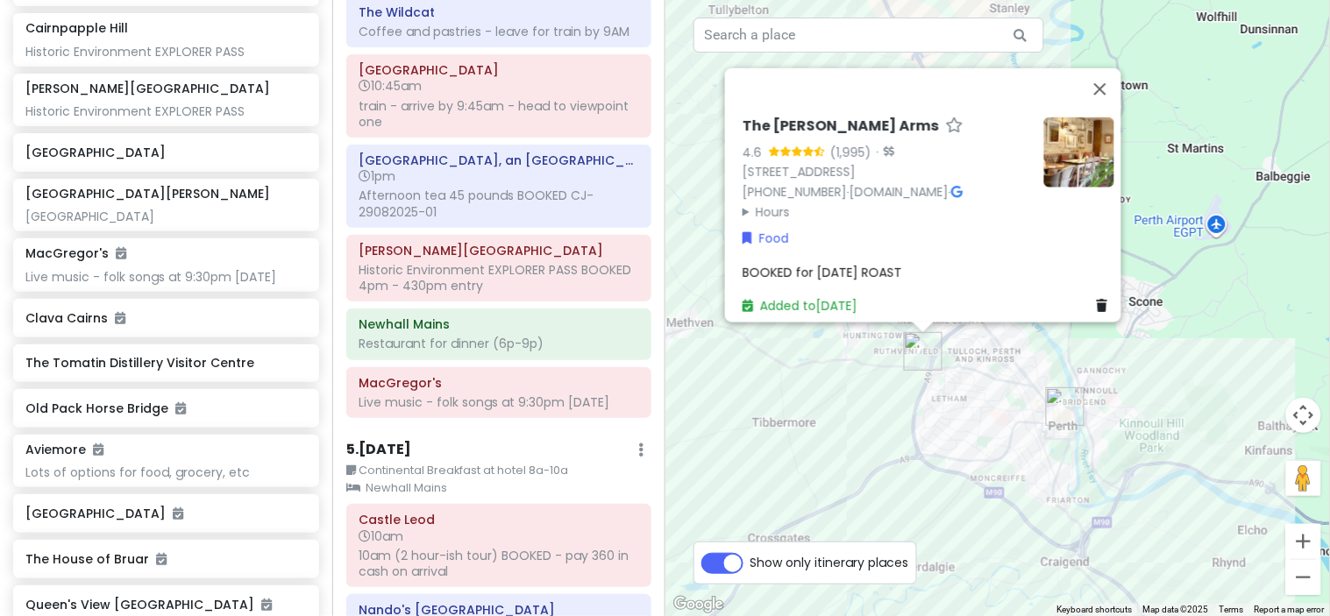
scroll to position [1868, 0]
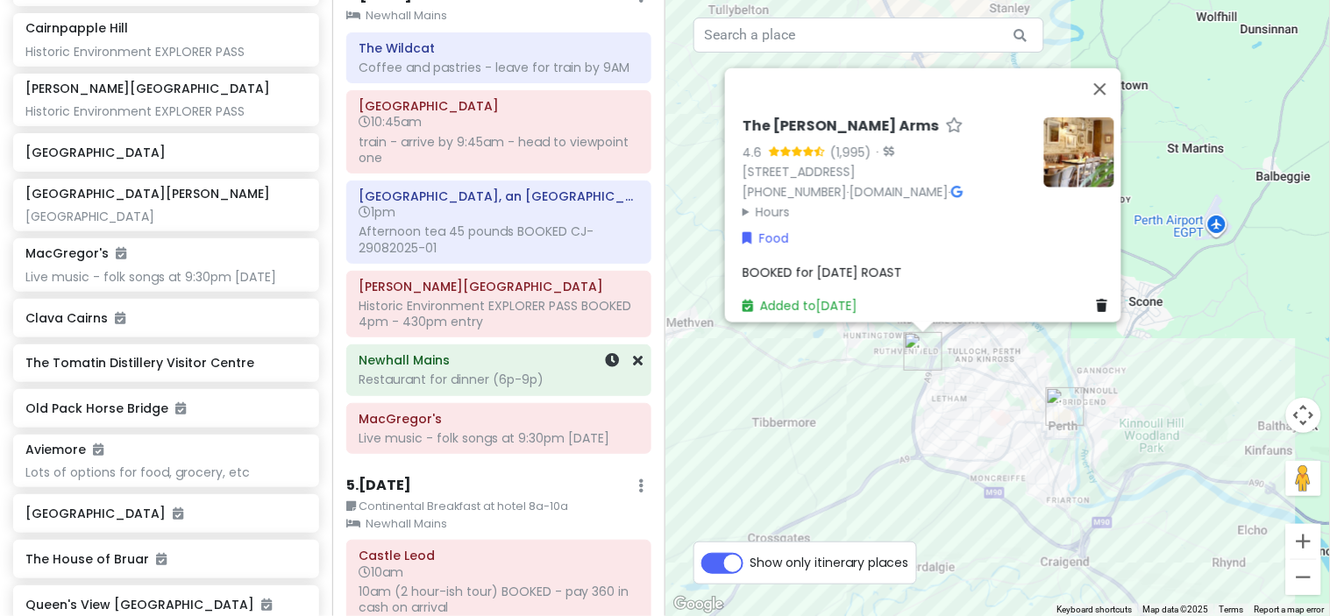
click at [543, 368] on h6 "Newhall Mains" at bounding box center [498, 360] width 280 height 16
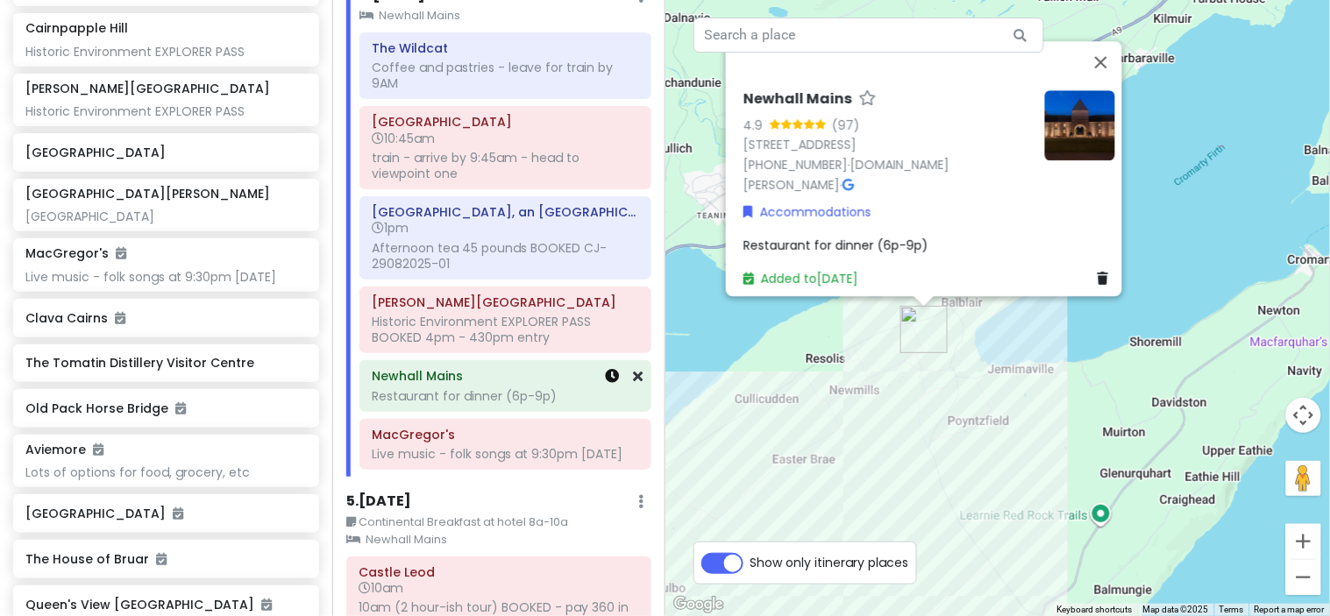
click at [606, 383] on icon at bounding box center [613, 376] width 14 height 14
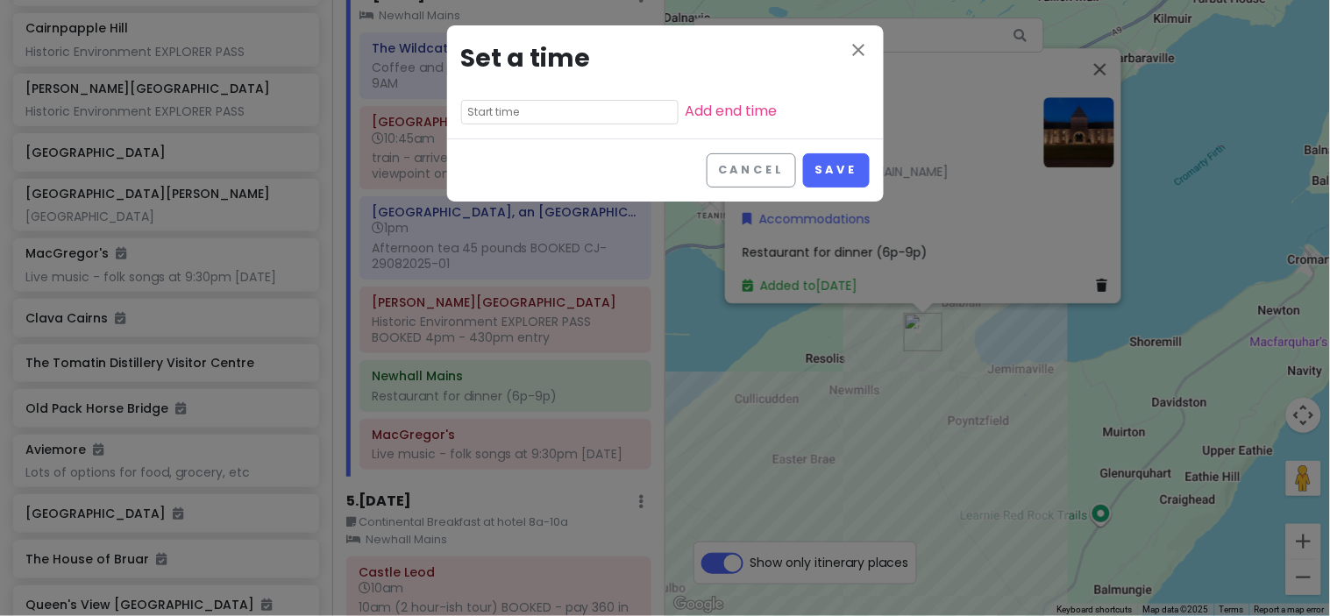
click at [536, 111] on input "text" at bounding box center [569, 112] width 217 height 25
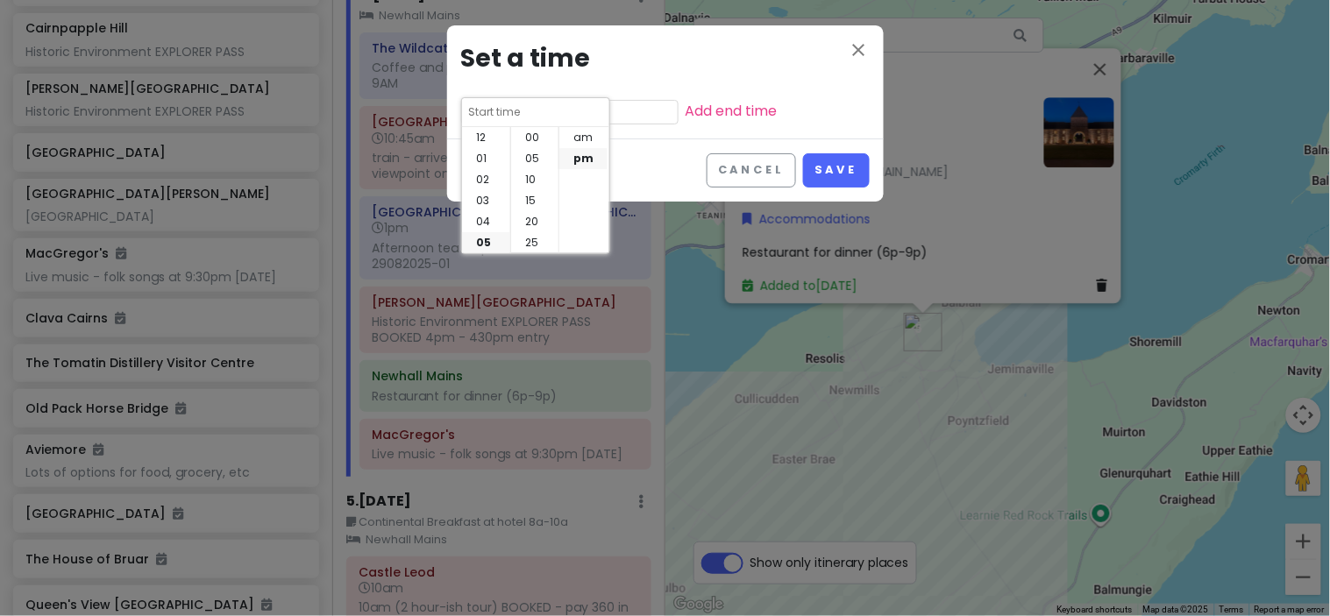
scroll to position [125, 0]
click at [483, 182] on li "07" at bounding box center [486, 179] width 48 height 21
type input "7:45 pm"
click at [528, 138] on li "30" at bounding box center [534, 138] width 47 height 21
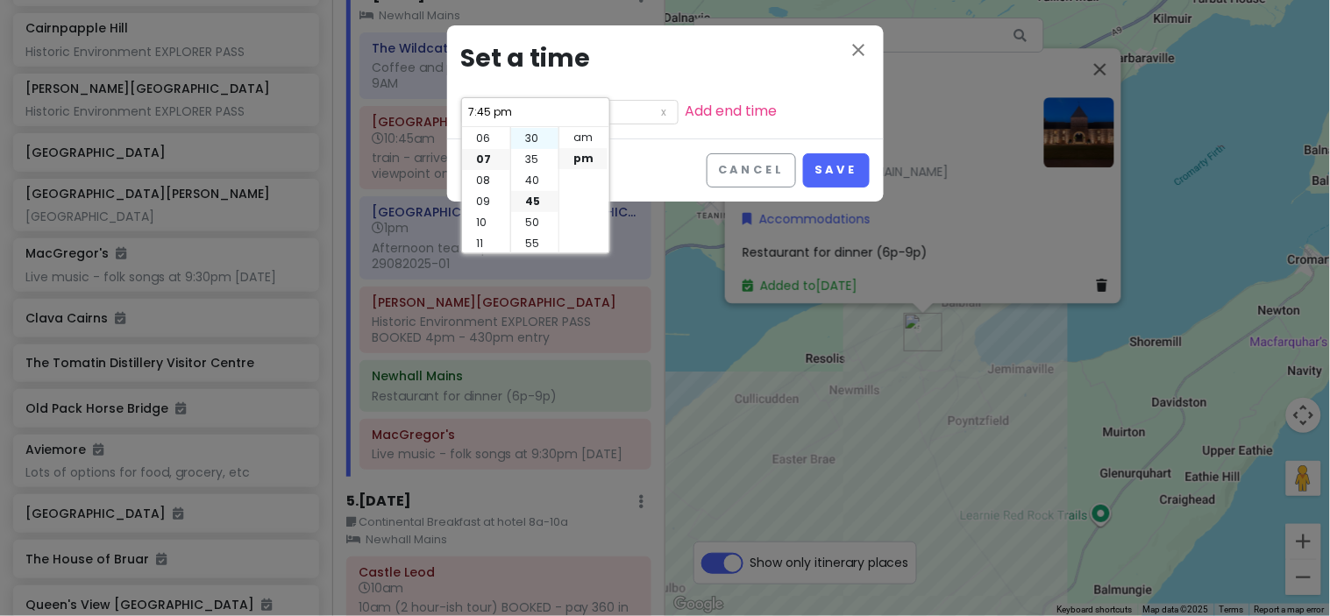
type input "7:30 pm"
click at [831, 167] on button "Save" at bounding box center [836, 170] width 66 height 34
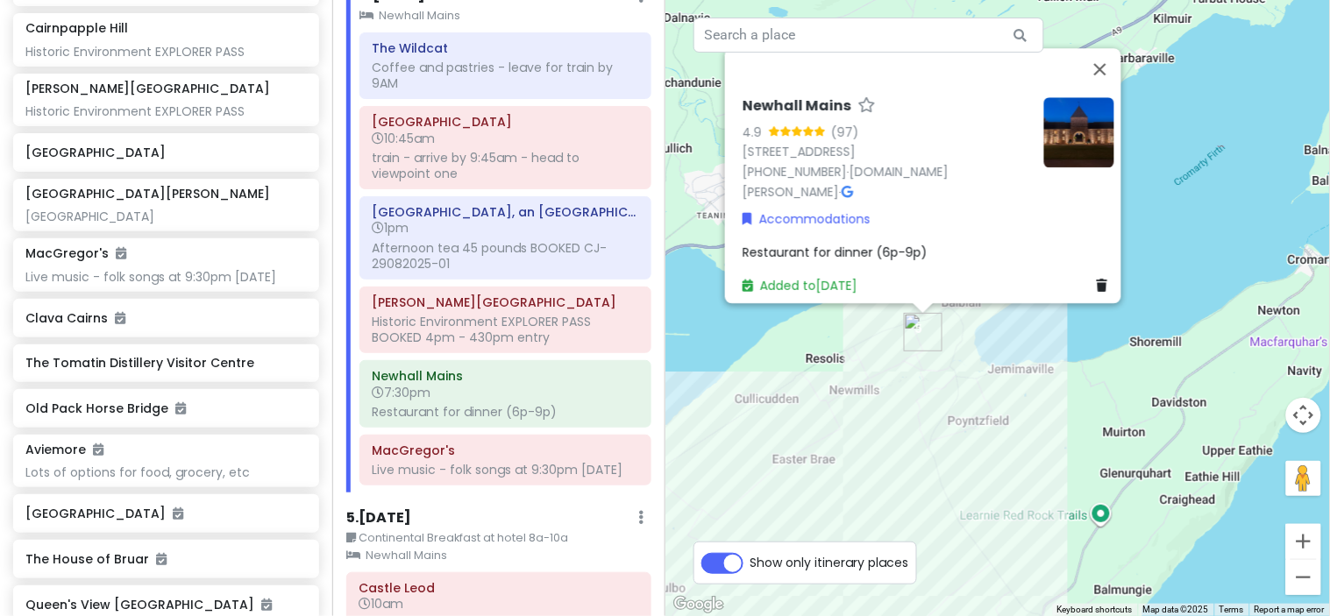
click at [874, 246] on span "Restaurant for dinner (6p-9p)" at bounding box center [834, 253] width 185 height 18
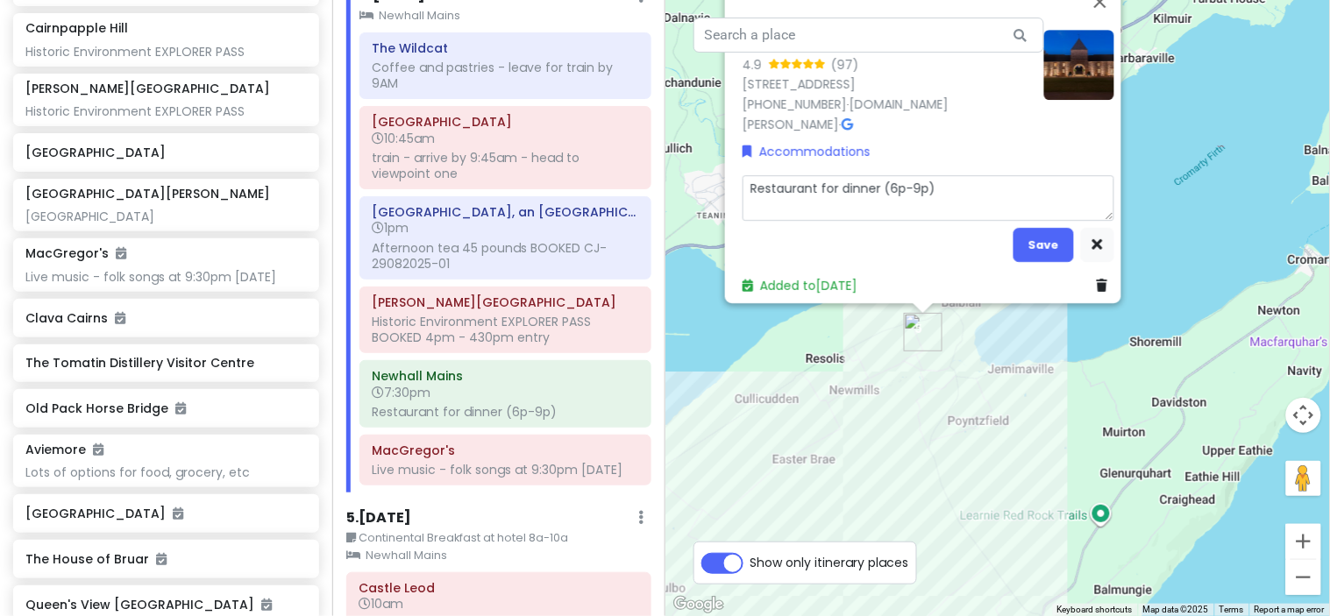
type textarea "x"
type textarea "BRestaurant for dinner (6p-9p)"
type textarea "x"
type textarea "BORestaurant for dinner (6p-9p)"
type textarea "x"
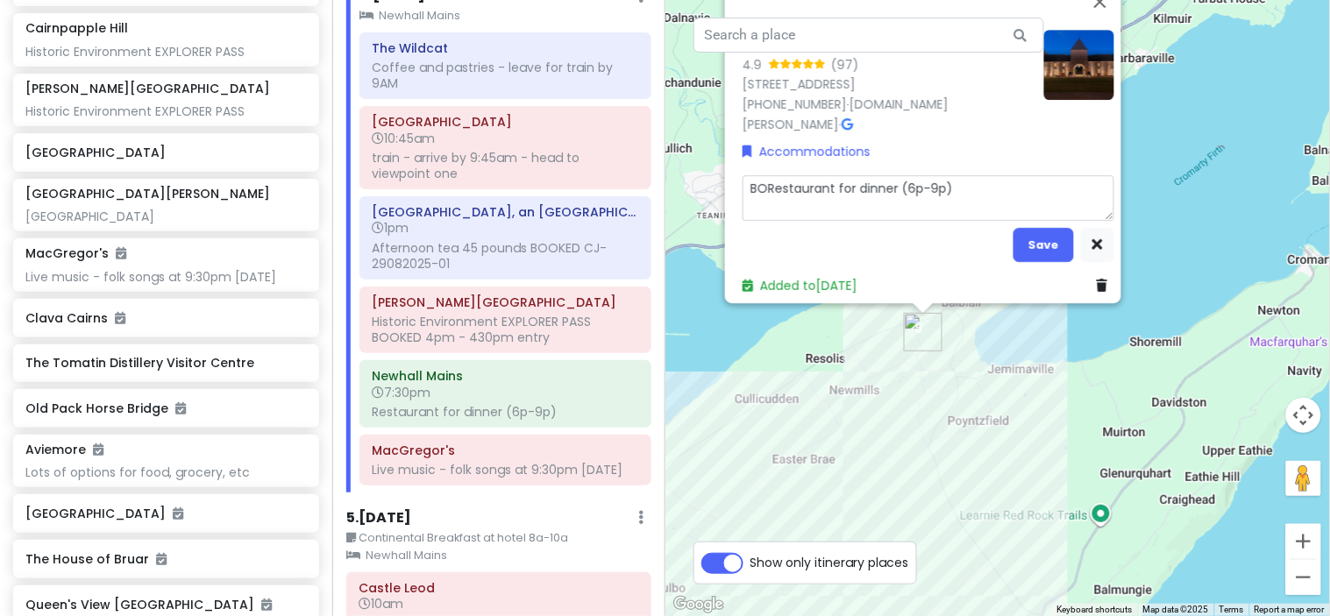
type textarea "BOORestaurant for dinner (6p-9p)"
type textarea "x"
type textarea "BOOKRestaurant for dinner (6p-9p)"
type textarea "x"
type textarea "BOOKERestaurant for dinner (6p-9p)"
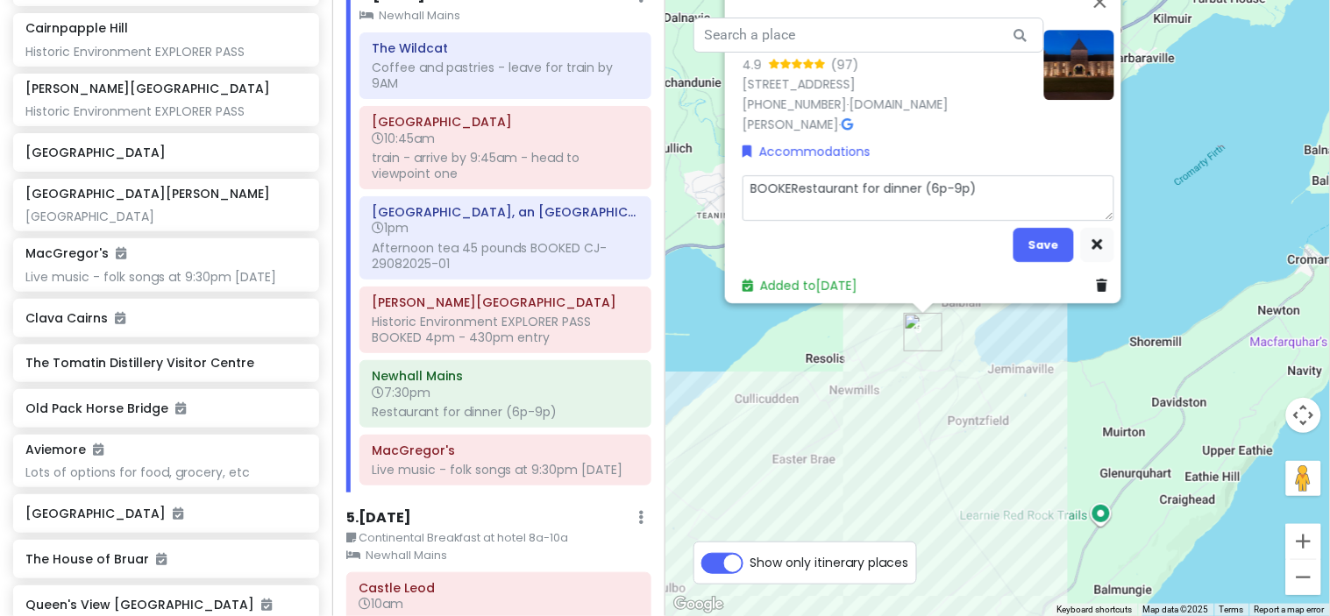
type textarea "x"
type textarea "BOOKEDRestaurant for dinner (6p-9p)"
type textarea "x"
type textarea "BOOKED Restaurant for dinner (6p-9p)"
type textarea "x"
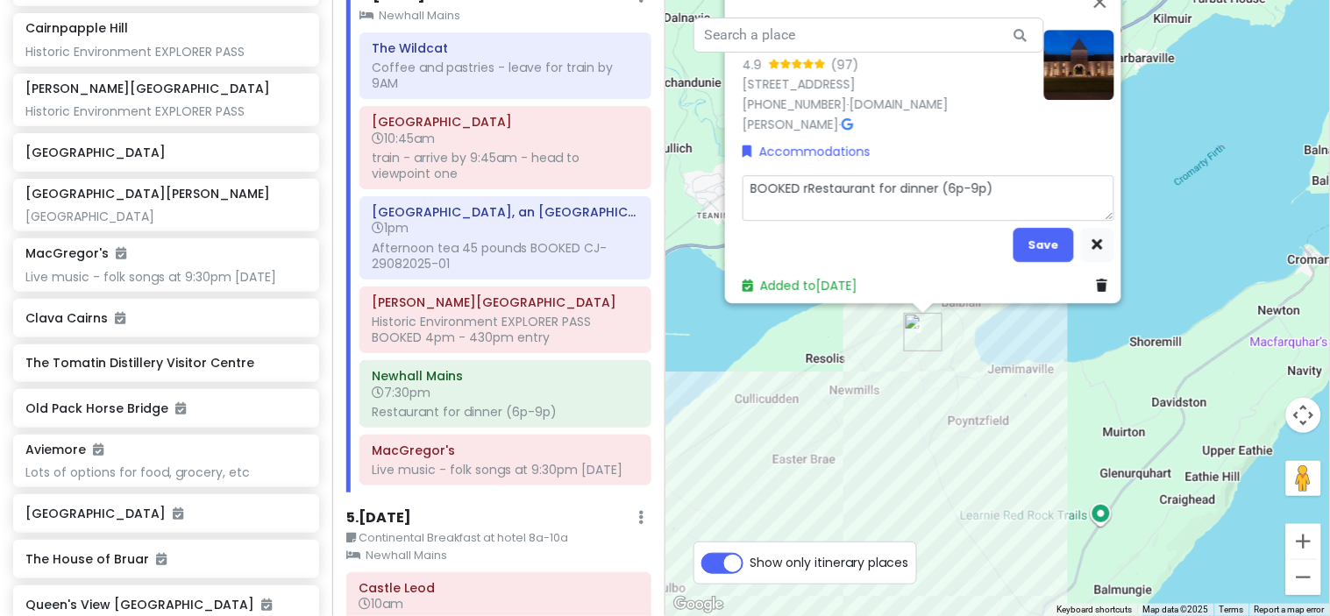
type textarea "BOOKED reRestaurant for dinner (6p-9p)"
type textarea "x"
type textarea "BOOKED resRestaurant for dinner (6p-9p)"
type textarea "x"
type textarea "BOOKED reseRestaurant for dinner (6p-9p)"
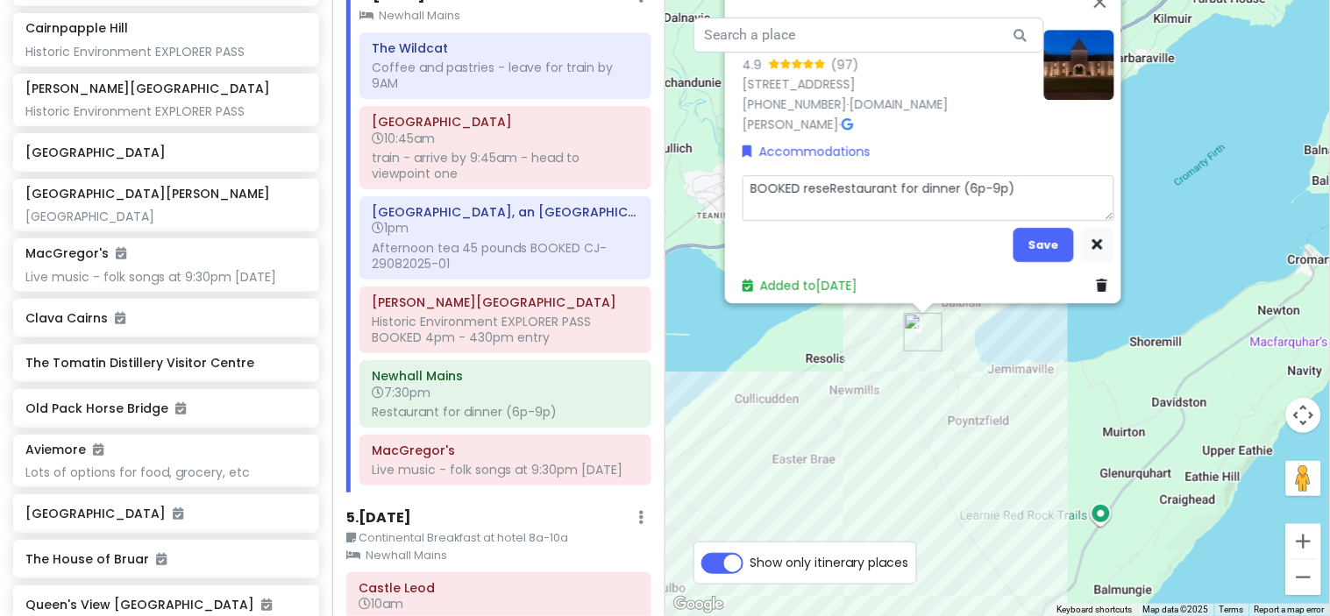
type textarea "x"
type textarea "BOOKED reserRestaurant for dinner (6p-9p)"
type textarea "x"
type textarea "BOOKED reservRestaurant for dinner (6p-9p)"
type textarea "x"
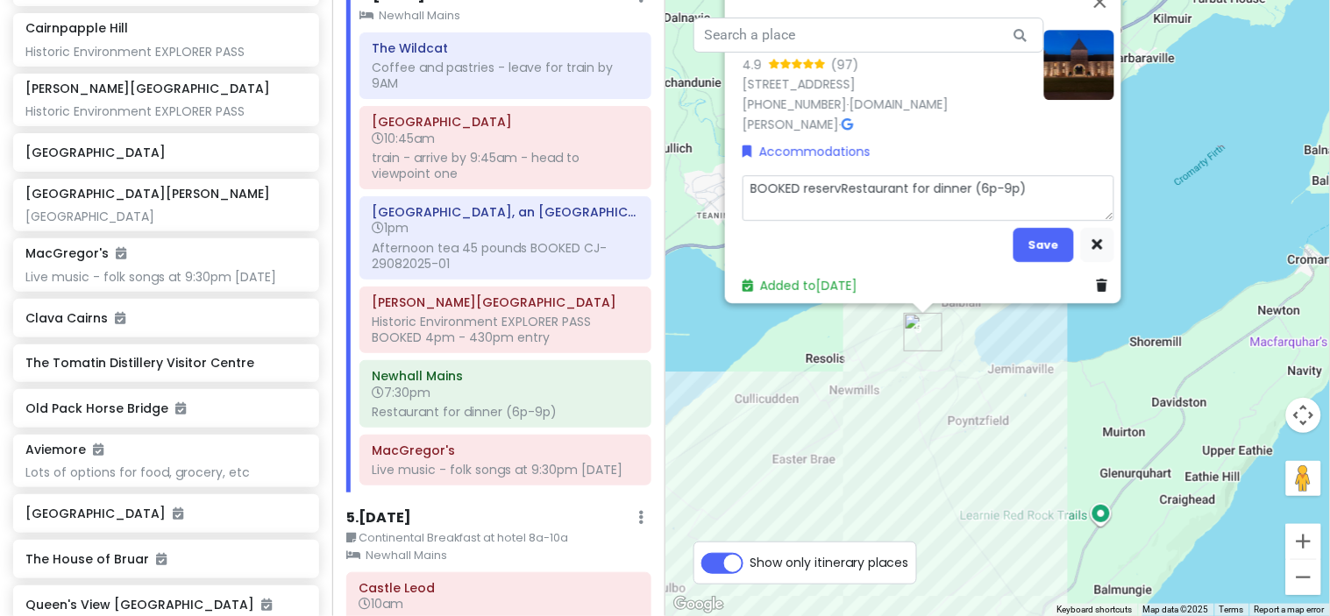
type textarea "BOOKED reservaRestaurant for dinner (6p-9p)"
type textarea "x"
type textarea "BOOKED reservatRestaurant for dinner (6p-9p)"
type textarea "x"
type textarea "BOOKED reservatiRestaurant for dinner (6p-9p)"
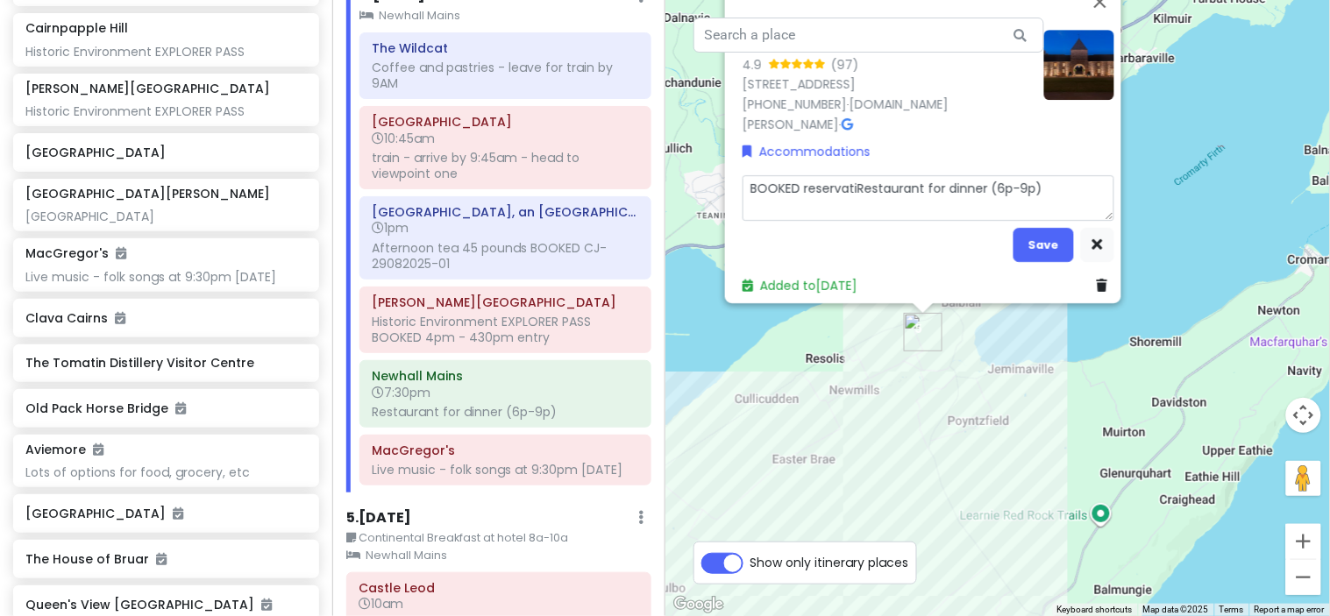
type textarea "x"
type textarea "BOOKED reservatioRestaurant for dinner (6p-9p)"
type textarea "x"
type textarea "BOOKED reservationRestaurant for dinner (6p-9p)"
type textarea "x"
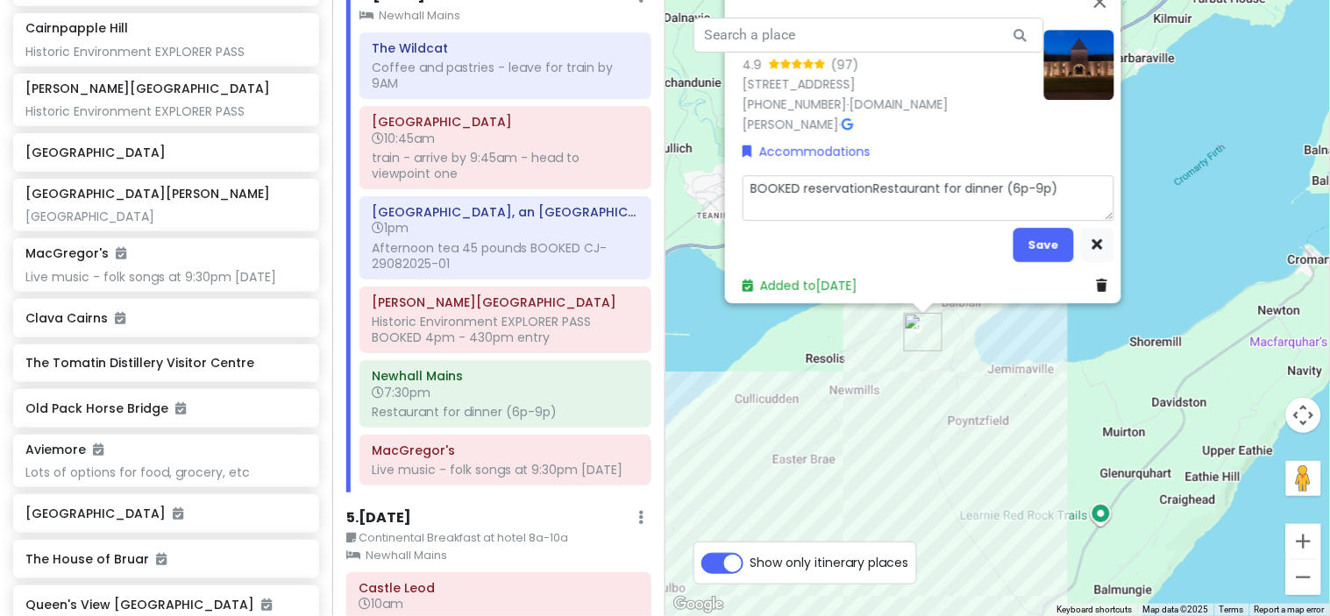
type textarea "BOOKED reservation Restaurant for dinner (6p-9p)"
type textarea "x"
type textarea "BOOKED reservation Restaurant for dinner (6p-9p)"
type textarea "x"
type textarea "BOOKED reservation Restaurant for dinner (6p-9p)"
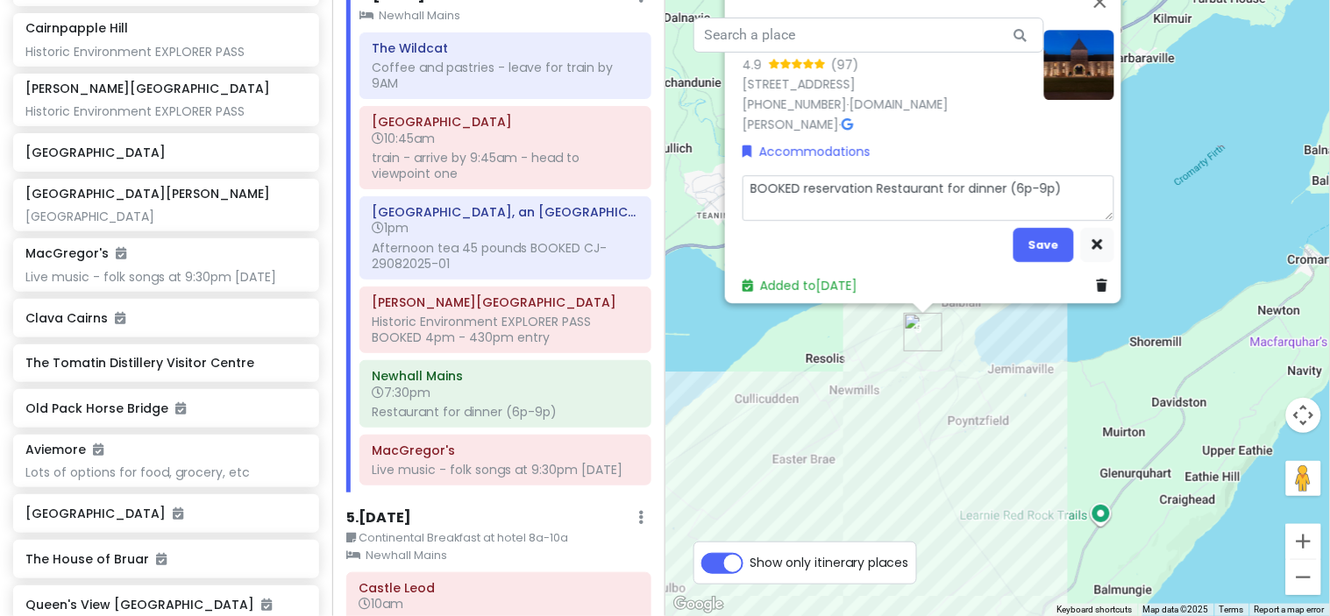
type textarea "x"
type textarea "BOOKED reservation Restaurant ofor dinner (6p-9p)"
type textarea "x"
type textarea "BOOKED reservation Restaurant opfor dinner (6p-9p)"
type textarea "x"
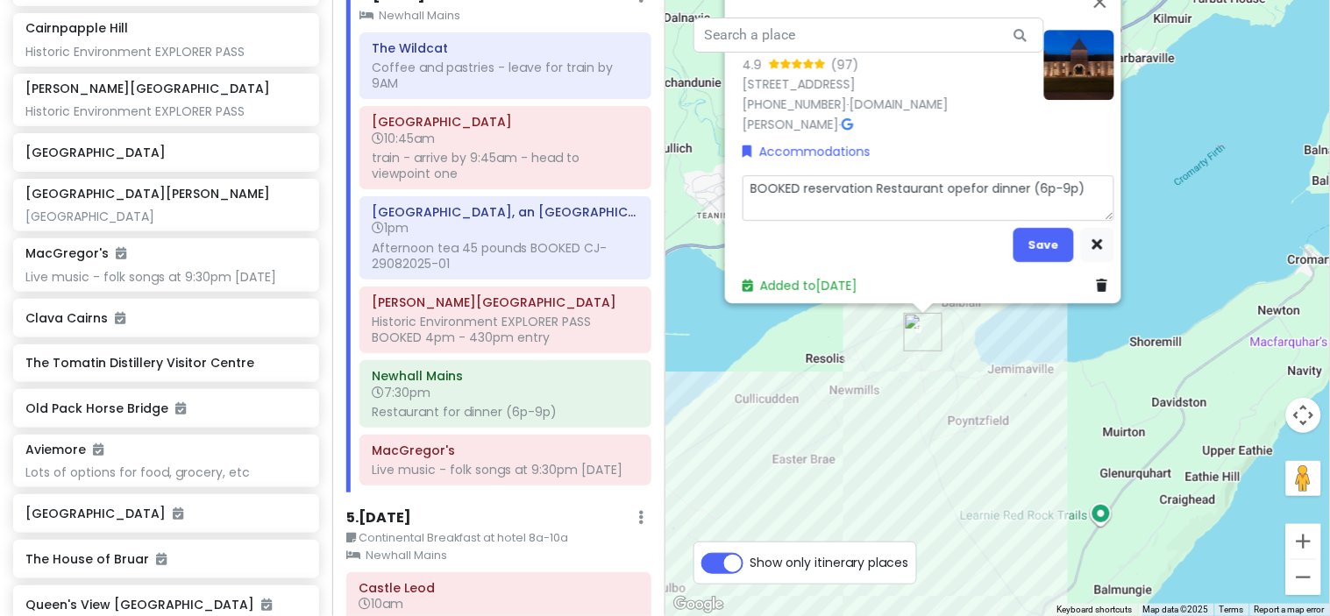
type textarea "BOOKED reservation Restaurant openfor dinner (6p-9p)"
type textarea "x"
type textarea "BOOKED reservation Restaurant open for dinner (6p-9p)"
click at [1039, 246] on button "Save" at bounding box center [1043, 245] width 60 height 34
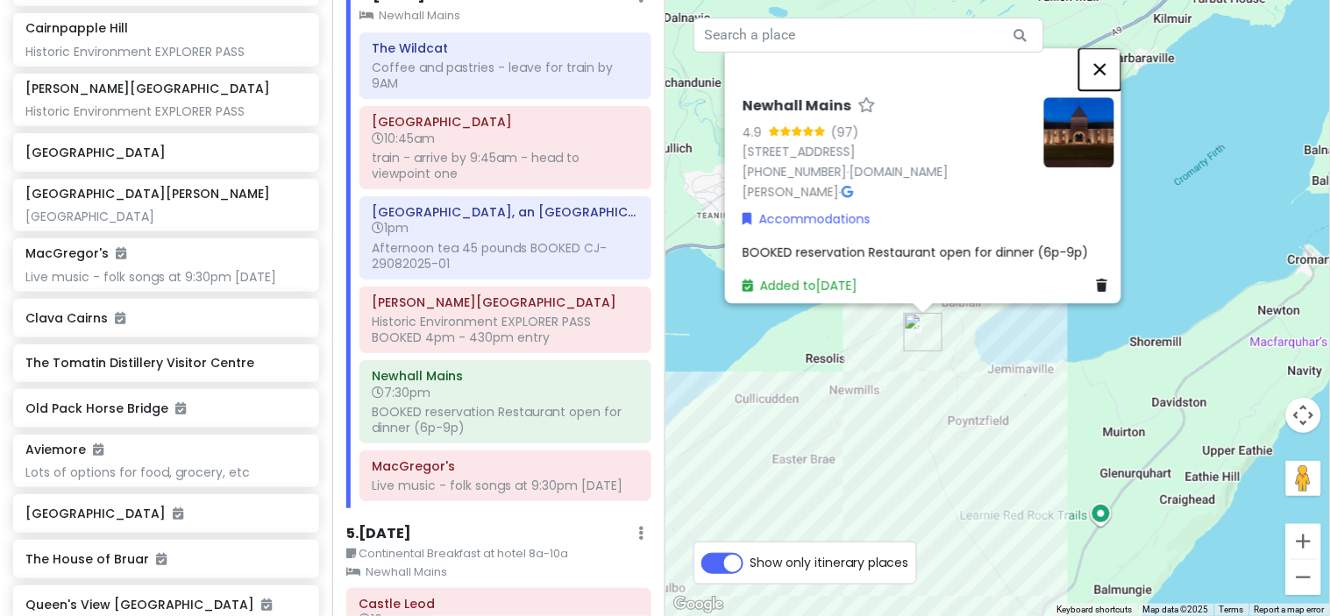
click at [1111, 79] on button "Close" at bounding box center [1100, 69] width 42 height 42
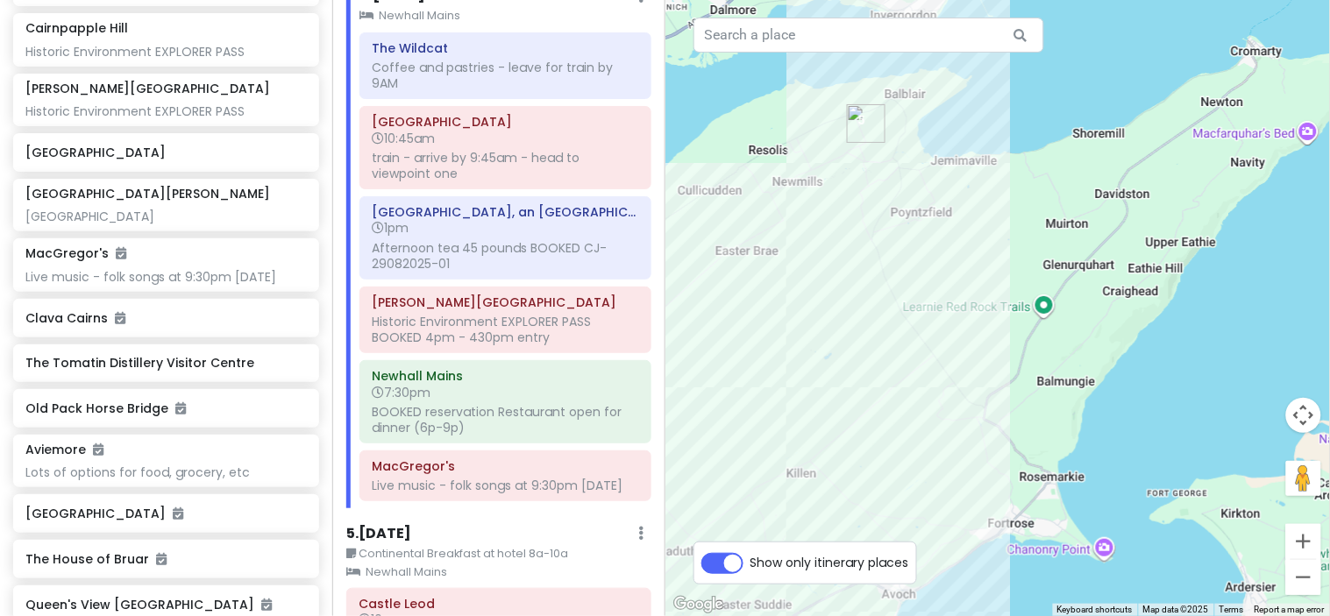
drag, startPoint x: 839, startPoint y: 349, endPoint x: 783, endPoint y: 127, distance: 228.7
click at [783, 127] on div at bounding box center [997, 308] width 665 height 616
